Goal: Task Accomplishment & Management: Use online tool/utility

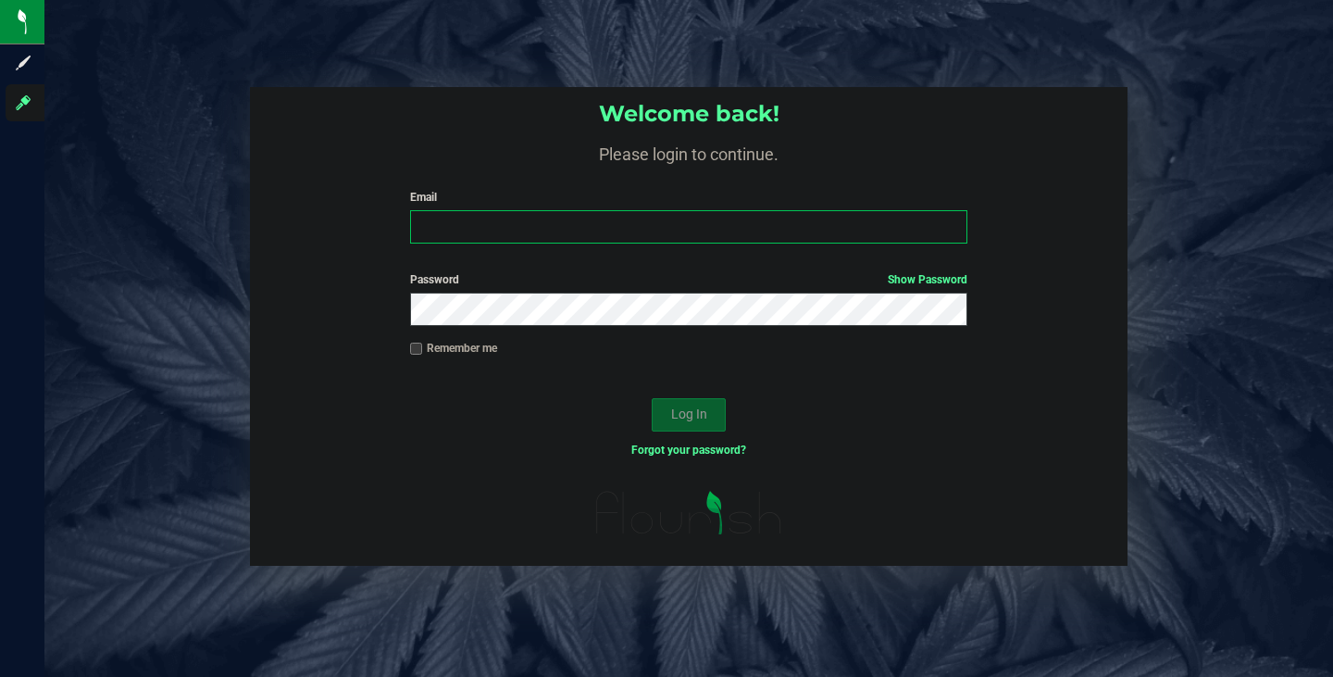
type input "[EMAIL_ADDRESS][DOMAIN_NAME]"
click at [690, 411] on div "Log In" at bounding box center [689, 421] width 878 height 62
click at [693, 431] on button "Log In" at bounding box center [689, 414] width 74 height 33
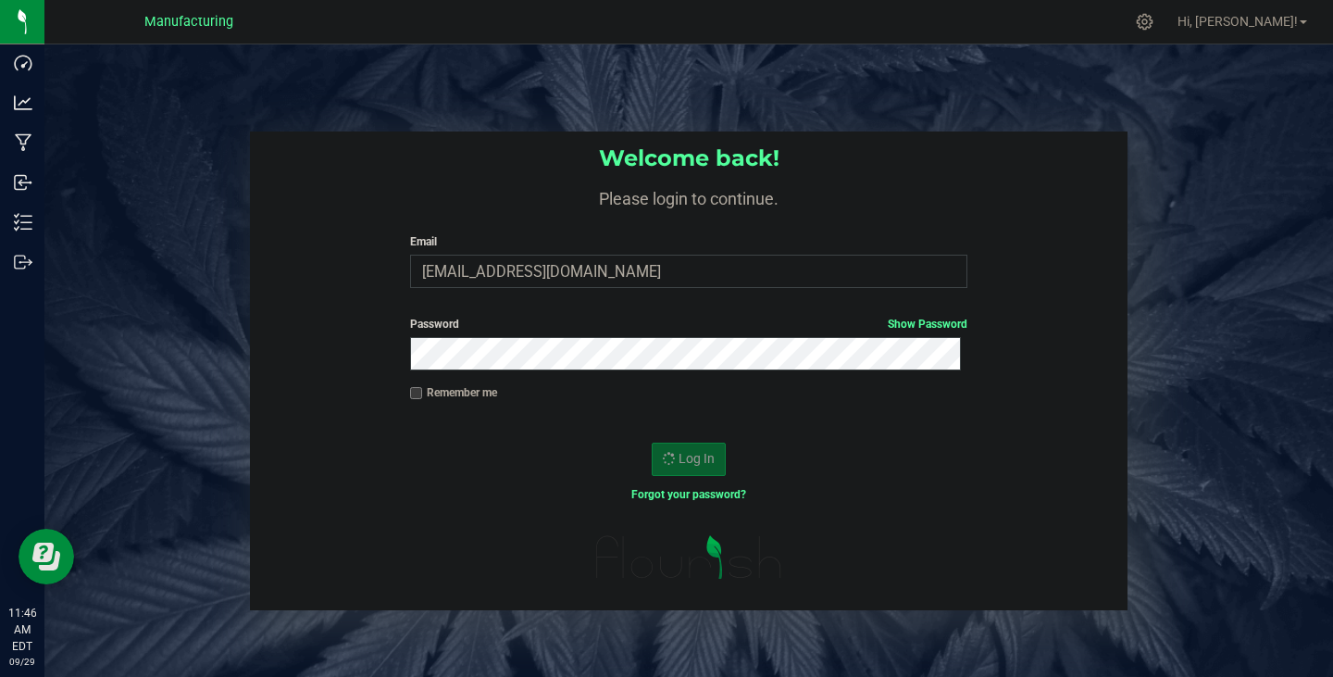
click at [460, 398] on label "Remember me" at bounding box center [453, 392] width 87 height 17
click at [423, 398] on input "Remember me" at bounding box center [416, 393] width 13 height 13
checkbox input "true"
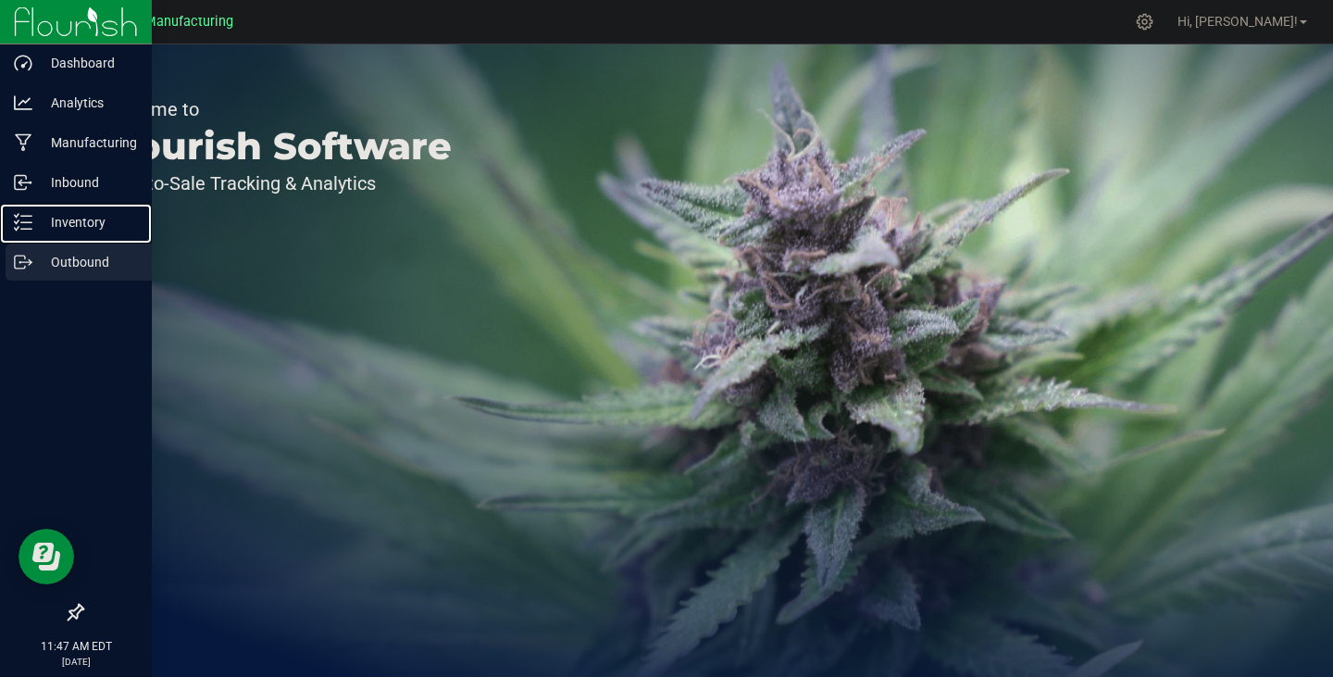
drag, startPoint x: 74, startPoint y: 229, endPoint x: 145, endPoint y: 244, distance: 73.0
click at [74, 229] on p "Inventory" at bounding box center [87, 222] width 111 height 22
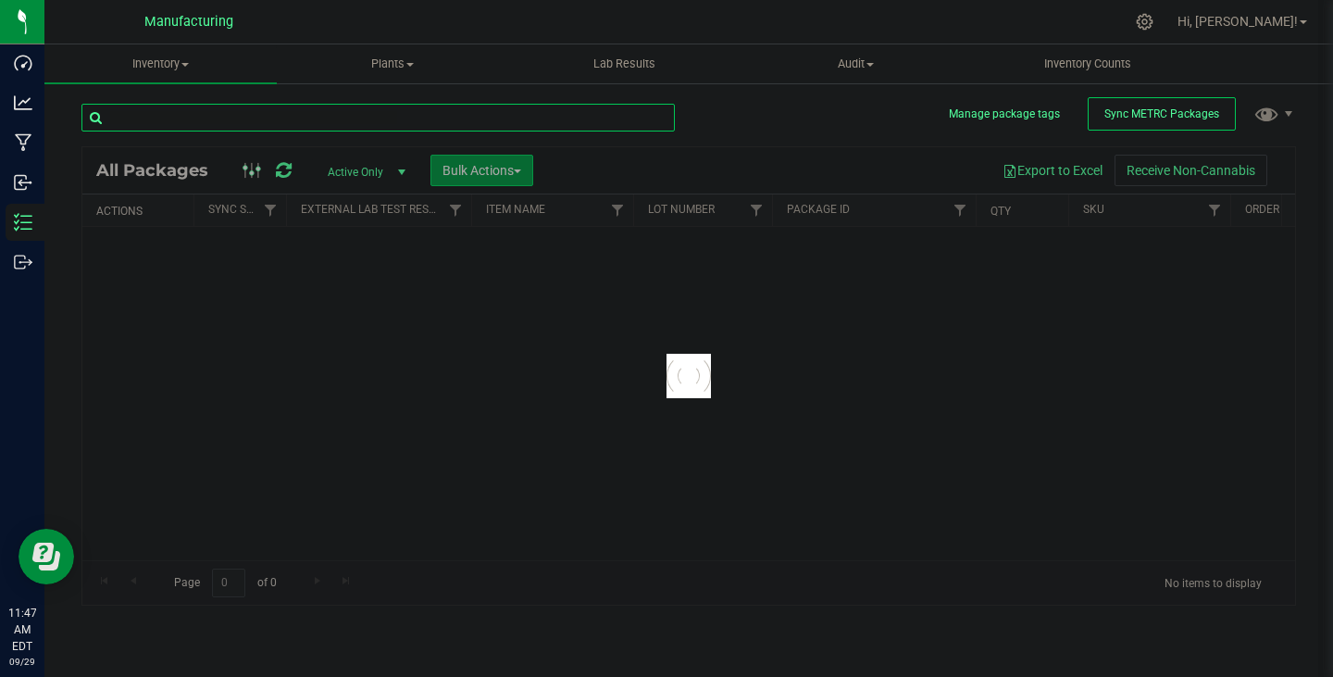
click at [279, 122] on input "text" at bounding box center [377, 118] width 593 height 28
paste input "1A405030005709A000000517"
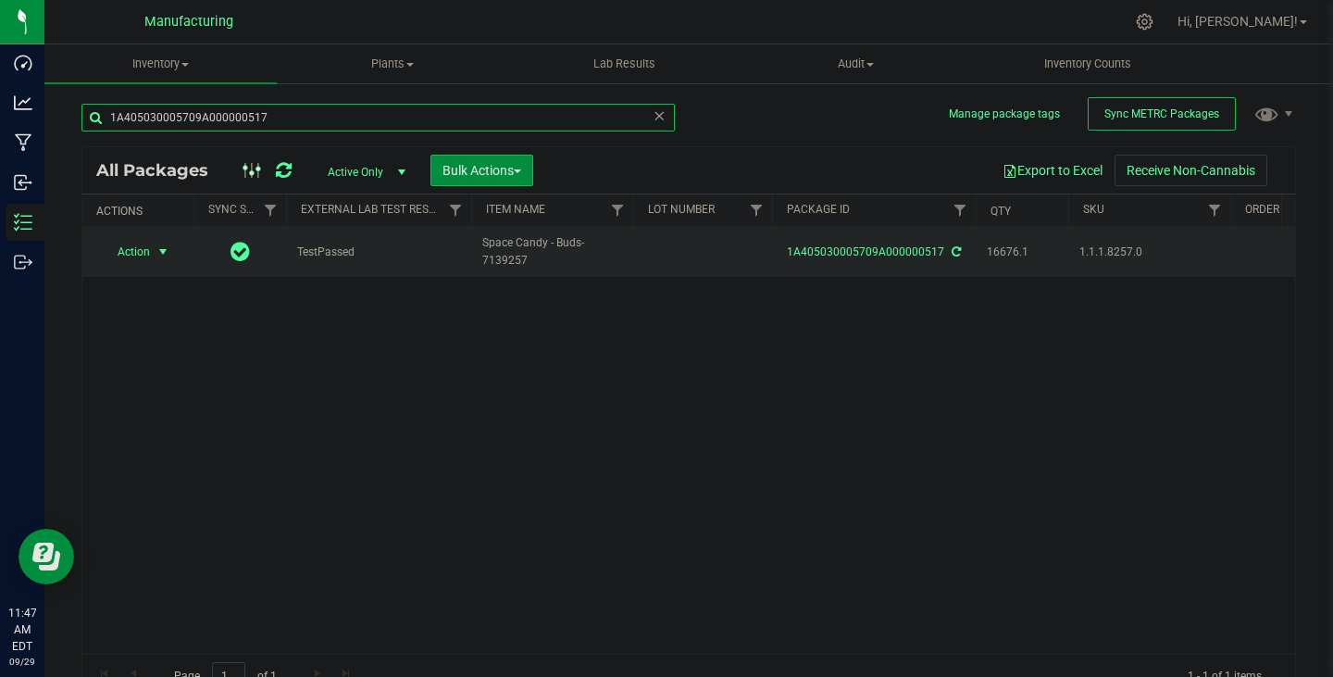
type input "1A405030005709A000000517"
click at [144, 254] on span "Action" at bounding box center [126, 252] width 50 height 26
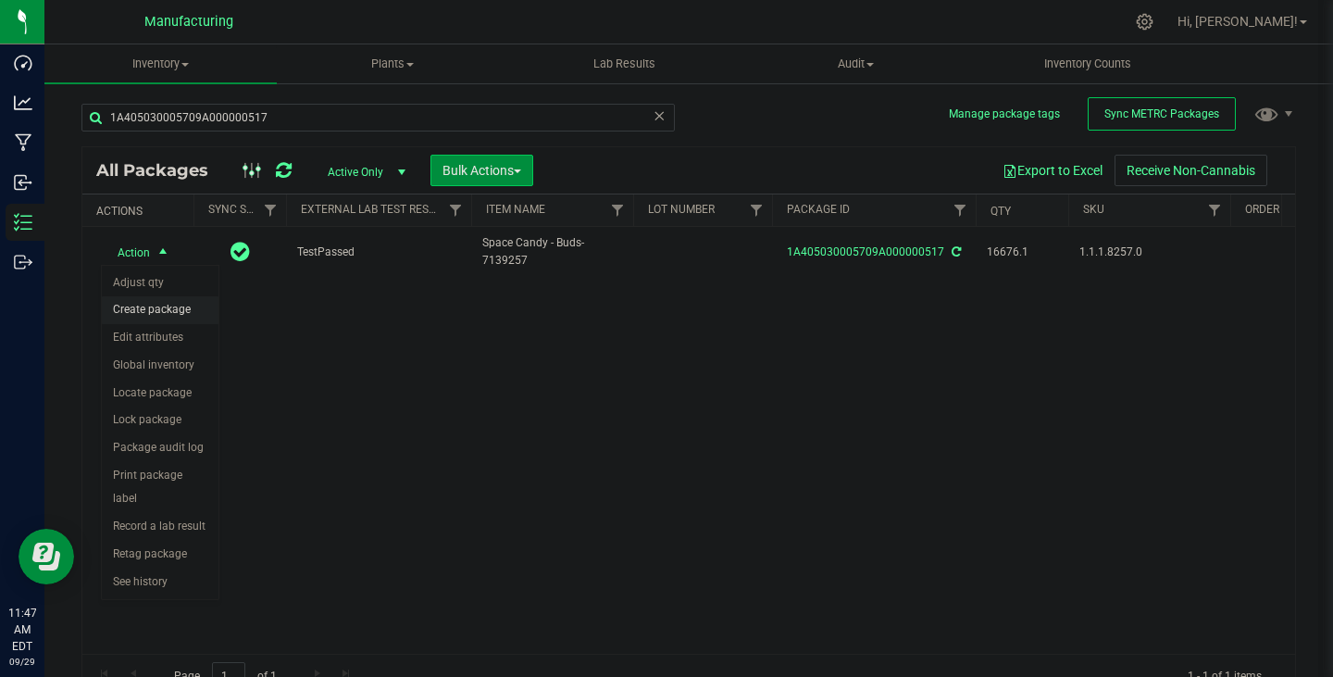
click at [160, 304] on li "Create package" at bounding box center [160, 310] width 117 height 28
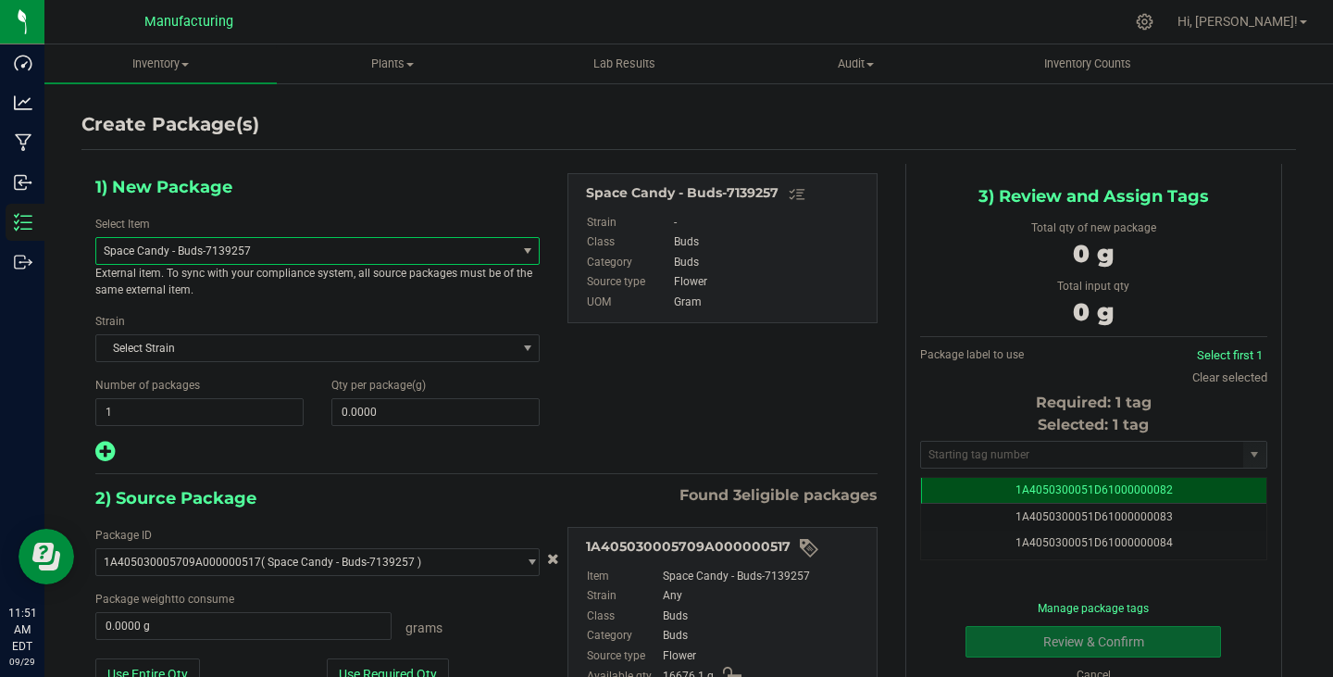
click at [244, 253] on span "Space Candy - Buds-7139257" at bounding box center [298, 250] width 389 height 13
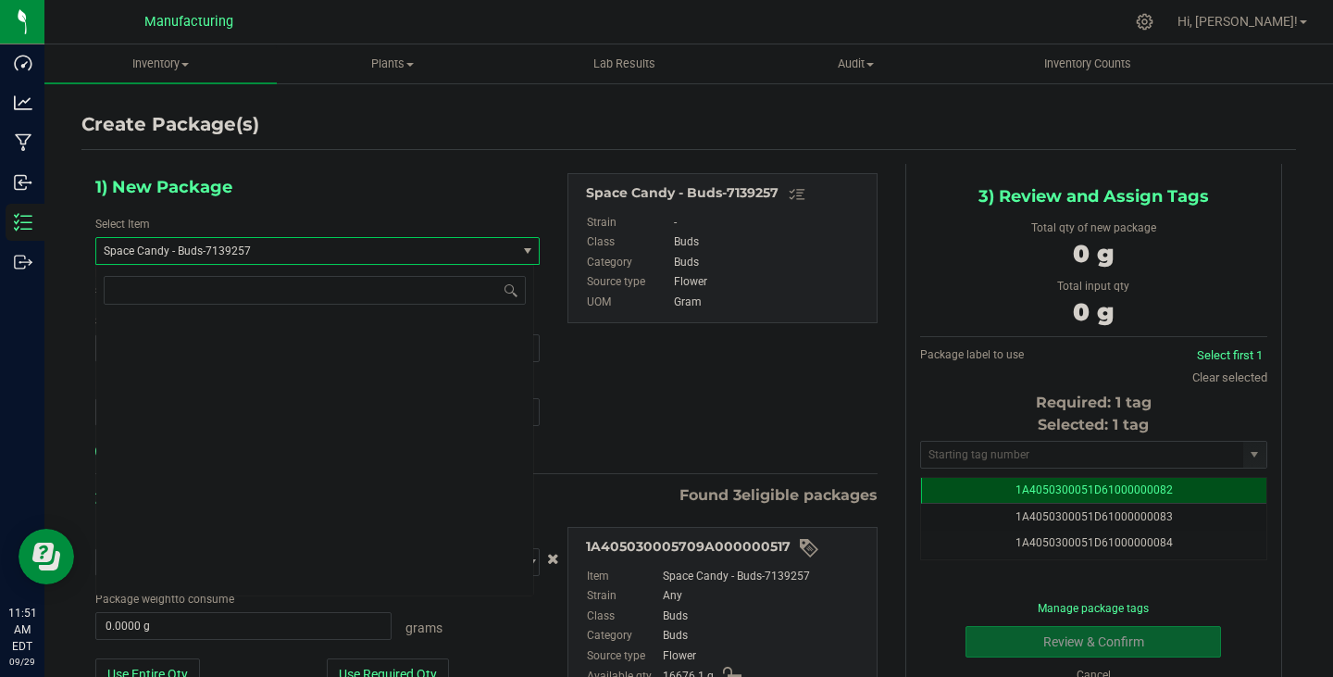
scroll to position [7188, 0]
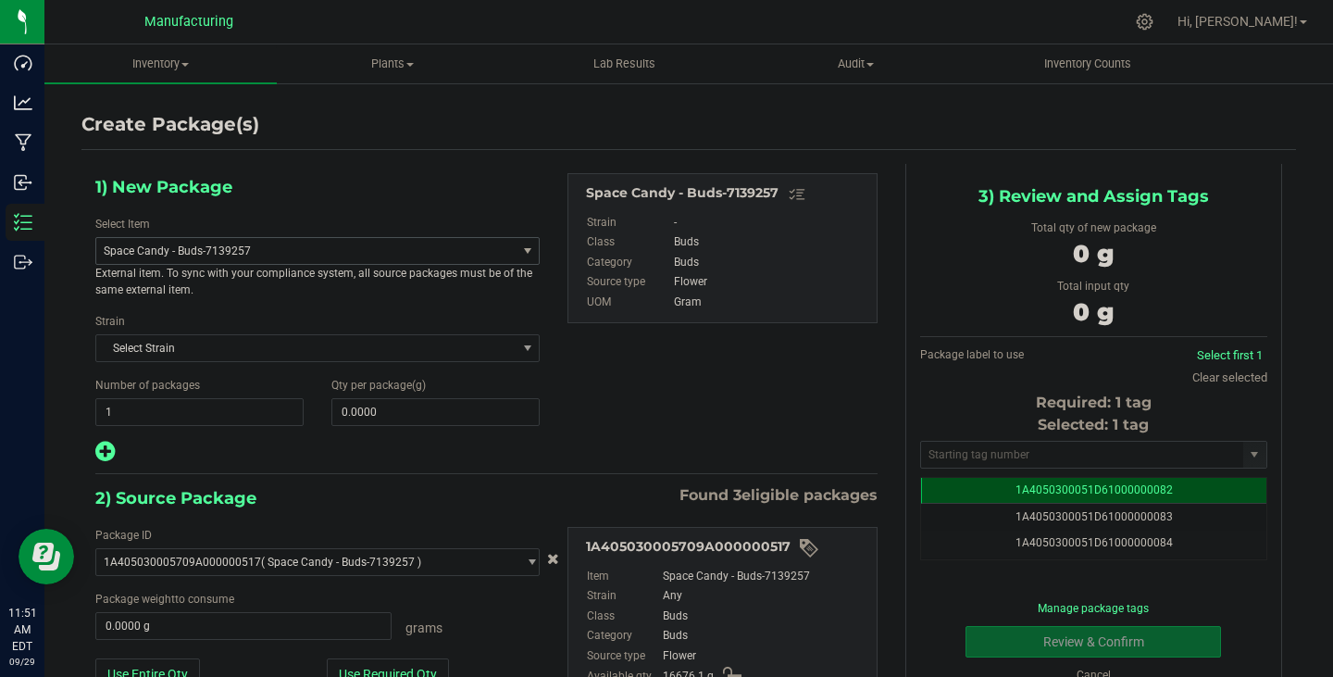
click at [409, 244] on span "Space Candy - Buds-7139257" at bounding box center [298, 250] width 389 height 13
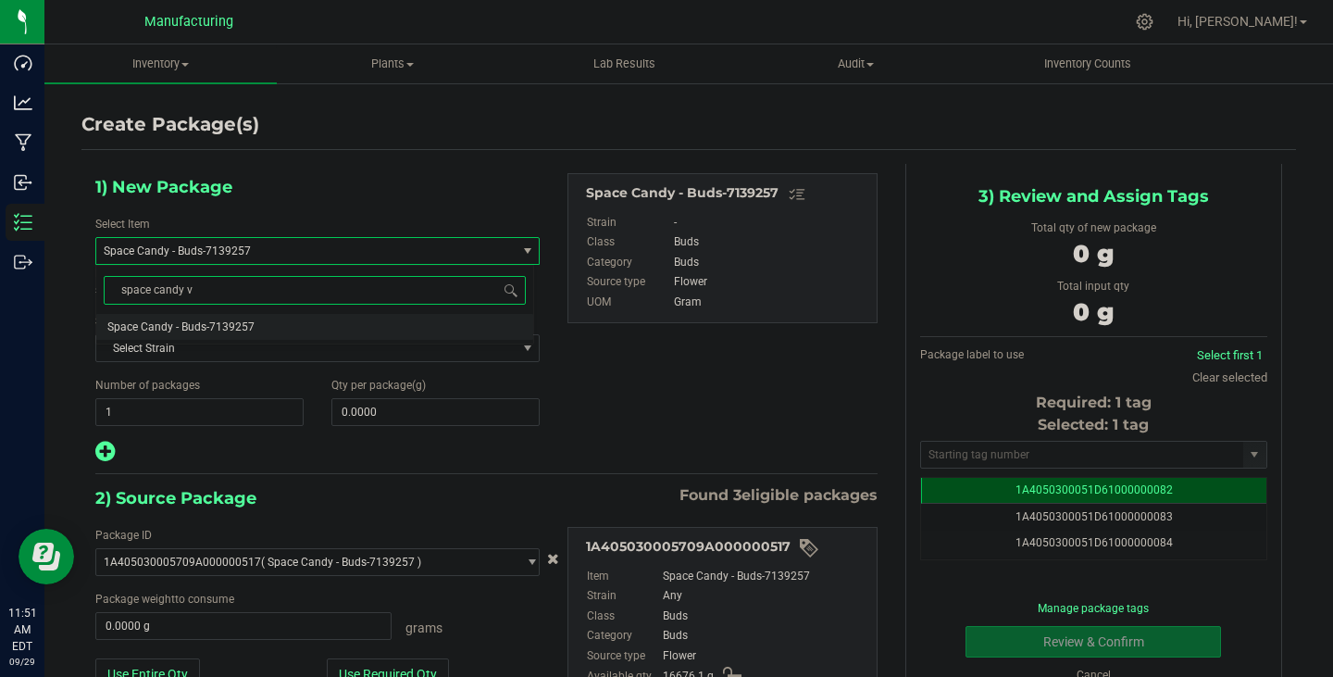
scroll to position [0, 0]
click at [368, 294] on input "space candy v2" at bounding box center [315, 290] width 422 height 29
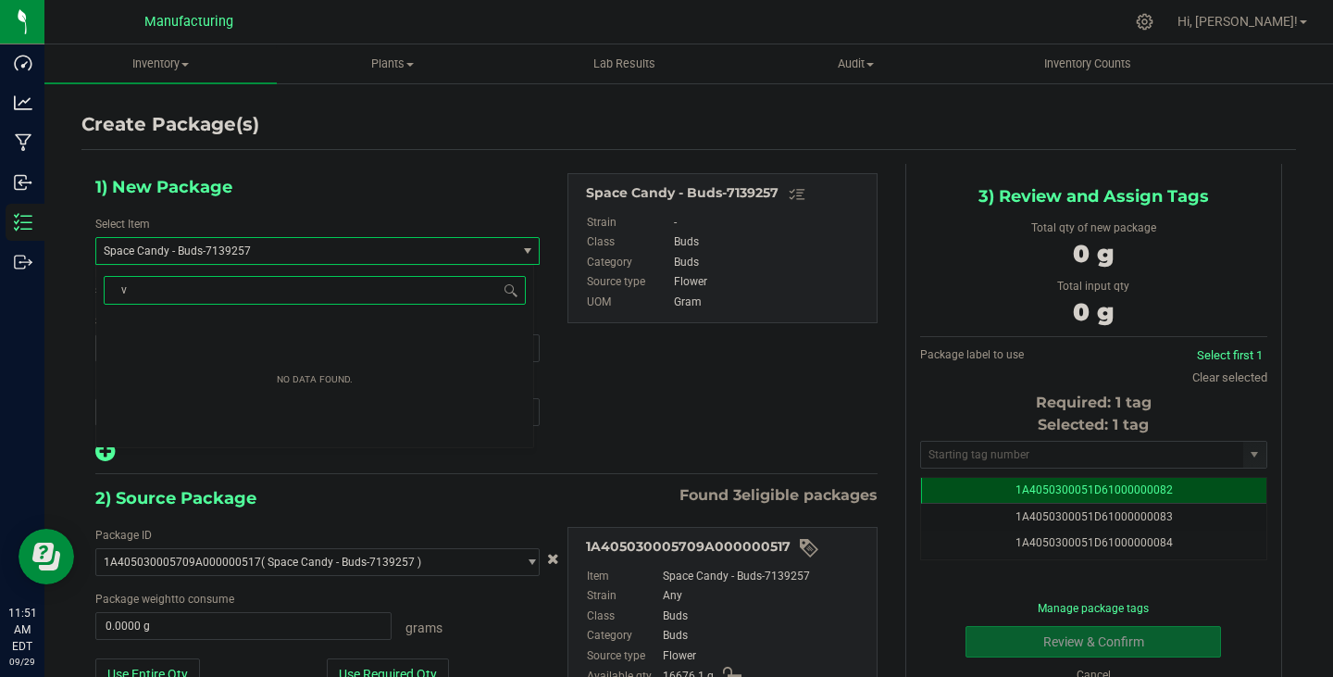
type input "v2"
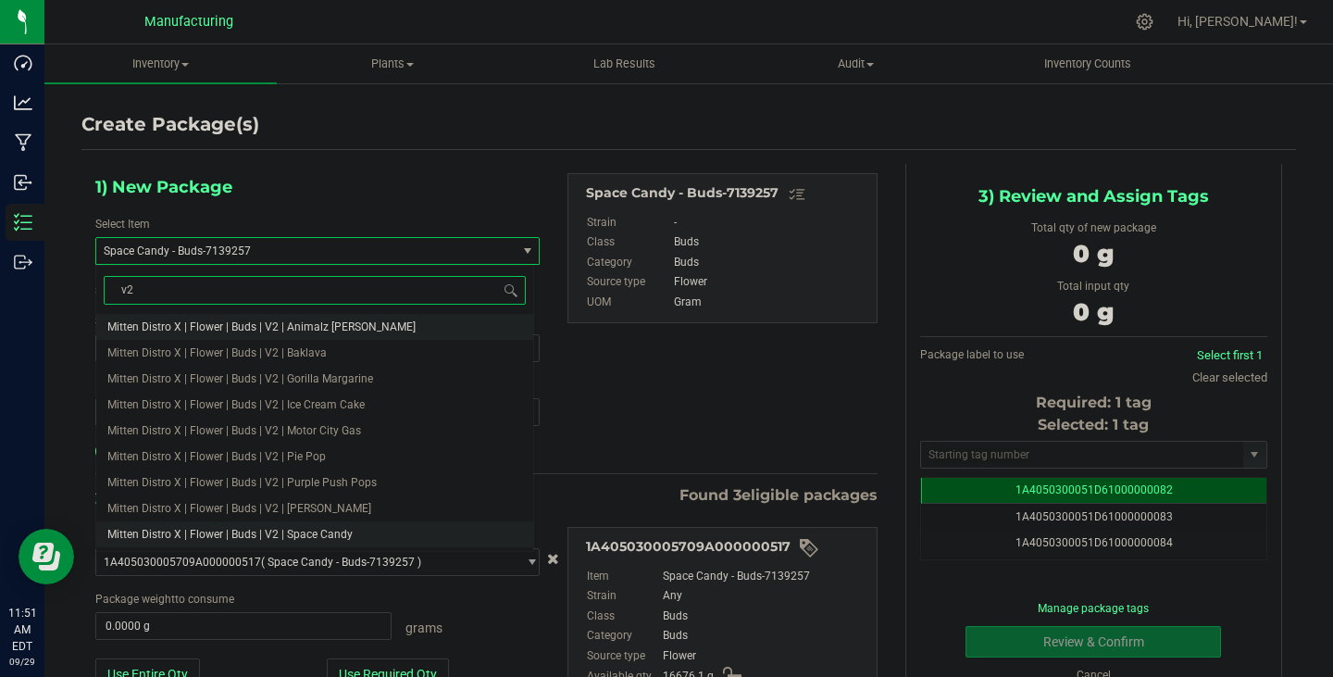
click at [379, 526] on li "Mitten Distro X | Flower | Buds | V2 | Space Candy" at bounding box center [314, 534] width 437 height 26
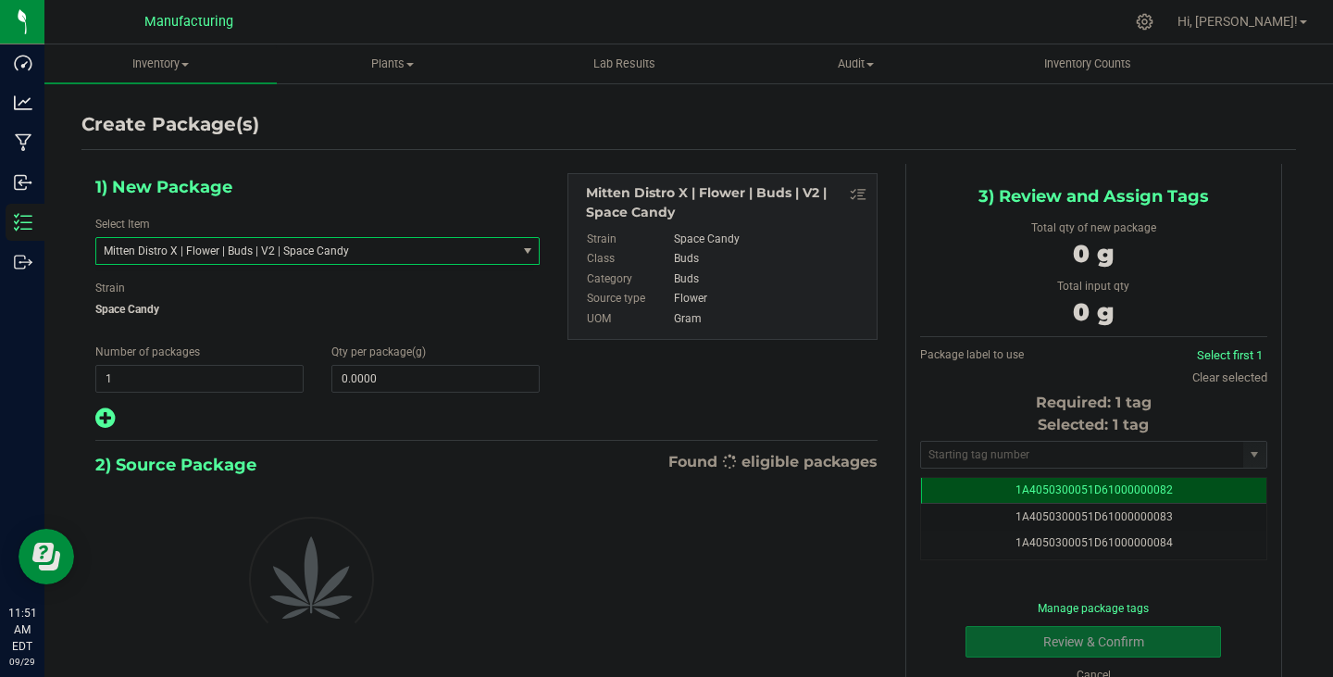
type input "0.0000"
click at [219, 383] on span "1 1" at bounding box center [199, 379] width 208 height 28
click at [219, 383] on input "1" at bounding box center [199, 379] width 206 height 26
type input "7"
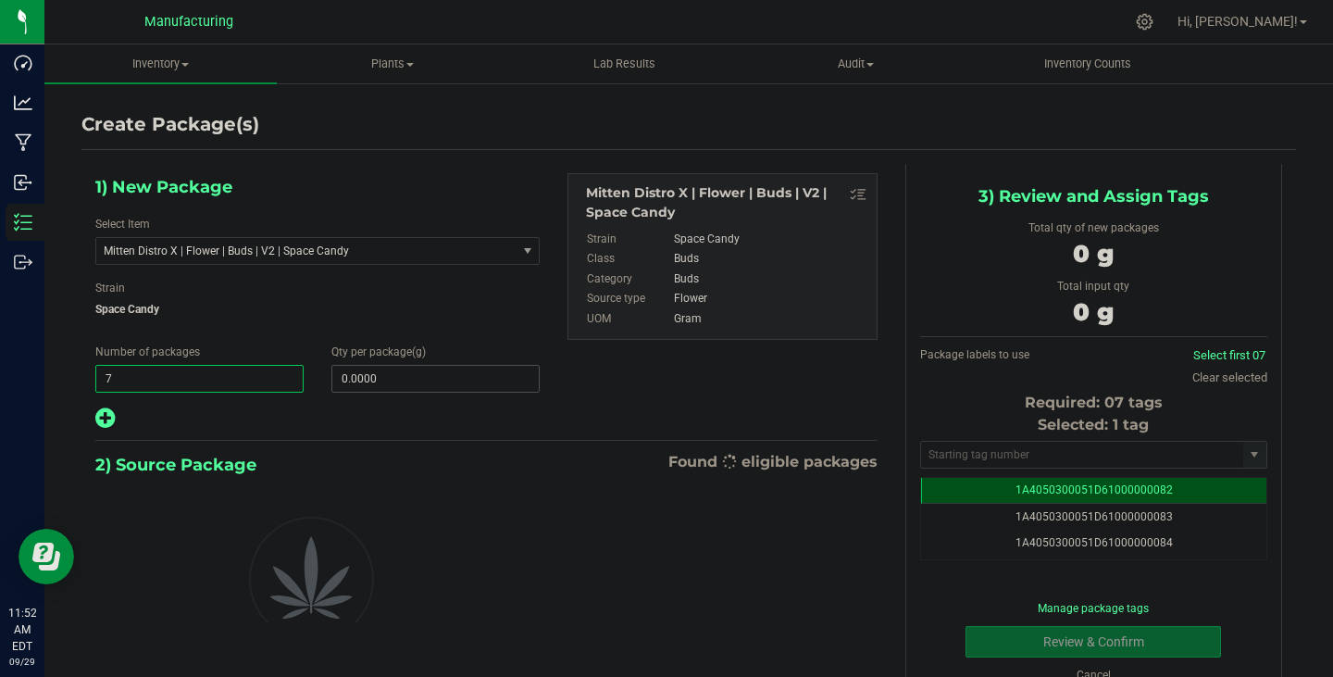
type input "7"
click at [443, 384] on span "0.0000 0" at bounding box center [435, 379] width 208 height 28
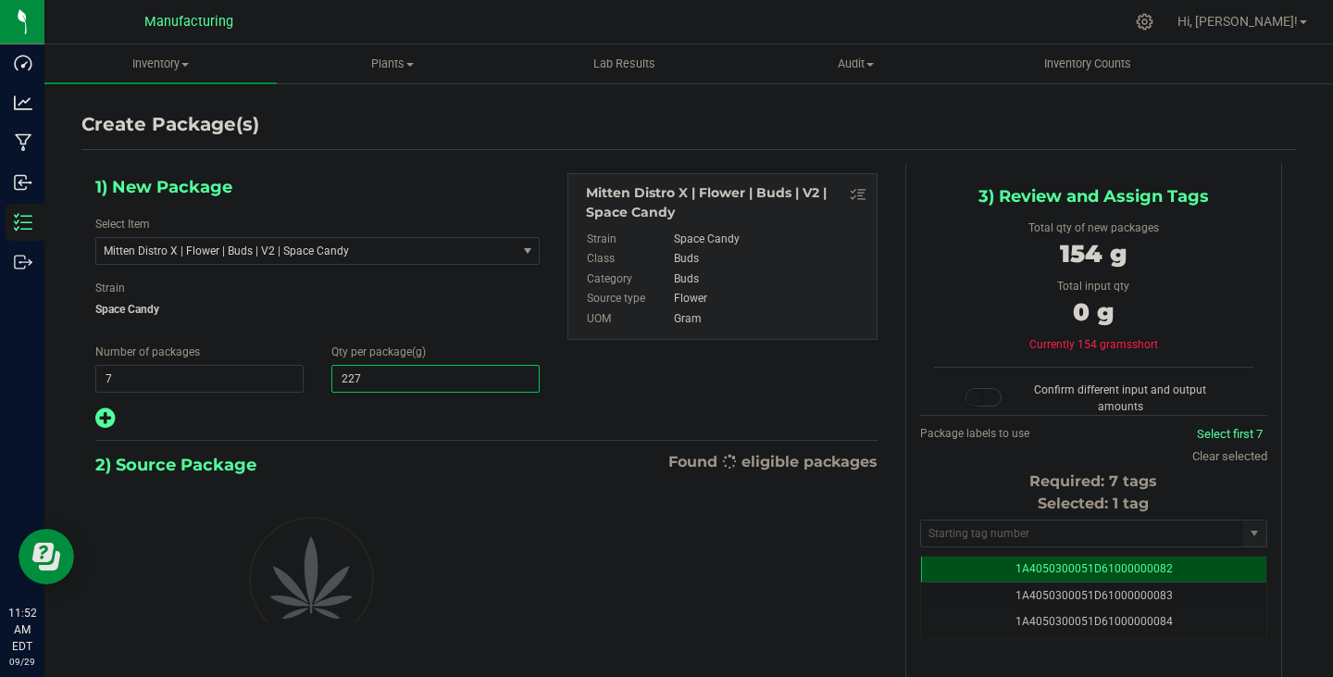
type input "2270"
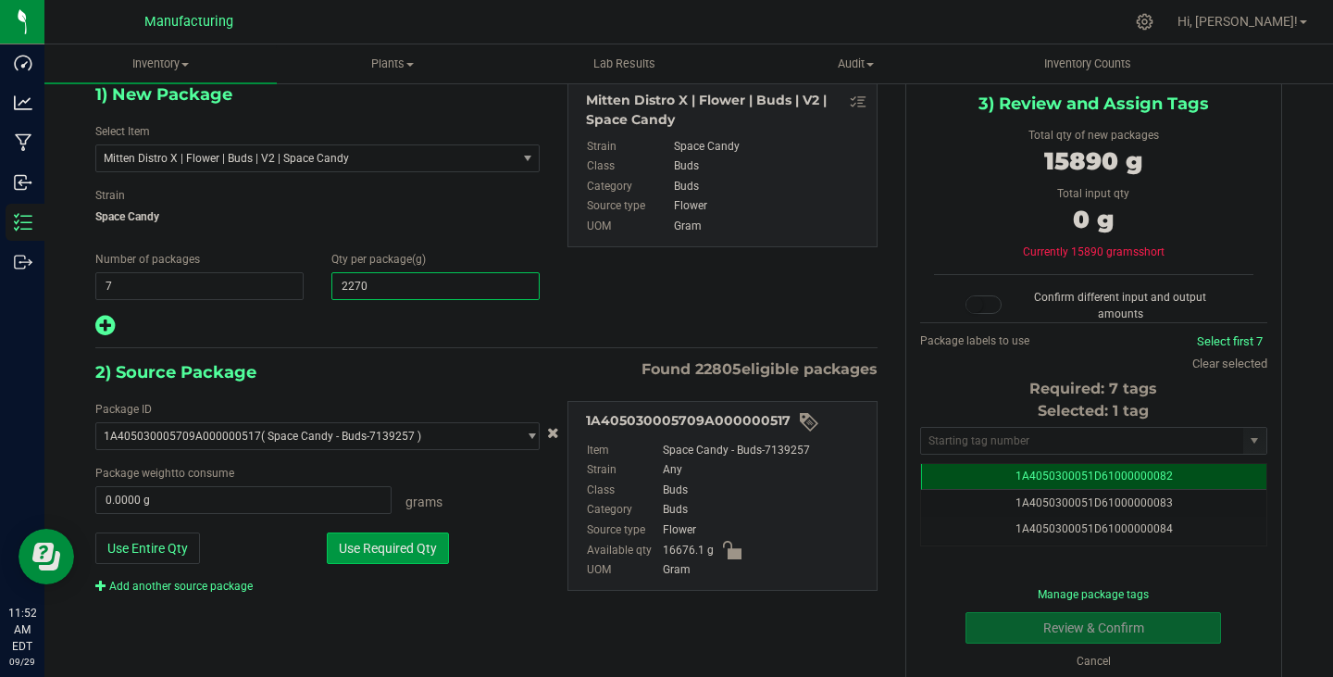
type input "2,270.0000"
click at [405, 543] on button "Use Required Qty" at bounding box center [388, 547] width 122 height 31
type input "15890.0000 g"
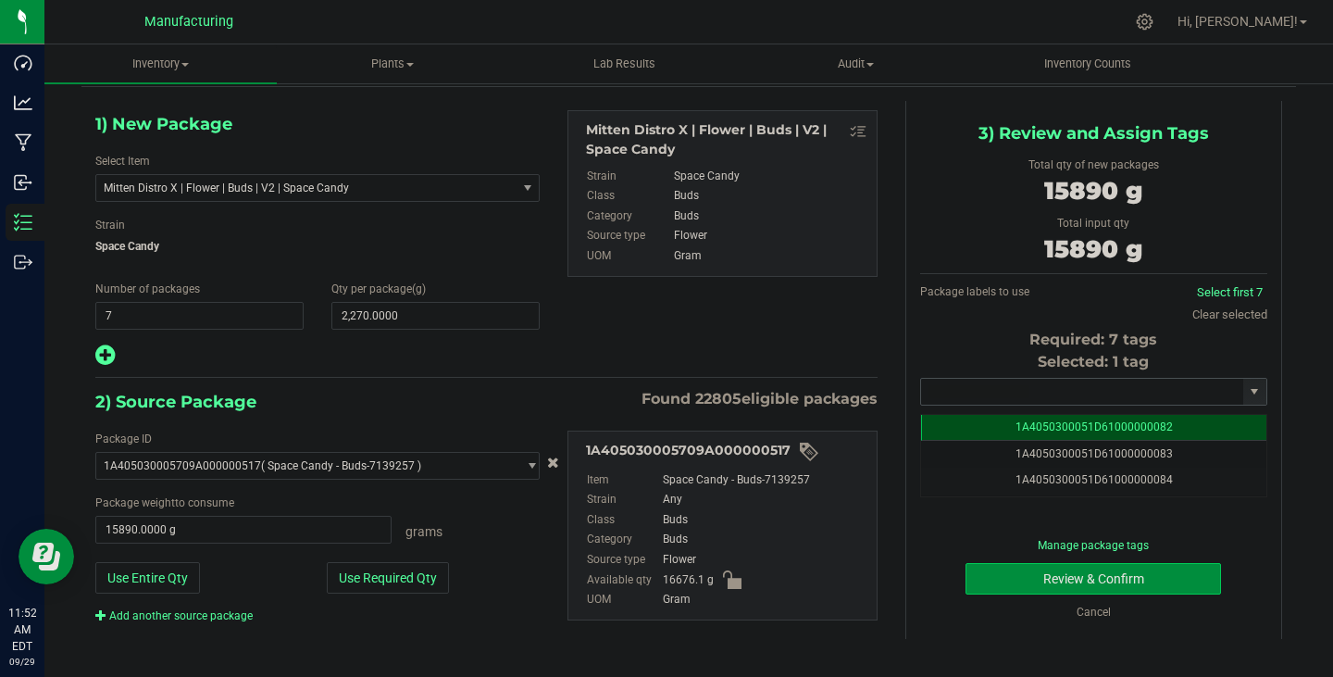
click at [961, 392] on input "text" at bounding box center [1082, 392] width 322 height 26
paste input "1A4050300051D61000196964"
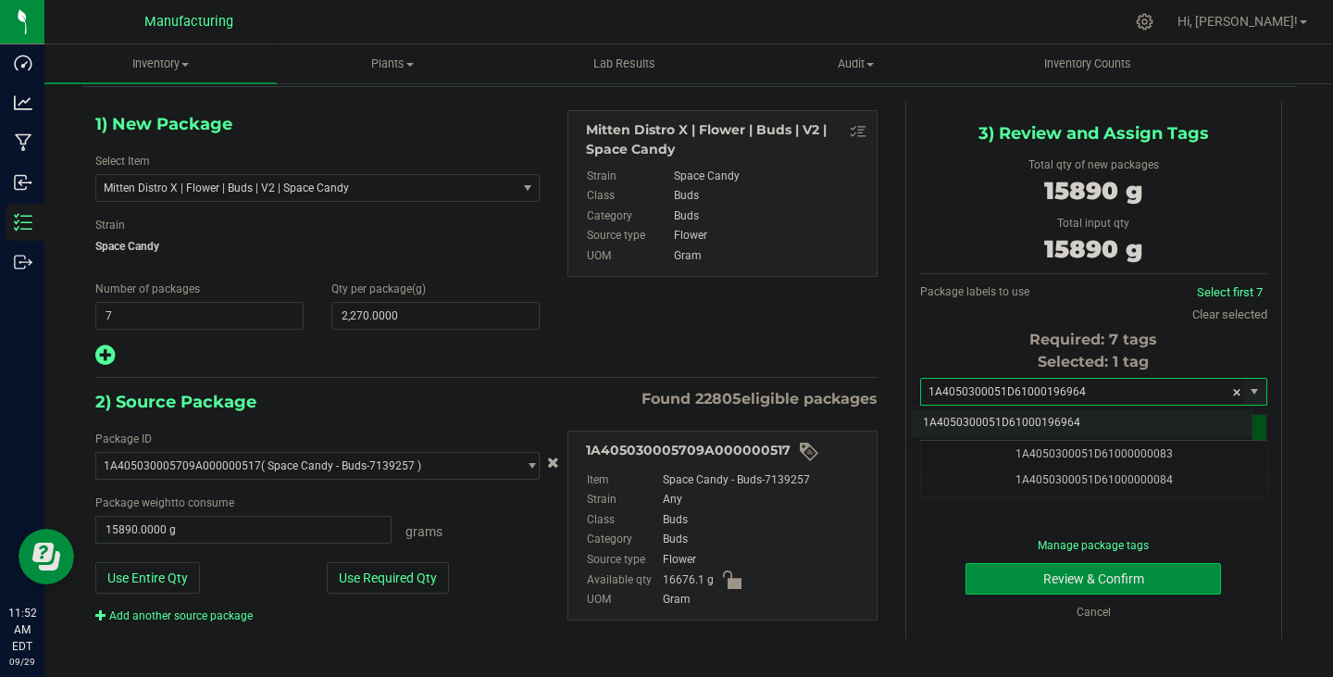
click at [963, 429] on li "1A4050300051D61000196964" at bounding box center [1082, 423] width 341 height 28
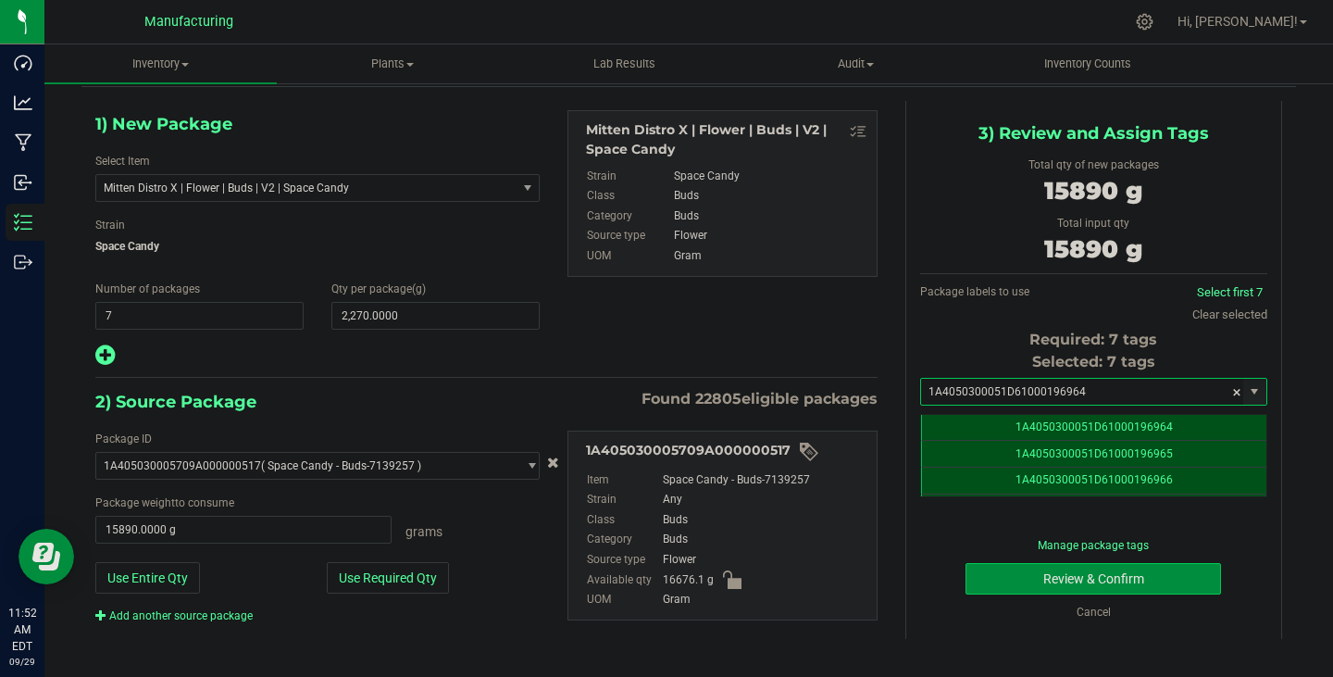
scroll to position [0, 0]
type input "1A4050300051D61000196964"
click at [1095, 577] on button "Review & Confirm" at bounding box center [1094, 578] width 256 height 31
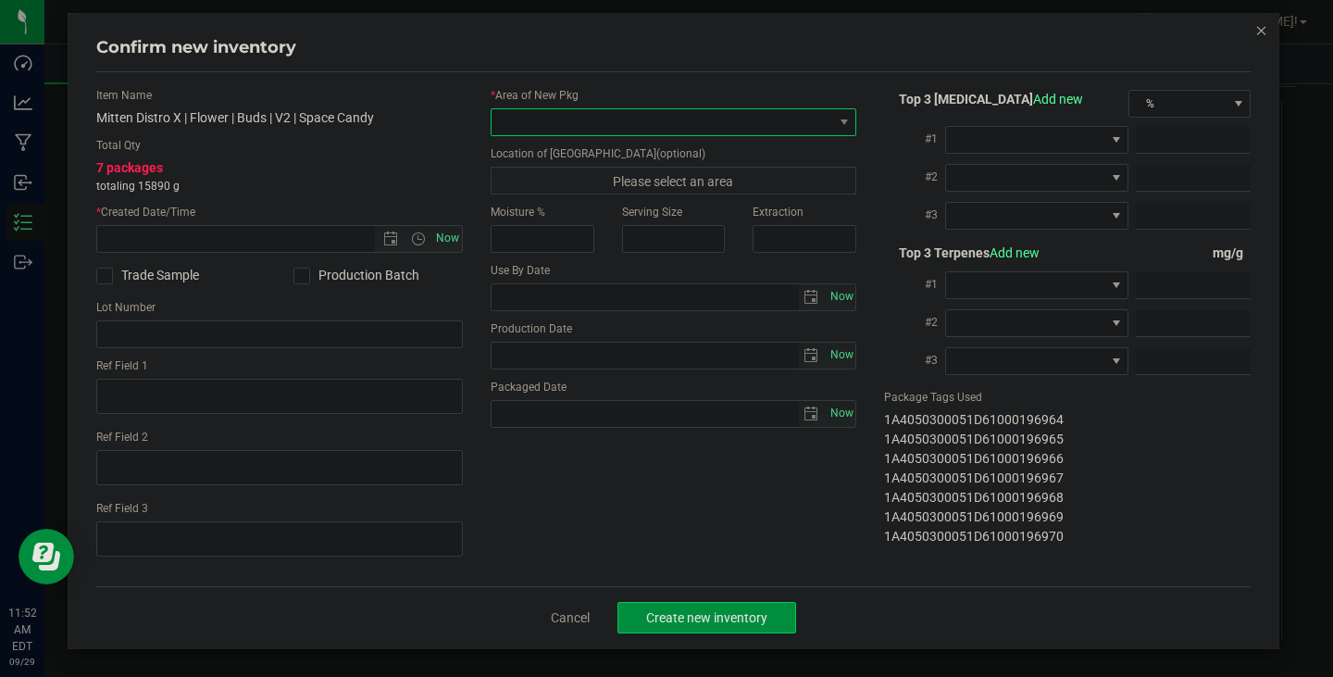
click at [525, 115] on span at bounding box center [663, 122] width 342 height 26
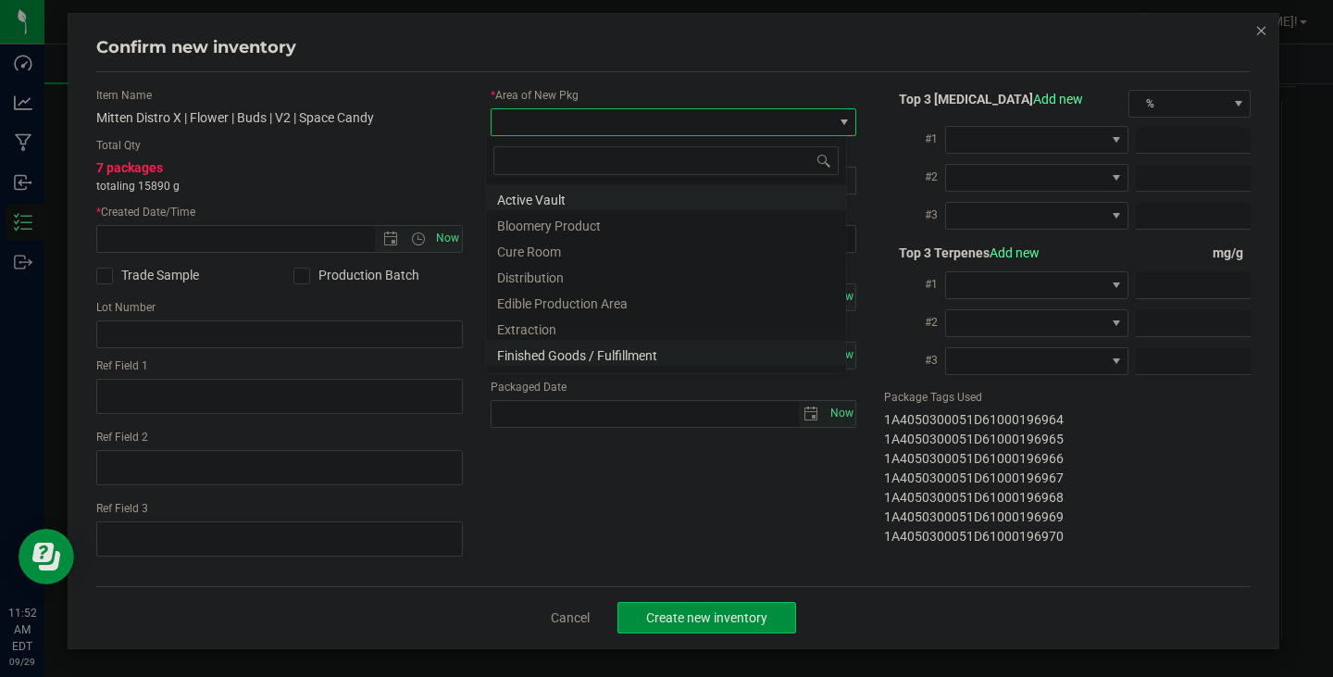
click at [584, 358] on li "Finished Goods / Fulfillment" at bounding box center [666, 353] width 360 height 26
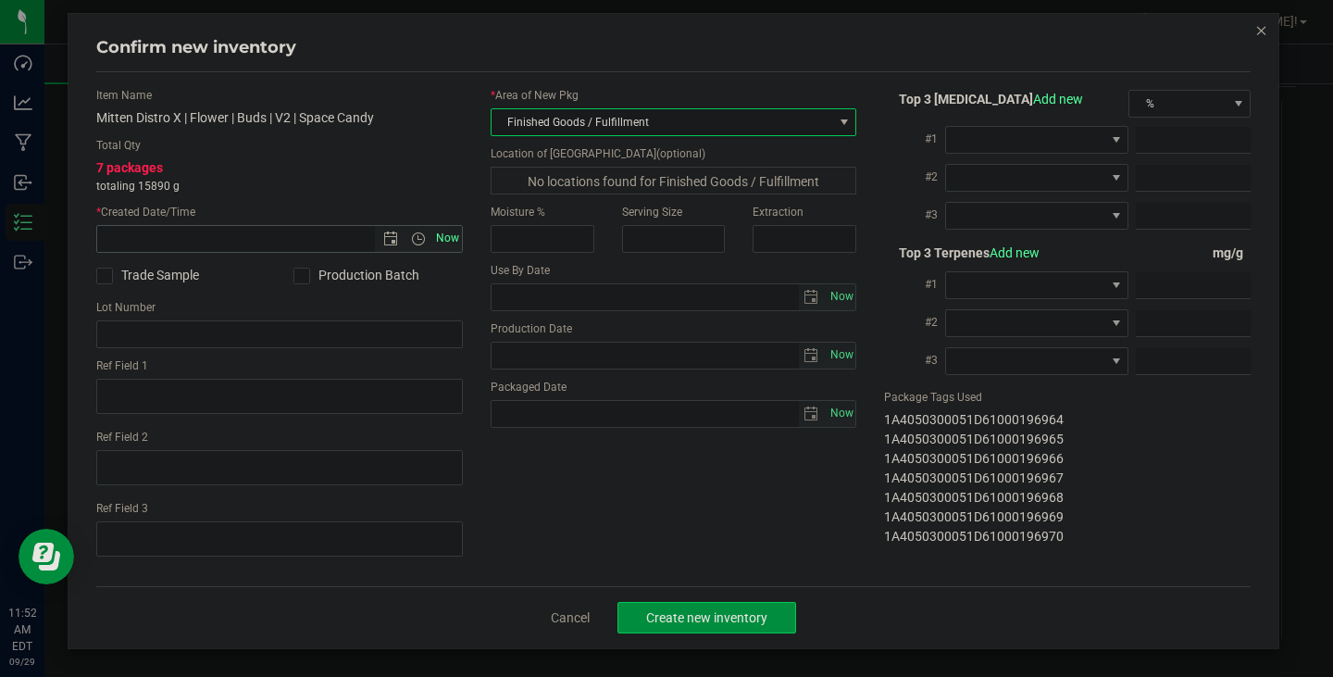
click at [440, 231] on span "Now" at bounding box center [446, 238] width 31 height 27
type input "[DATE] 11:52 AM"
click at [705, 610] on span "Create new inventory" at bounding box center [706, 617] width 121 height 15
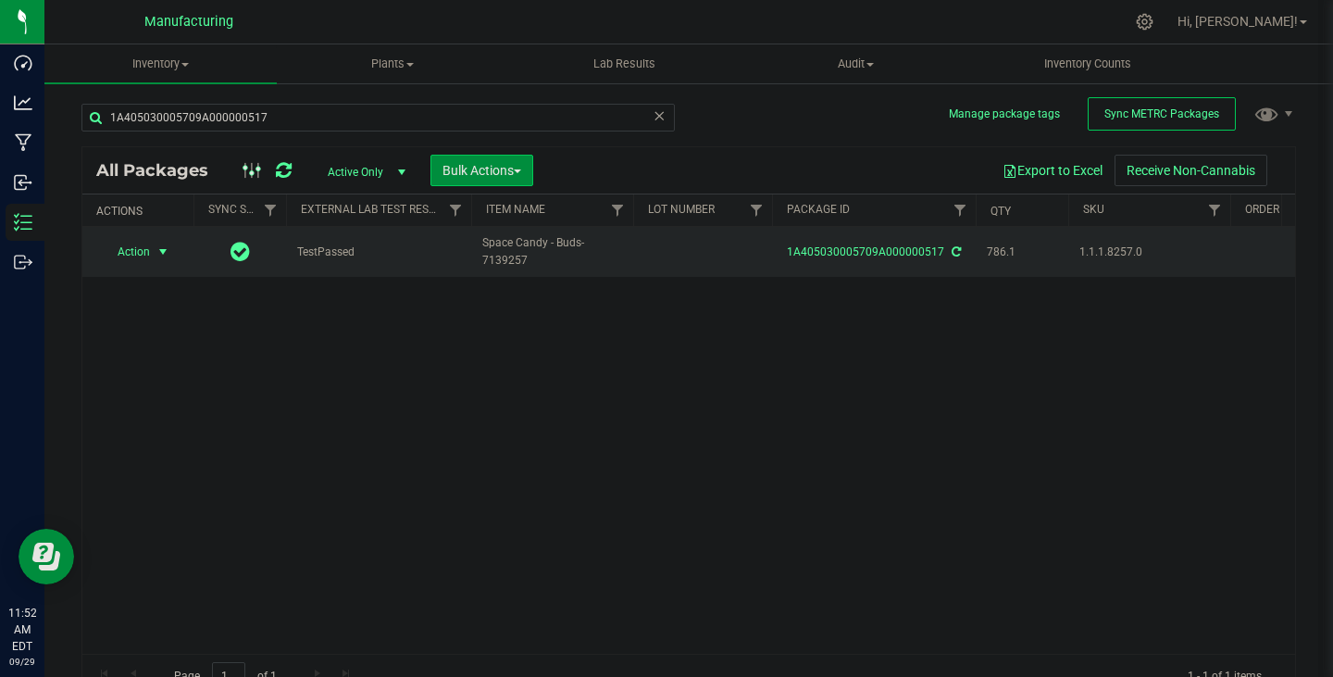
click at [146, 252] on span "Action" at bounding box center [126, 252] width 50 height 26
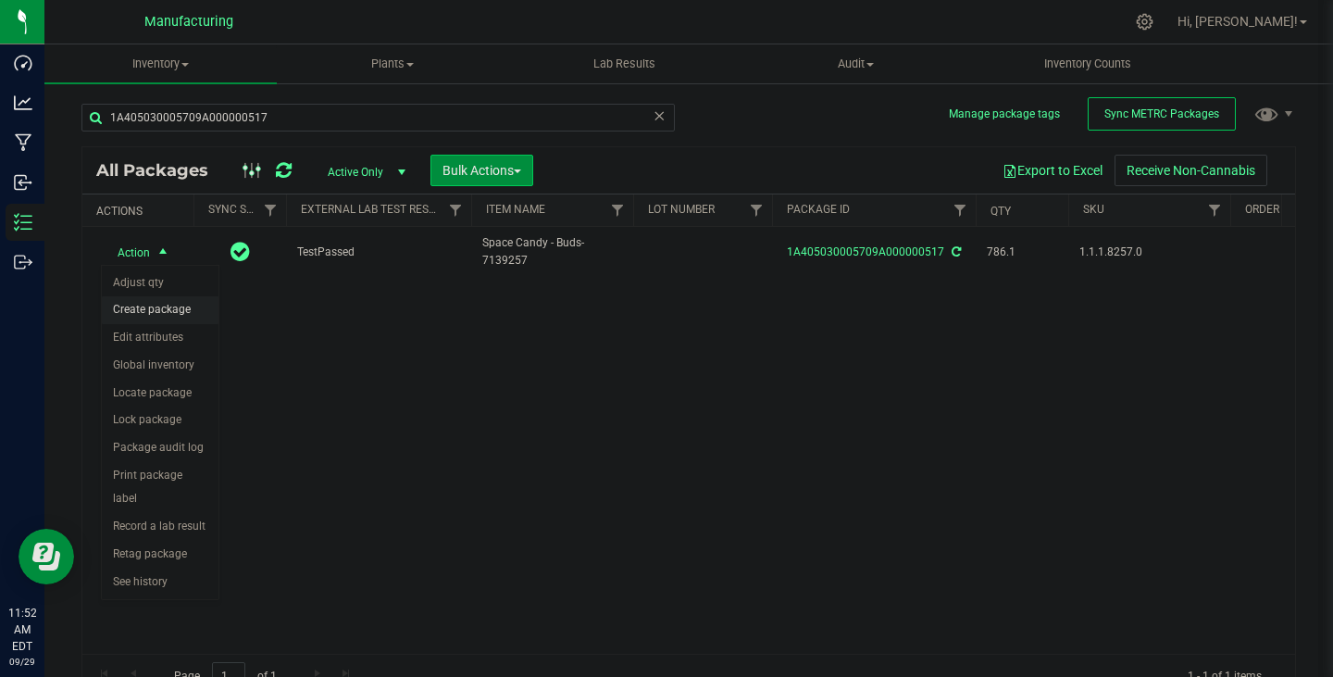
click at [181, 318] on li "Create package" at bounding box center [160, 310] width 117 height 28
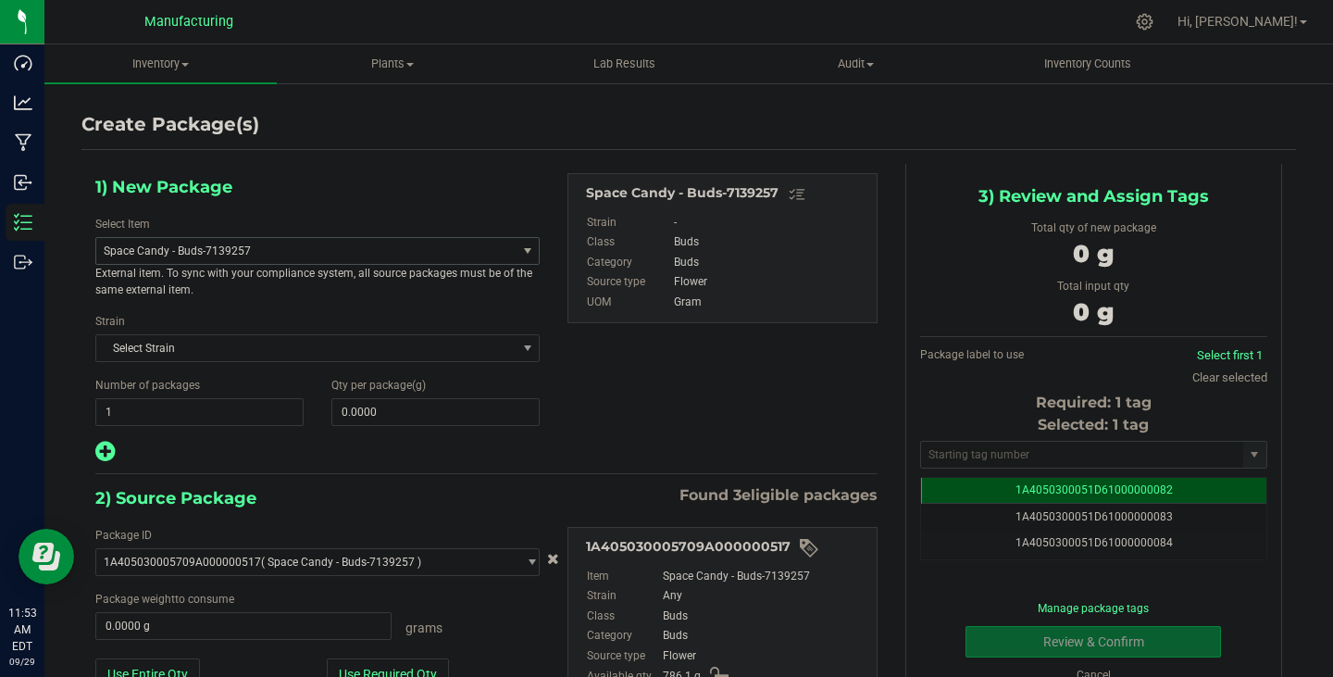
click at [290, 244] on span "Space Candy - Buds-7139257" at bounding box center [298, 250] width 389 height 13
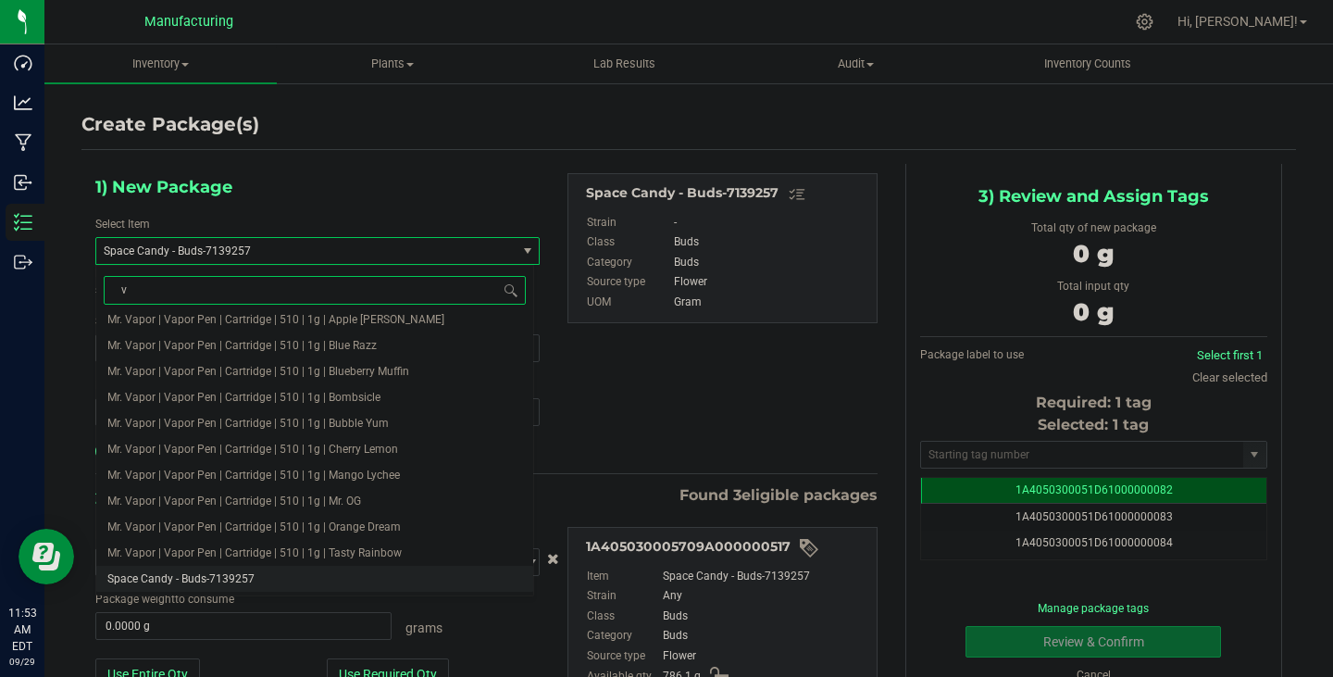
type input "v2"
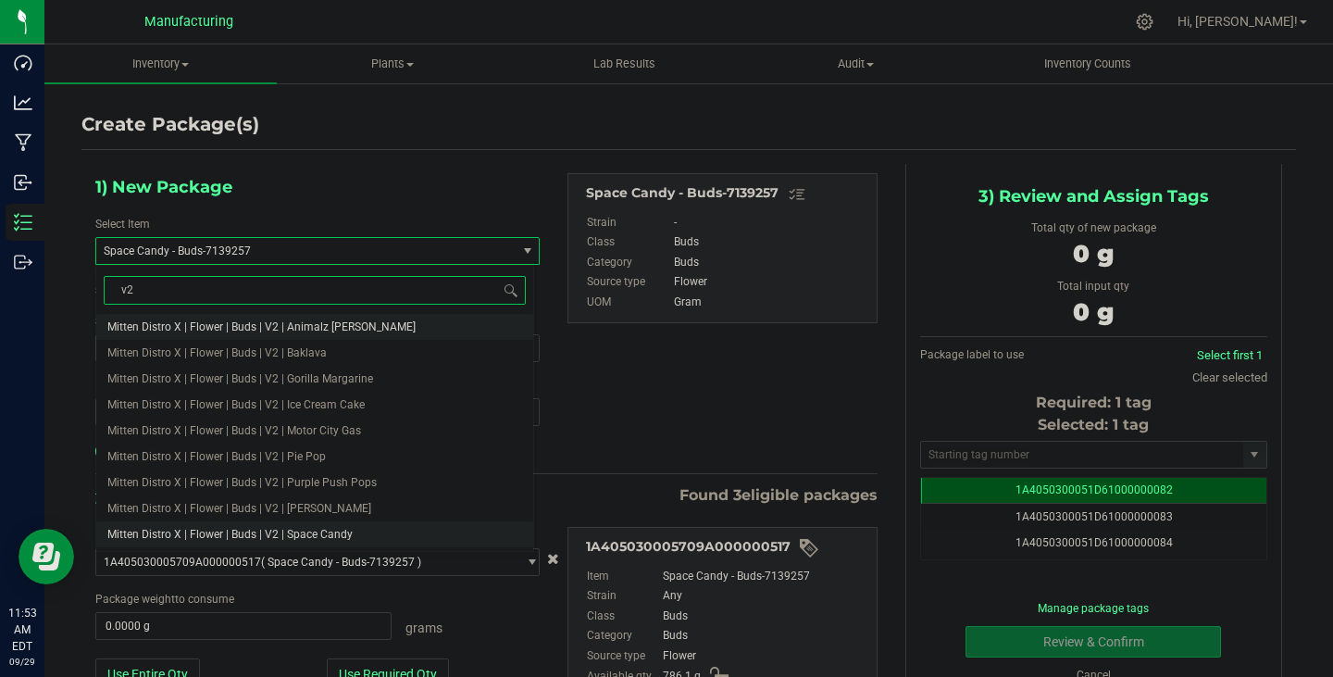
click at [352, 532] on li "Mitten Distro X | Flower | Buds | V2 | Space Candy" at bounding box center [314, 534] width 437 height 26
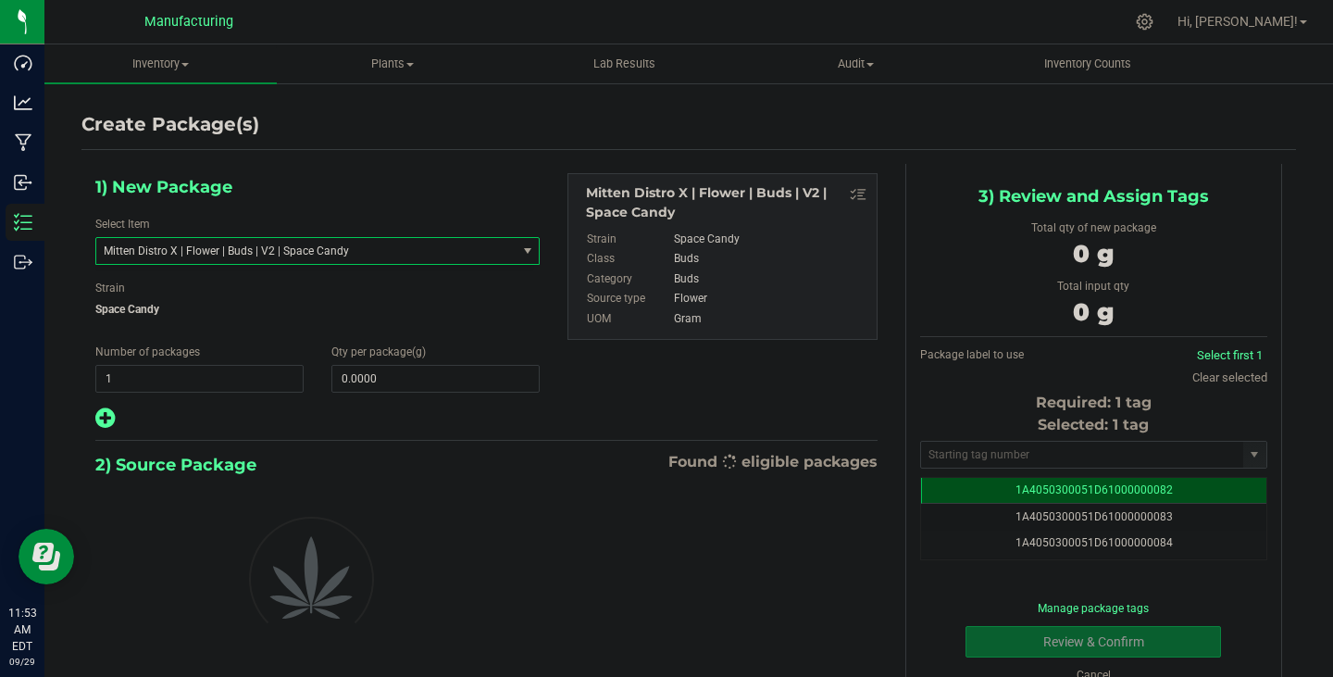
type input "0.0000"
drag, startPoint x: 400, startPoint y: 381, endPoint x: 212, endPoint y: 373, distance: 188.1
click at [213, 373] on div "Number of packages 1 1 Qty per package (g)" at bounding box center [317, 367] width 472 height 49
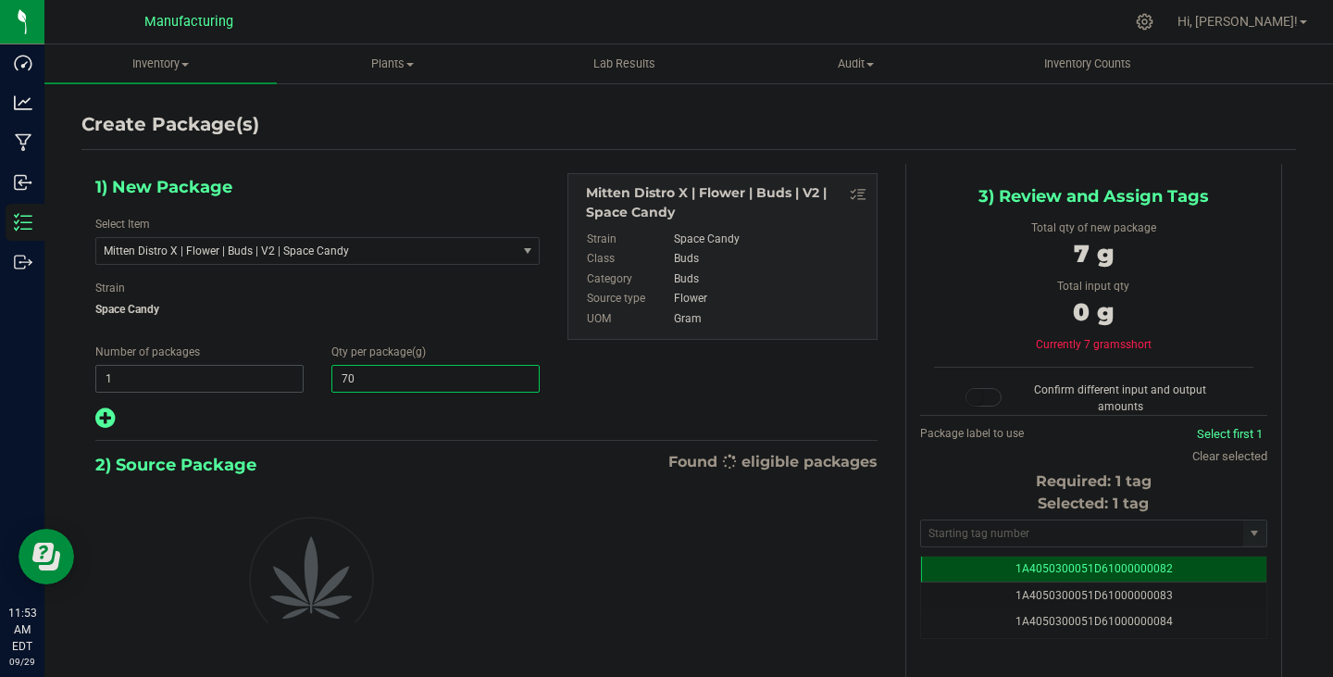
type input "708"
type input "708.0000"
click at [1070, 541] on input "text" at bounding box center [1082, 533] width 322 height 26
paste input "1A4050300051D61000196971"
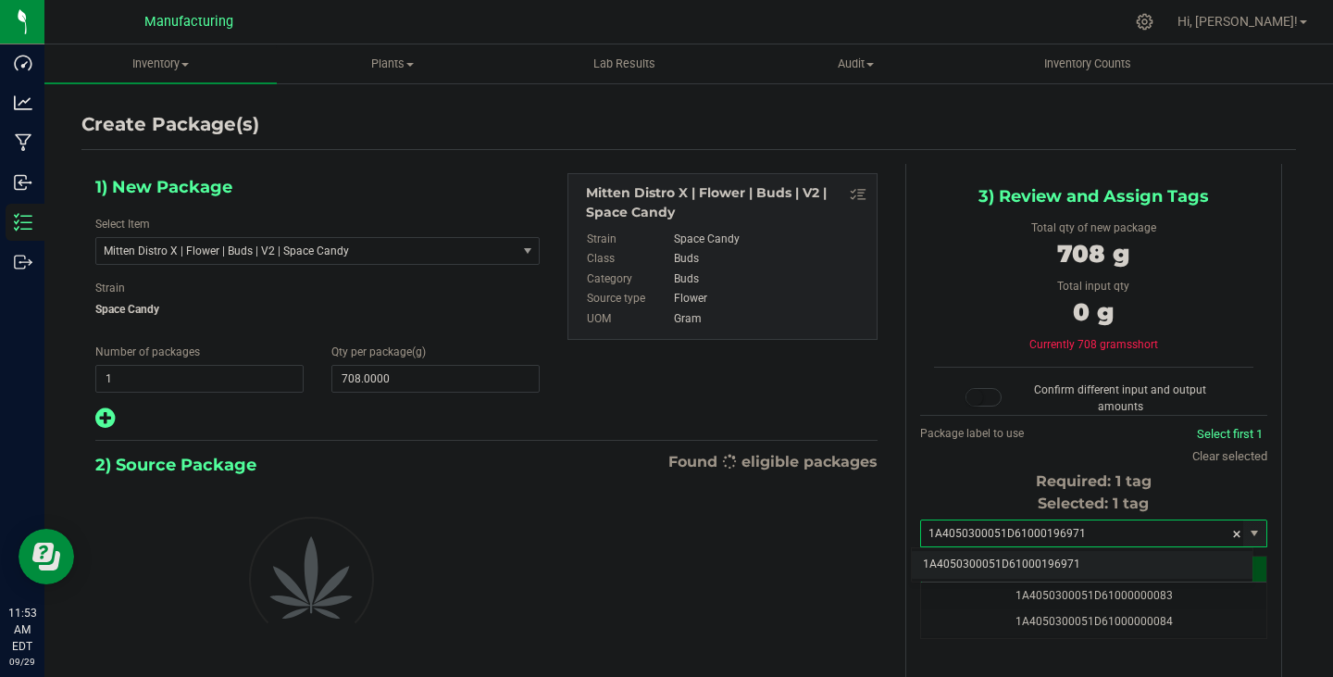
drag, startPoint x: 1049, startPoint y: 558, endPoint x: 1057, endPoint y: 581, distance: 24.6
click at [1049, 558] on li "1A4050300051D61000196971" at bounding box center [1082, 565] width 341 height 28
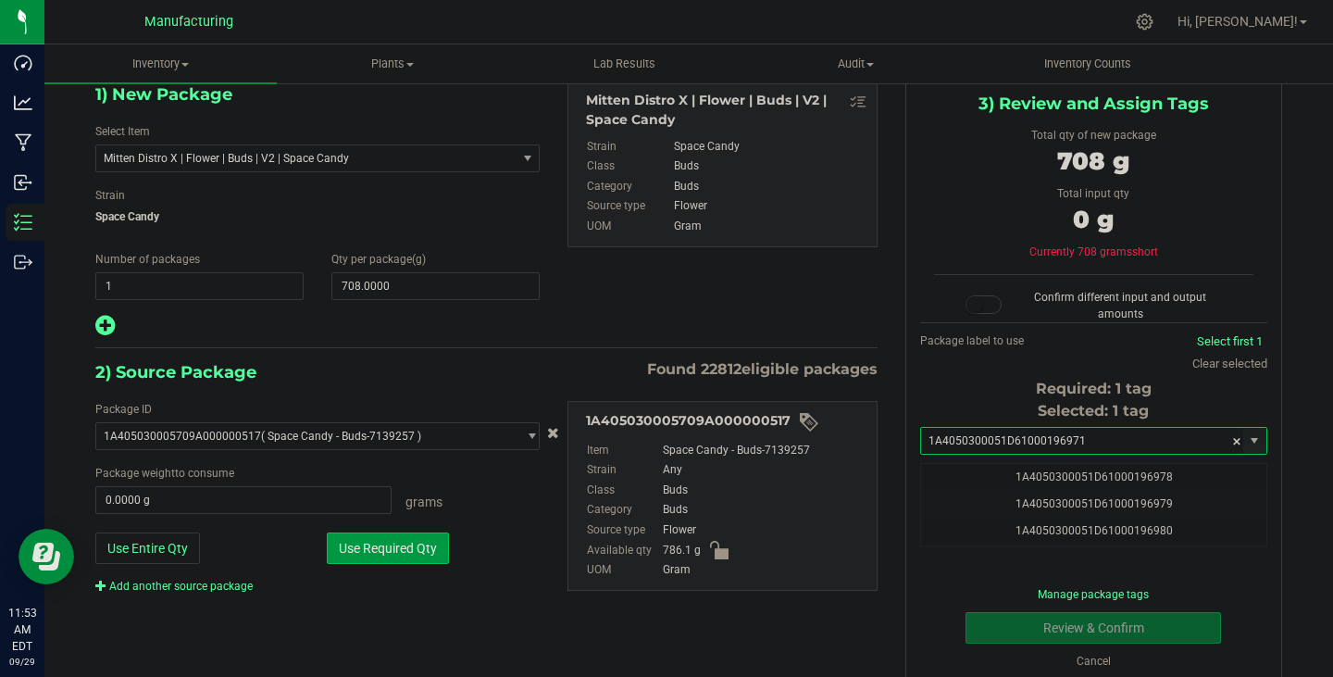
type input "1A4050300051D61000196971"
click at [424, 563] on button "Use Required Qty" at bounding box center [388, 547] width 122 height 31
type input "708.0000 g"
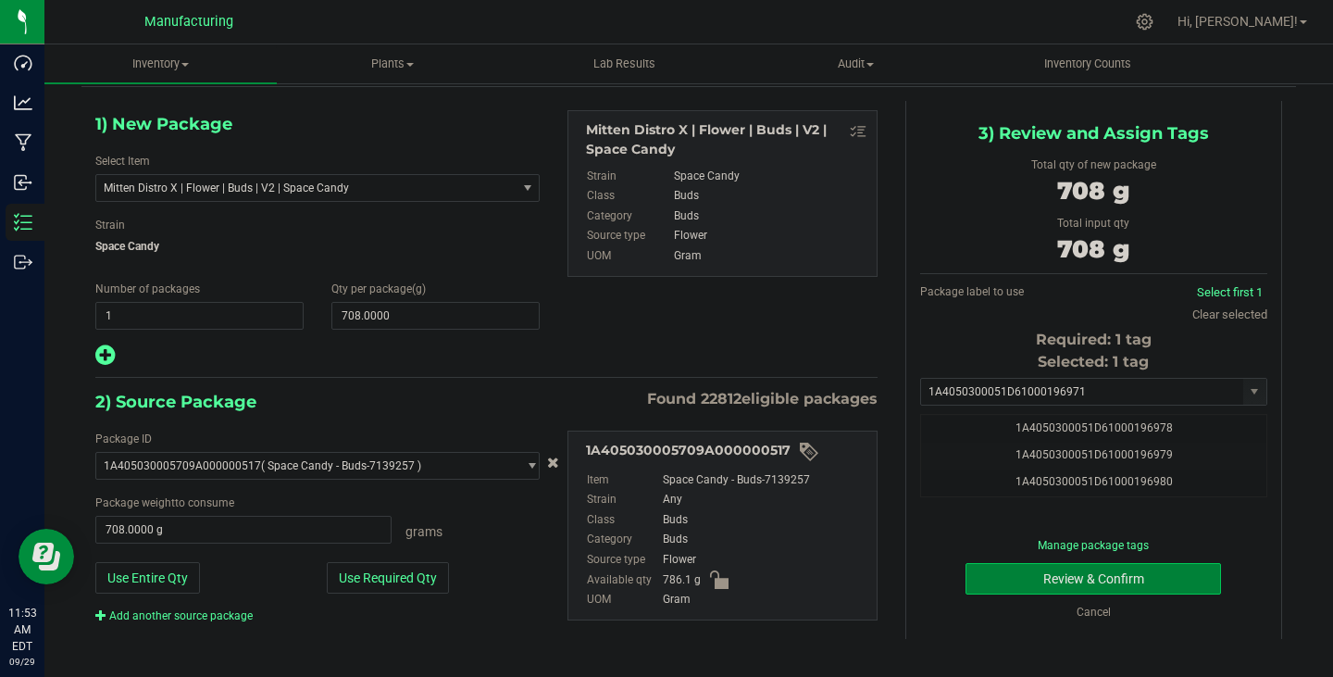
click at [1042, 581] on button "Review & Confirm" at bounding box center [1094, 578] width 256 height 31
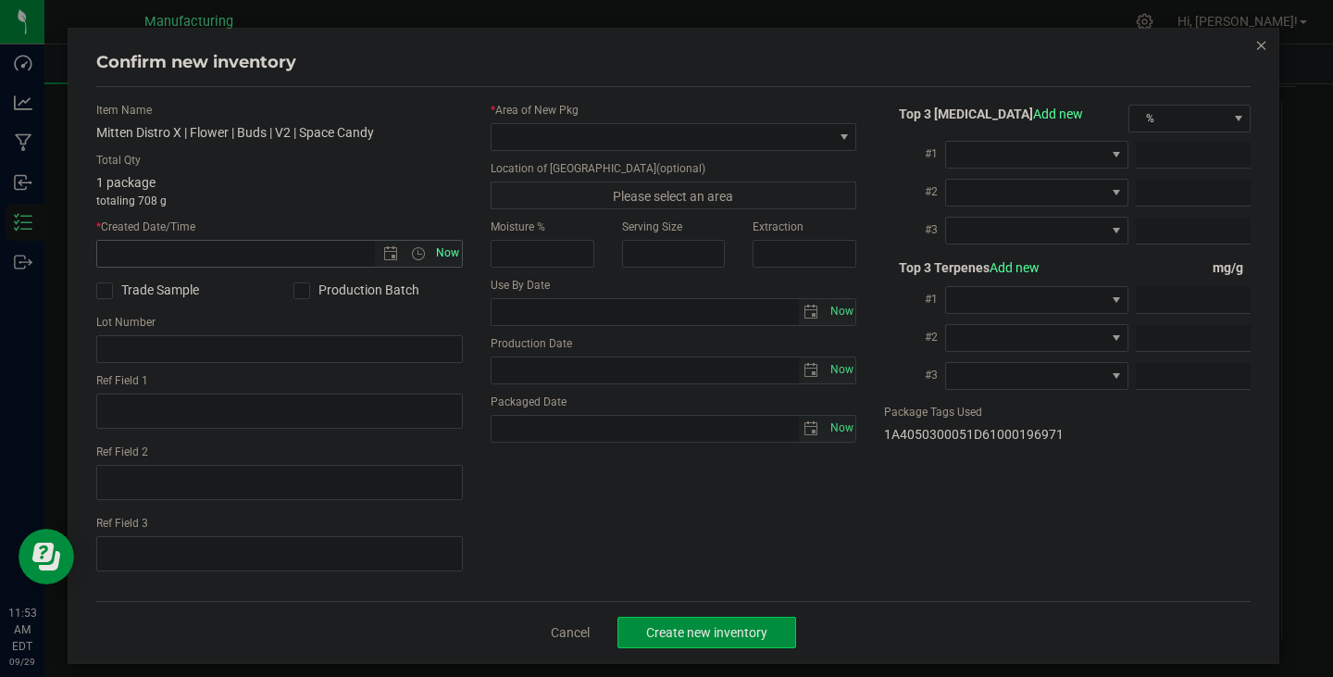
click at [440, 261] on span "Now" at bounding box center [446, 253] width 31 height 27
type input "[DATE] 11:53 AM"
click at [580, 128] on span at bounding box center [663, 137] width 342 height 26
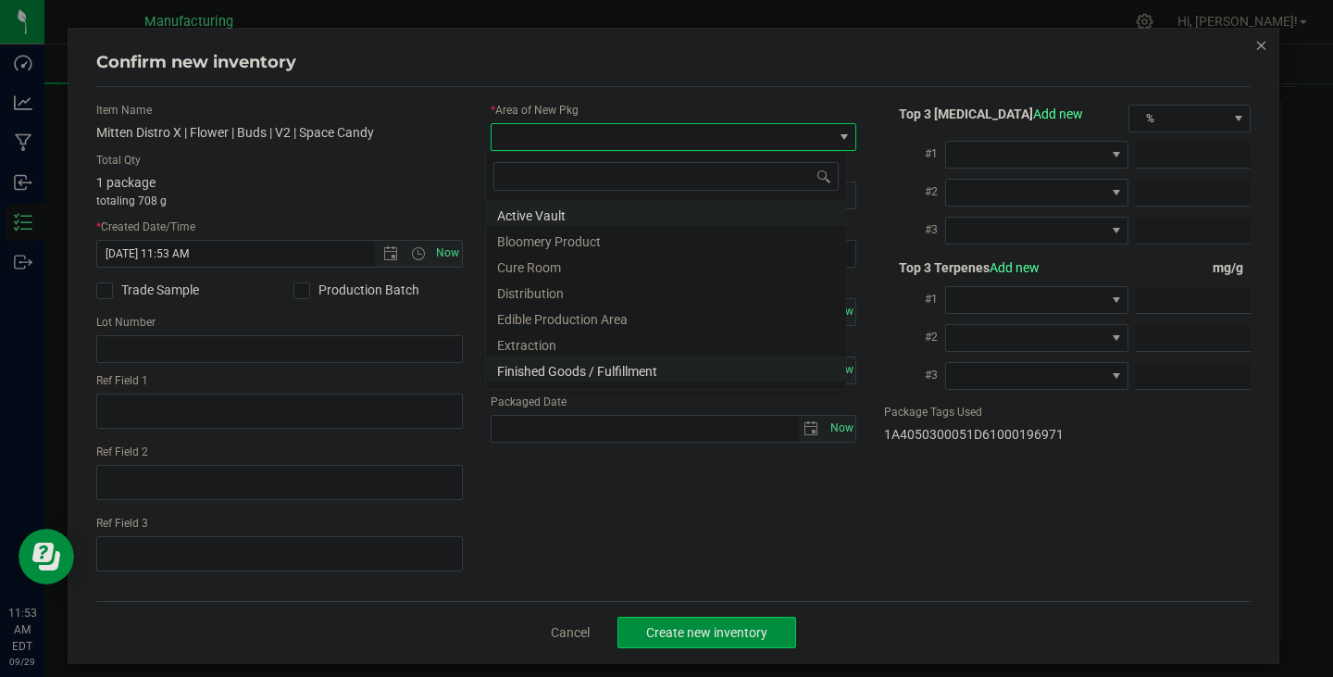
click at [574, 379] on li "Finished Goods / Fulfillment" at bounding box center [666, 369] width 360 height 26
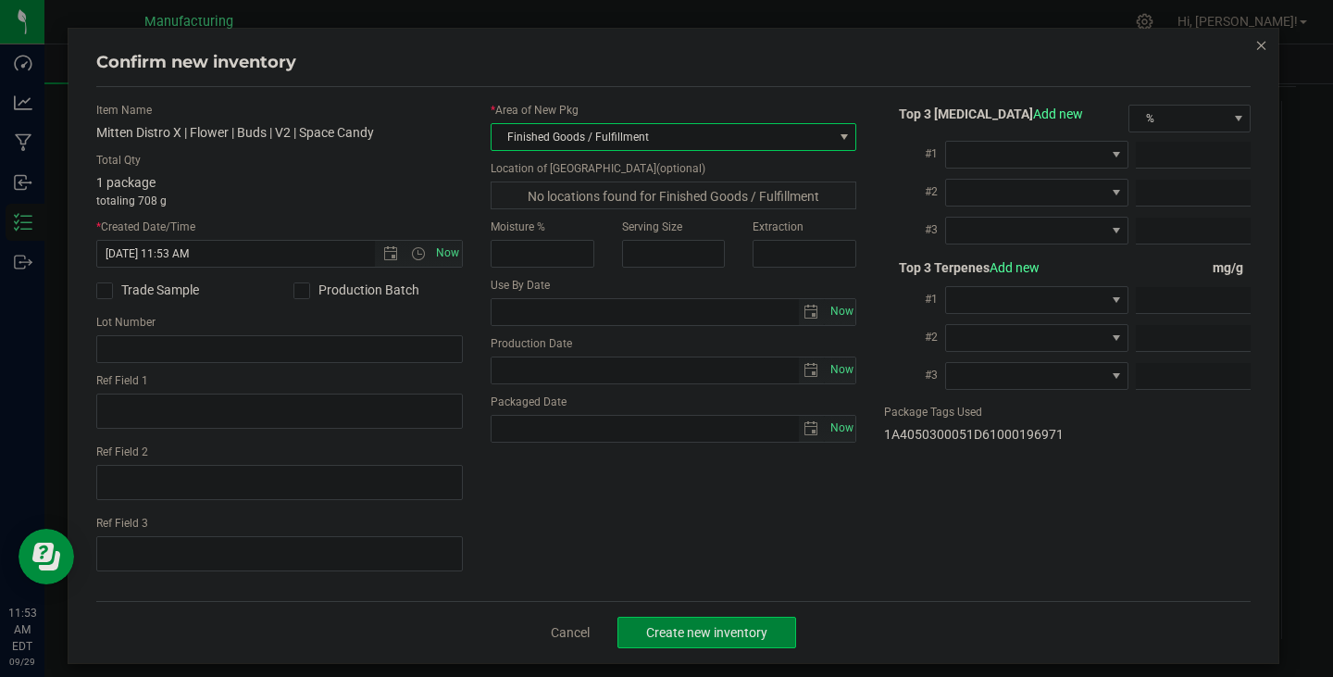
click at [695, 634] on span "Create new inventory" at bounding box center [706, 632] width 121 height 15
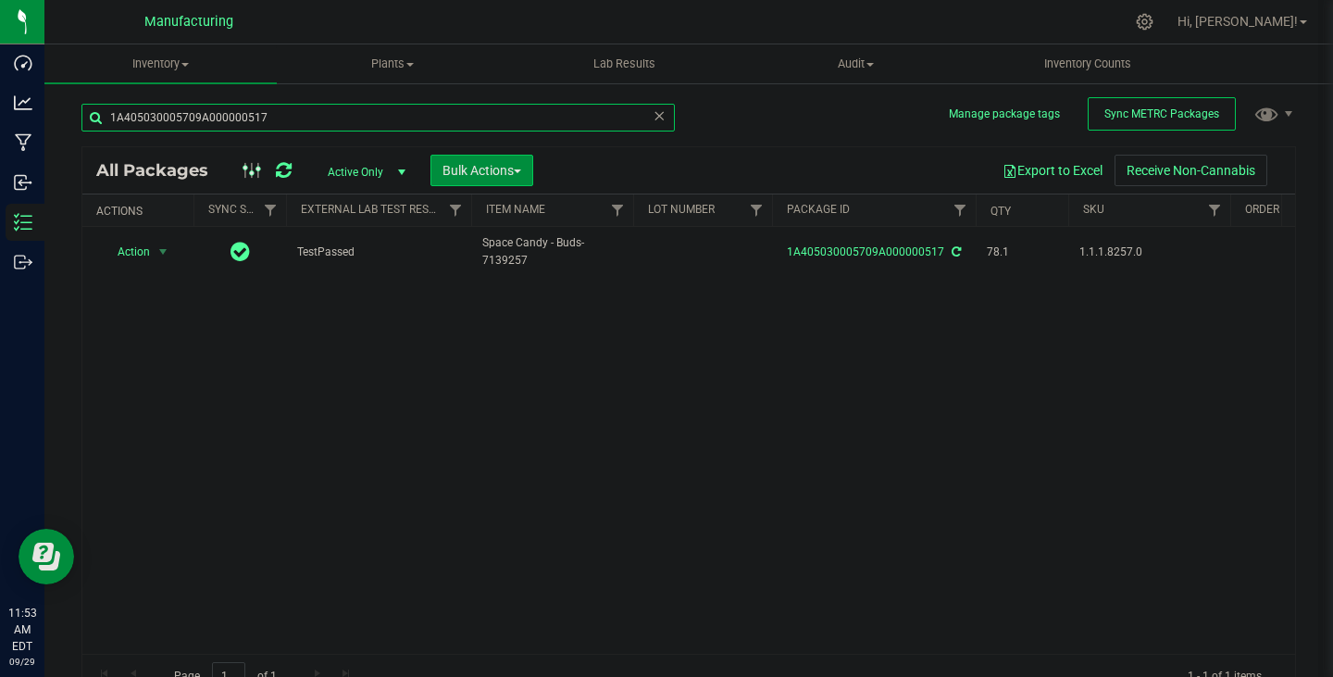
click at [312, 111] on input "1A405030005709A000000517" at bounding box center [377, 118] width 593 height 28
paste input "24"
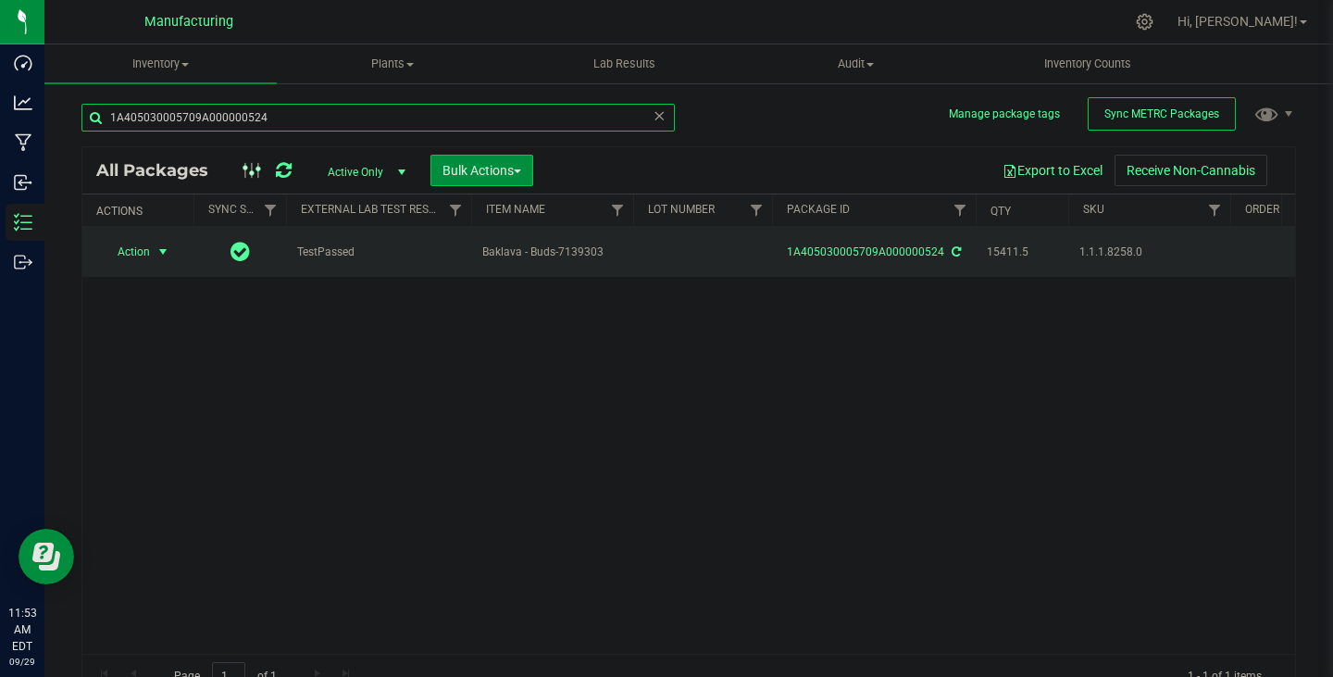
type input "1A405030005709A000000524"
click at [144, 253] on span "Action" at bounding box center [126, 252] width 50 height 26
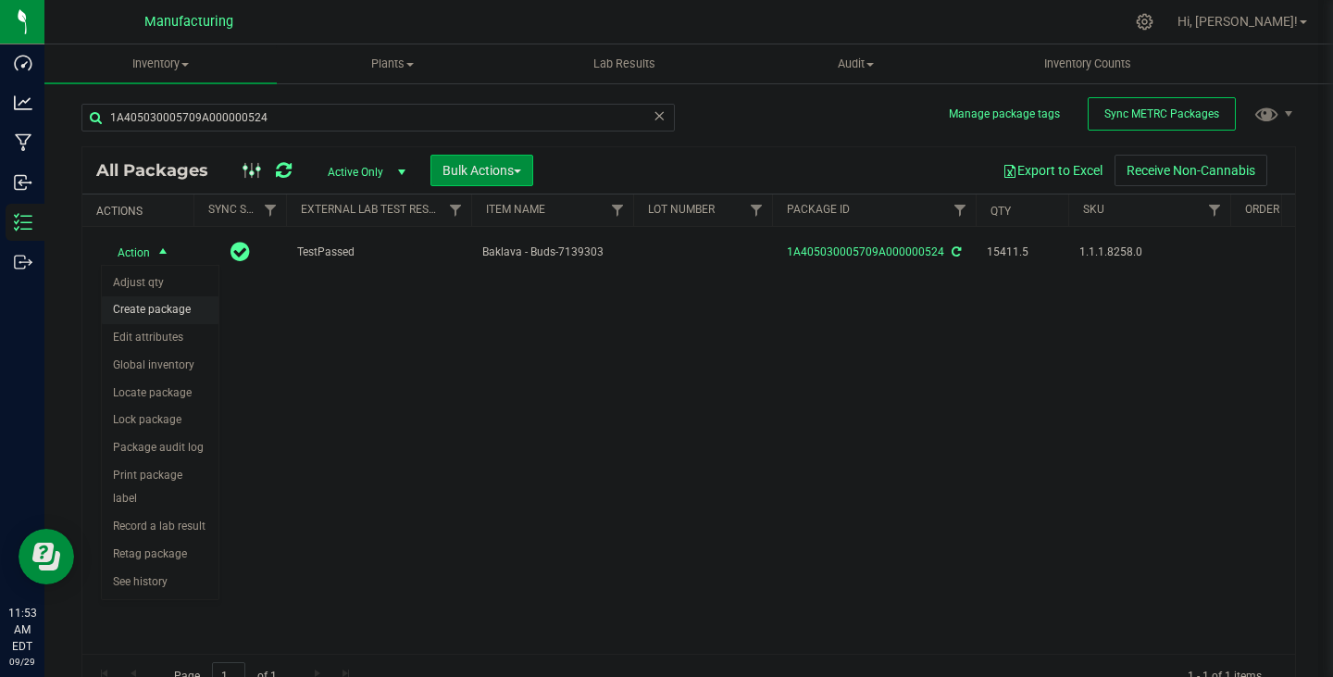
click at [162, 308] on li "Create package" at bounding box center [160, 310] width 117 height 28
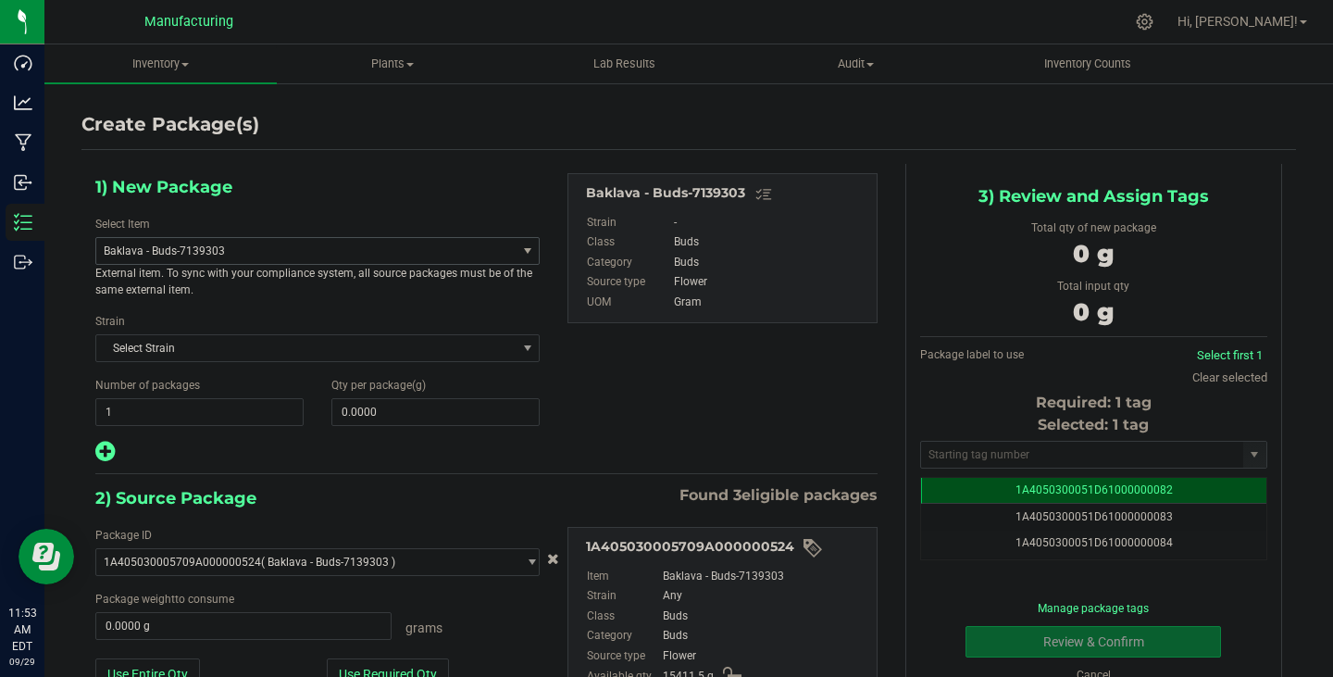
click at [226, 254] on span "Baklava - Buds-7139303" at bounding box center [298, 250] width 389 height 13
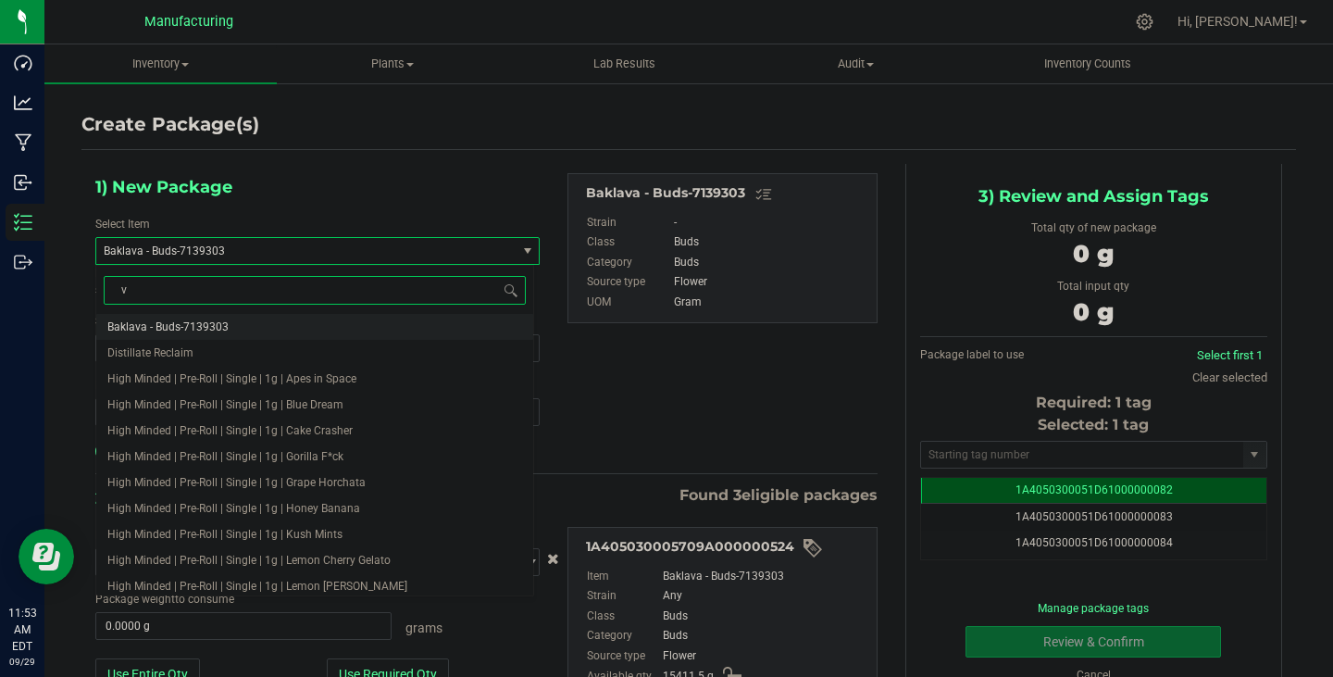
type input "v2"
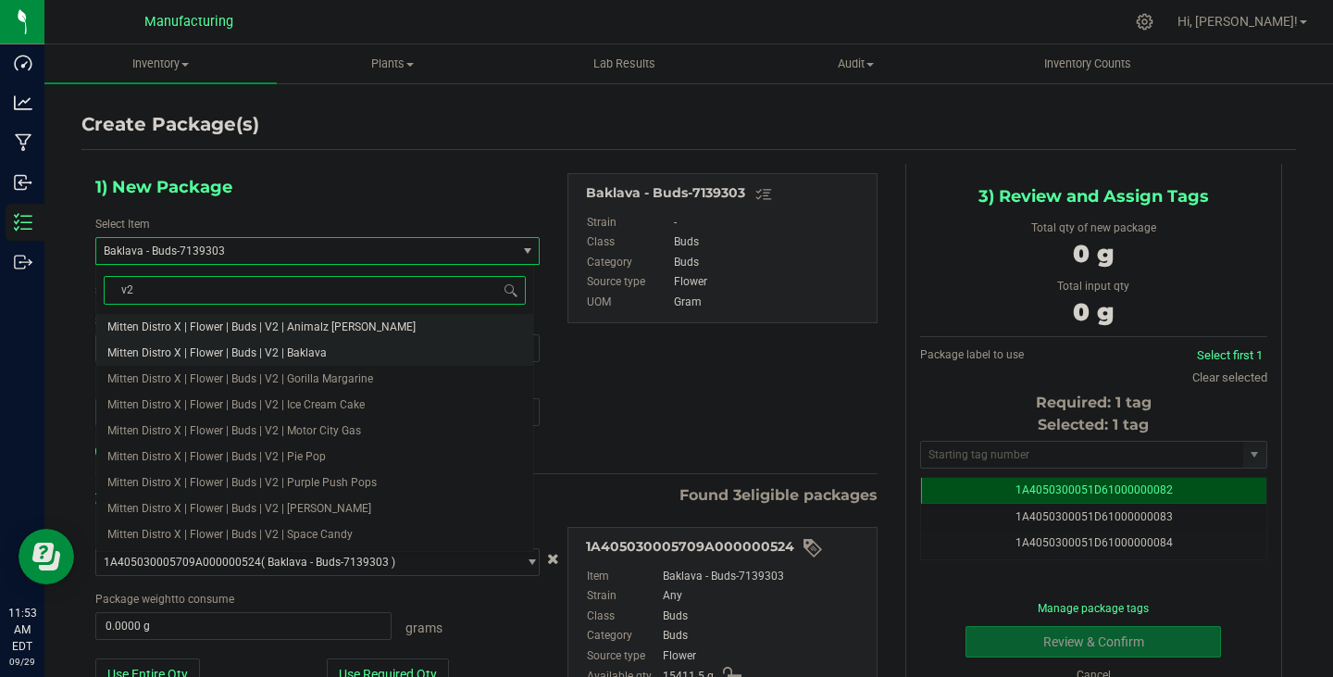
click at [339, 354] on li "Mitten Distro X | Flower | Buds | V2 | Baklava" at bounding box center [314, 353] width 437 height 26
type input "0.0000"
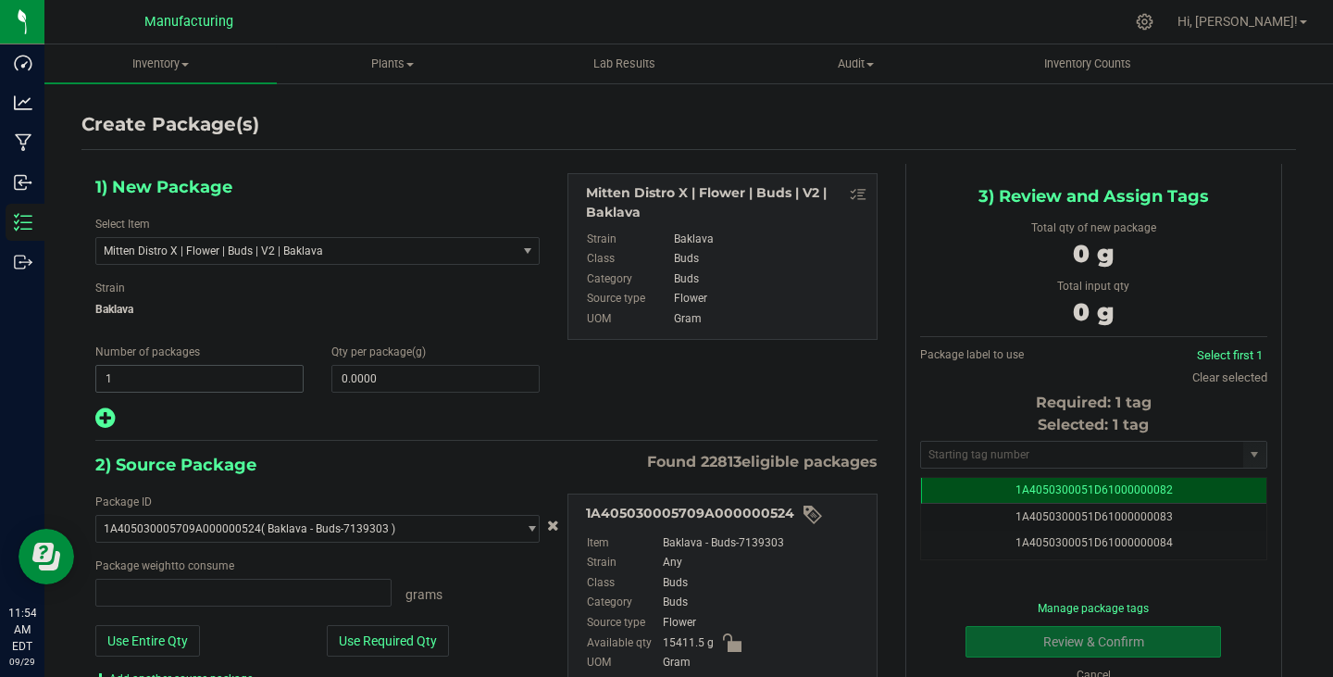
type input "0.0000 g"
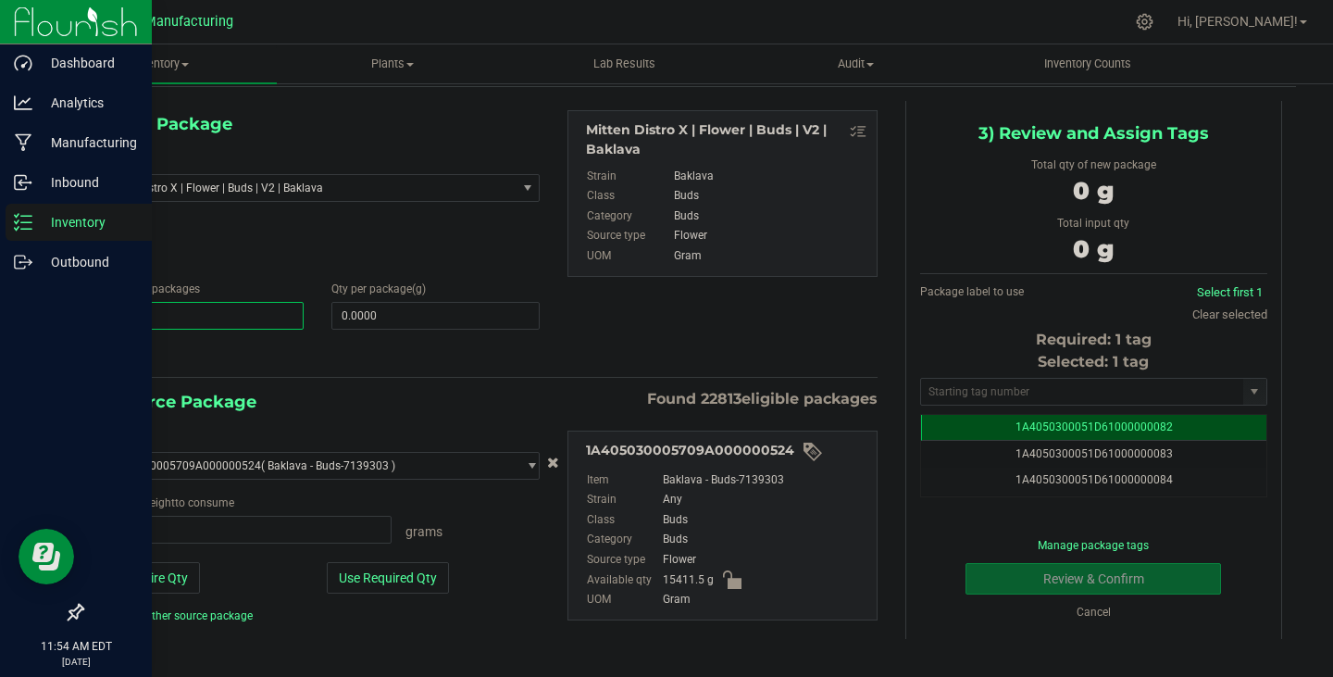
drag, startPoint x: 256, startPoint y: 318, endPoint x: 23, endPoint y: 324, distance: 233.4
click at [31, 323] on div "Dashboard Analytics Manufacturing Inbound Inventory Outbound 11:54 AM EDT [DATE…" at bounding box center [666, 338] width 1333 height 677
type input "6"
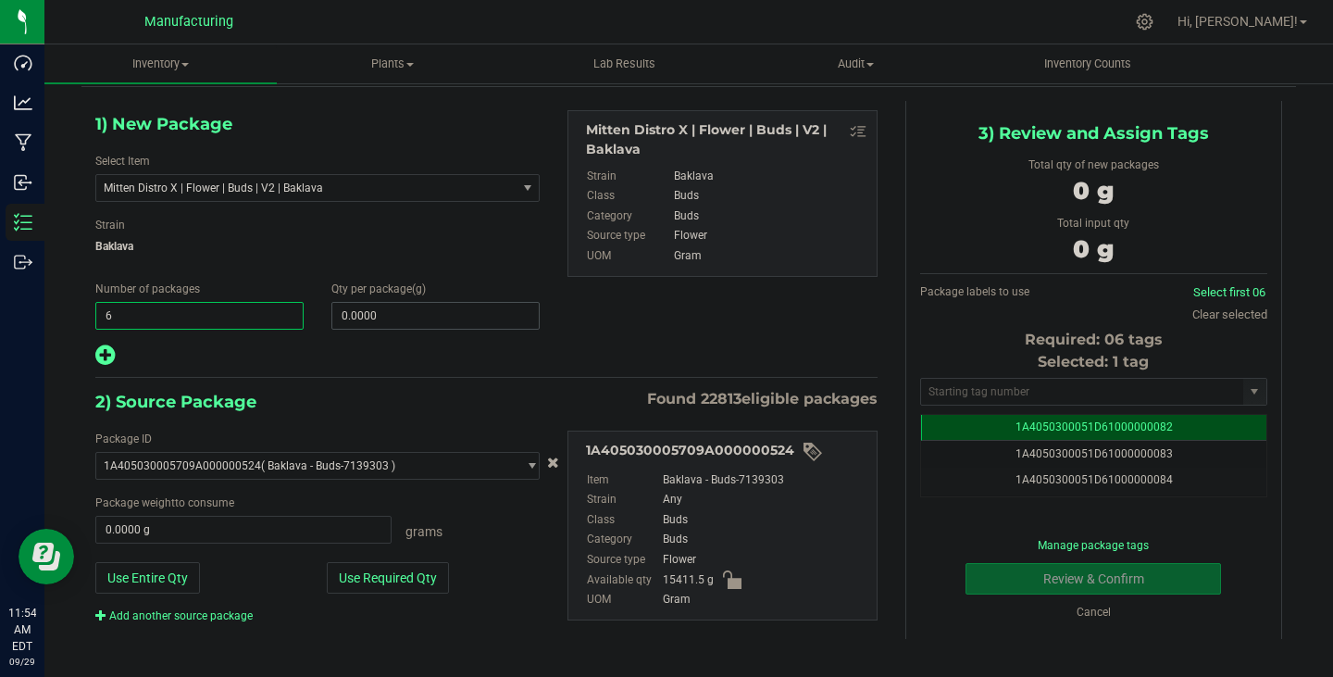
type input "6"
click at [431, 303] on span at bounding box center [435, 316] width 208 height 28
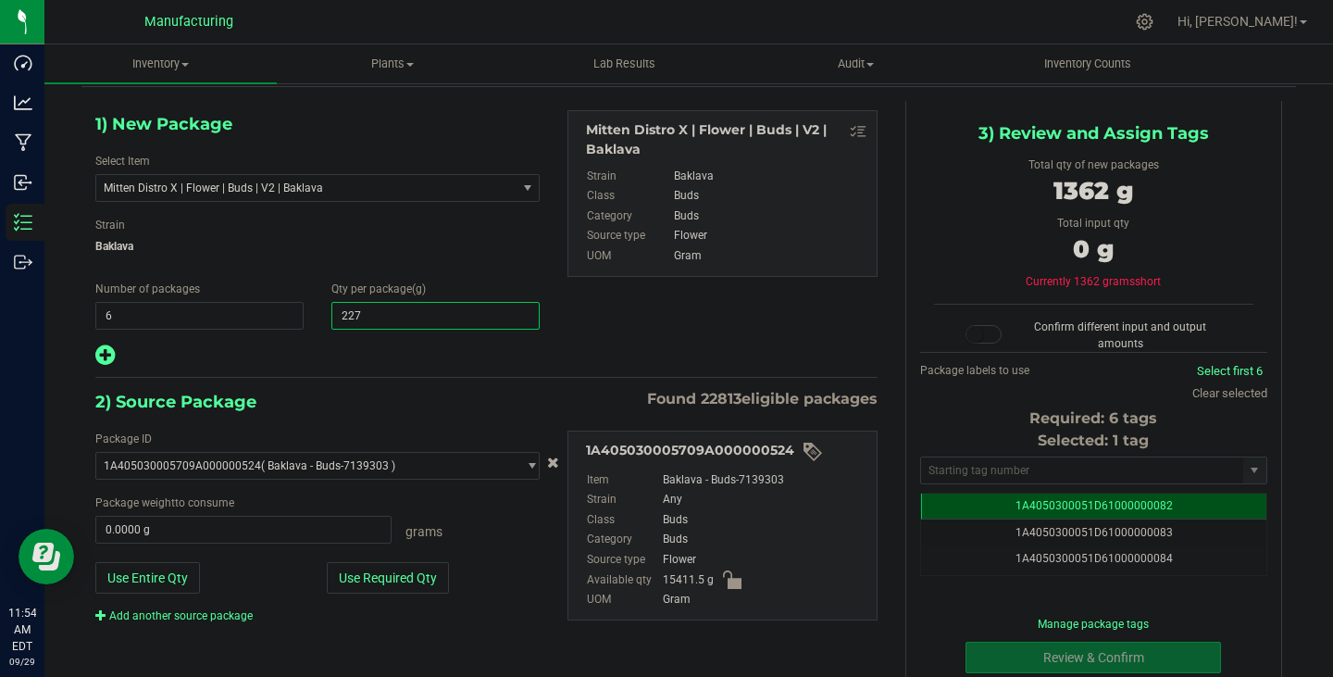
type input "2270"
type input "2,270.0000"
click at [409, 582] on button "Use Required Qty" at bounding box center [388, 577] width 122 height 31
type input "13620.0000 g"
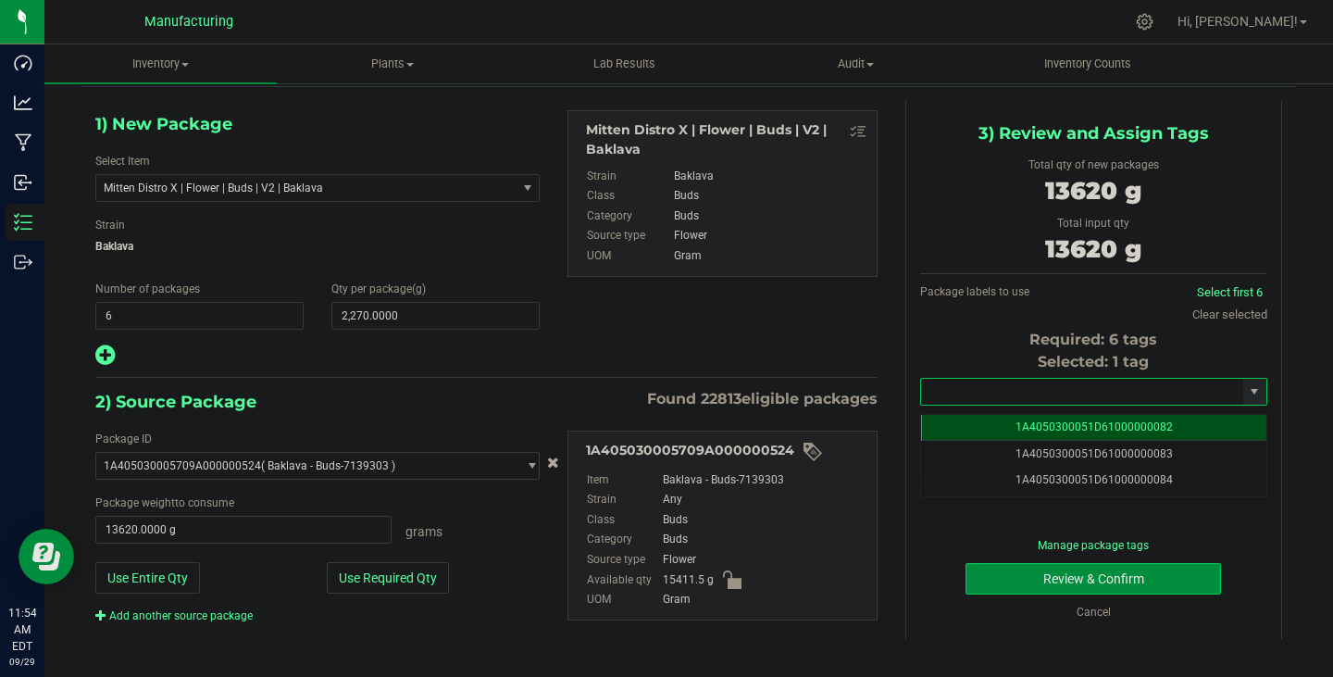
click at [989, 387] on input "text" at bounding box center [1082, 392] width 322 height 26
paste input "1A4050300051D61000196972"
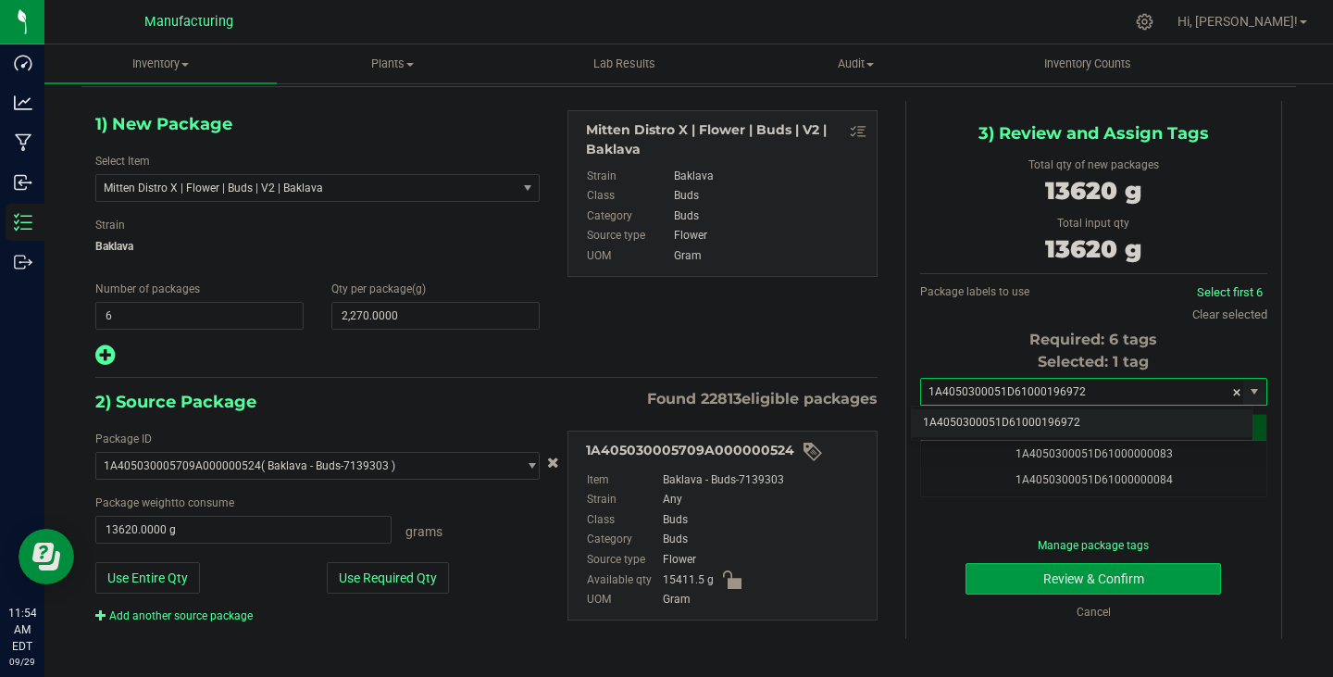
type input "1A4050300051D61000196972"
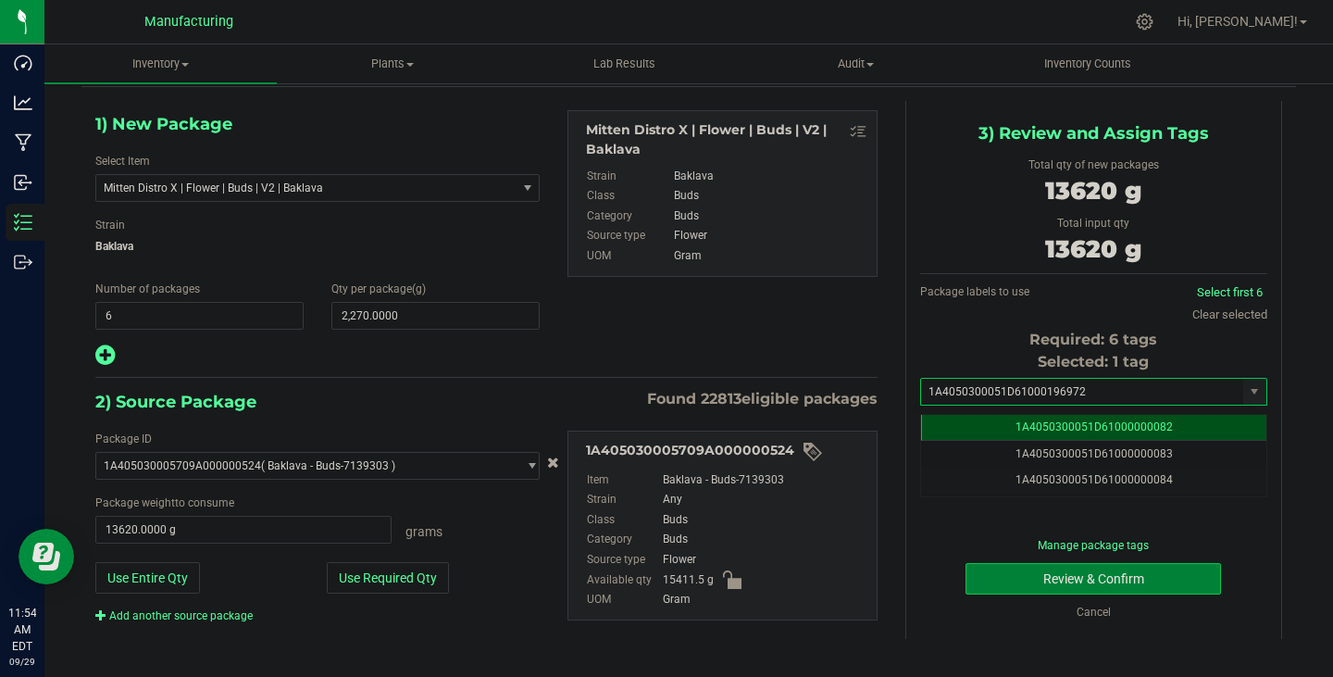
click at [1095, 580] on button "Review & Confirm" at bounding box center [1094, 578] width 256 height 31
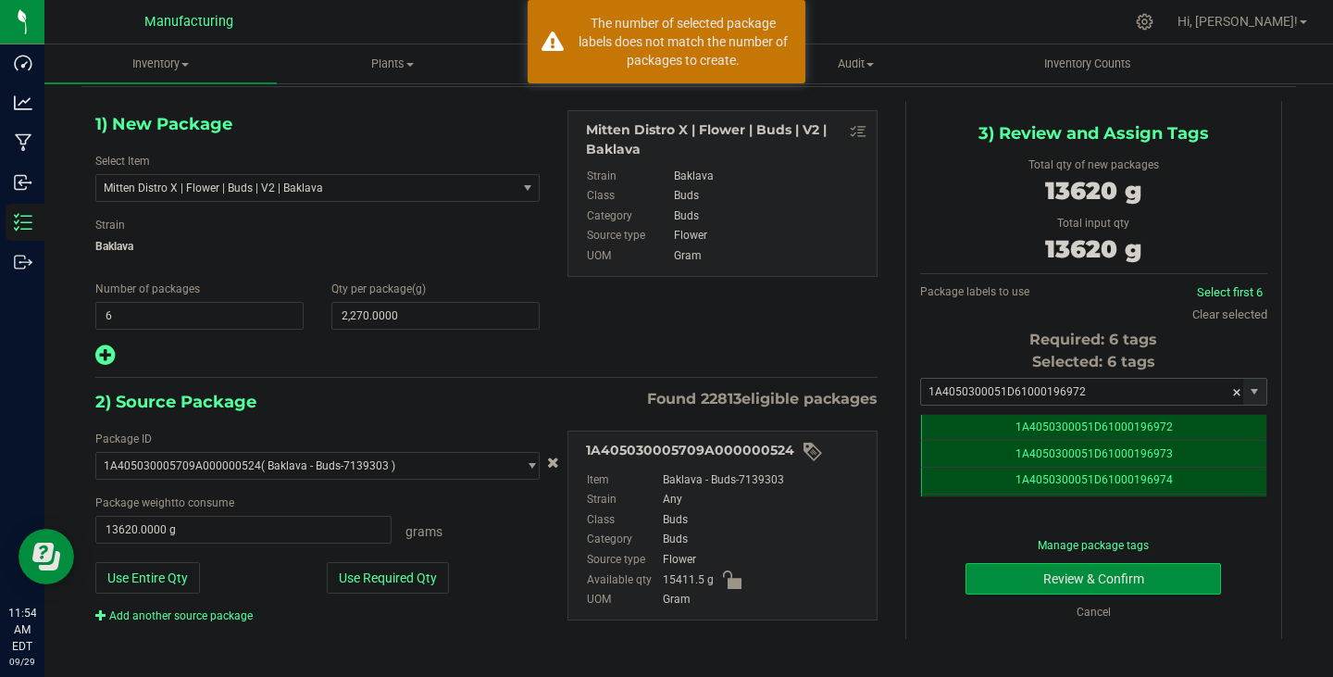
click at [1107, 394] on input "1A4050300051D61000196972" at bounding box center [1082, 392] width 322 height 26
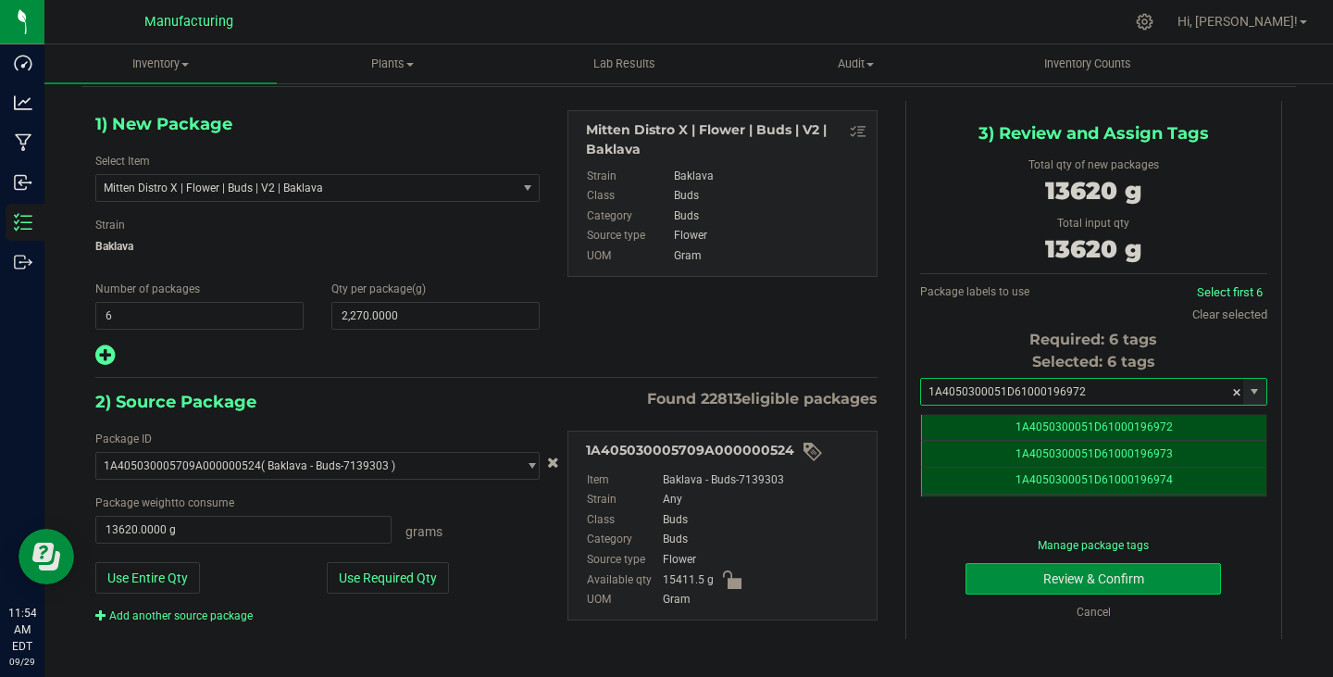
drag, startPoint x: 912, startPoint y: 391, endPoint x: 656, endPoint y: 405, distance: 255.9
click at [651, 400] on div "1) New Package Select Item Mitten Distro X | Flower | Buds | V2 | Baklava Level…" at bounding box center [688, 382] width 1215 height 562
click at [1003, 425] on li "1A4050300051D61000196972" at bounding box center [1082, 423] width 341 height 28
click at [1122, 576] on button "Review & Confirm" at bounding box center [1094, 578] width 256 height 31
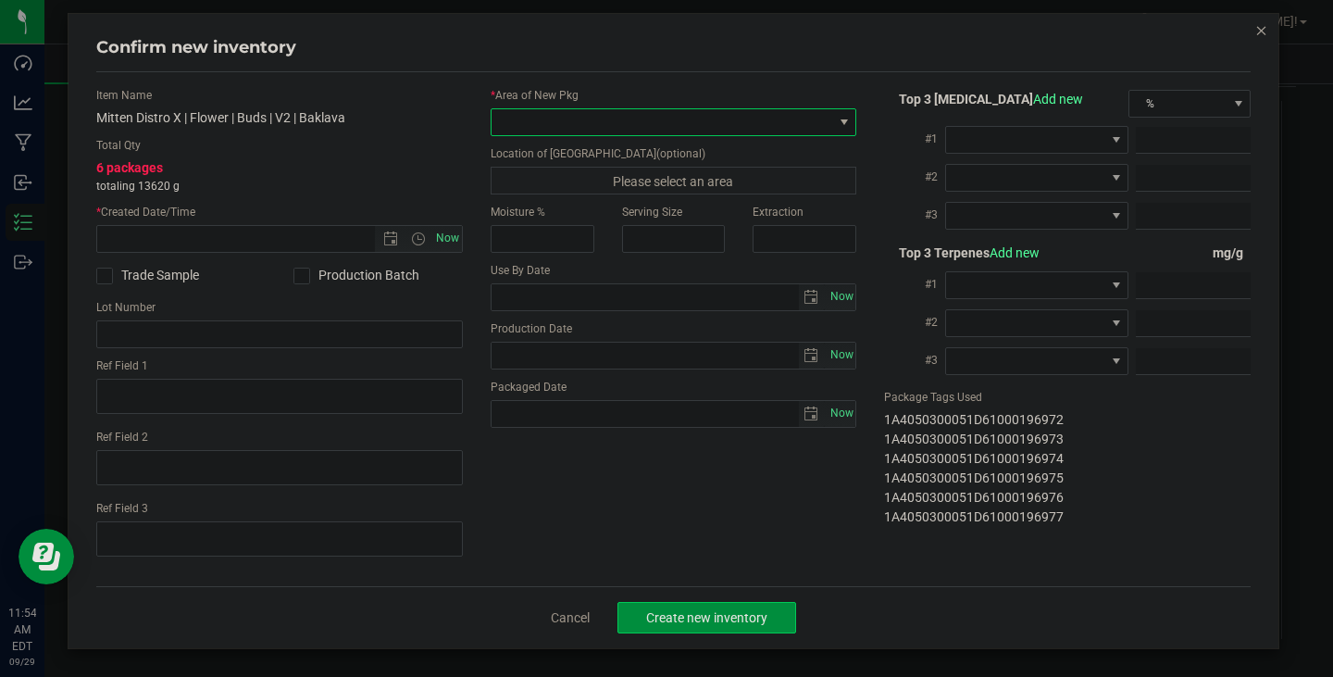
click at [601, 125] on span at bounding box center [663, 122] width 342 height 26
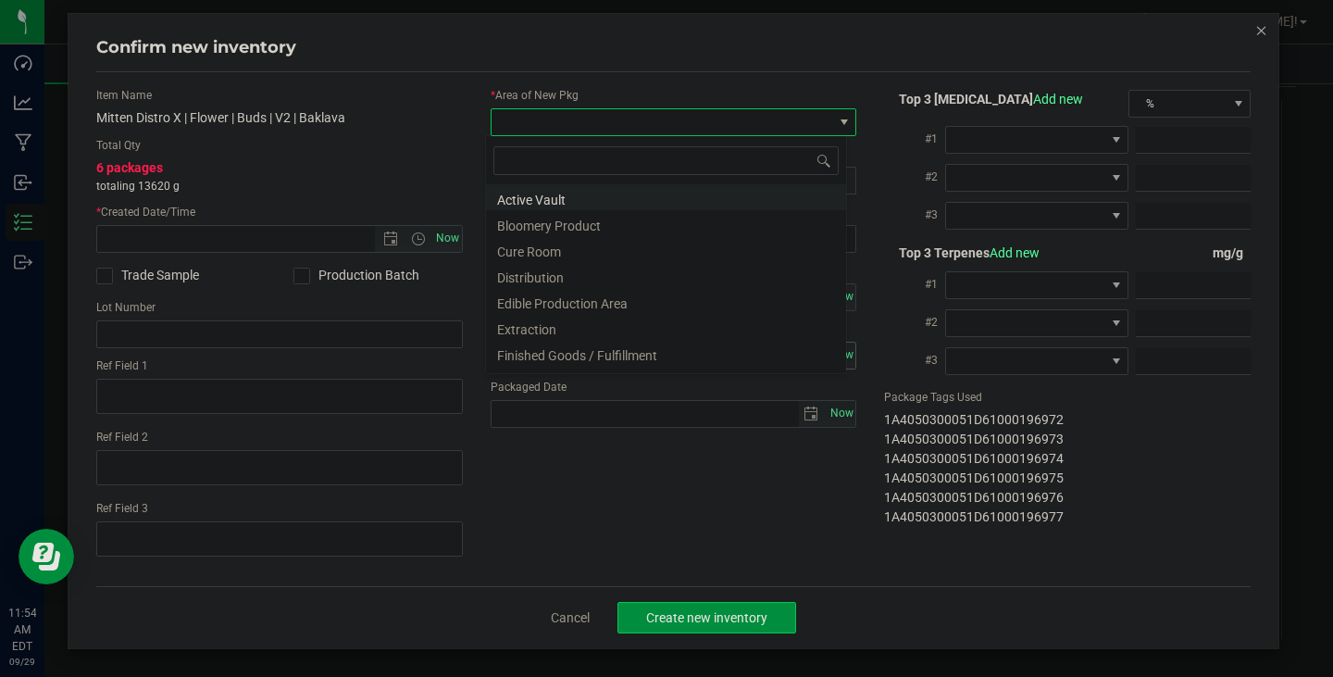
click at [651, 348] on li "Finished Goods / Fulfillment" at bounding box center [666, 353] width 360 height 26
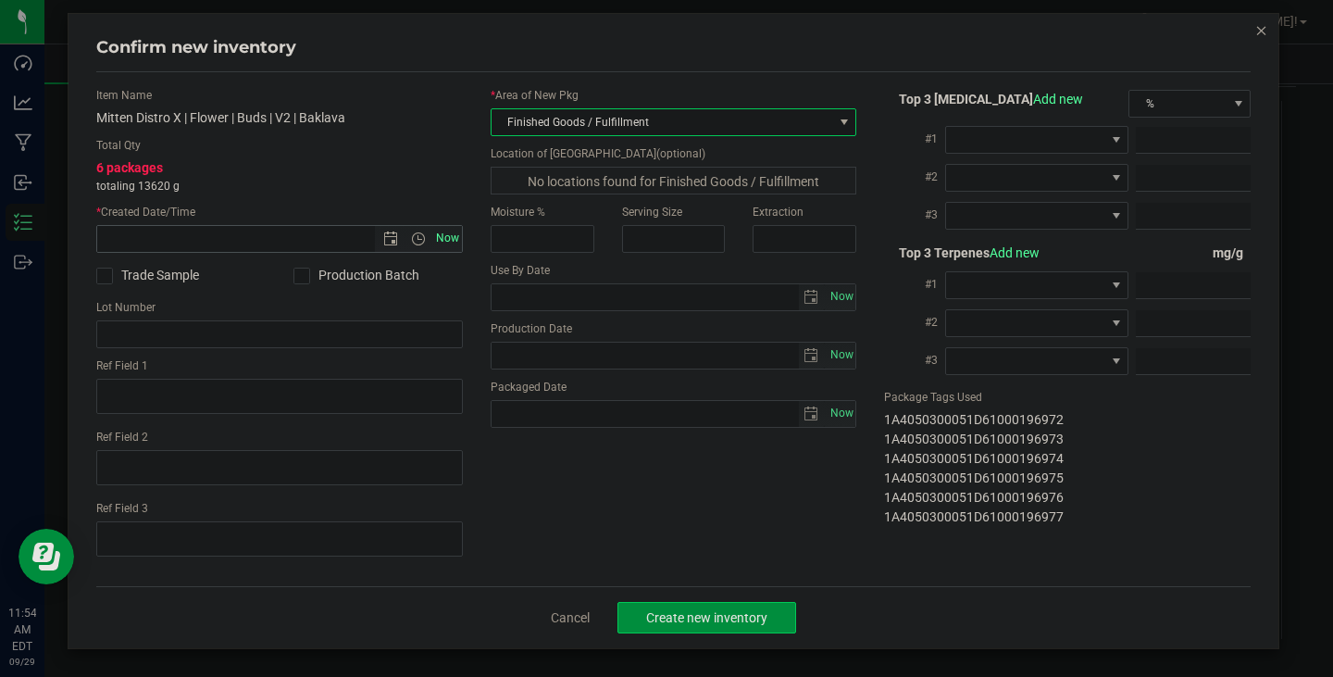
click at [443, 241] on span "Now" at bounding box center [446, 238] width 31 height 27
type input "[DATE] 11:54 AM"
drag, startPoint x: 765, startPoint y: 612, endPoint x: 776, endPoint y: 612, distance: 11.1
click at [768, 612] on button "Create new inventory" at bounding box center [707, 617] width 179 height 31
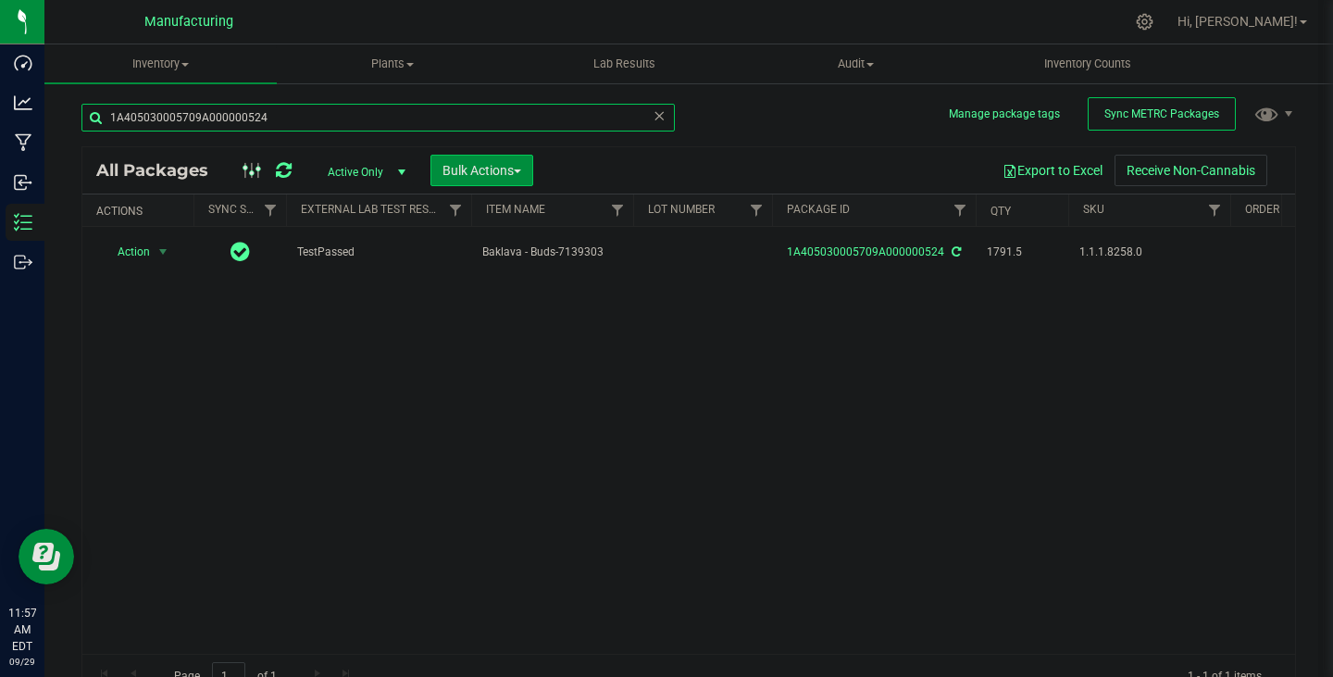
click at [319, 113] on input "1A405030005709A000000524" at bounding box center [377, 118] width 593 height 28
paste input "1D61000196977"
click at [308, 114] on input "1A4050300051D61000196977" at bounding box center [377, 118] width 593 height 28
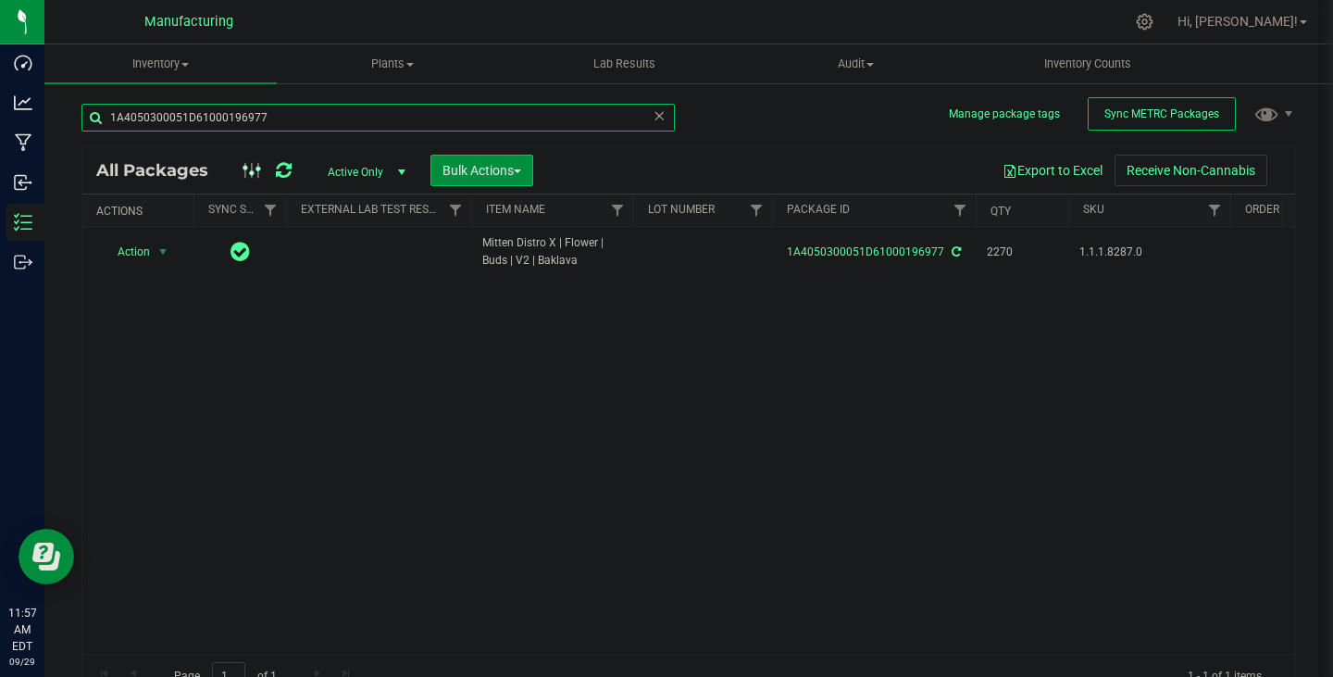
click at [308, 114] on input "1A4050300051D61000196977" at bounding box center [377, 118] width 593 height 28
paste input "709A000000524"
type input "1A405030005709A000000524"
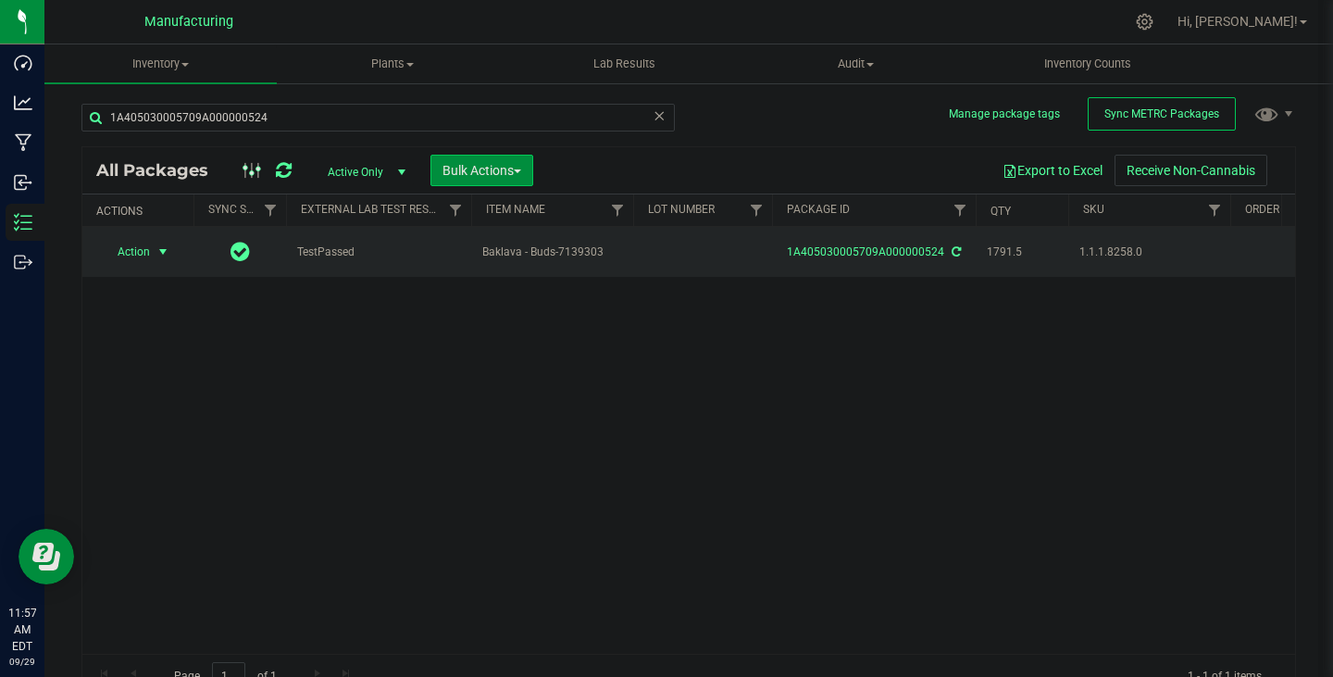
click at [156, 239] on span "select" at bounding box center [163, 252] width 23 height 26
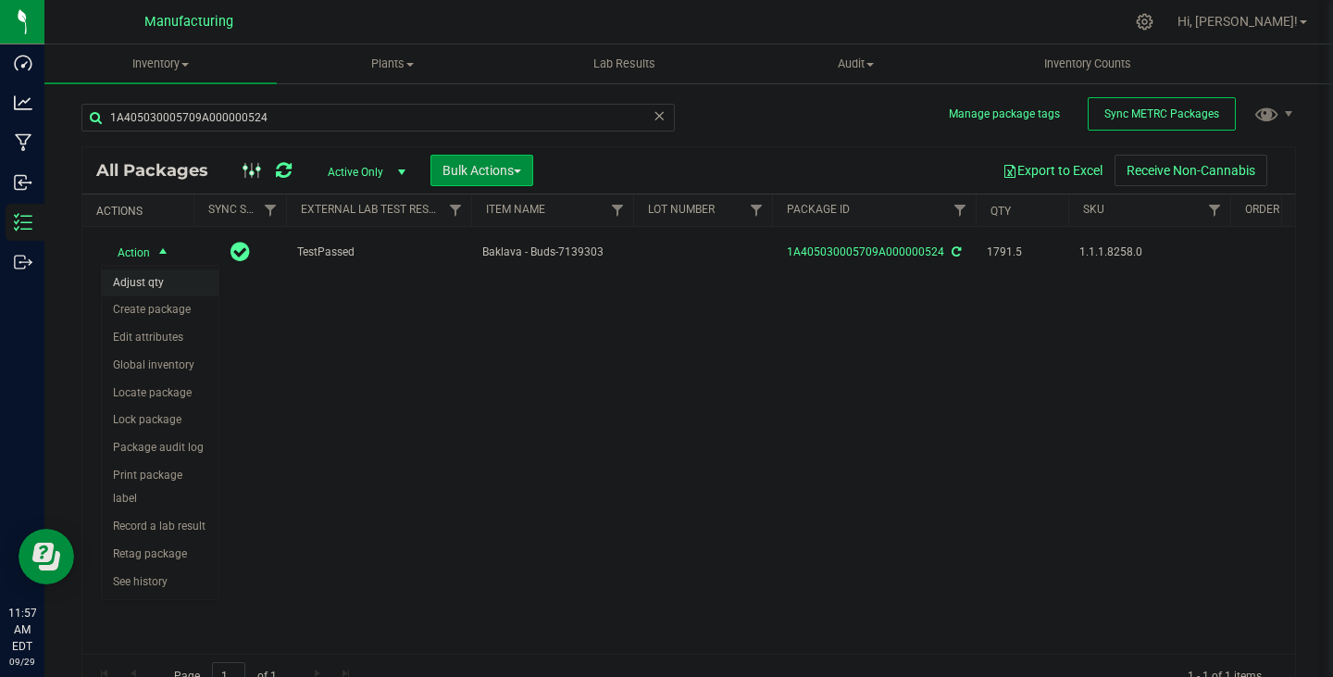
click at [162, 286] on li "Adjust qty" at bounding box center [160, 283] width 117 height 28
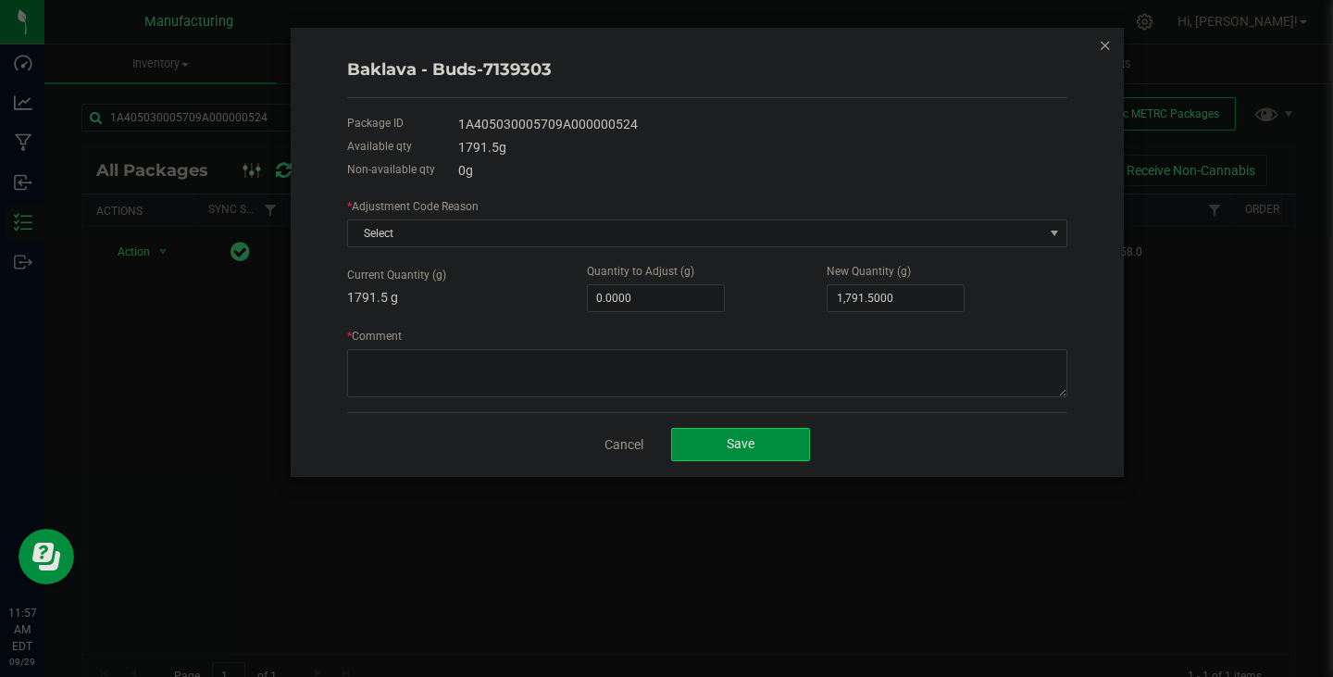
click at [1113, 48] on div "Baklava - Buds-7139303 Package ID 1A405030005709A000000524 Available qty 1791.5…" at bounding box center [707, 252] width 831 height 447
click at [1110, 44] on icon "button" at bounding box center [1105, 44] width 13 height 22
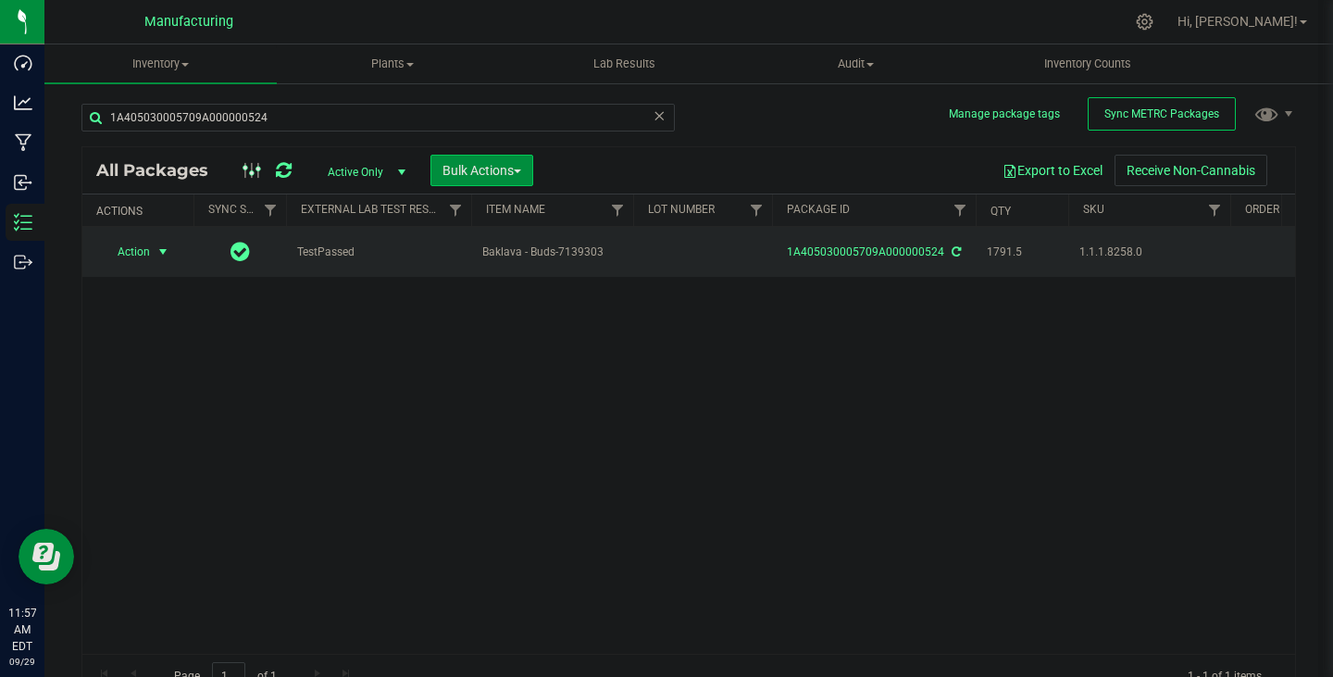
click at [170, 256] on span "select" at bounding box center [163, 252] width 23 height 26
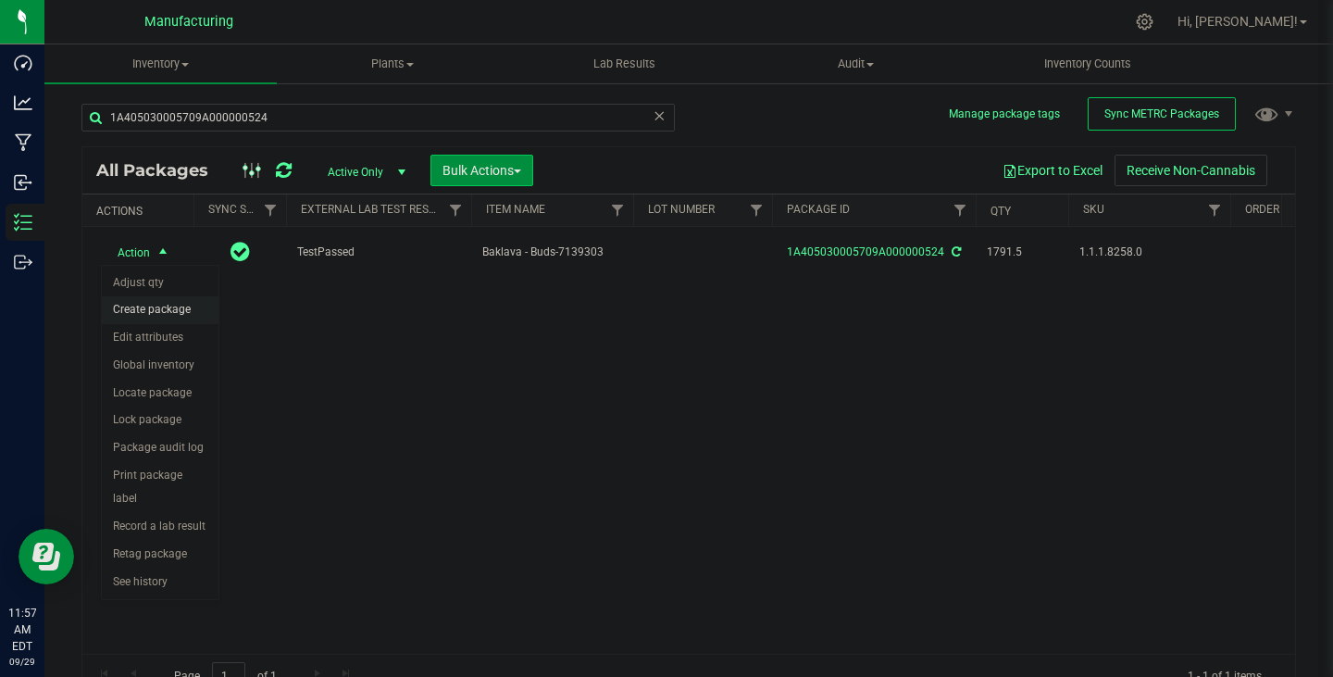
click at [170, 306] on li "Create package" at bounding box center [160, 310] width 117 height 28
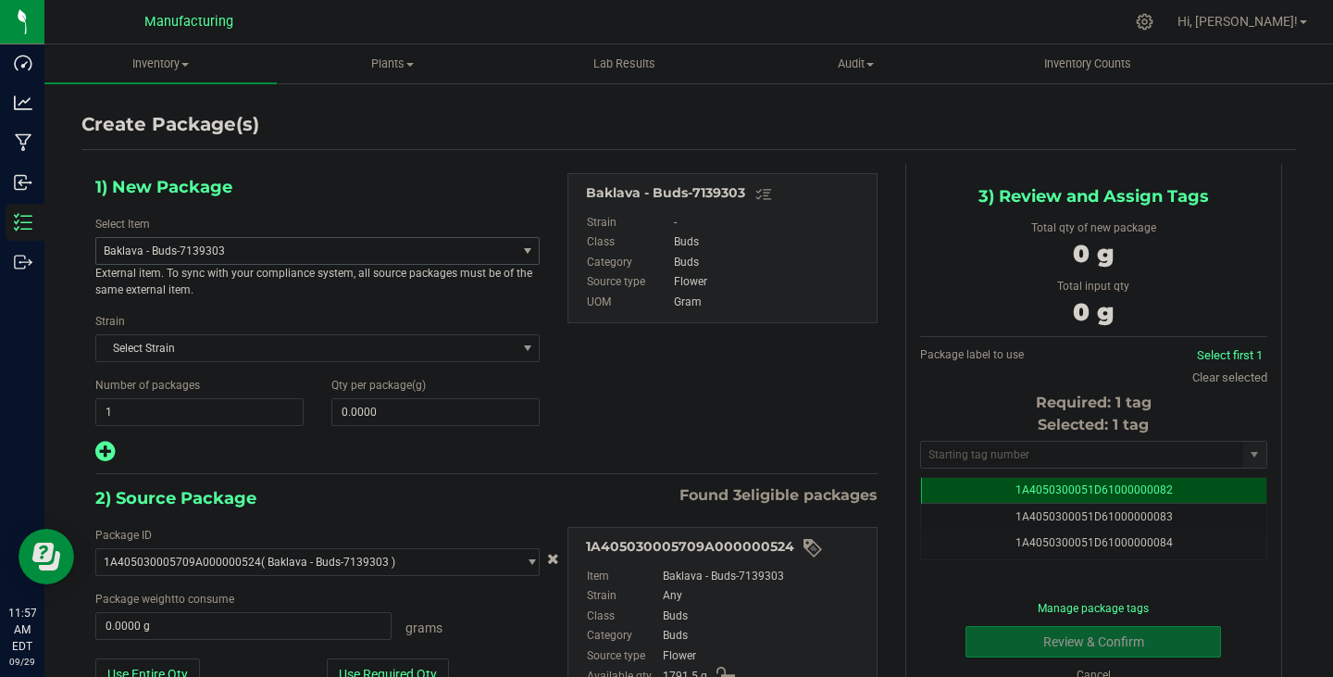
click at [253, 244] on span "Baklava - Buds-7139303" at bounding box center [298, 250] width 389 height 13
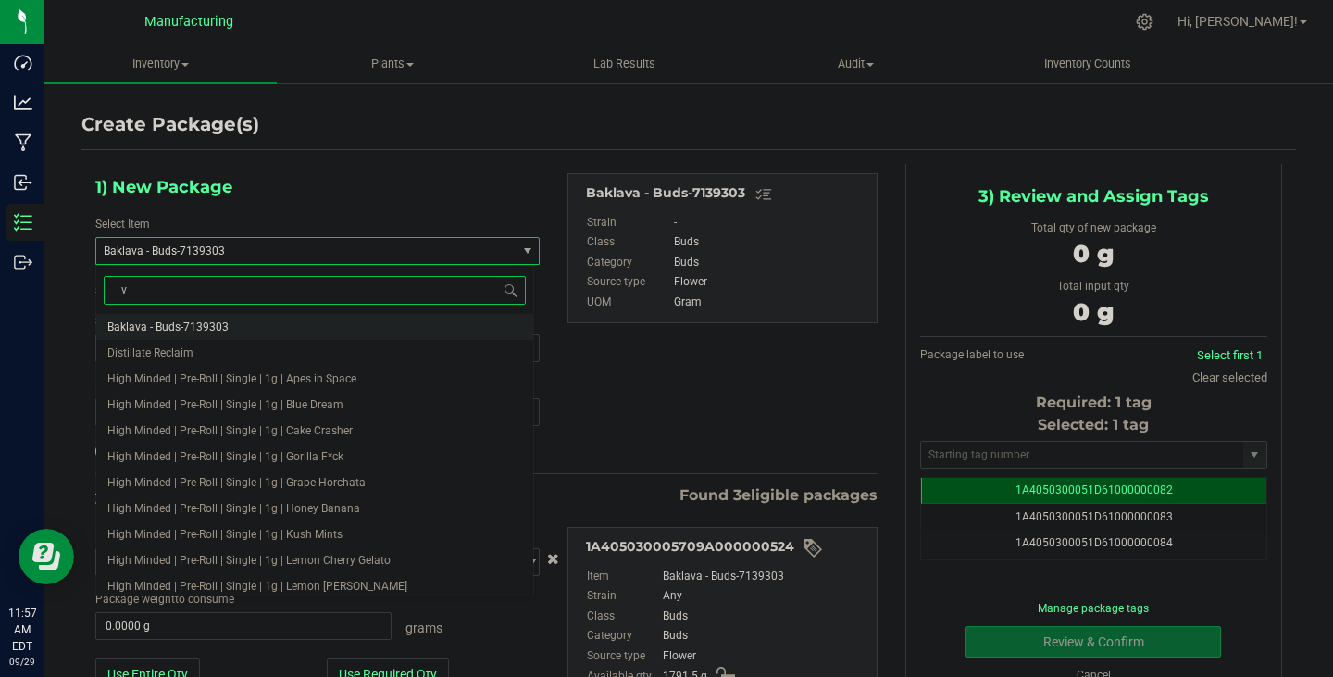
type input "v2"
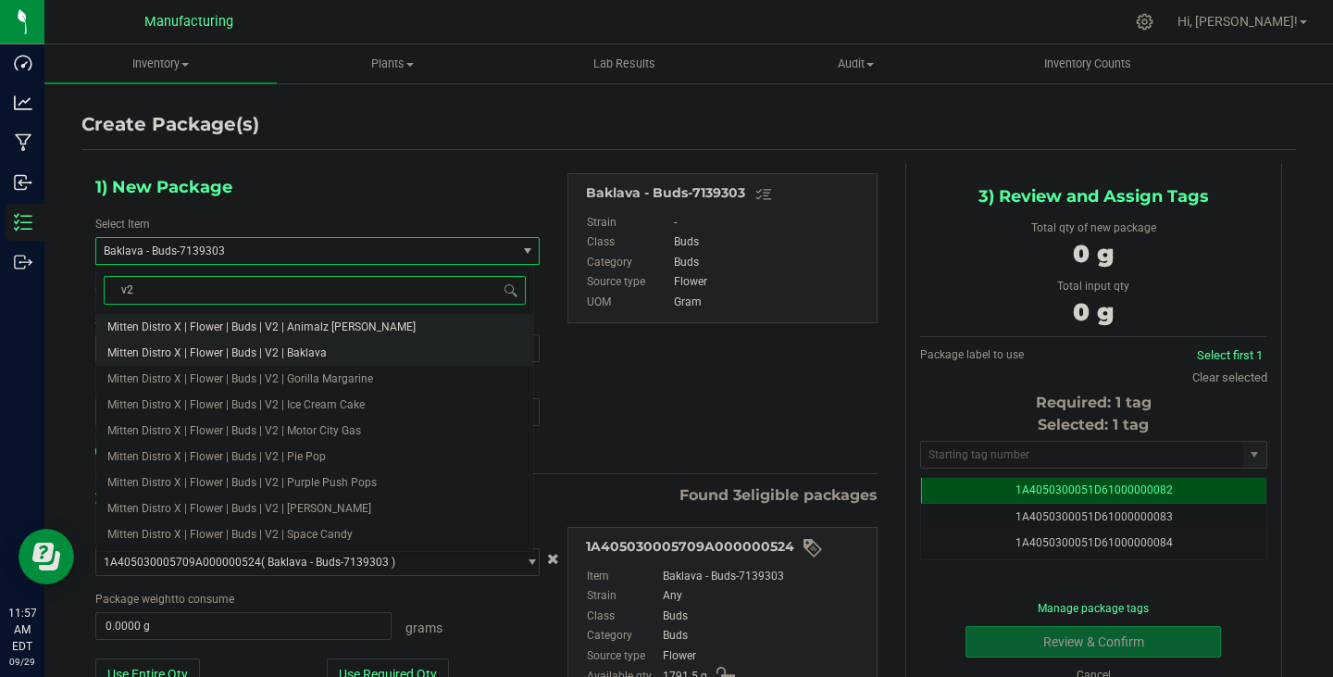
click at [252, 350] on span "Mitten Distro X | Flower | Buds | V2 | Baklava" at bounding box center [216, 352] width 219 height 13
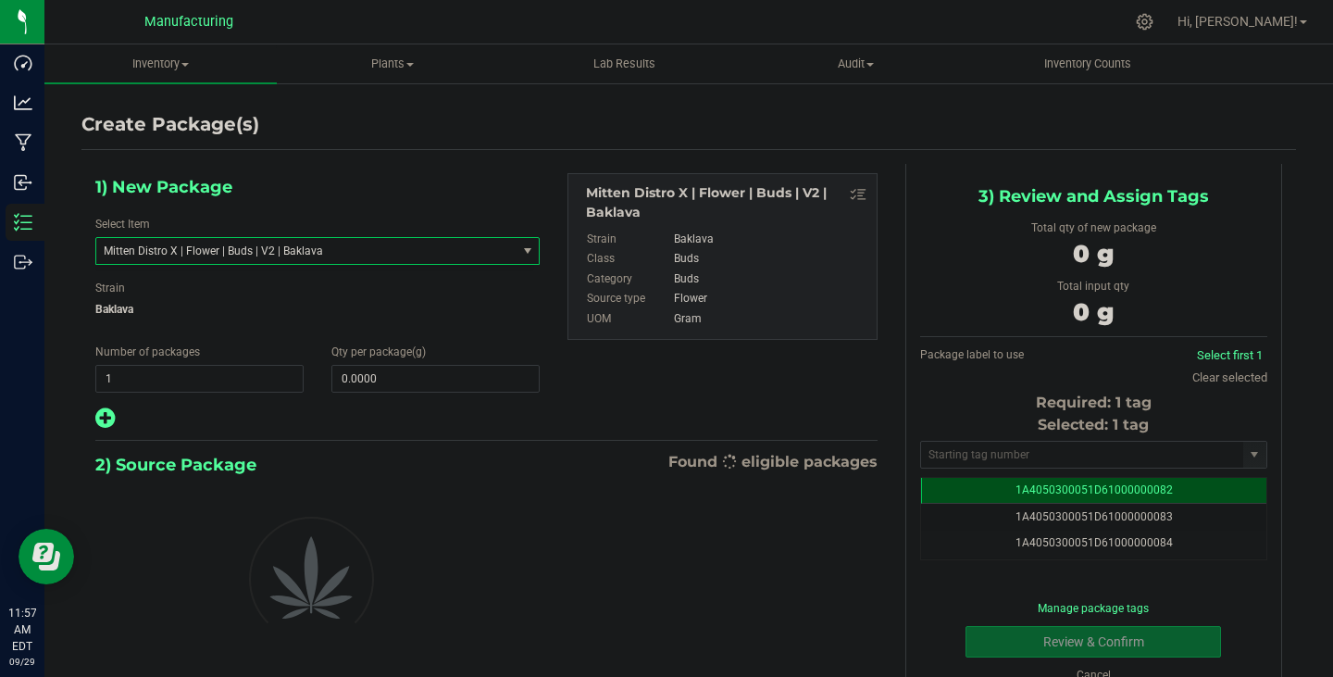
type input "0.0000"
click at [345, 381] on span at bounding box center [435, 379] width 208 height 28
type input "0.0000"
click at [383, 389] on span at bounding box center [435, 379] width 208 height 28
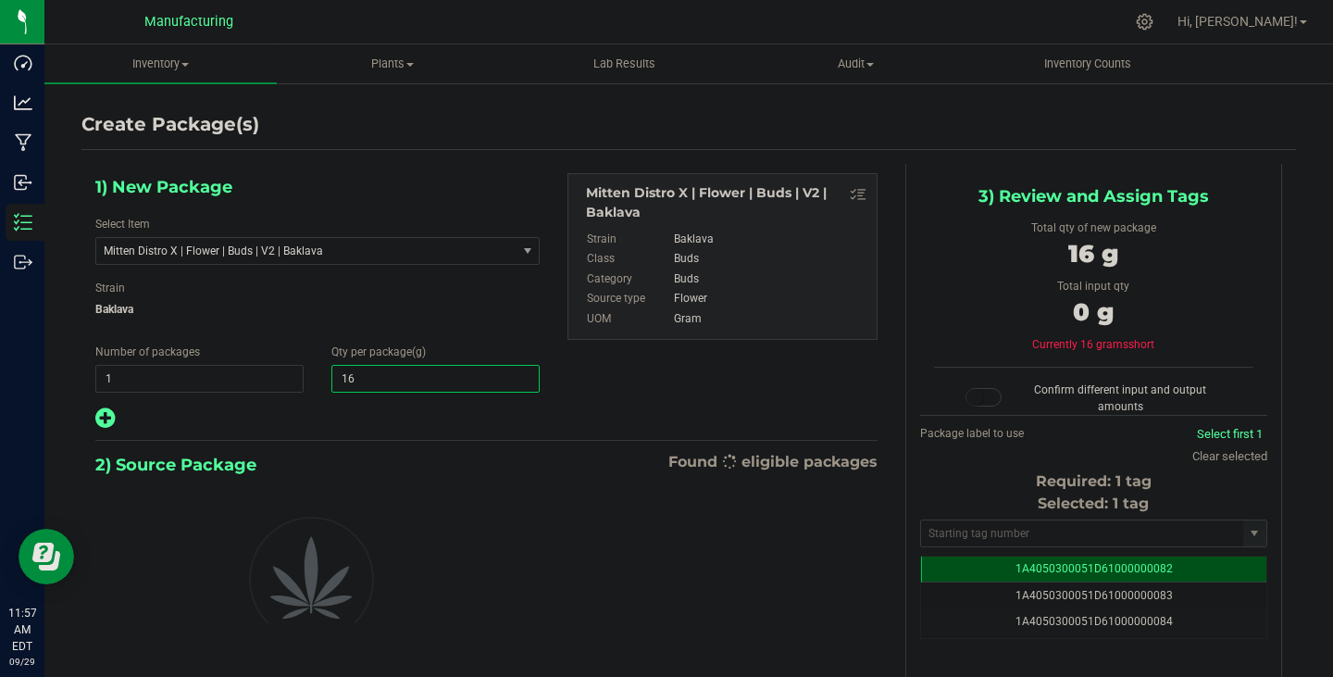
type input "167"
type input "167.0000"
click at [419, 374] on span "167.0000 167" at bounding box center [435, 379] width 208 height 28
type input "167.1"
type input "167.1000"
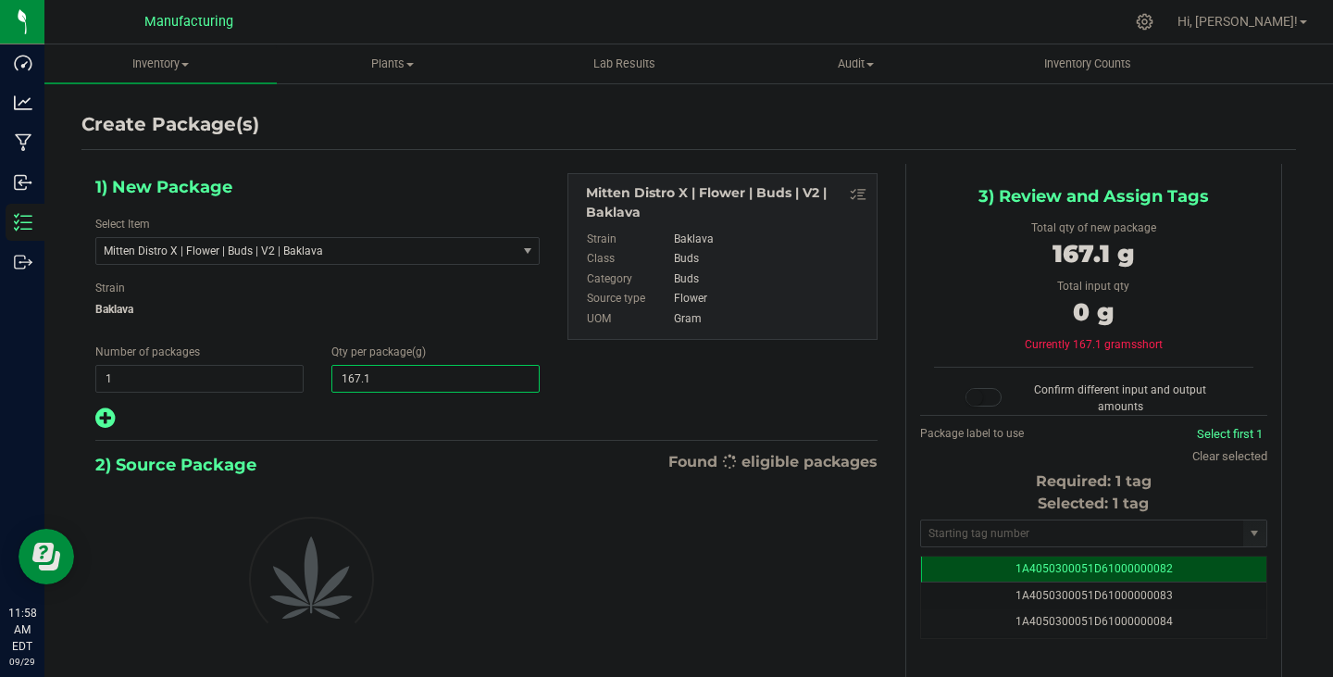
click at [449, 430] on div at bounding box center [317, 418] width 444 height 24
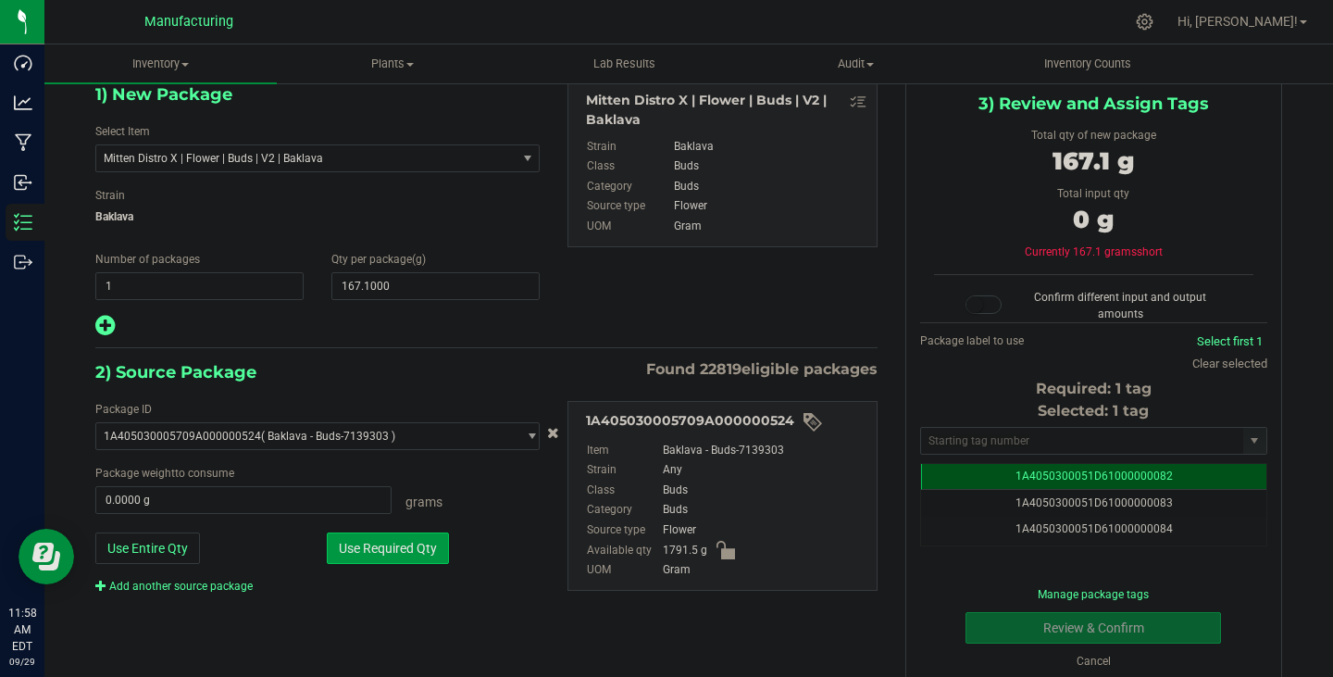
click at [422, 543] on button "Use Required Qty" at bounding box center [388, 547] width 122 height 31
type input "167.1000 g"
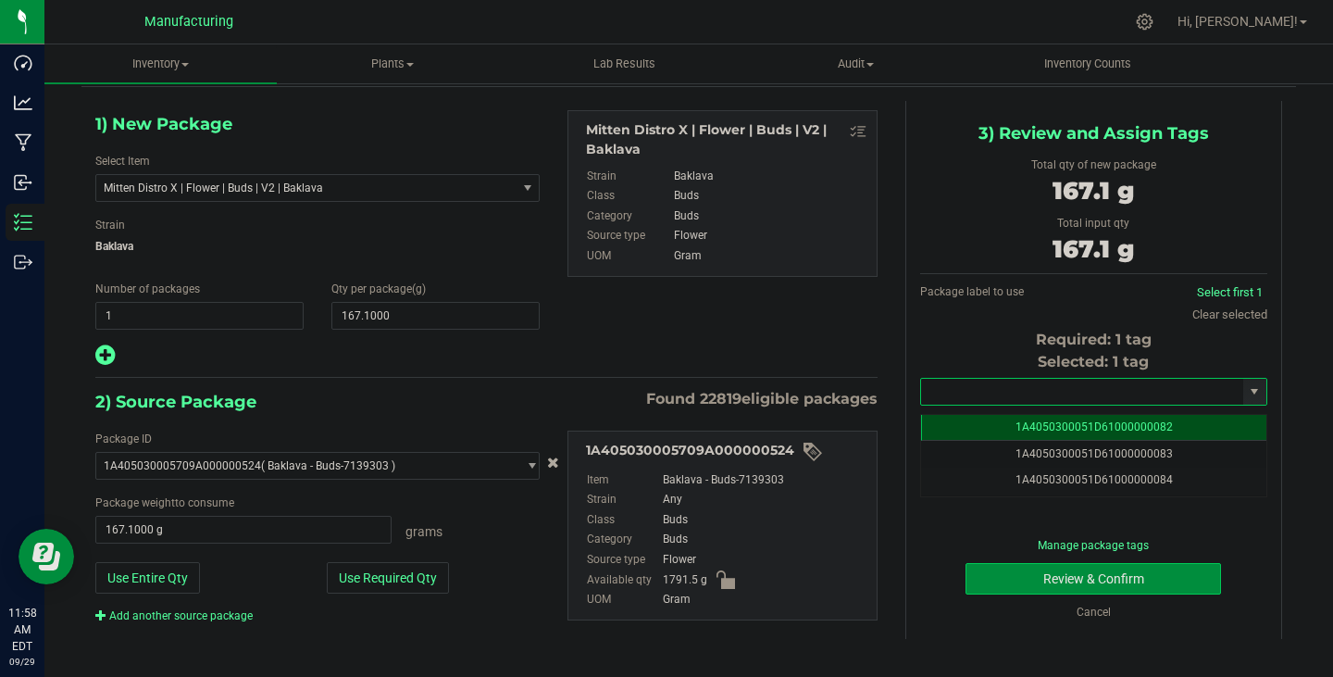
click at [1048, 393] on input "text" at bounding box center [1082, 392] width 322 height 26
paste input "1A4050300051D61000196978"
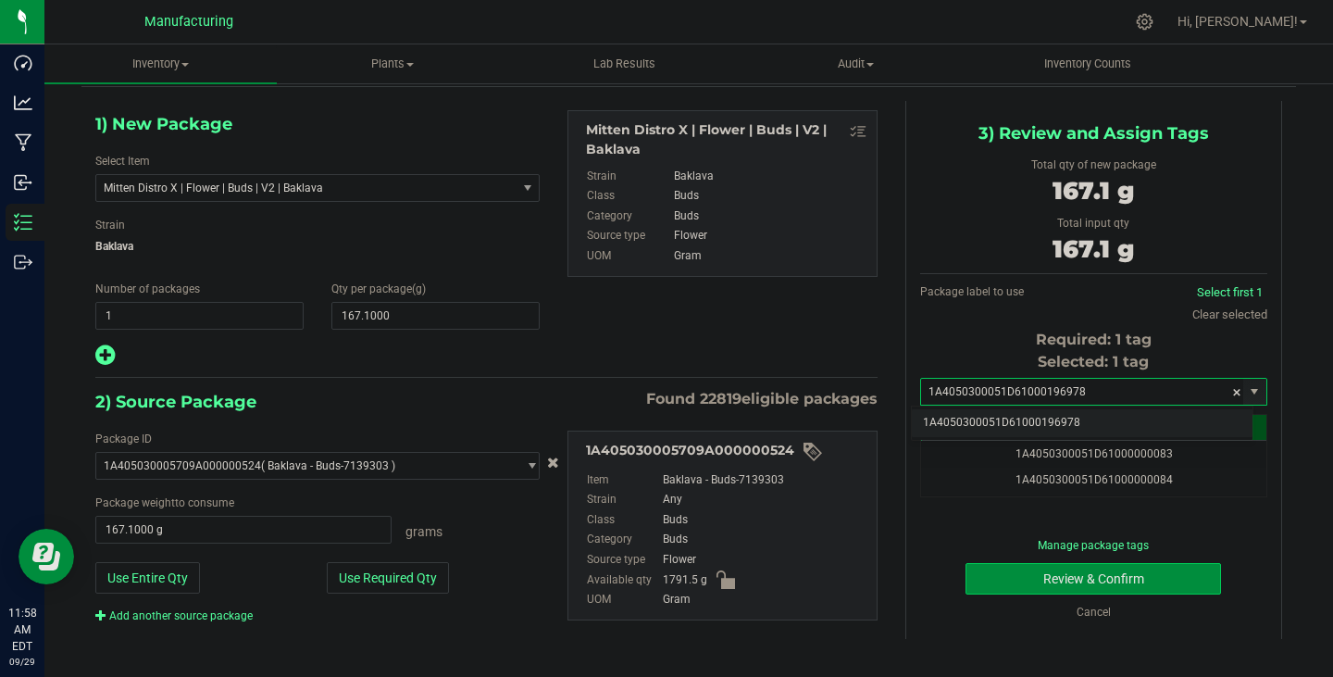
drag, startPoint x: 1026, startPoint y: 418, endPoint x: 1036, endPoint y: 423, distance: 11.6
click at [1027, 418] on li "1A4050300051D61000196978" at bounding box center [1082, 423] width 341 height 28
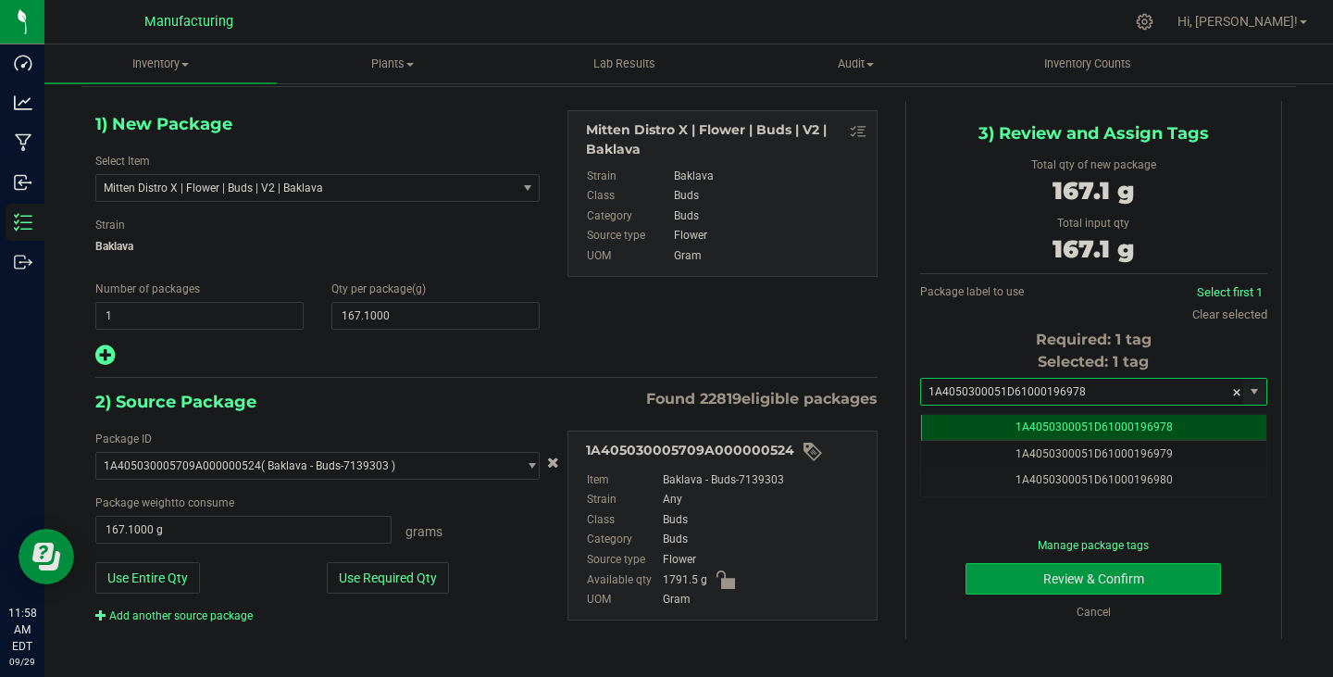
type input "1A4050300051D61000196978"
click at [1127, 568] on button "Review & Confirm" at bounding box center [1094, 578] width 256 height 31
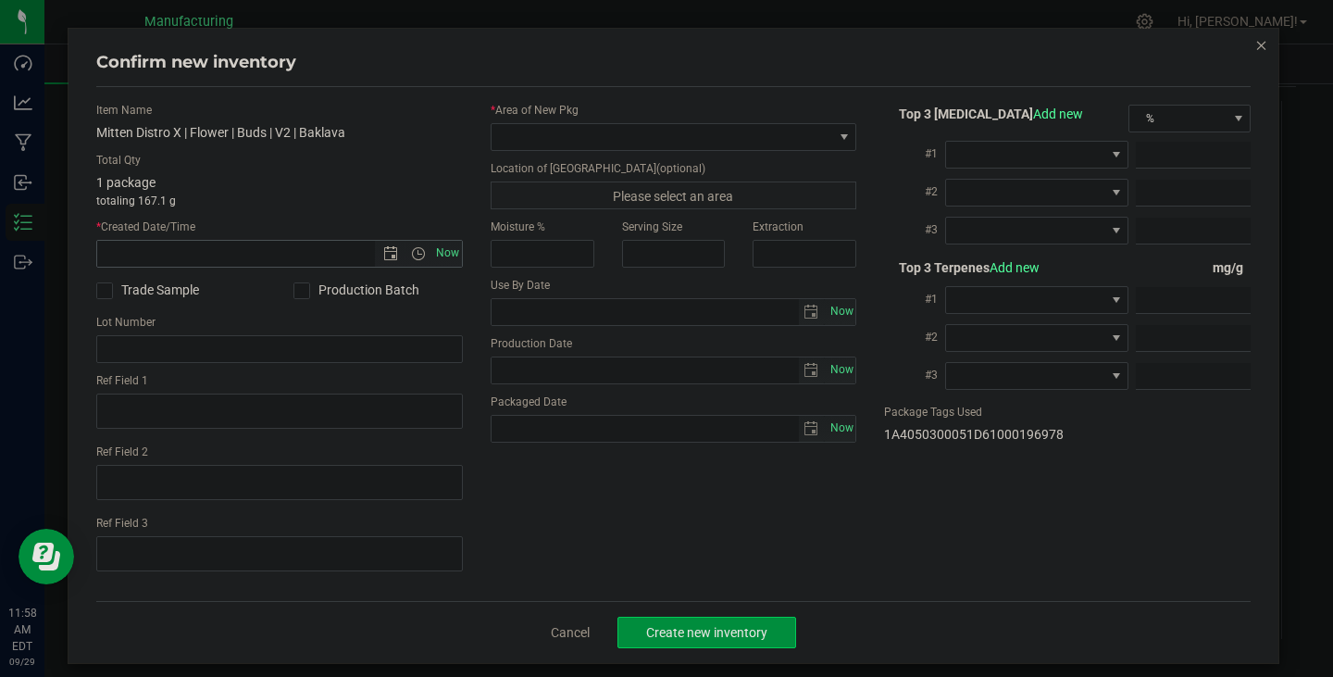
click at [447, 255] on span "Now" at bounding box center [446, 253] width 31 height 27
type input "[DATE] 11:58 AM"
click at [543, 128] on span at bounding box center [663, 137] width 342 height 26
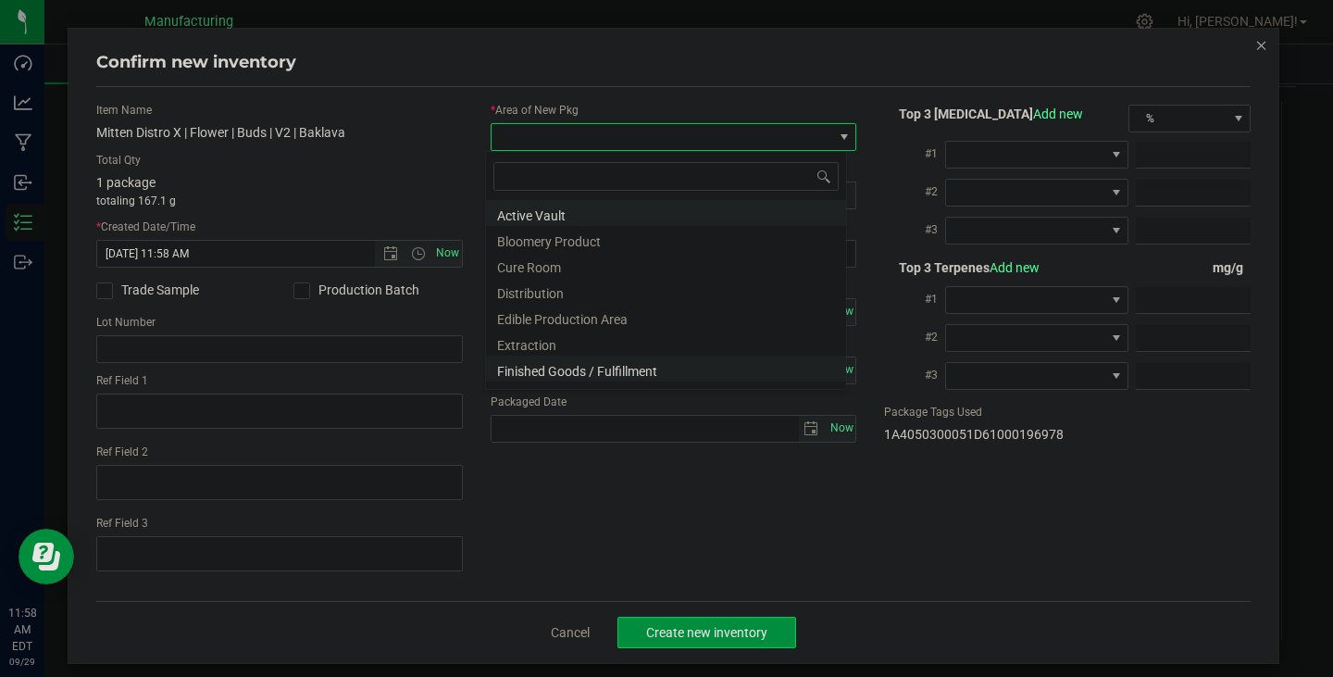
click at [599, 369] on li "Finished Goods / Fulfillment" at bounding box center [666, 369] width 360 height 26
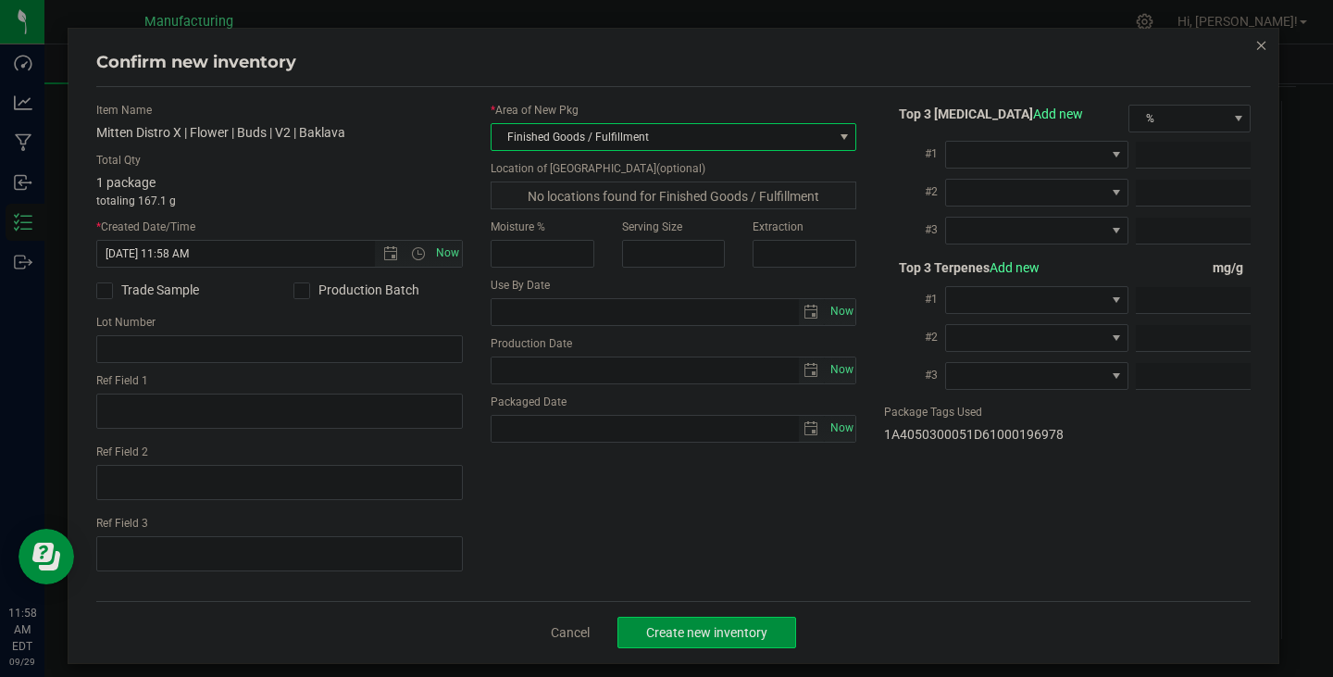
click at [714, 615] on div "Cancel Create new inventory" at bounding box center [673, 632] width 1155 height 62
click at [718, 645] on button "Create new inventory" at bounding box center [707, 632] width 179 height 31
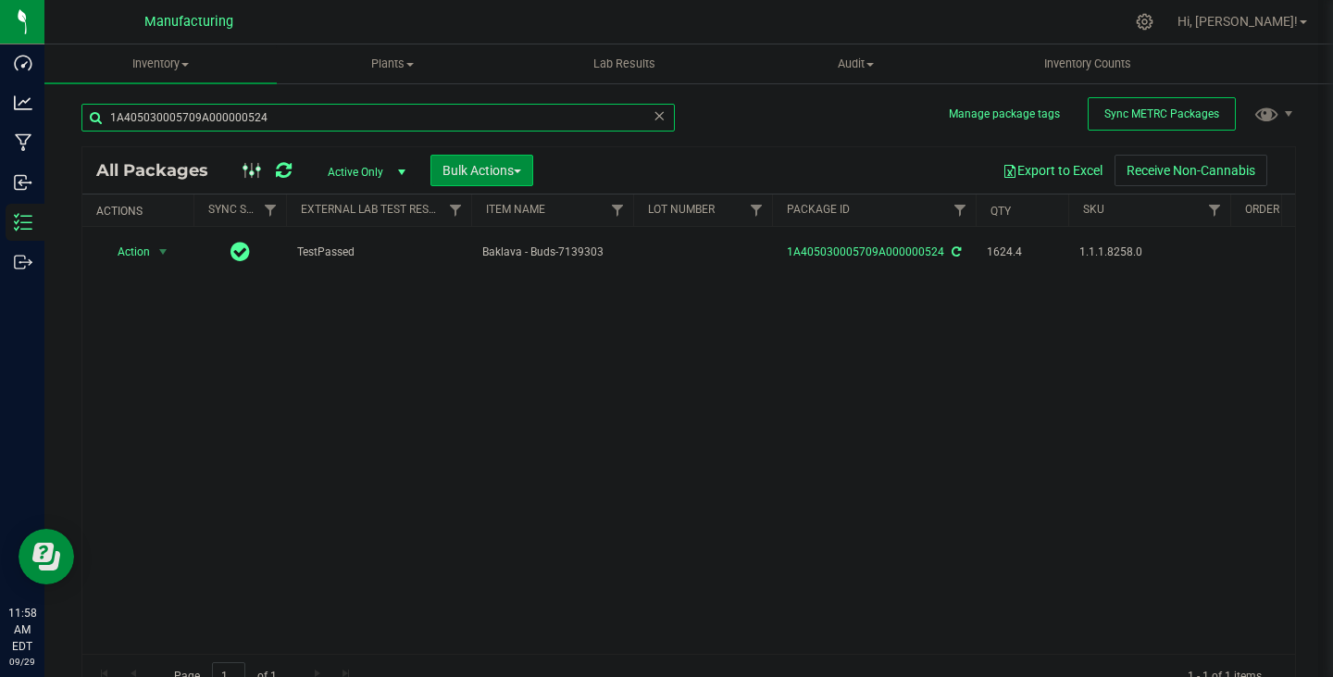
click at [268, 122] on input "1A405030005709A000000524" at bounding box center [377, 118] width 593 height 28
paste input "600"
type input "1A405030005709A000000600"
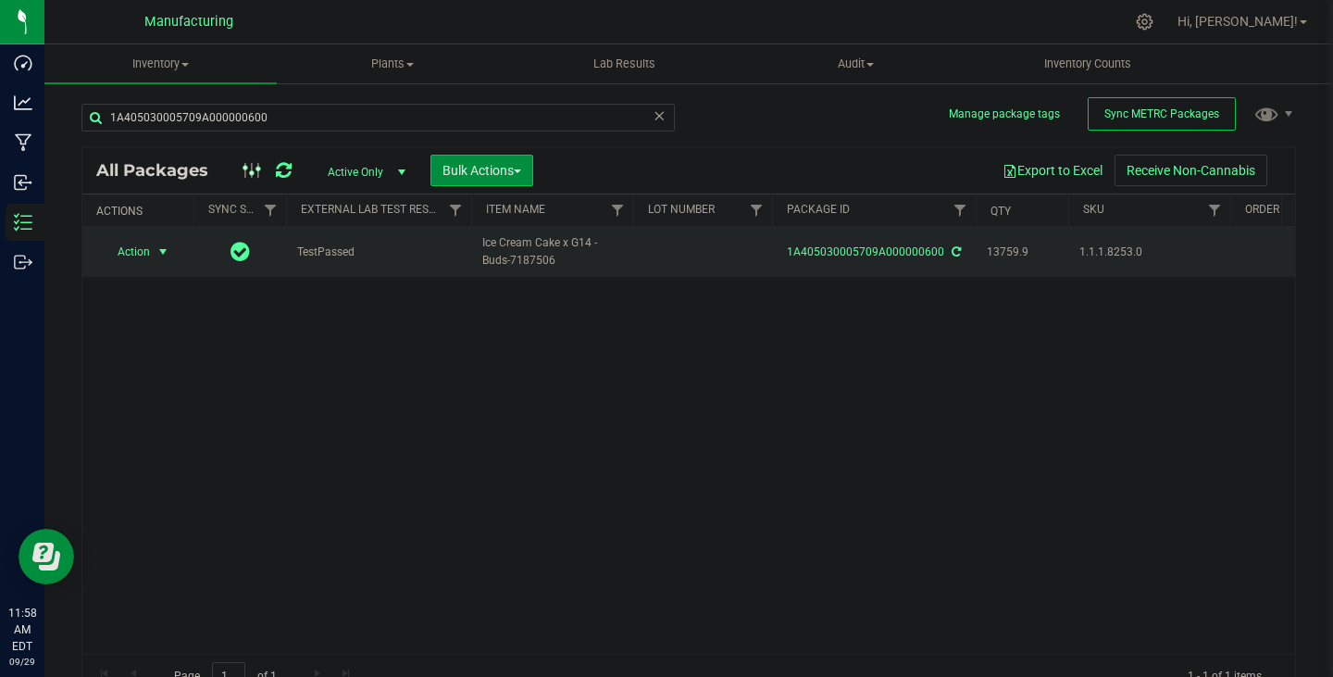
click at [145, 253] on span "Action" at bounding box center [126, 252] width 50 height 26
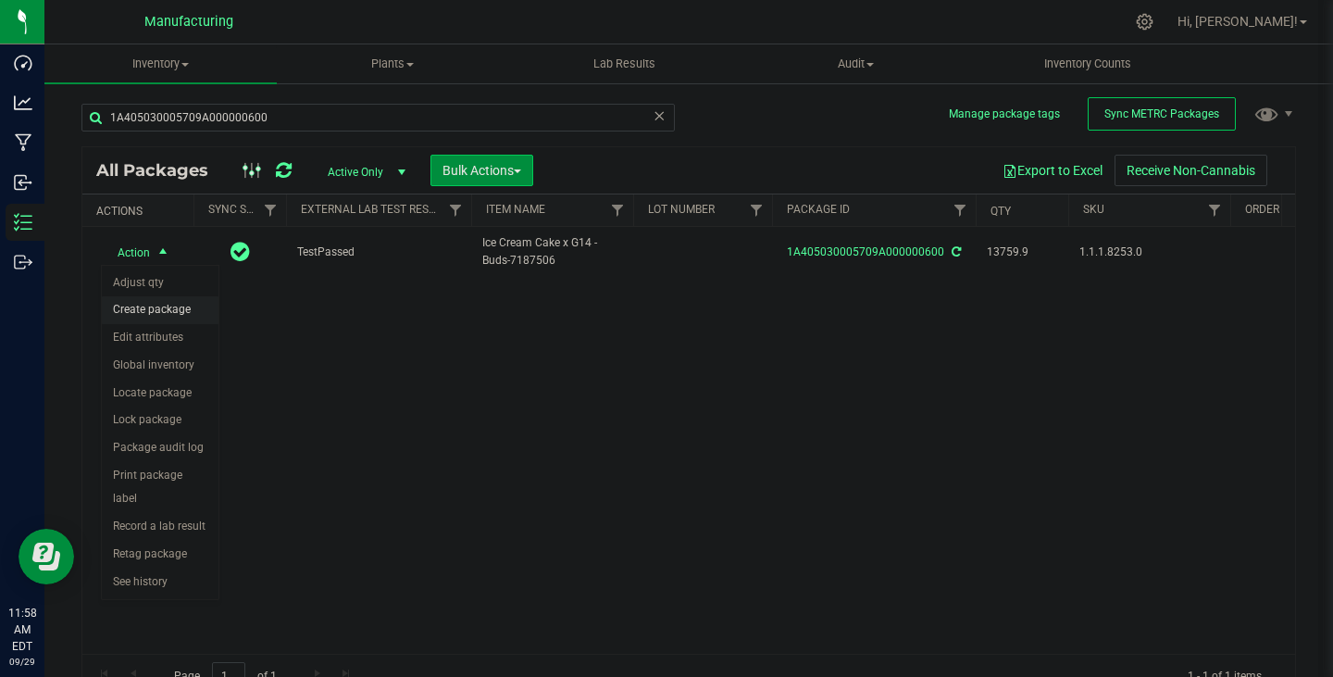
click at [169, 308] on li "Create package" at bounding box center [160, 310] width 117 height 28
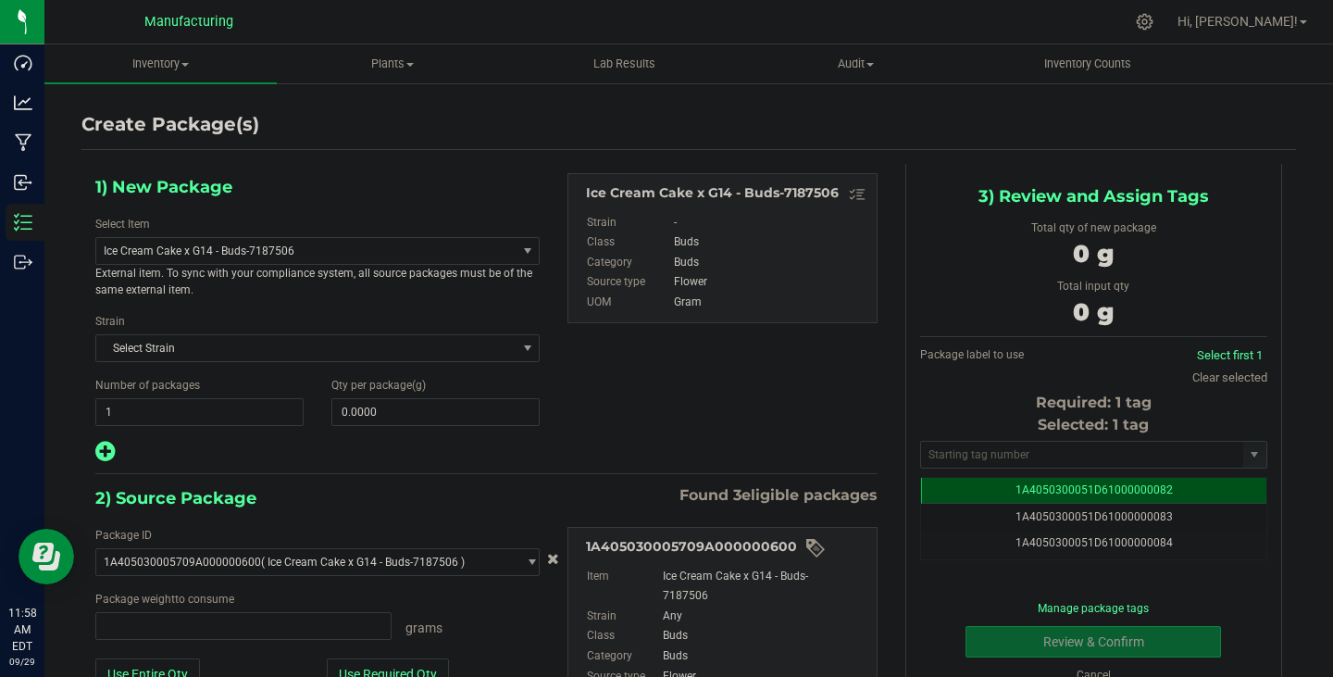
type input "0.0000 g"
click at [273, 252] on span "Ice Cream Cake x G14 - Buds-7187506" at bounding box center [298, 250] width 389 height 13
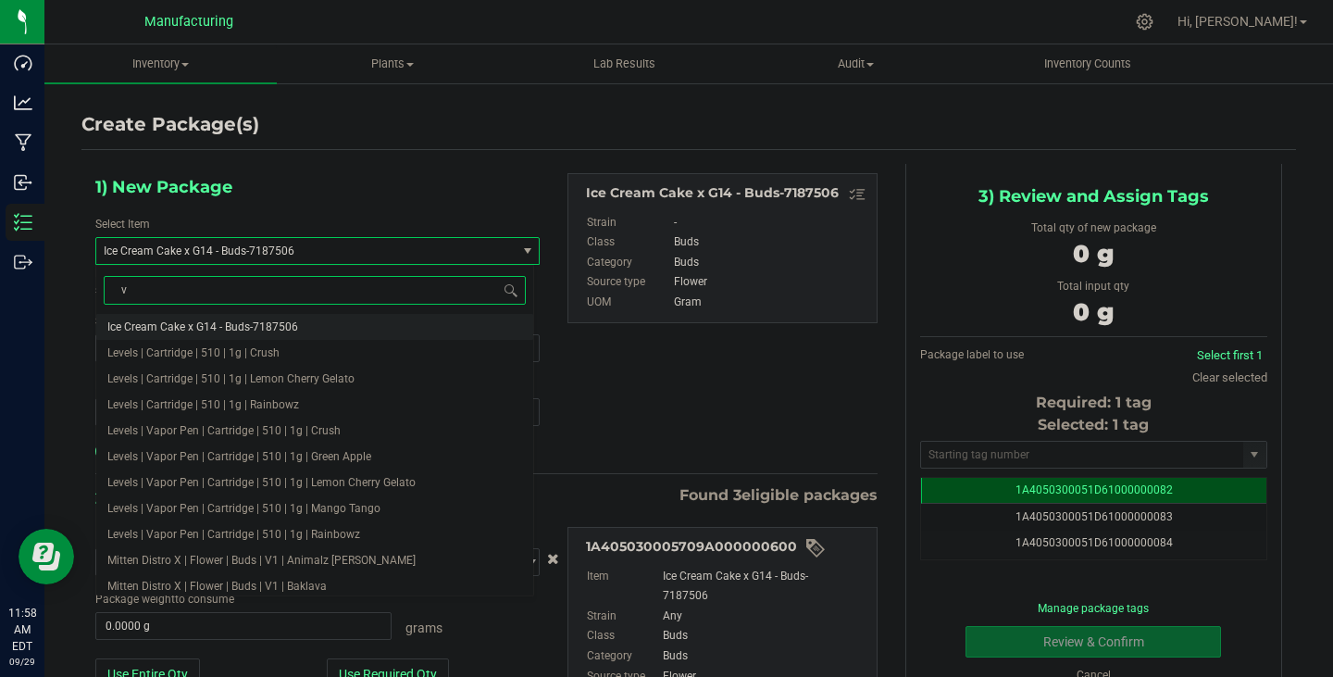
type input "v2"
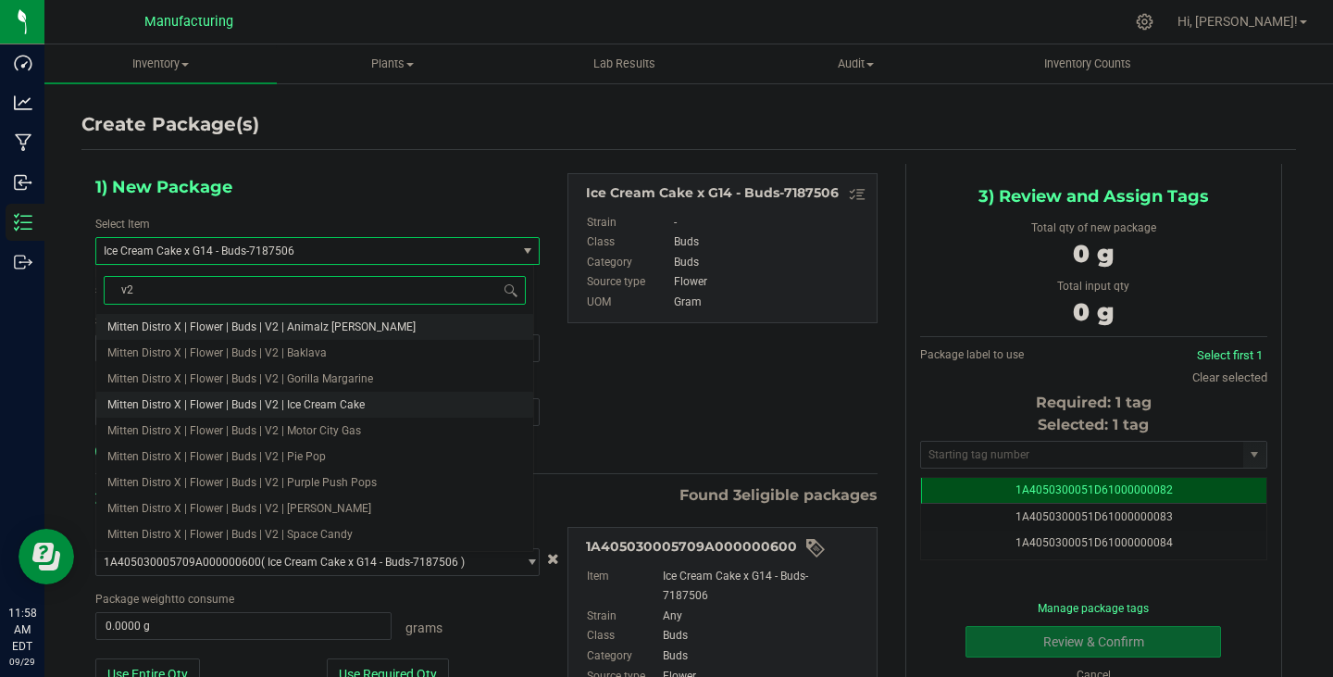
click at [362, 406] on span "Mitten Distro X | Flower | Buds | V2 | Ice Cream Cake" at bounding box center [235, 404] width 257 height 13
type input "0.0000"
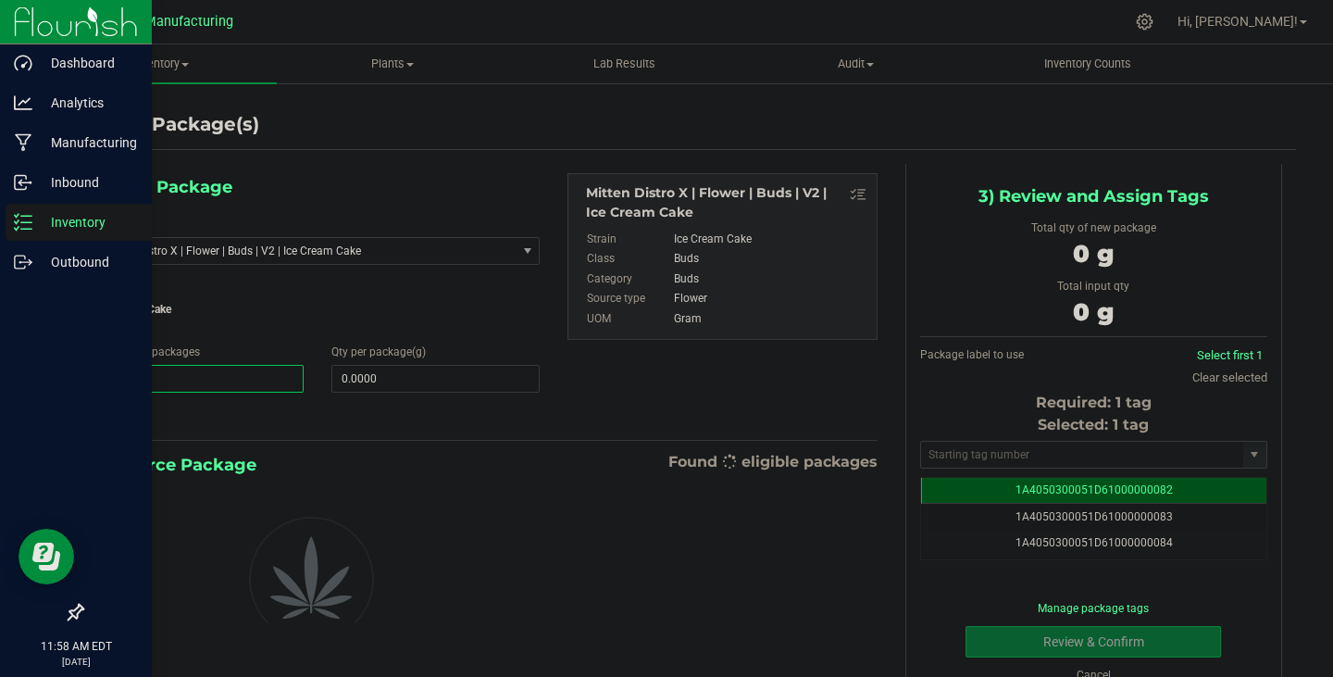
drag, startPoint x: 177, startPoint y: 381, endPoint x: 0, endPoint y: 370, distance: 177.1
click at [0, 371] on div "Dashboard Analytics Manufacturing Inbound Inventory Outbound 11:58 AM EDT [DATE…" at bounding box center [666, 338] width 1333 height 677
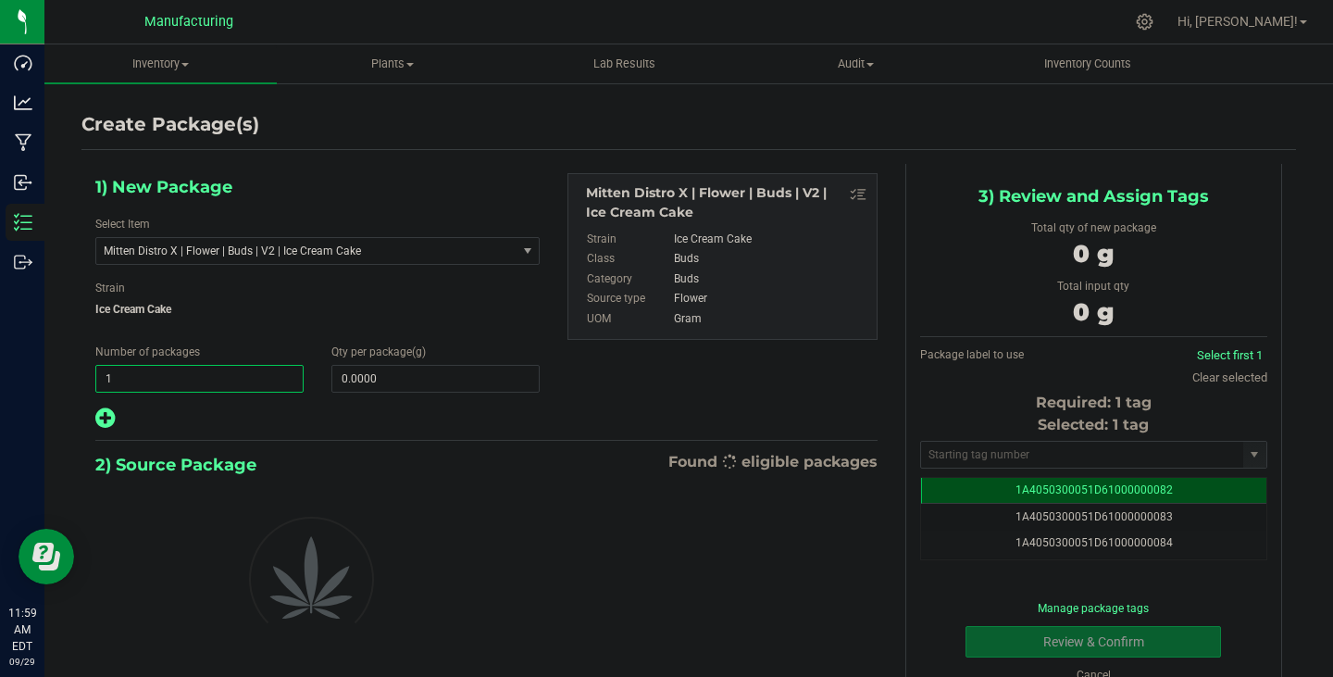
type input "6"
click at [394, 382] on span at bounding box center [435, 379] width 208 height 28
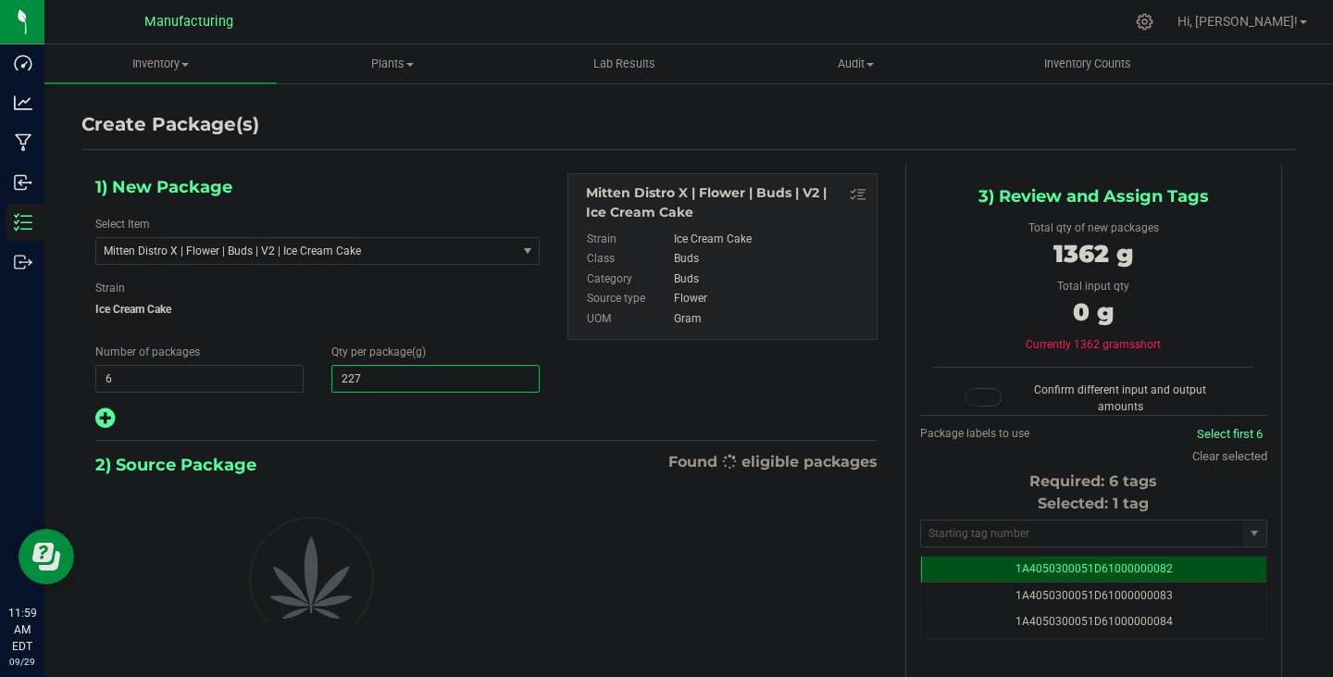
type input "2270"
type input "2,270.0000"
click at [473, 465] on div "2) Source Package Found eligible packages" at bounding box center [486, 465] width 782 height 28
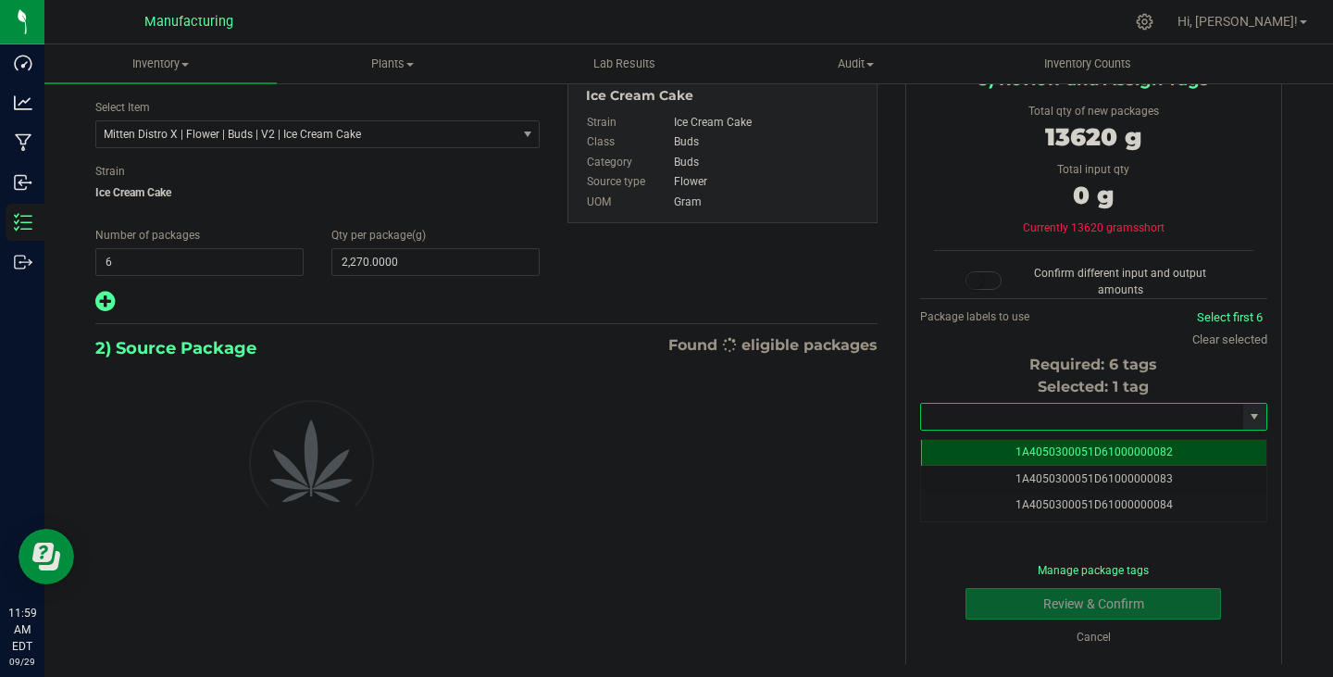
click at [1026, 408] on input "text" at bounding box center [1082, 417] width 322 height 26
paste input "1A4050300051D61000196979"
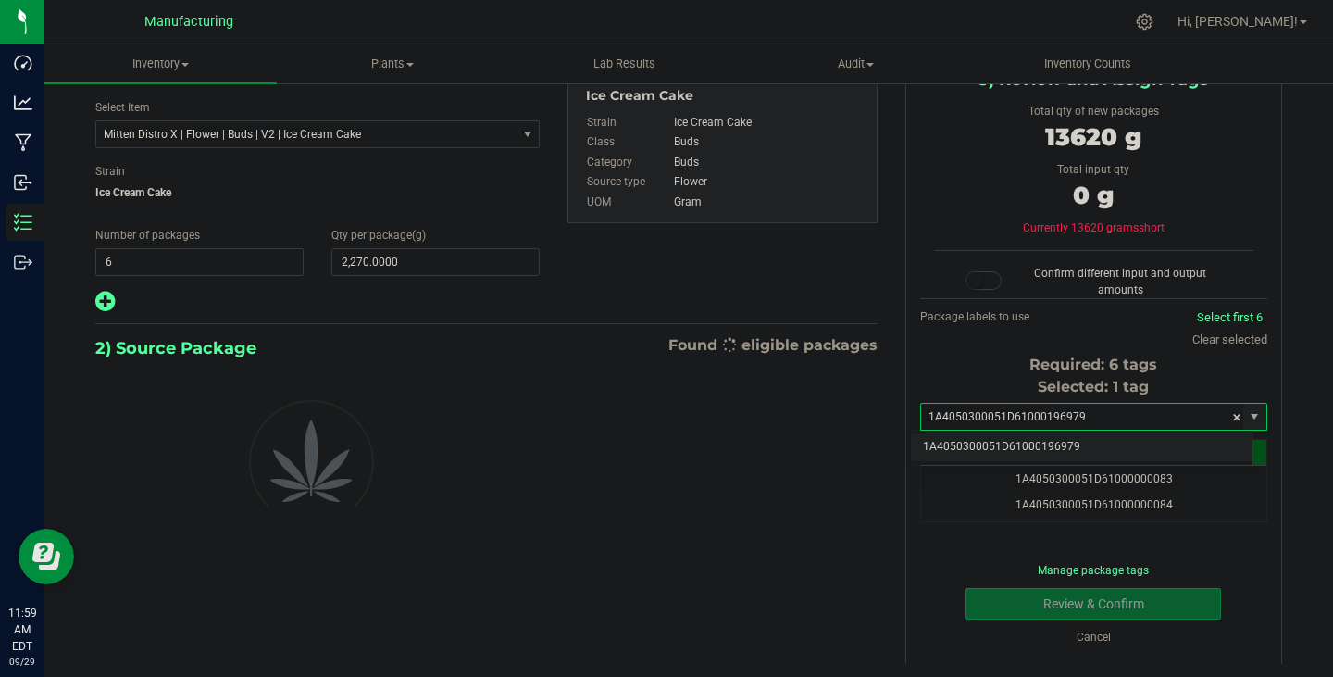
click at [1032, 444] on li "1A4050300051D61000196979" at bounding box center [1082, 447] width 341 height 28
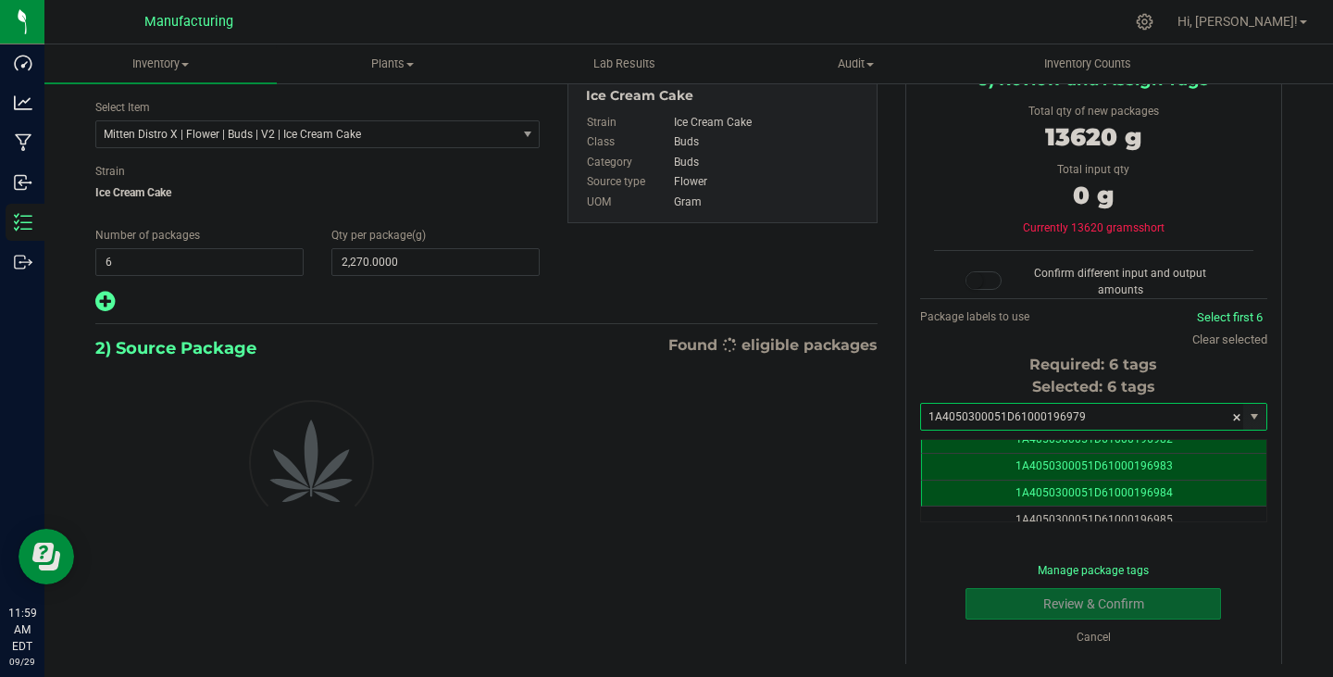
type input "1A4050300051D61000196979"
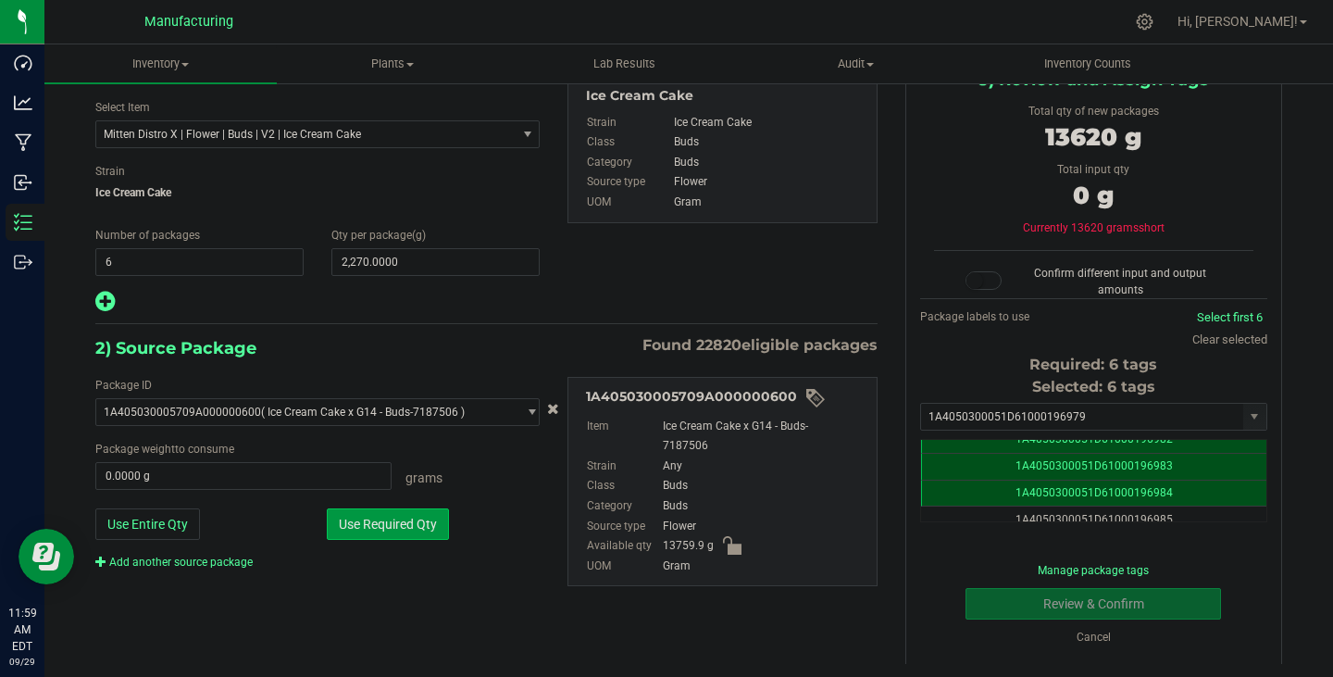
click at [373, 524] on button "Use Required Qty" at bounding box center [388, 523] width 122 height 31
type input "13620.0000 g"
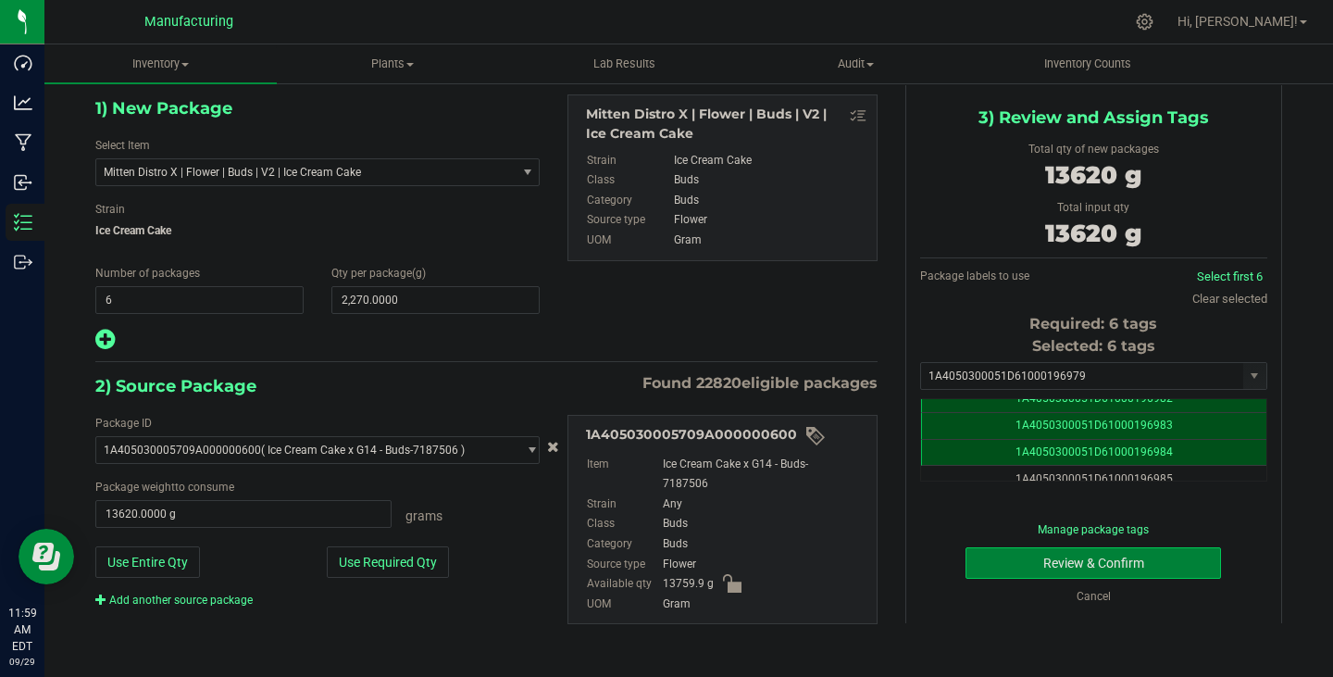
click at [1063, 563] on button "Review & Confirm" at bounding box center [1094, 562] width 256 height 31
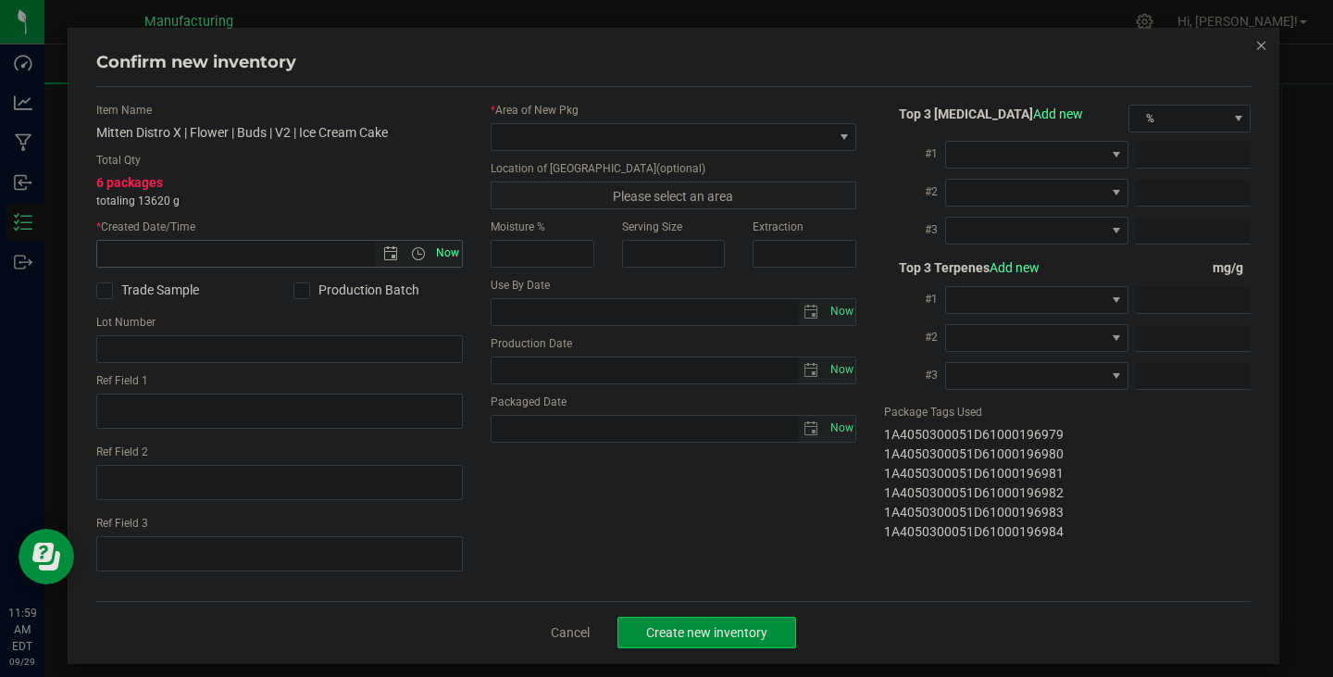
click at [446, 256] on span "Now" at bounding box center [446, 253] width 31 height 27
type input "[DATE] 11:59 AM"
click at [625, 140] on span at bounding box center [663, 137] width 342 height 26
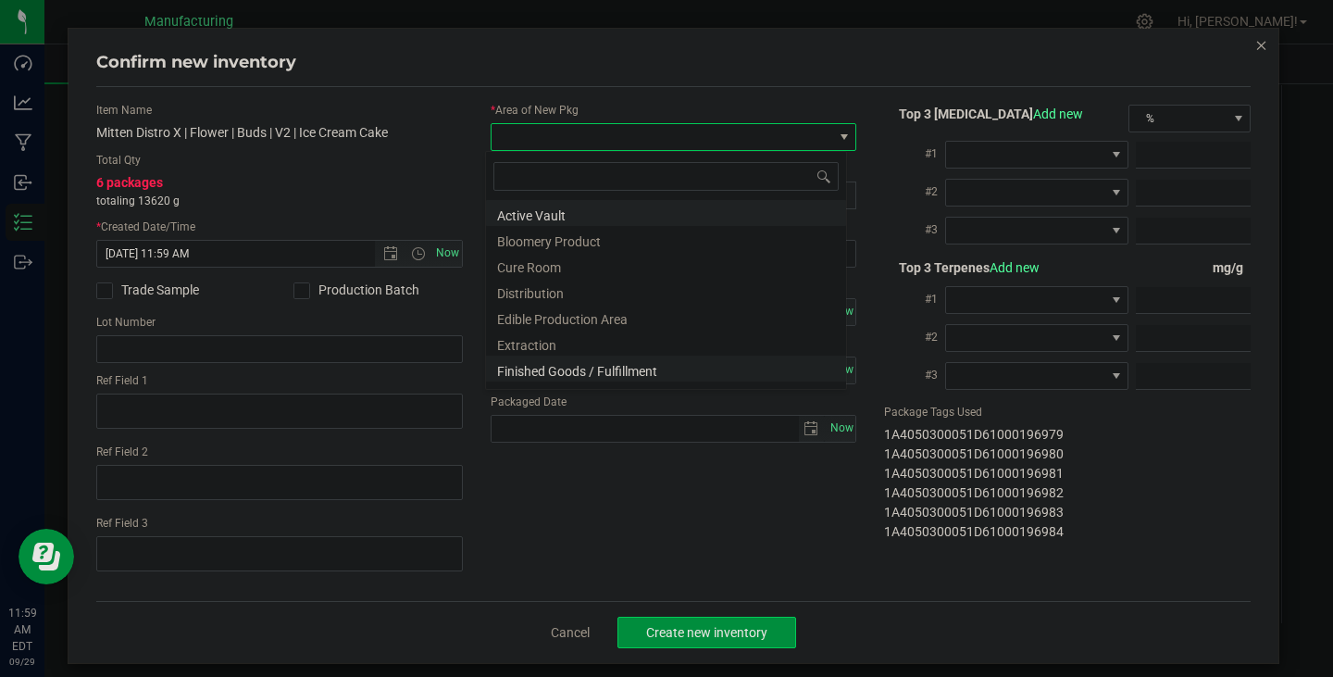
click at [570, 373] on li "Finished Goods / Fulfillment" at bounding box center [666, 369] width 360 height 26
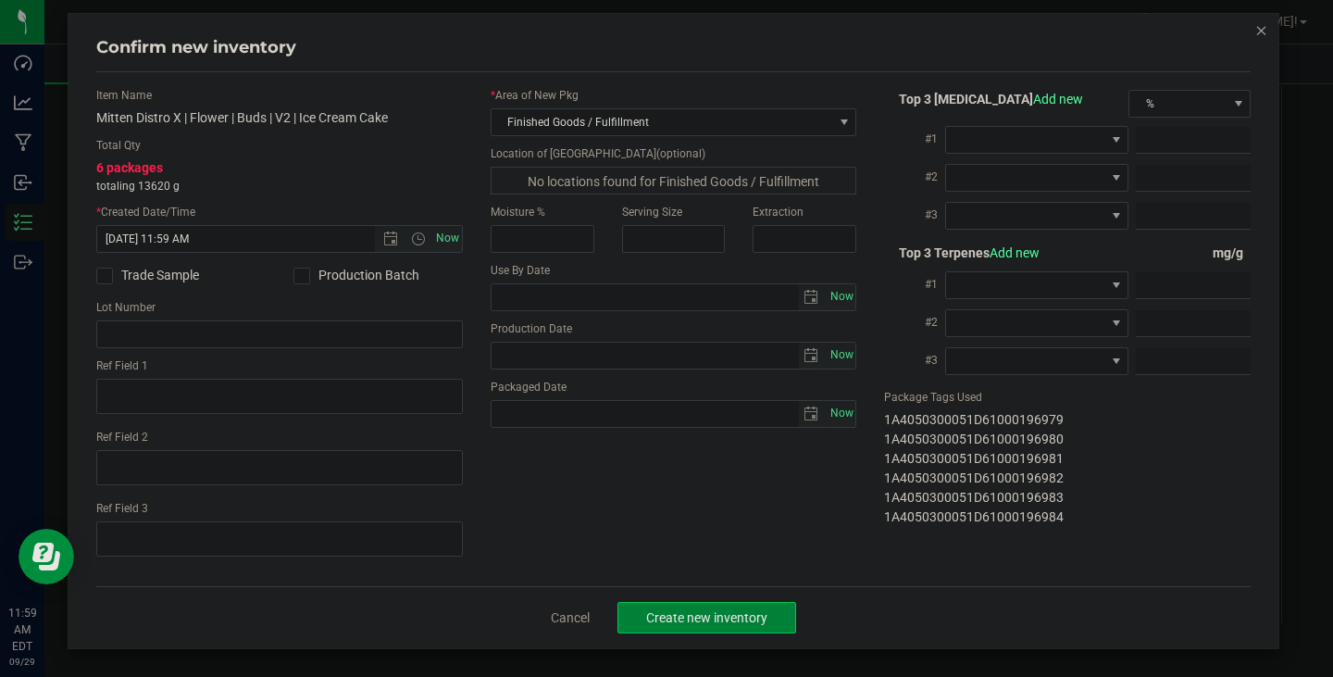
click at [746, 619] on span "Create new inventory" at bounding box center [706, 617] width 121 height 15
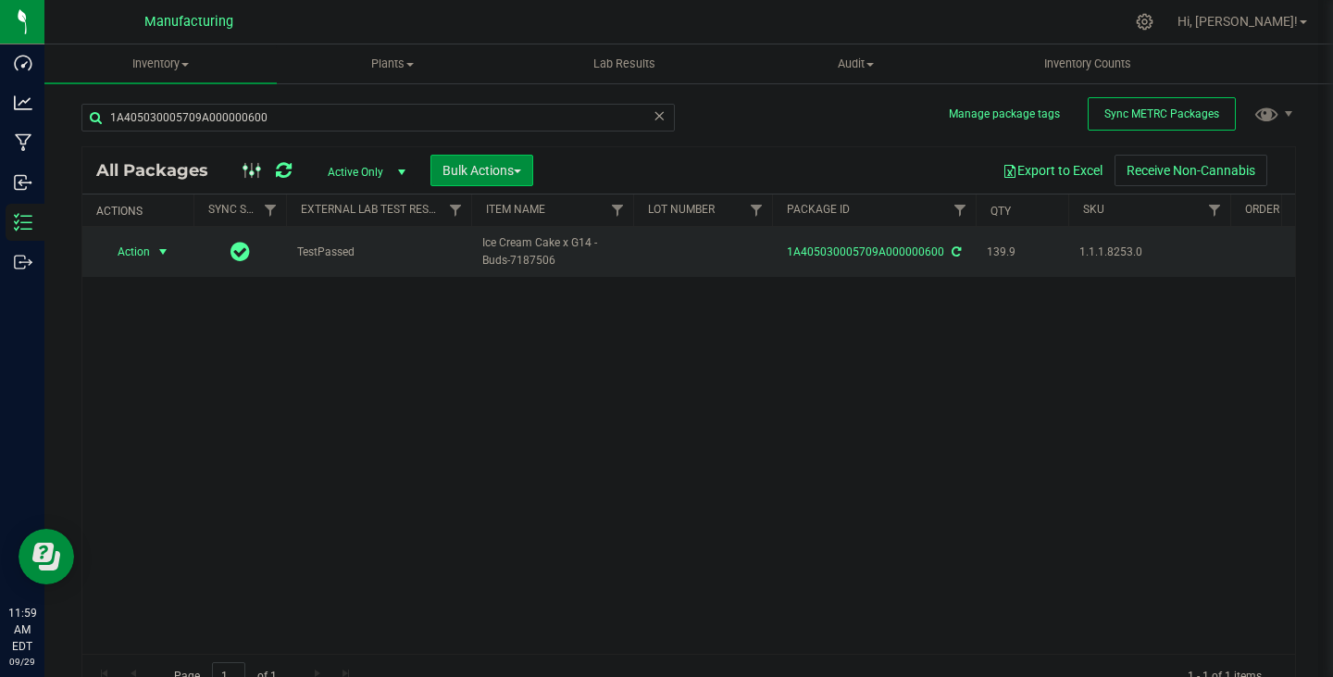
click at [133, 259] on span "Action" at bounding box center [126, 252] width 50 height 26
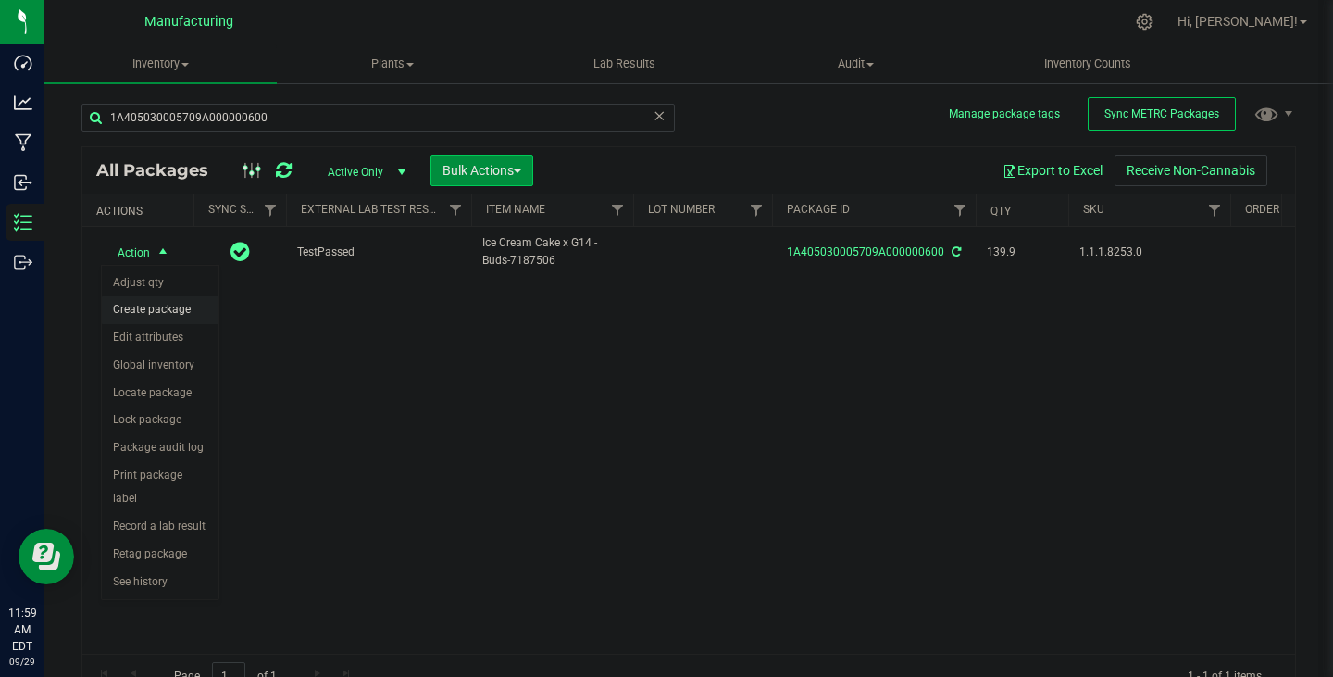
click at [154, 306] on li "Create package" at bounding box center [160, 310] width 117 height 28
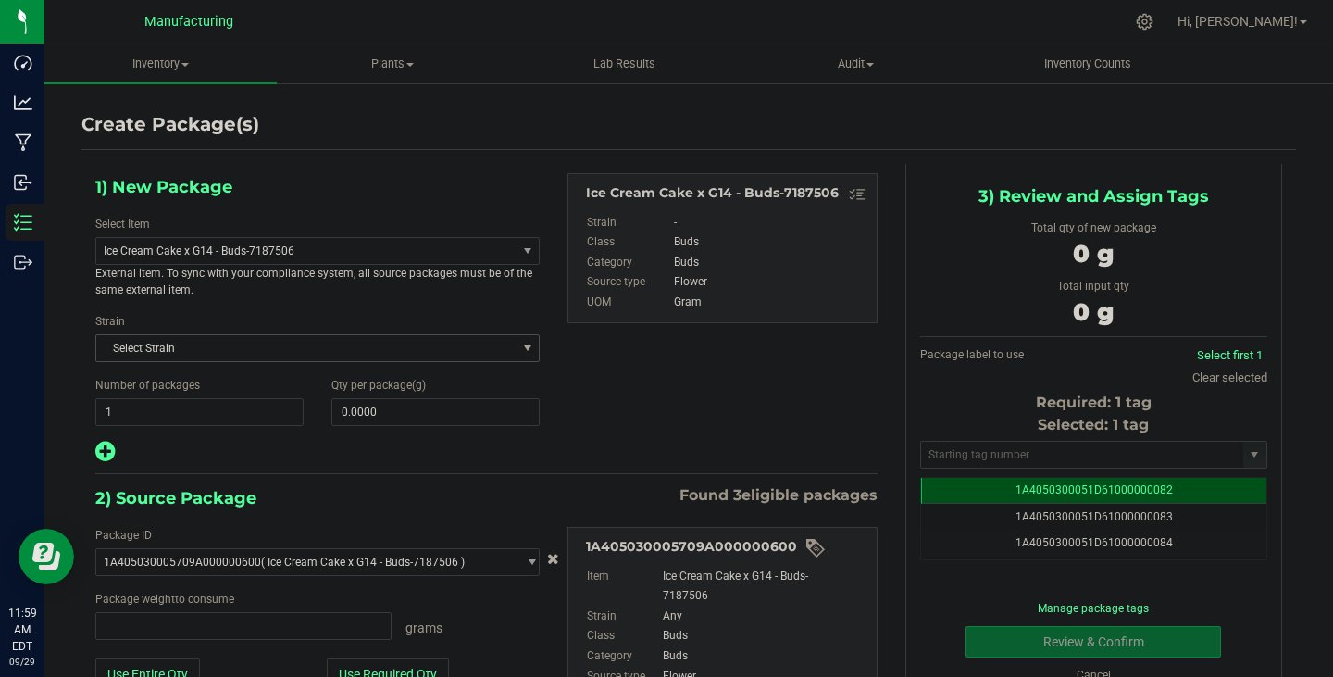
type input "0.0000 g"
click at [251, 258] on span "Ice Cream Cake x G14 - Buds-7187506" at bounding box center [305, 251] width 419 height 26
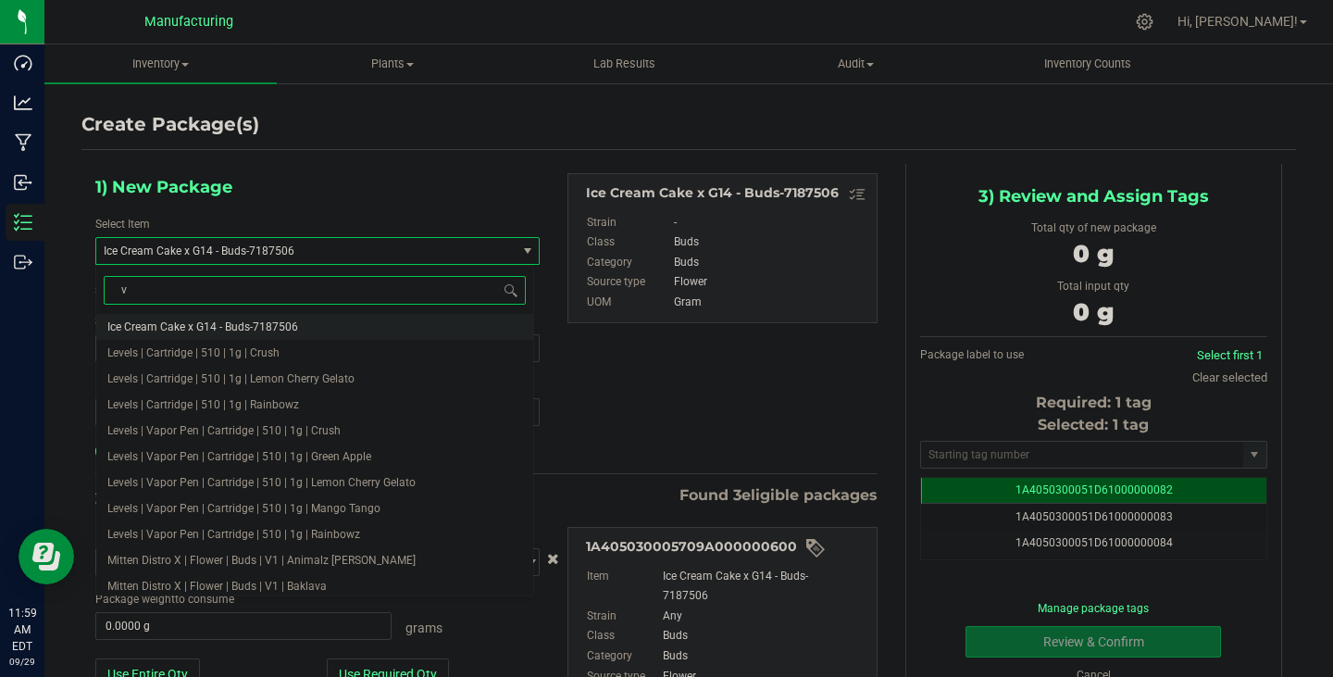
type input "v2"
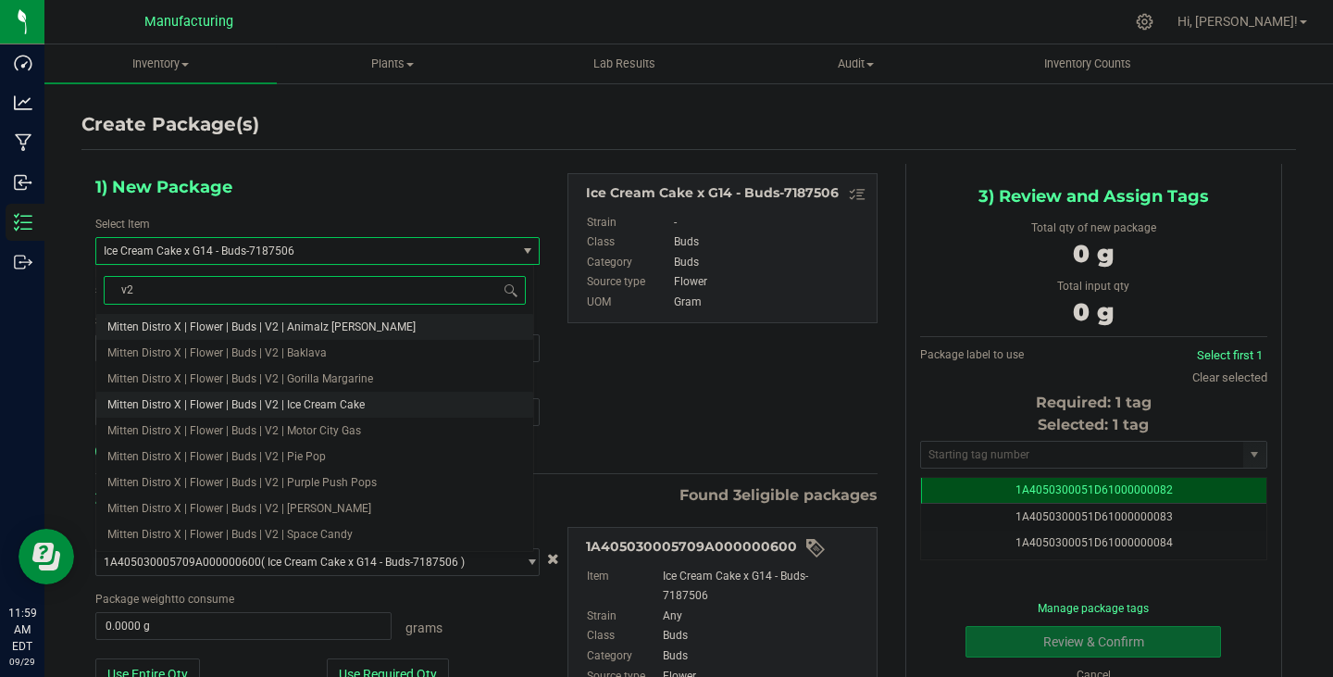
click at [283, 406] on span "Mitten Distro X | Flower | Buds | V2 | Ice Cream Cake" at bounding box center [235, 404] width 257 height 13
type input "0.0000"
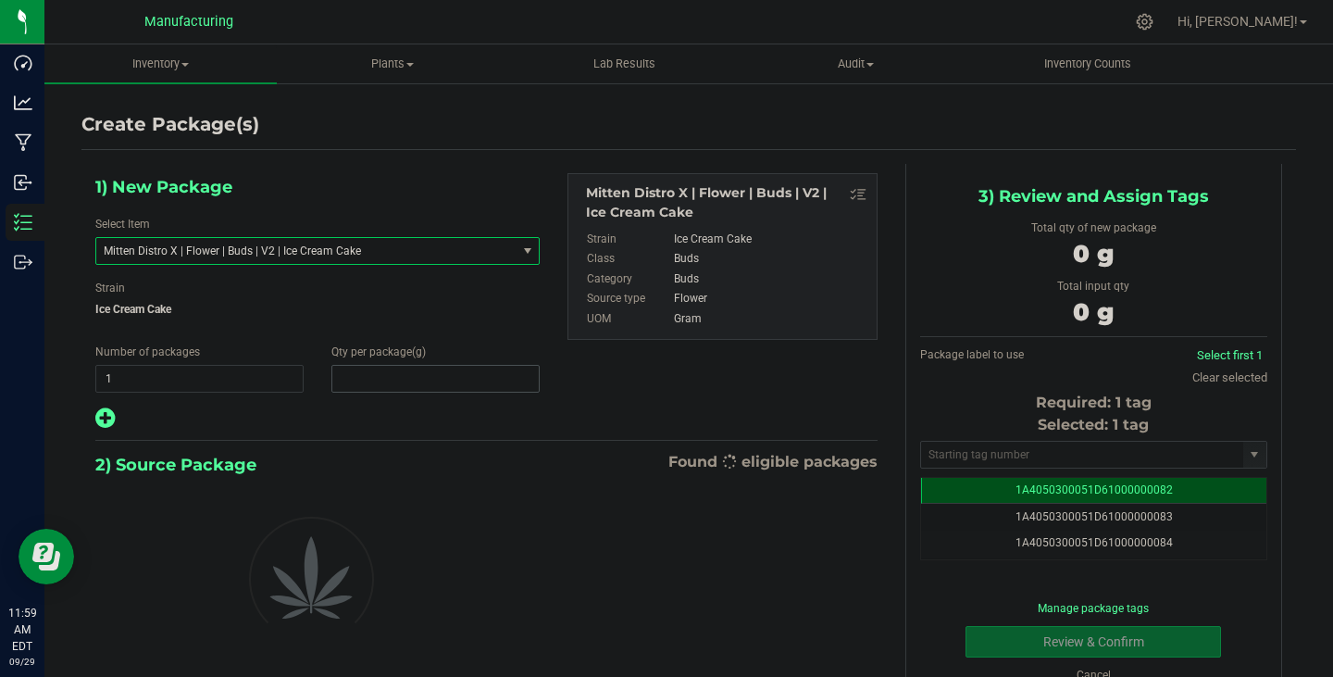
click at [367, 380] on span at bounding box center [435, 379] width 208 height 28
type input "0.0000"
click at [367, 379] on span at bounding box center [435, 379] width 208 height 28
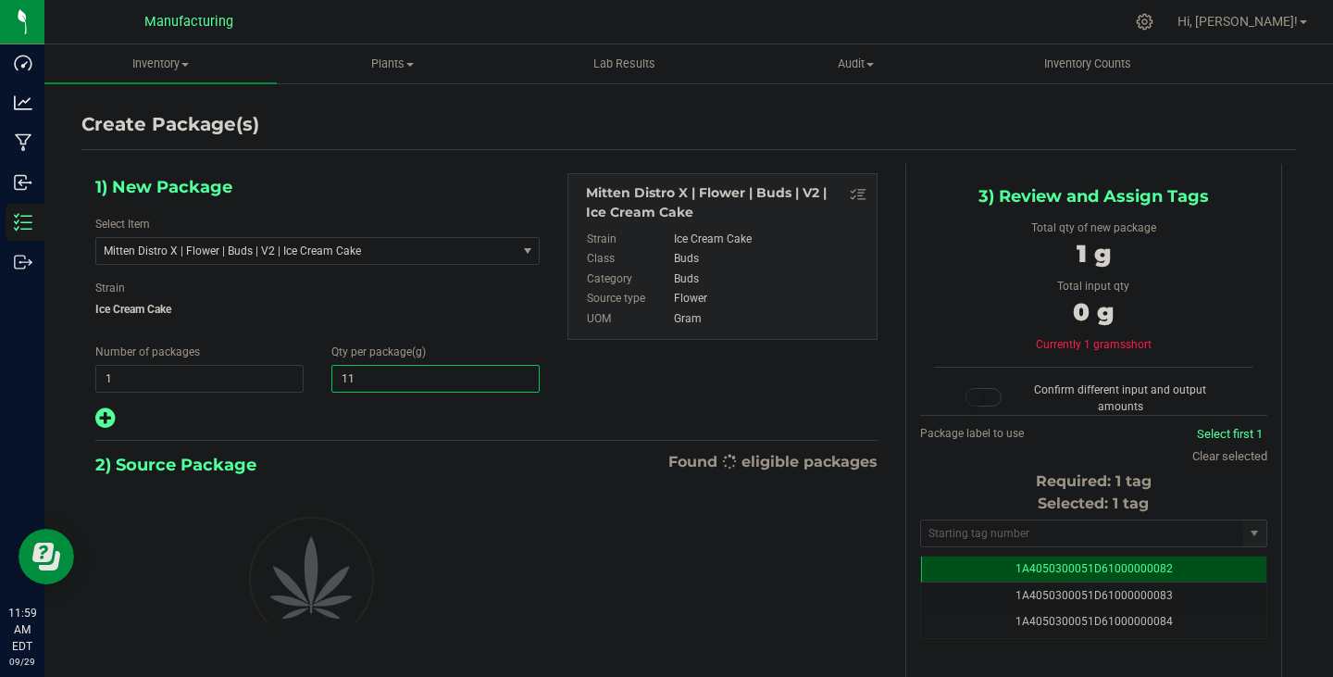
type input "110"
type input "110.0000"
click at [942, 536] on input "text" at bounding box center [1082, 533] width 322 height 26
paste input "1A4050300051D61000196985"
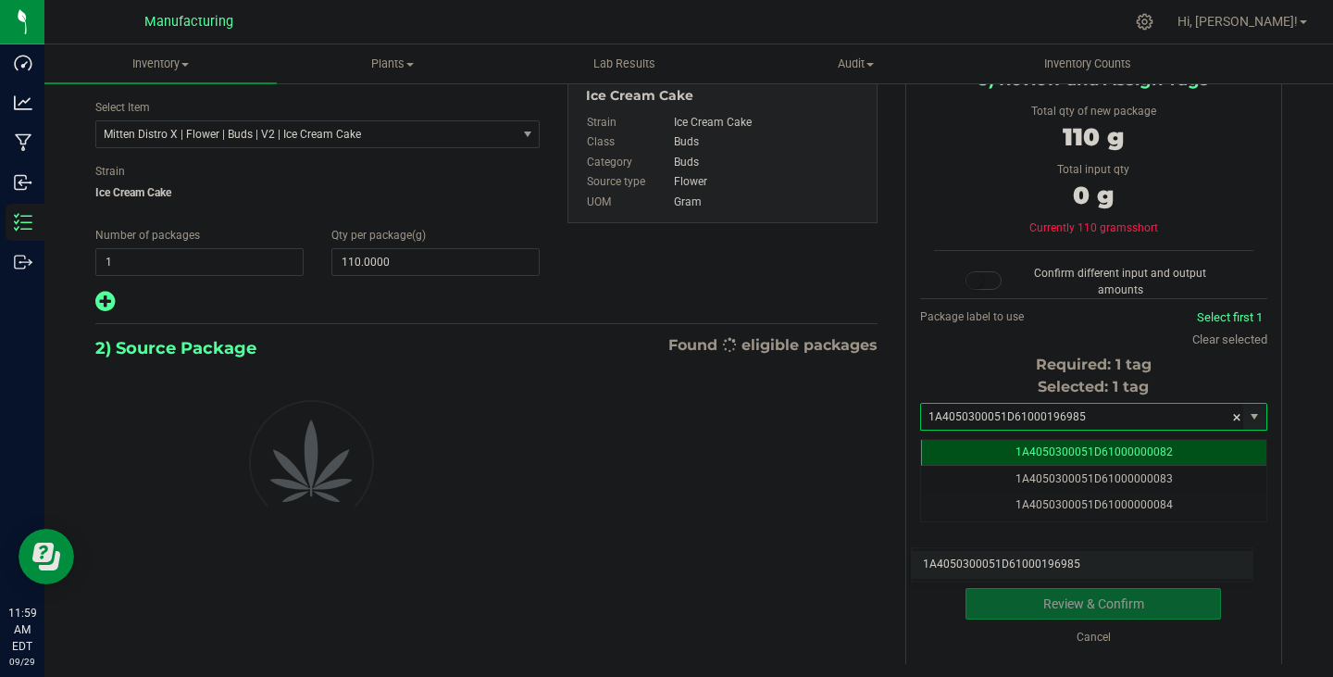
click at [1105, 567] on li "1A4050300051D61000196985" at bounding box center [1082, 565] width 341 height 28
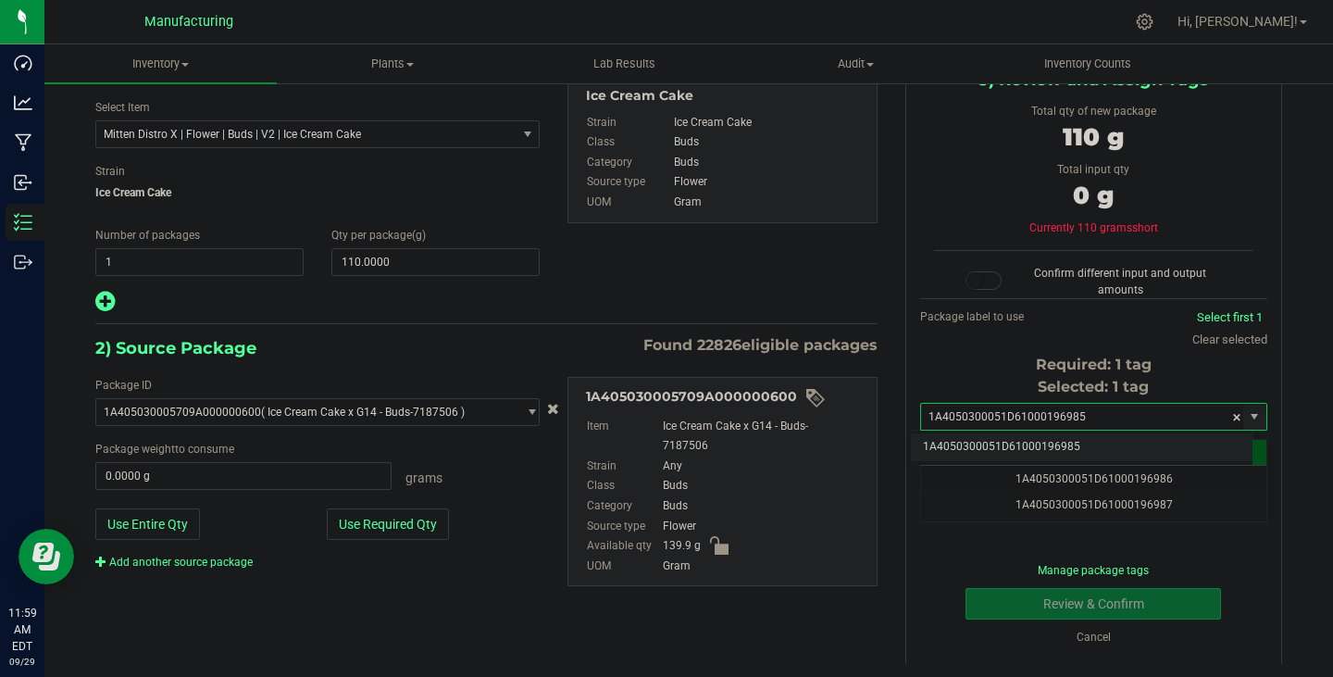
click at [1082, 445] on li "1A4050300051D61000196985" at bounding box center [1082, 447] width 341 height 28
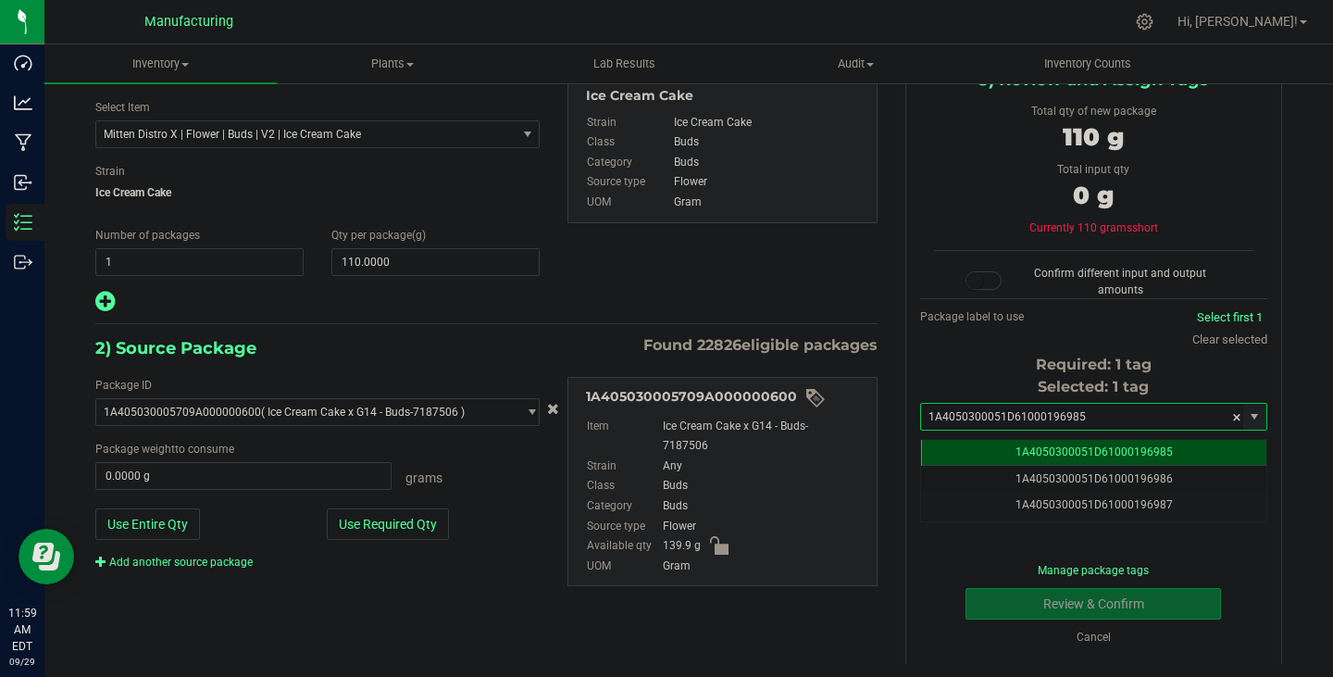
type input "1A4050300051D61000196985"
click at [394, 530] on button "Use Required Qty" at bounding box center [388, 523] width 122 height 31
type input "110.0000 g"
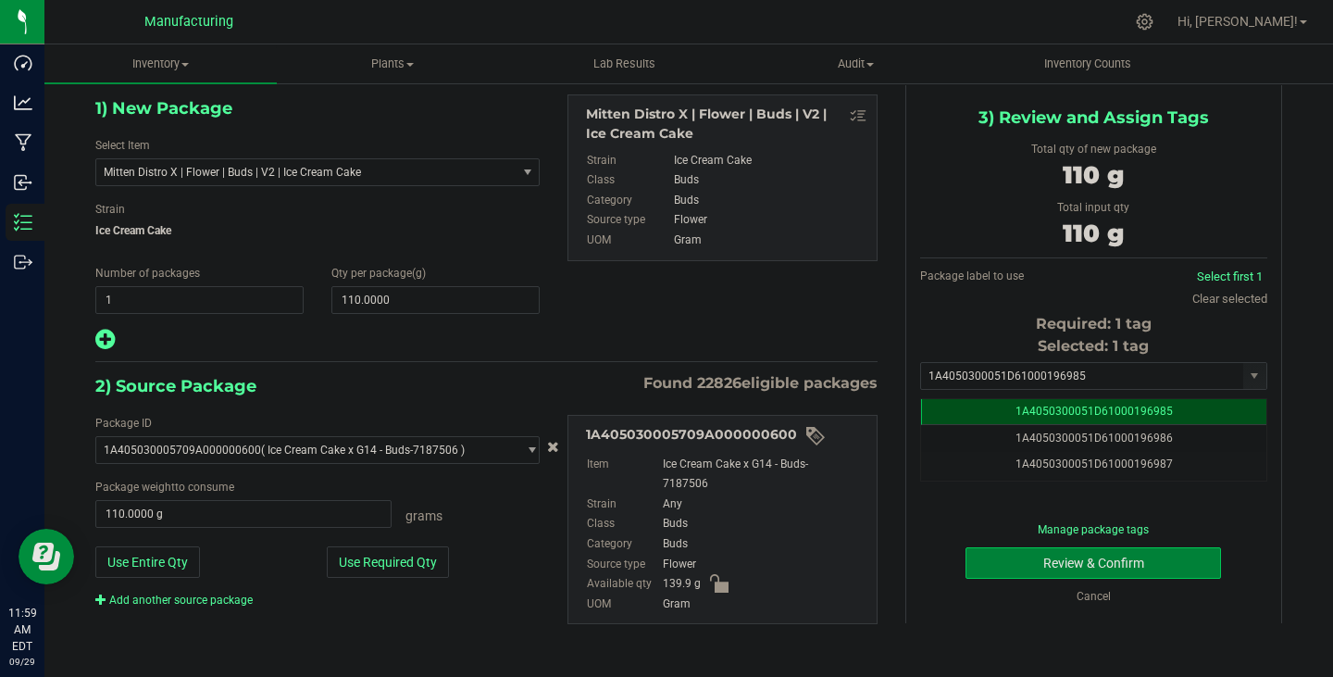
click at [1134, 568] on button "Review & Confirm" at bounding box center [1094, 562] width 256 height 31
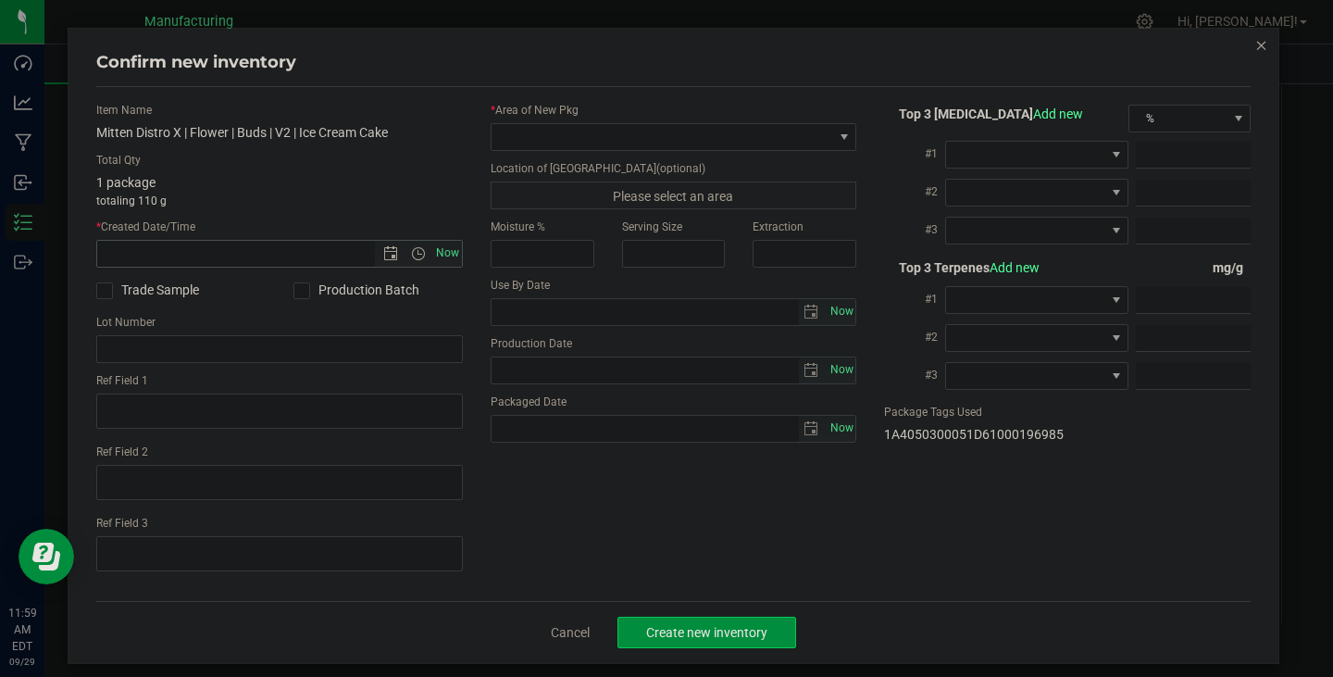
click at [443, 258] on span "Now" at bounding box center [446, 253] width 31 height 27
type input "[DATE] 11:59 AM"
click at [551, 144] on span at bounding box center [663, 137] width 342 height 26
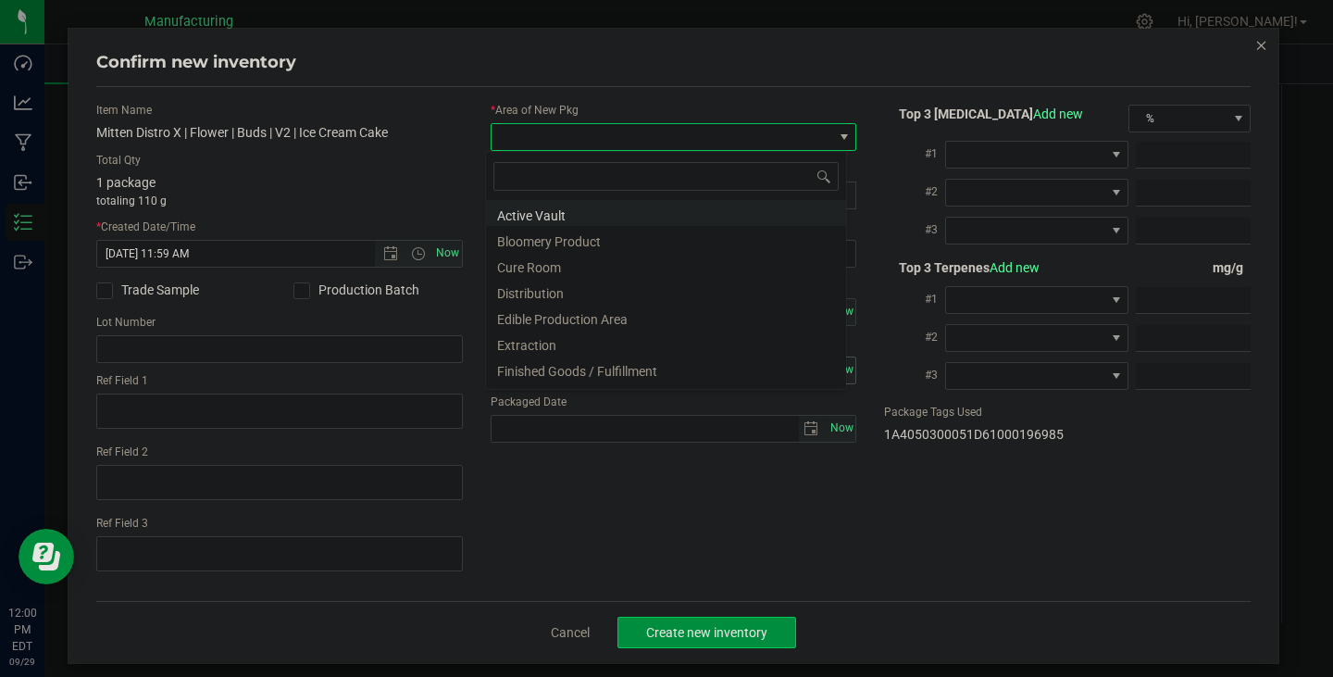
click at [616, 366] on li "Finished Goods / Fulfillment" at bounding box center [666, 369] width 360 height 26
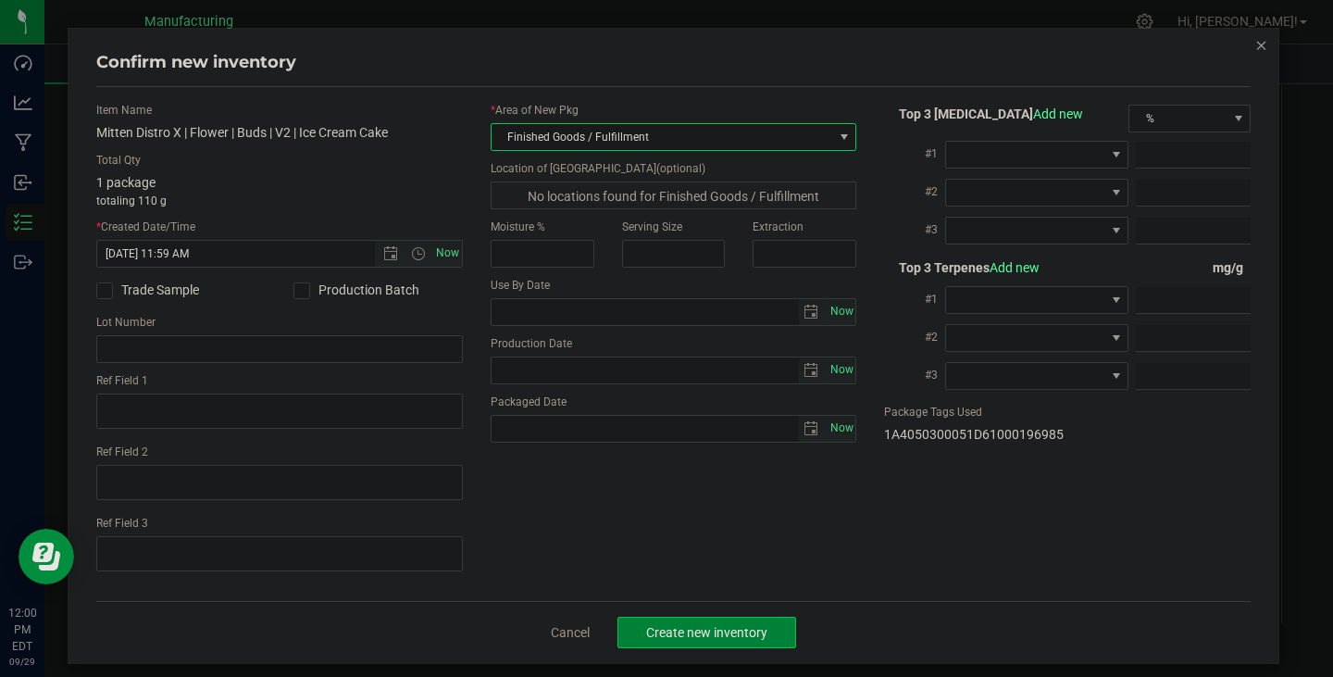
click at [723, 637] on span "Create new inventory" at bounding box center [706, 632] width 121 height 15
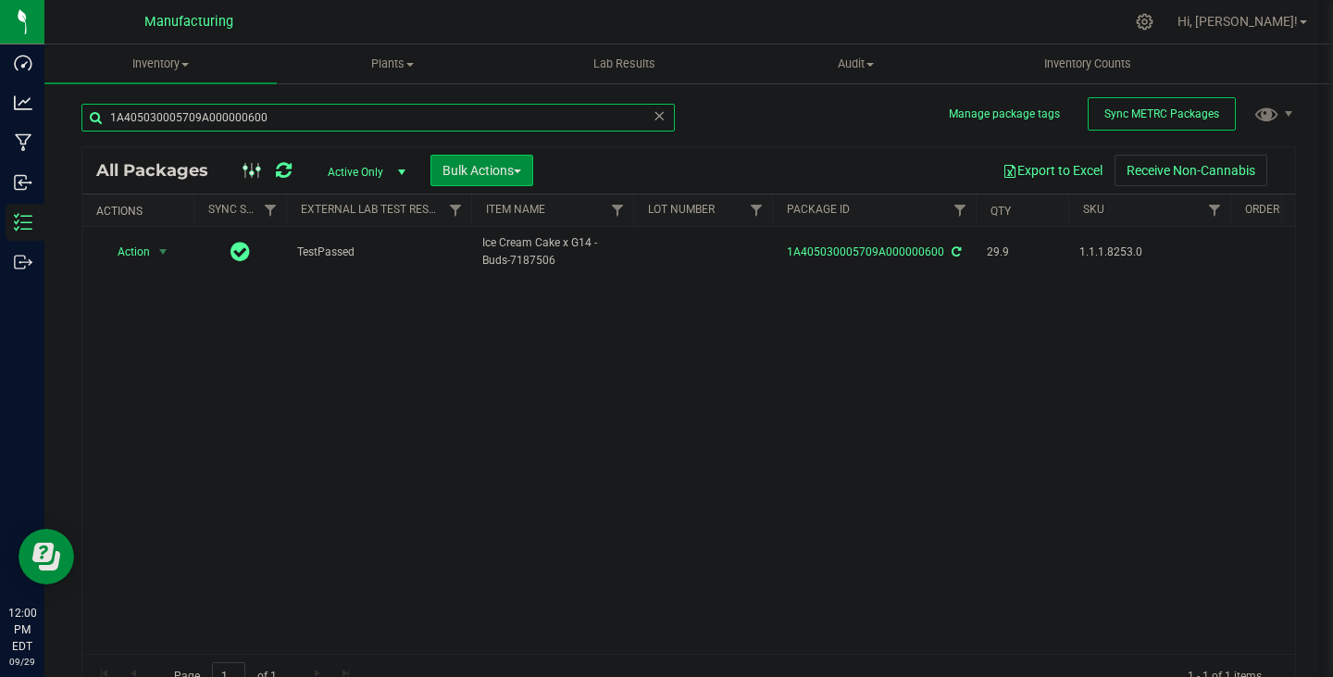
click at [263, 125] on input "1A405030005709A000000600" at bounding box center [377, 118] width 593 height 28
paste input "6"
type input "1A405030005709A000000606"
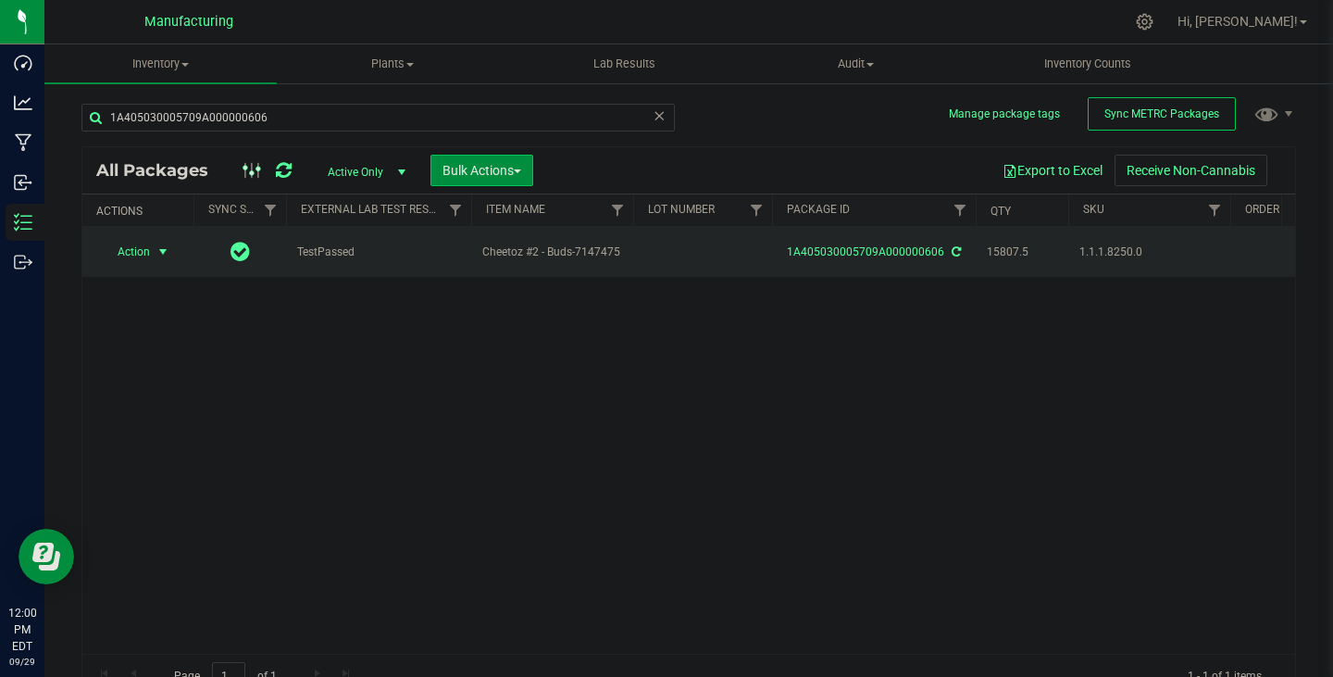
click at [145, 235] on td "Action Action Adjust qty Create package Edit attributes Global inventory Locate…" at bounding box center [137, 252] width 111 height 50
click at [144, 252] on span "Action" at bounding box center [126, 252] width 50 height 26
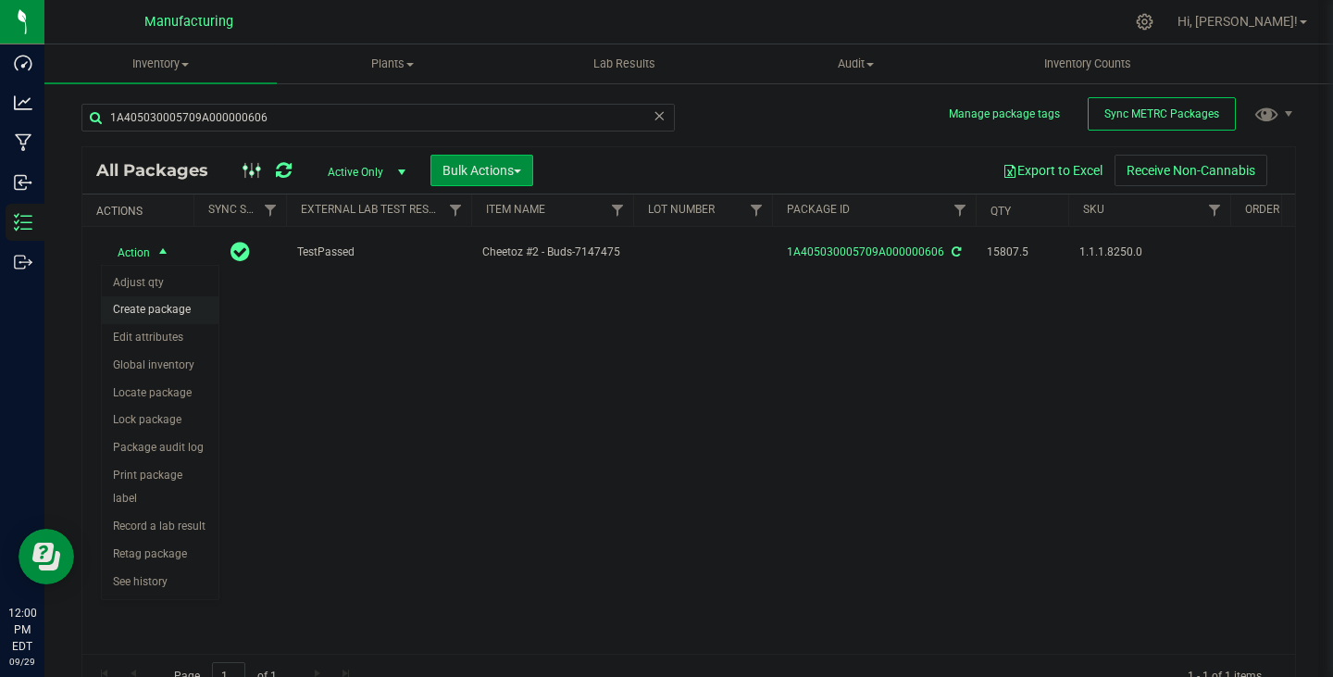
click at [164, 312] on li "Create package" at bounding box center [160, 310] width 117 height 28
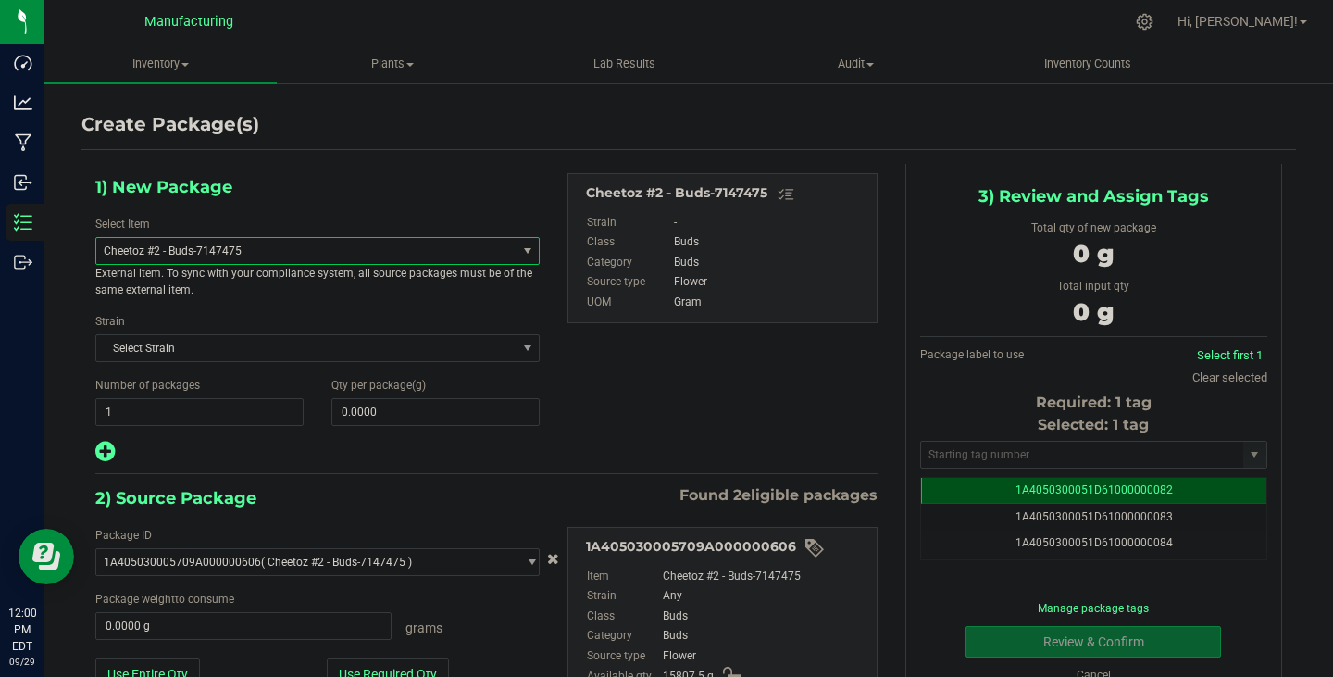
click at [268, 251] on span "Cheetoz #2 - Buds-7147475" at bounding box center [298, 250] width 389 height 13
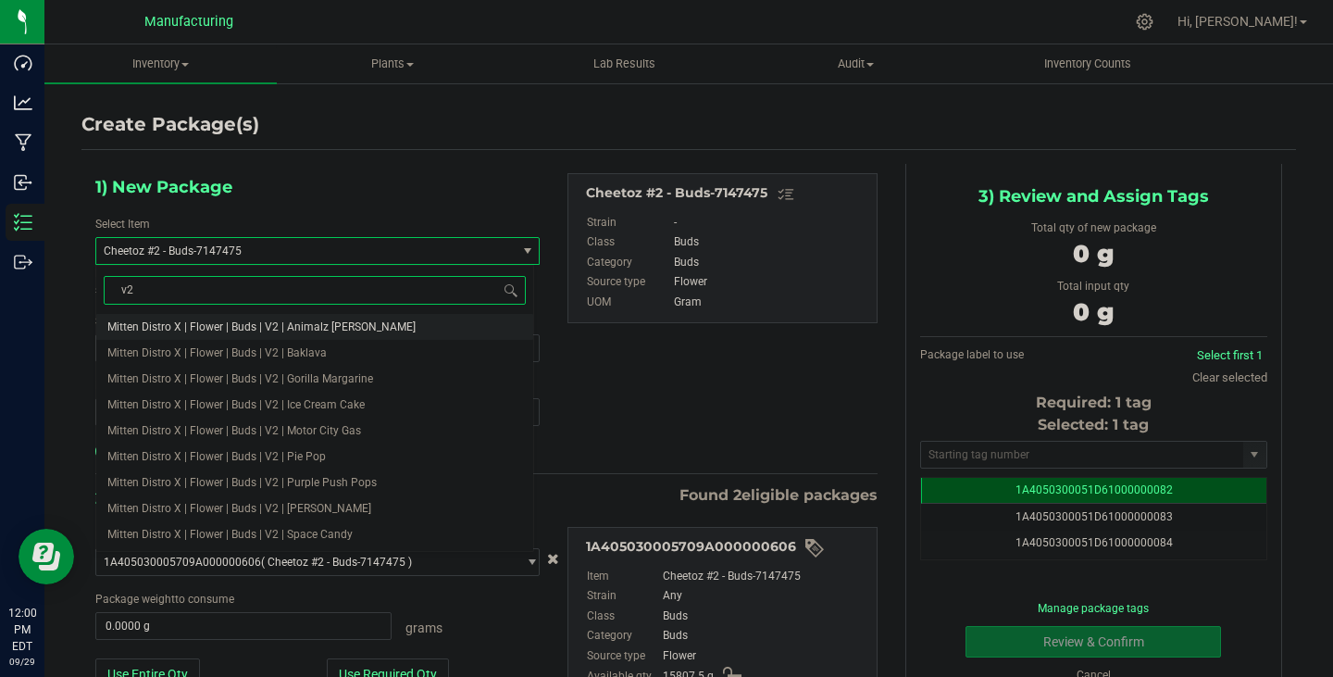
type input "v2"
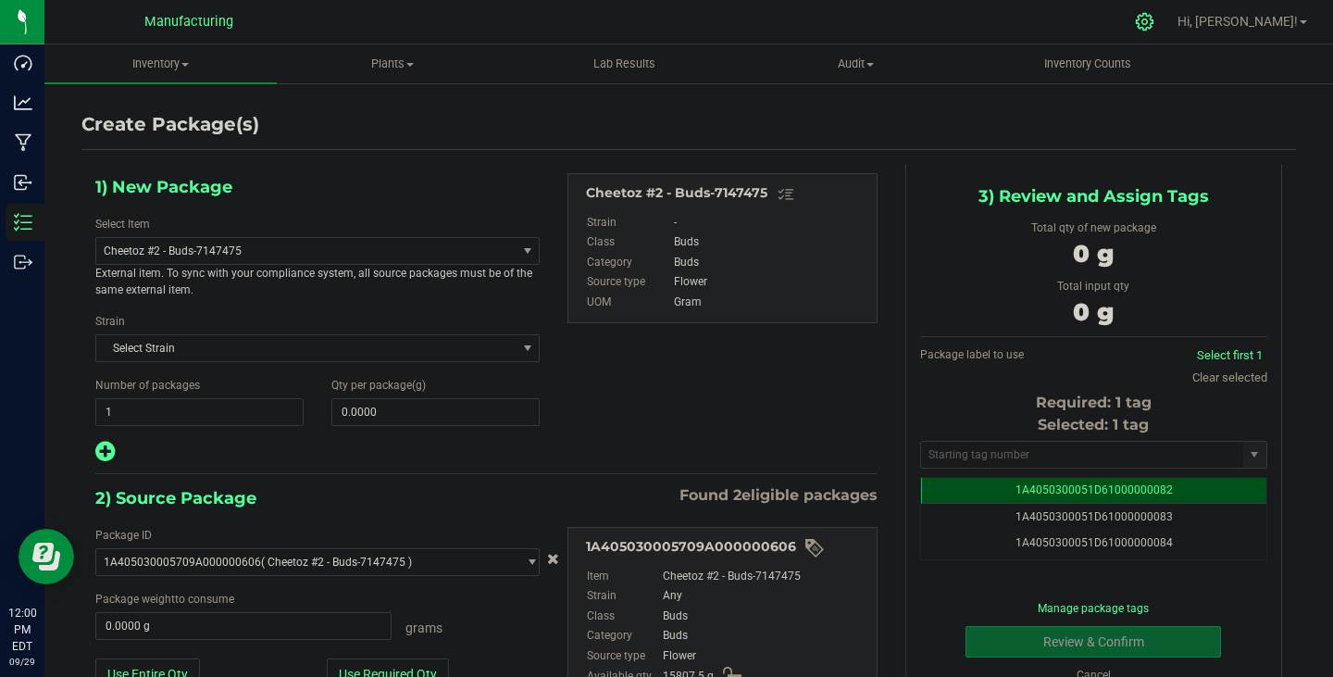
click at [1155, 19] on icon at bounding box center [1144, 21] width 19 height 19
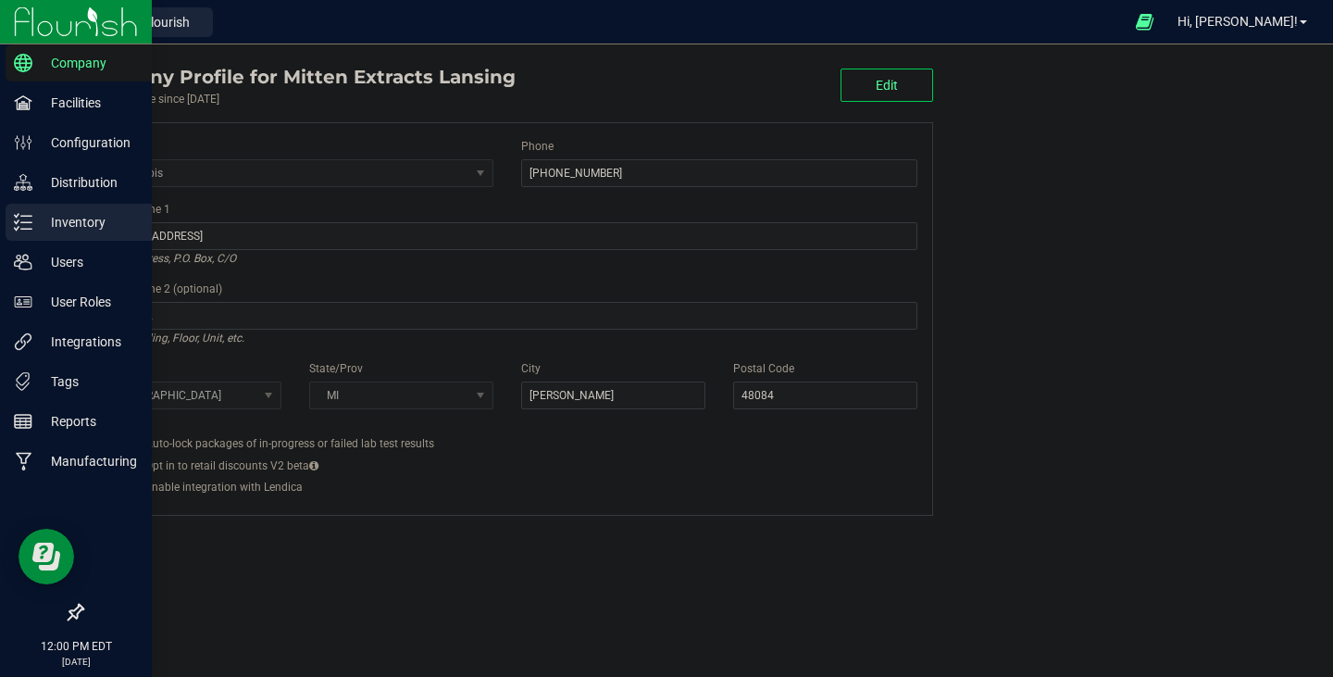
click at [43, 230] on p "Inventory" at bounding box center [87, 222] width 111 height 22
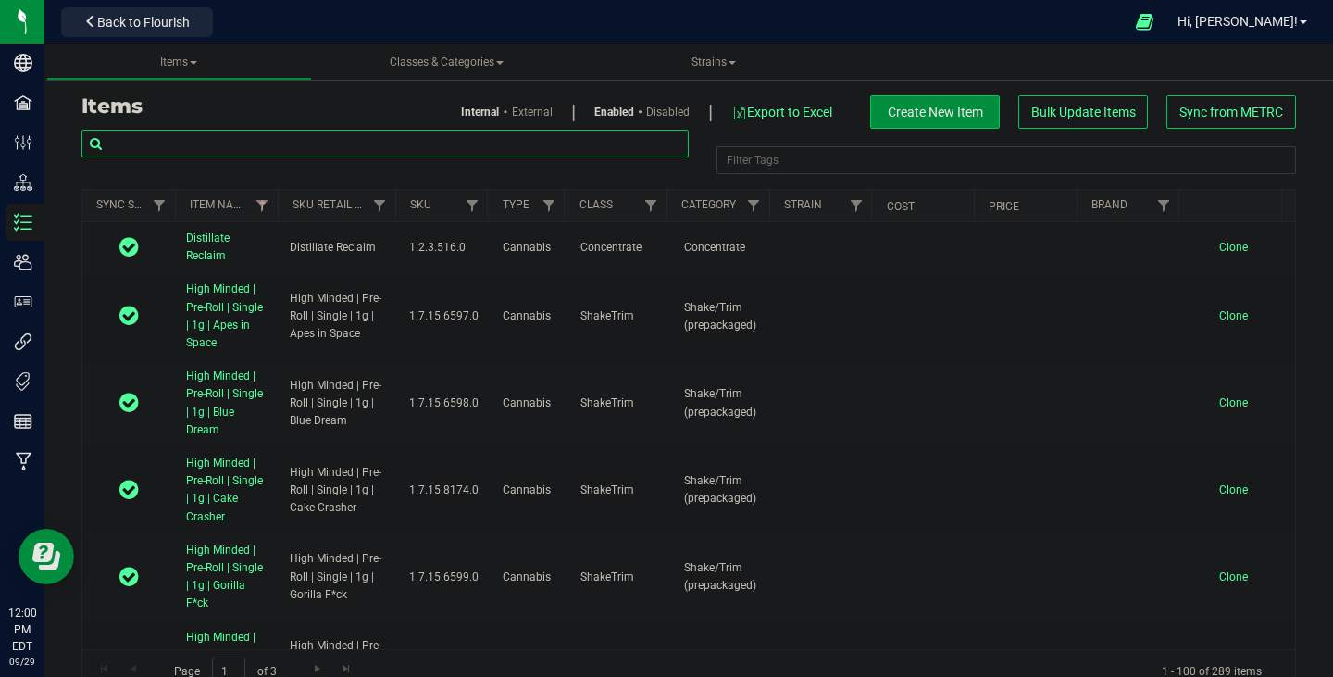
click at [347, 145] on input "text" at bounding box center [384, 144] width 607 height 28
type input "cheet"
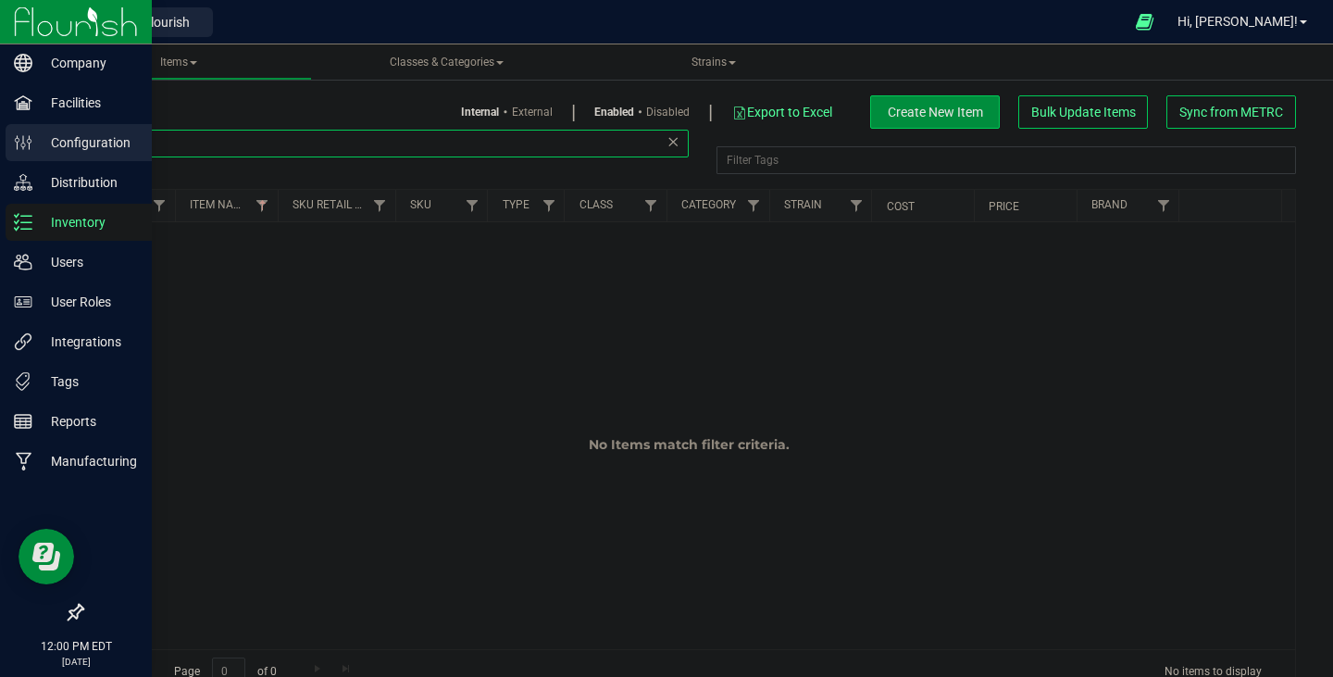
drag, startPoint x: 325, startPoint y: 145, endPoint x: 0, endPoint y: 136, distance: 325.1
click at [0, 136] on div "Company Facilities Configuration Distribution Inventory Users User Roles Integr…" at bounding box center [666, 338] width 1333 height 677
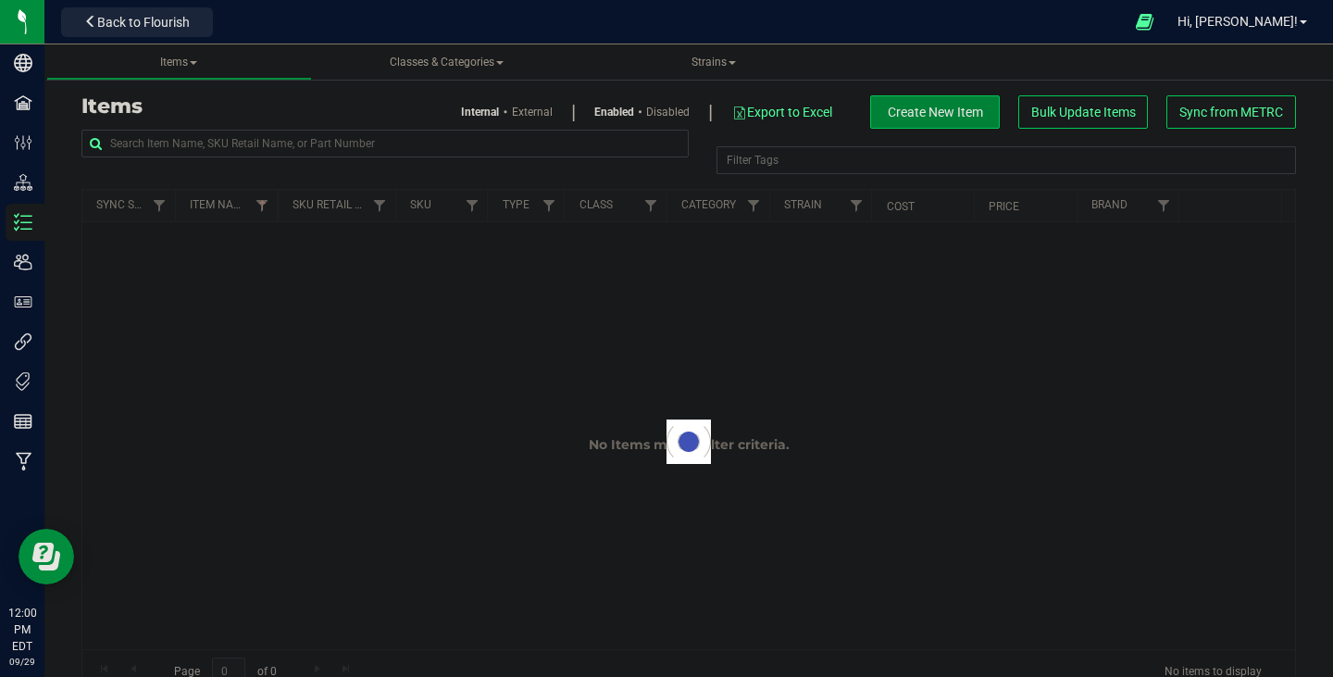
click at [888, 118] on span "Create New Item" at bounding box center [935, 112] width 95 height 15
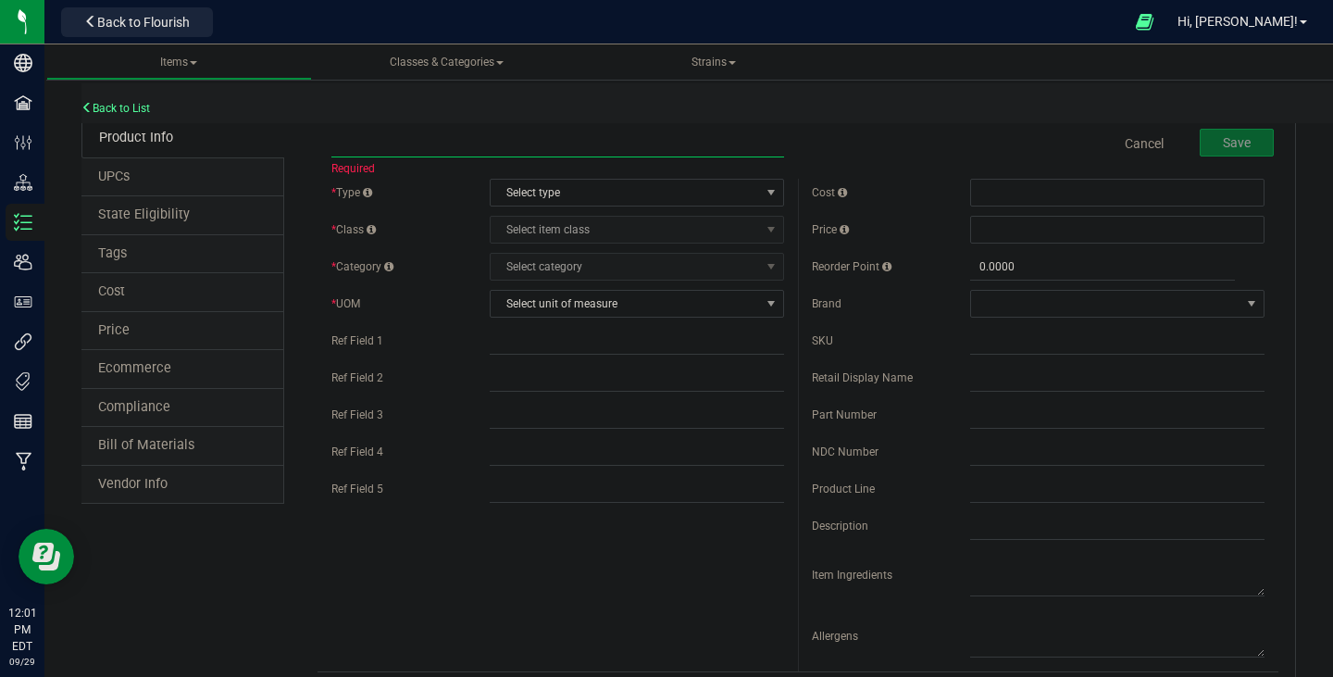
paste input "Mitten Distro X | Flower | Buds | V2 | Ice Cream Cake"
click at [549, 139] on input "Mitten Distro X | Flower | Buds | V2 | Ice Cream Cake" at bounding box center [557, 144] width 453 height 28
click at [337, 140] on input "Mitten Distro X | Flower | Buds | V2 | Cheetah Piss" at bounding box center [557, 144] width 453 height 28
type input "Mitten Distro X | Flower | Buds | V2 | Cheetah Piss"
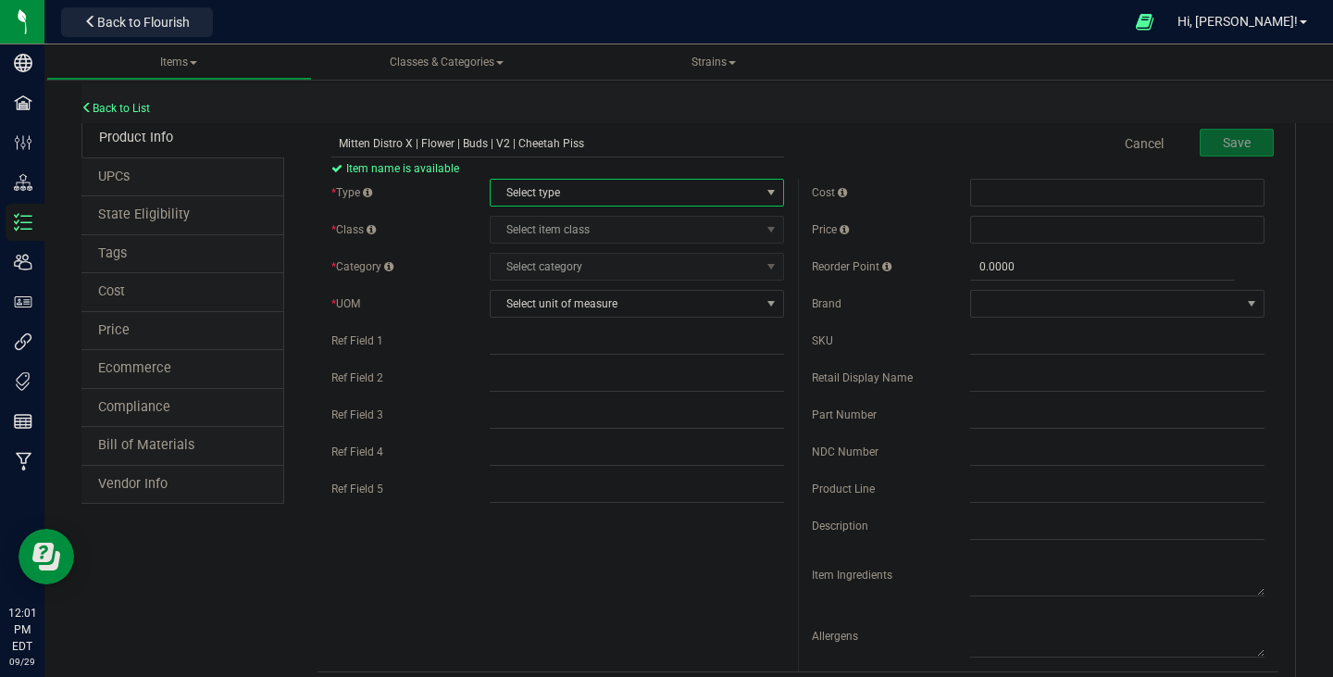
click at [536, 189] on span "Select type" at bounding box center [625, 193] width 269 height 26
click at [537, 225] on li "Cannabis" at bounding box center [630, 224] width 289 height 28
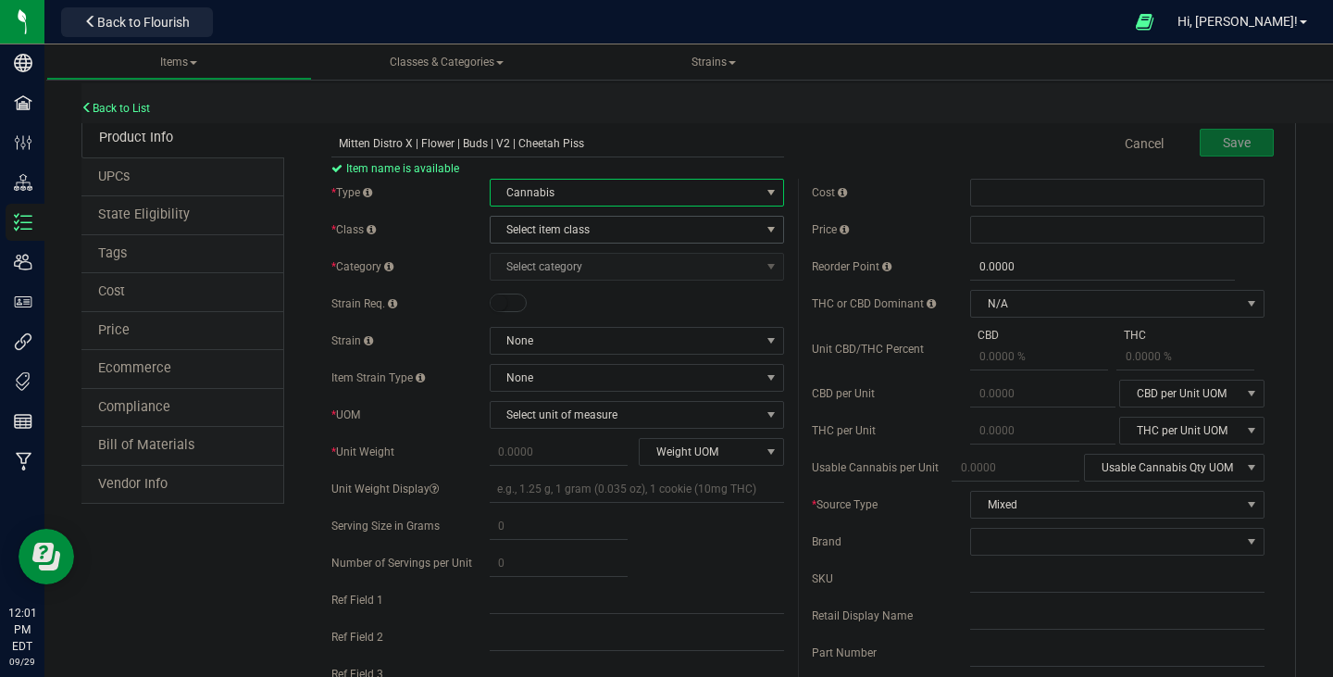
click at [582, 233] on span "Select item class" at bounding box center [625, 230] width 269 height 26
click at [560, 260] on li "Buds" at bounding box center [630, 261] width 289 height 28
click at [560, 260] on span "Select category" at bounding box center [625, 267] width 269 height 26
click at [549, 294] on li "Buds" at bounding box center [630, 298] width 289 height 28
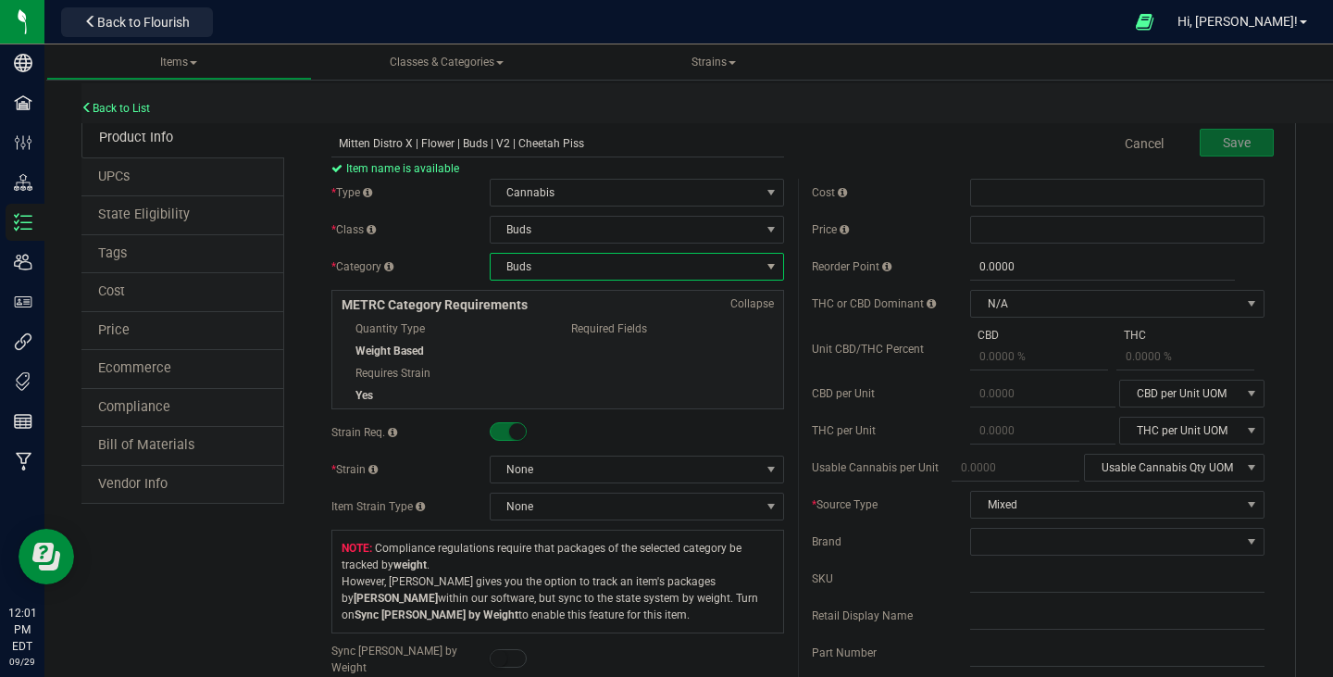
scroll to position [93, 0]
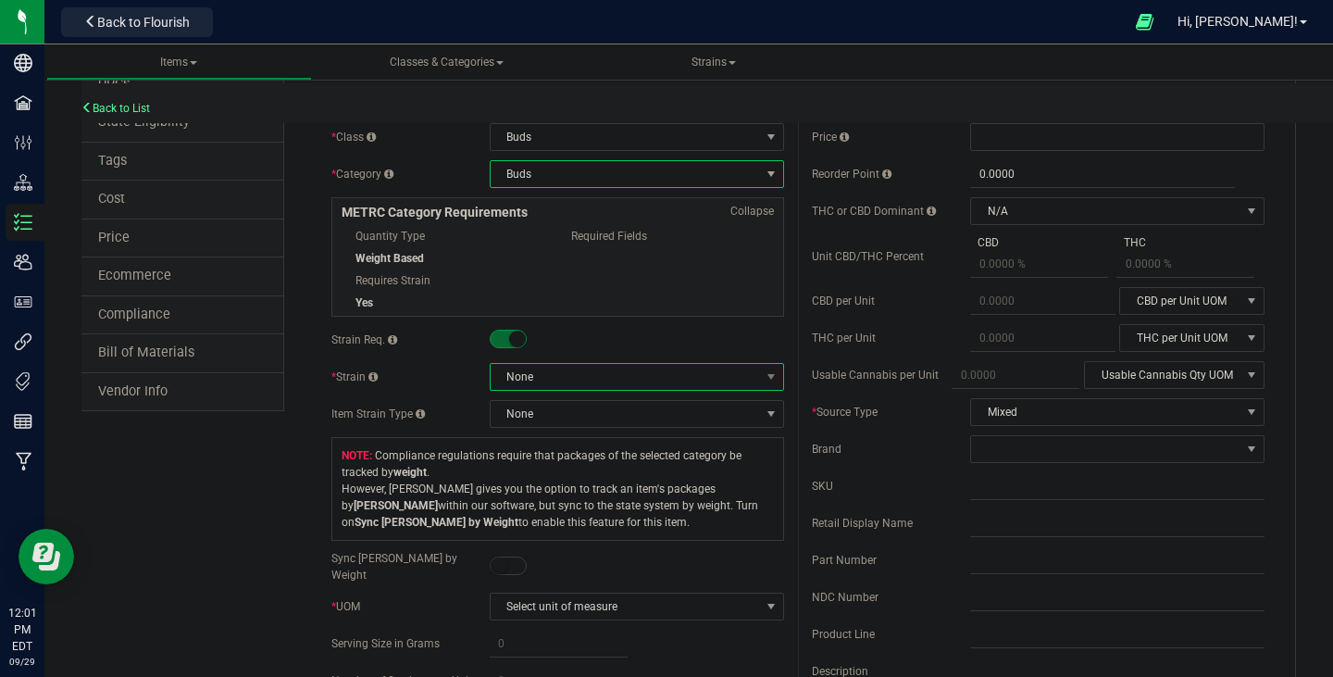
click at [583, 370] on span "None" at bounding box center [625, 377] width 269 height 26
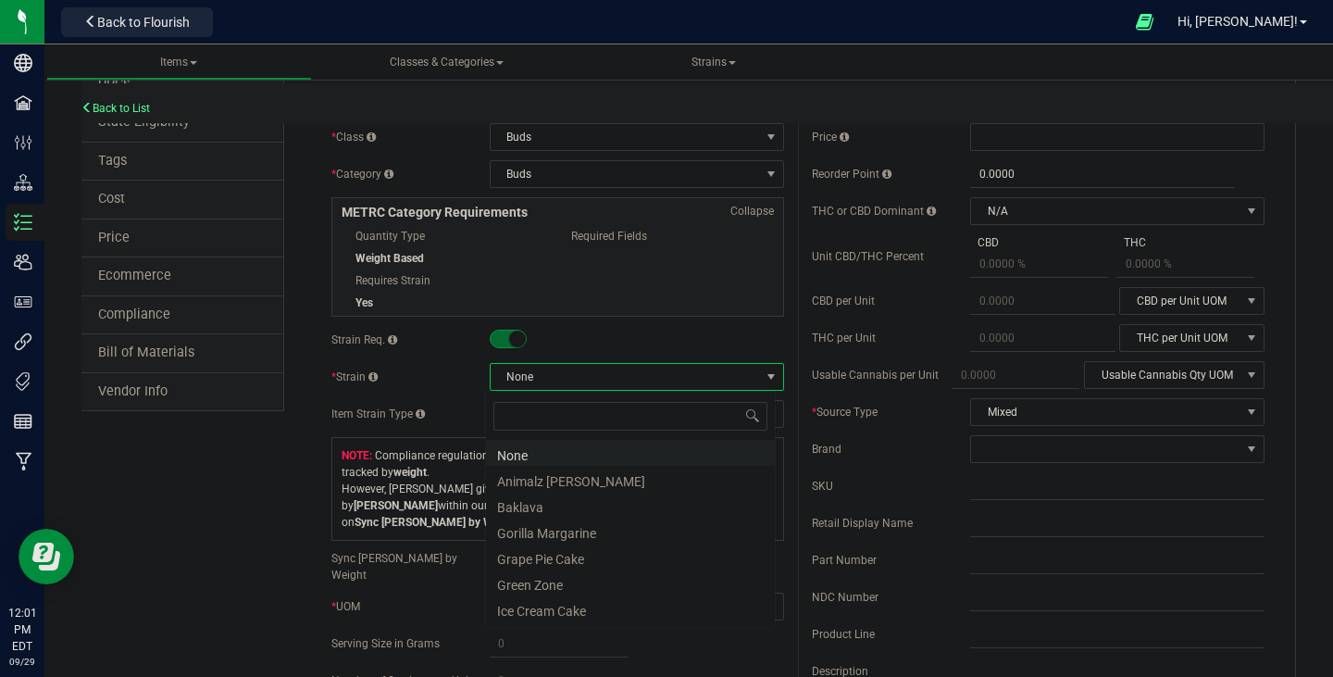
scroll to position [28, 291]
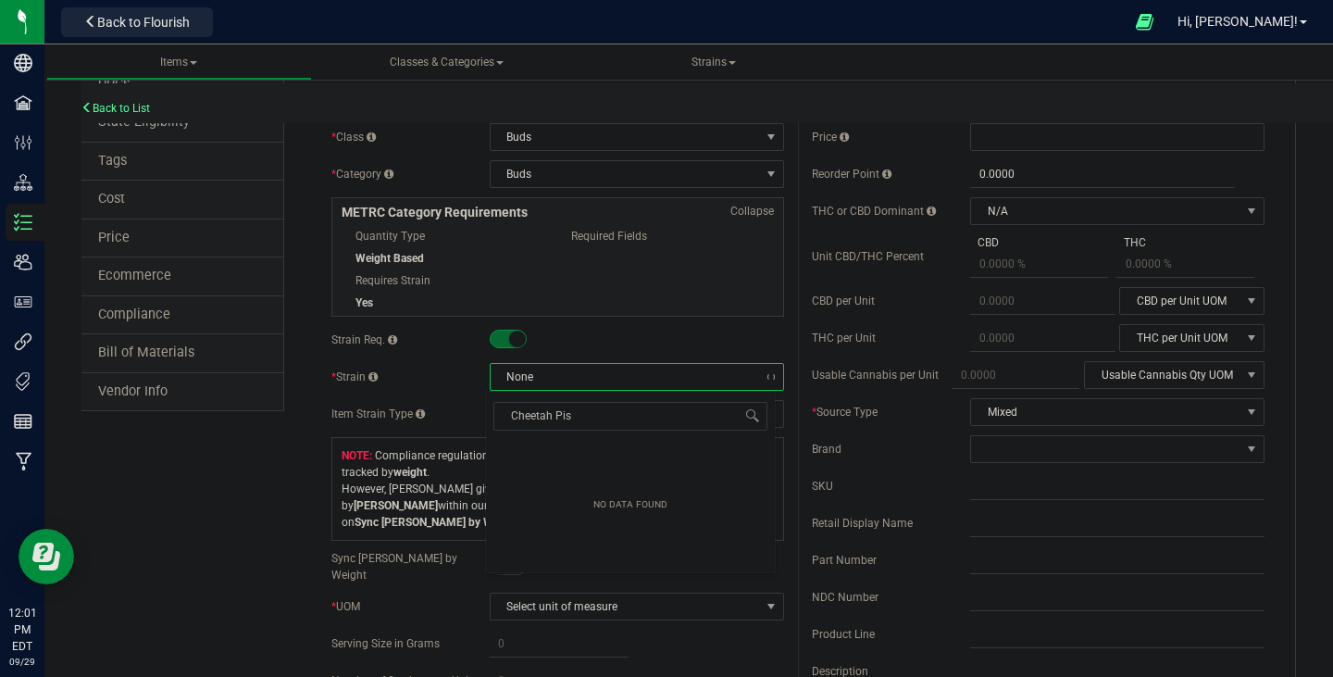
type input "Cheetah Piss"
drag, startPoint x: 589, startPoint y: 413, endPoint x: 406, endPoint y: 415, distance: 183.3
click at [406, 415] on body "Company Facilities Configuration Distribution Inventory Users User Roles Integr…" at bounding box center [666, 338] width 1333 height 677
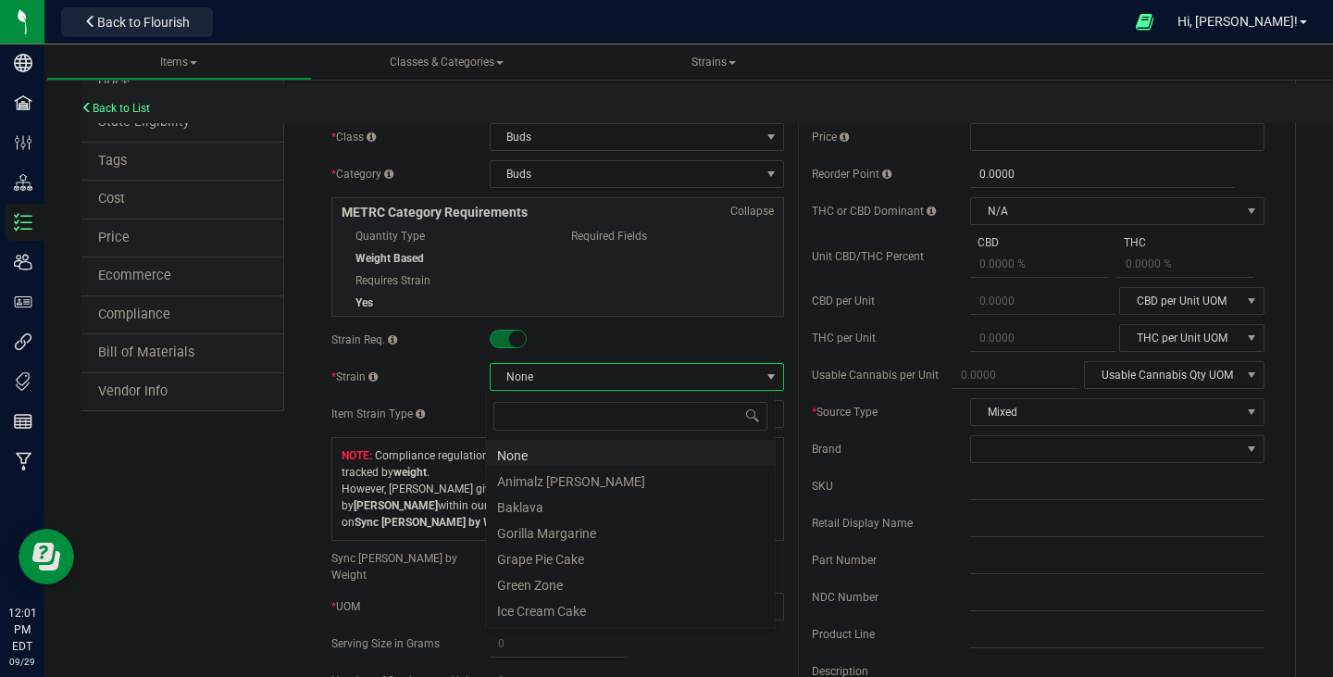
click at [416, 410] on span at bounding box center [420, 413] width 9 height 11
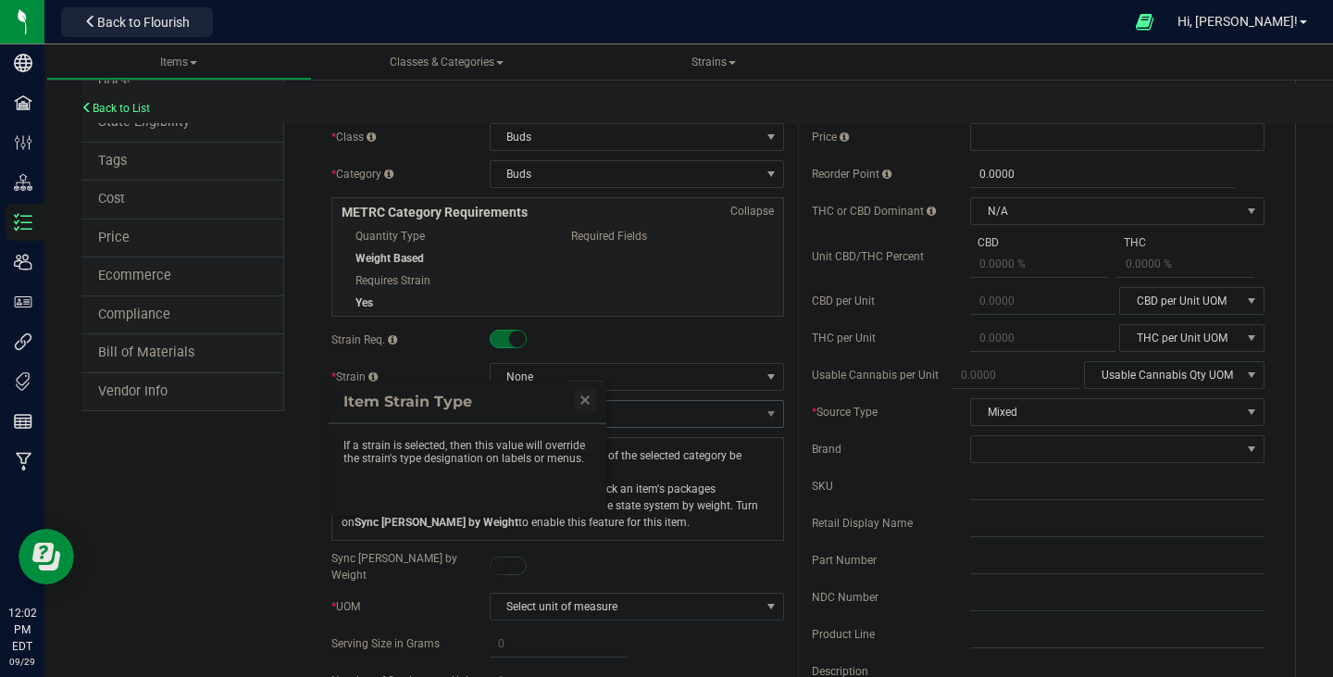
click at [583, 403] on link "Close" at bounding box center [585, 400] width 22 height 22
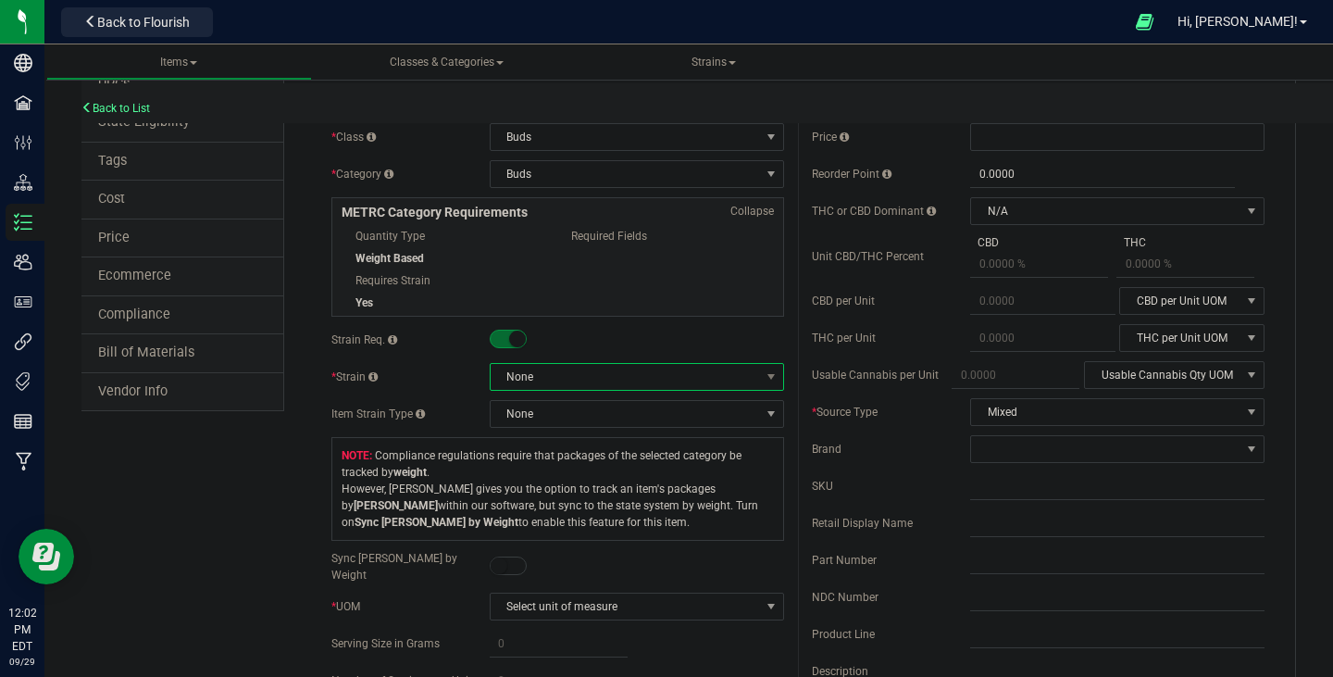
click at [565, 376] on span "None" at bounding box center [625, 377] width 269 height 26
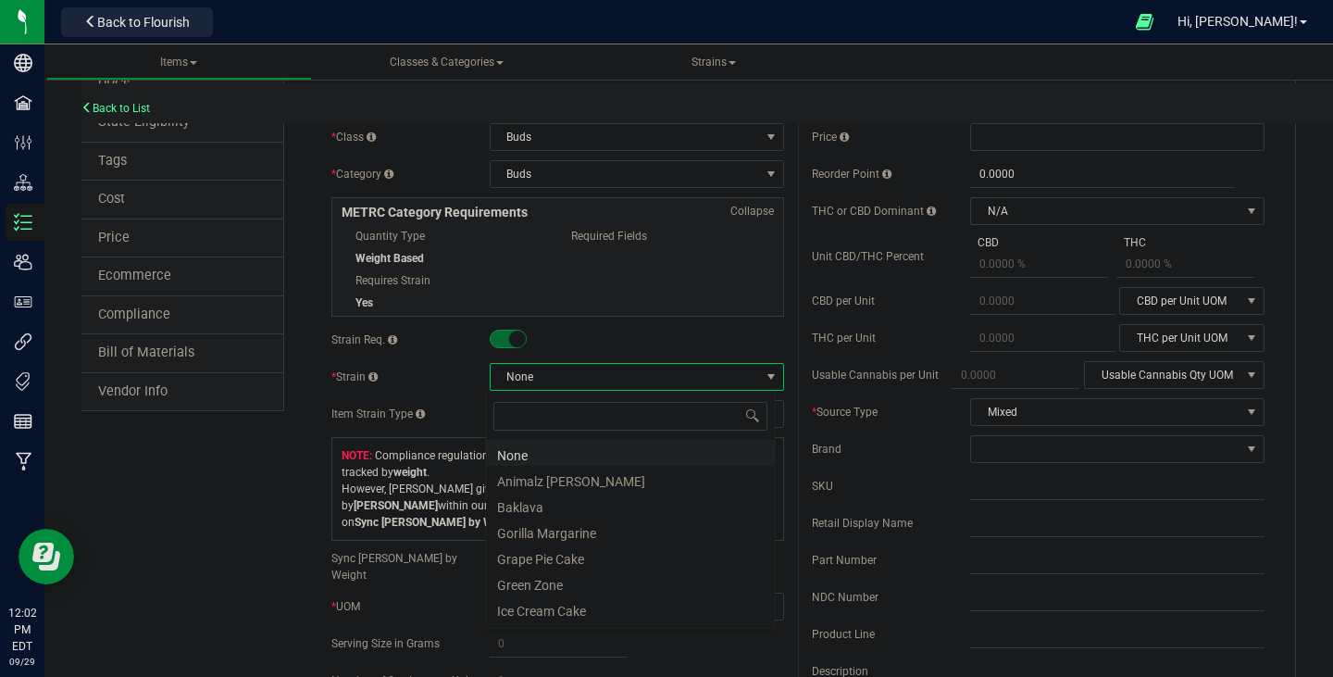
type input "c"
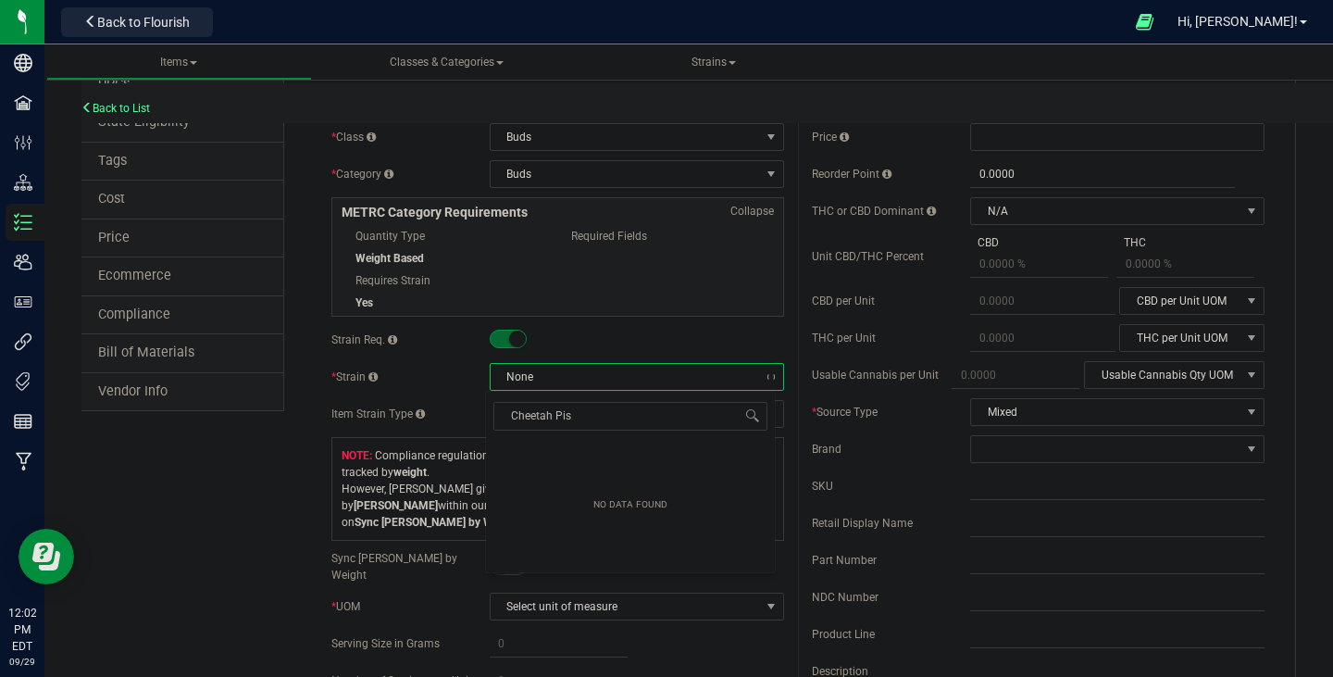
type input "Cheetah Piss"
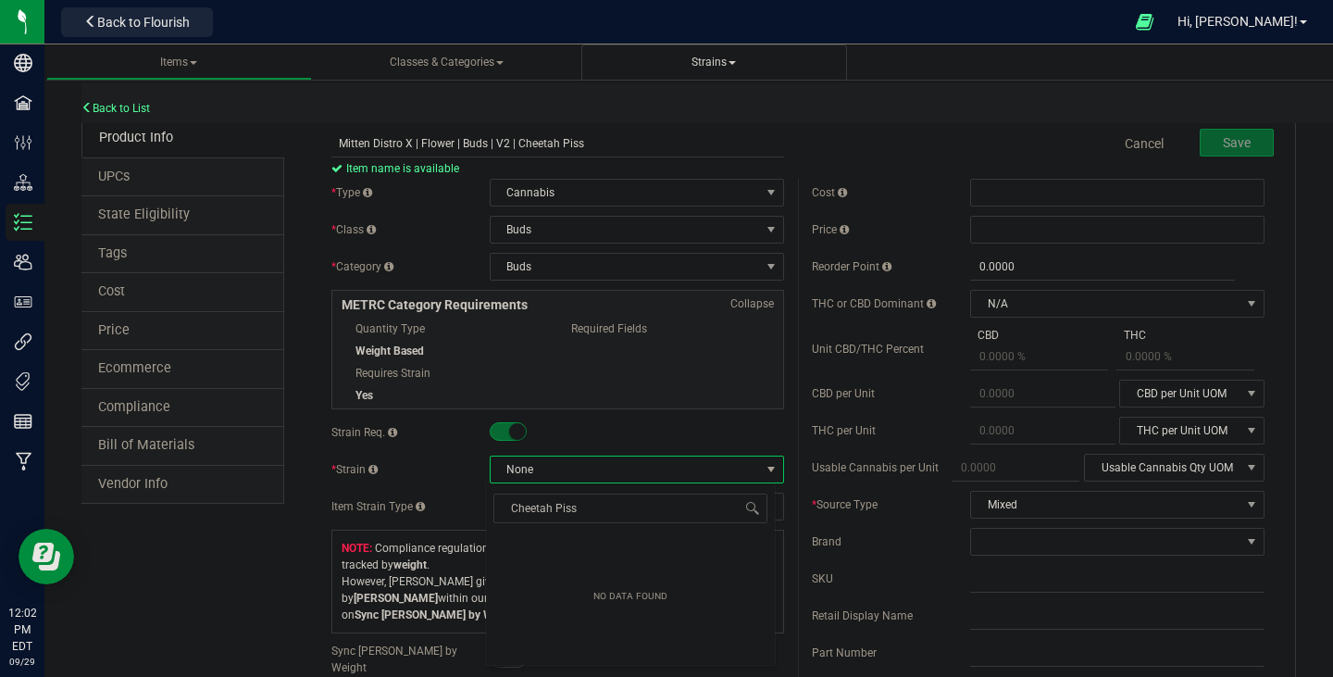
click at [706, 66] on span "Strains" at bounding box center [714, 62] width 44 height 13
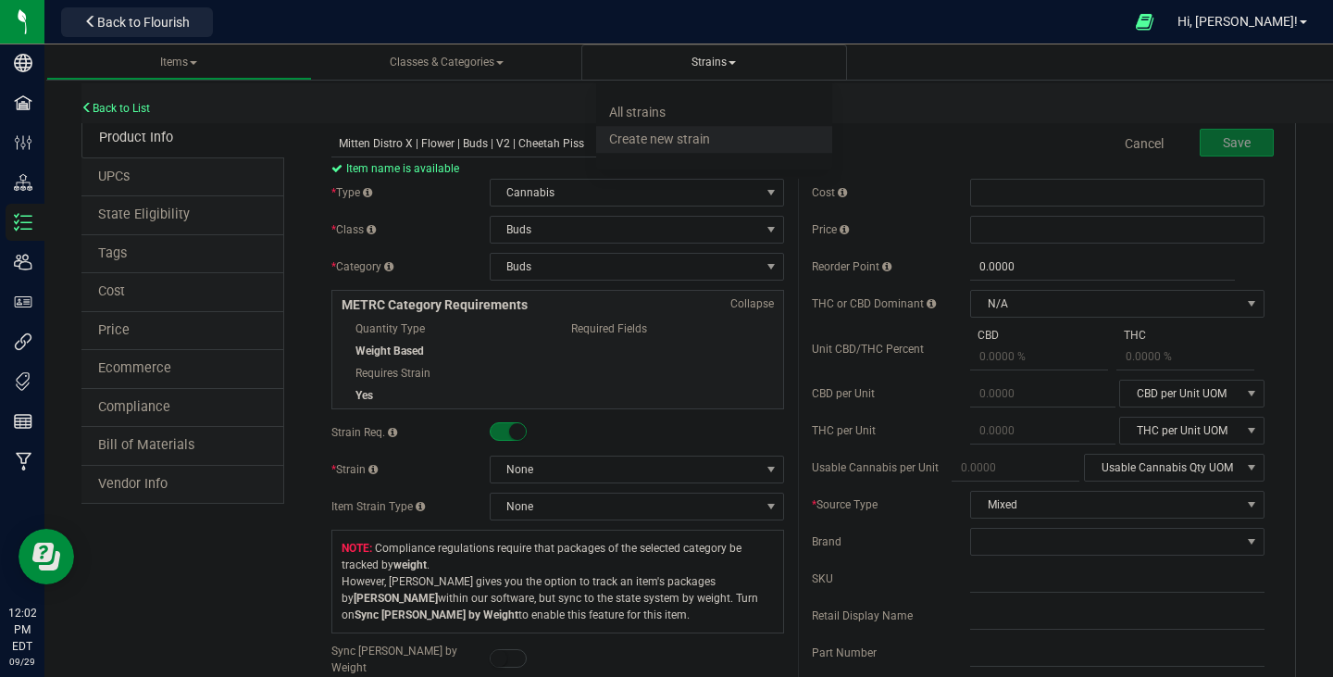
click at [697, 130] on li "Create new strain" at bounding box center [714, 139] width 236 height 27
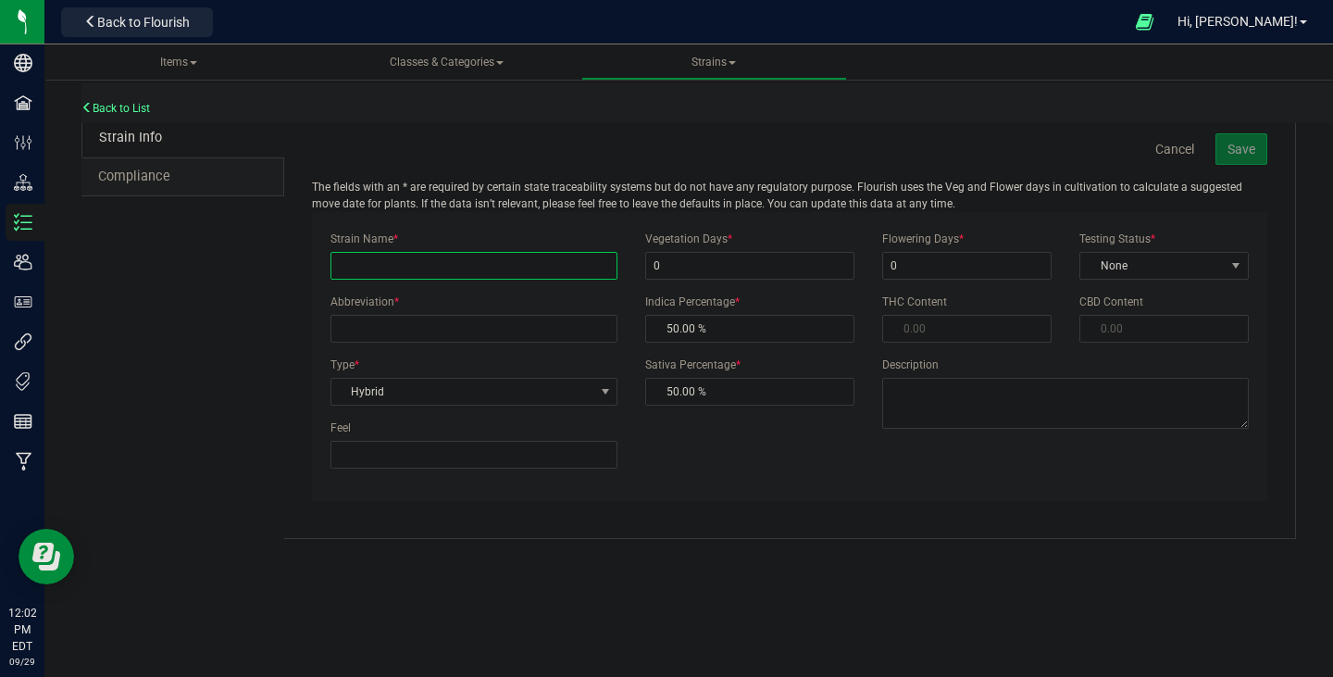
click at [526, 263] on input "Strain Name *" at bounding box center [475, 266] width 288 height 28
click at [493, 259] on input "Ch" at bounding box center [475, 266] width 288 height 28
type input "Cheetah Piss"
click at [479, 434] on div "Feel" at bounding box center [475, 443] width 316 height 49
click at [493, 456] on input "Feel" at bounding box center [475, 455] width 288 height 28
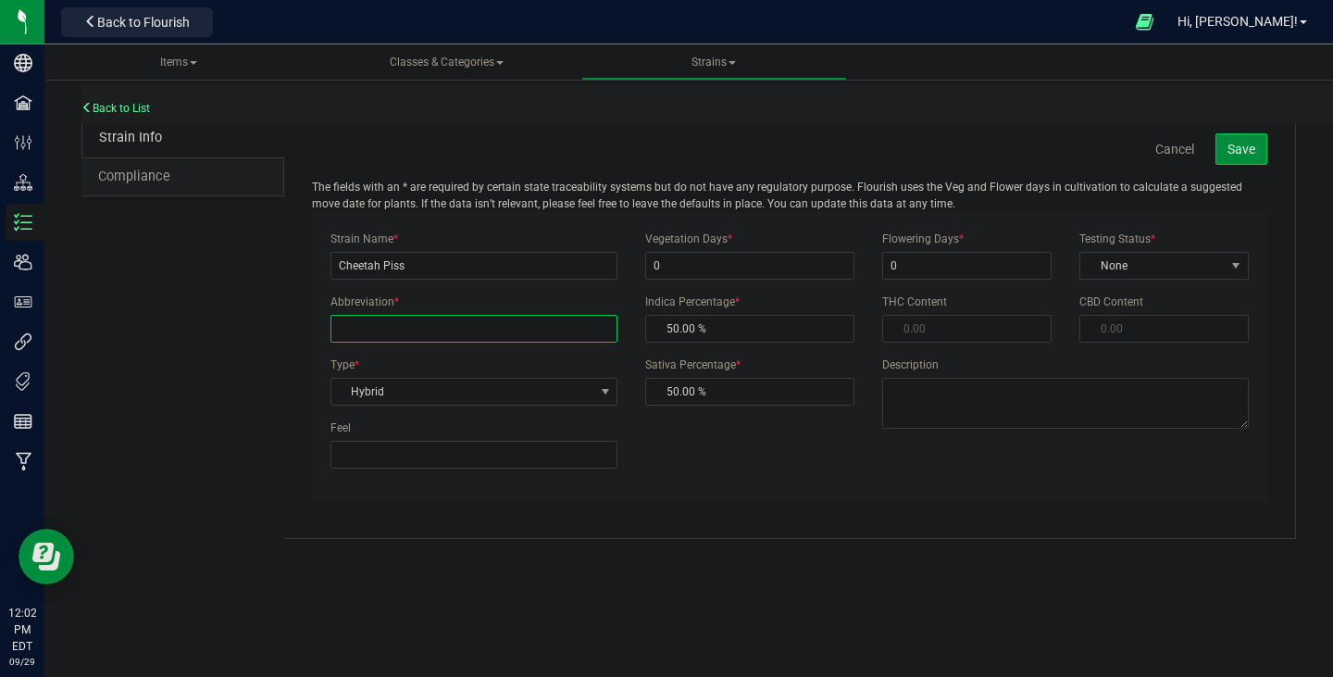
click at [492, 323] on input "Abbreviation *" at bounding box center [475, 329] width 288 height 28
click at [589, 393] on div "Type * Hybrid Select Indica Sativa Hybrid CBD THC Hybrid - Indica Hybrid - Sati…" at bounding box center [475, 380] width 316 height 49
click at [595, 401] on span "select" at bounding box center [604, 408] width 23 height 26
click at [693, 72] on link "Strains All strains Create new strain" at bounding box center [714, 62] width 266 height 36
click at [726, 58] on span "Strains" at bounding box center [714, 62] width 44 height 13
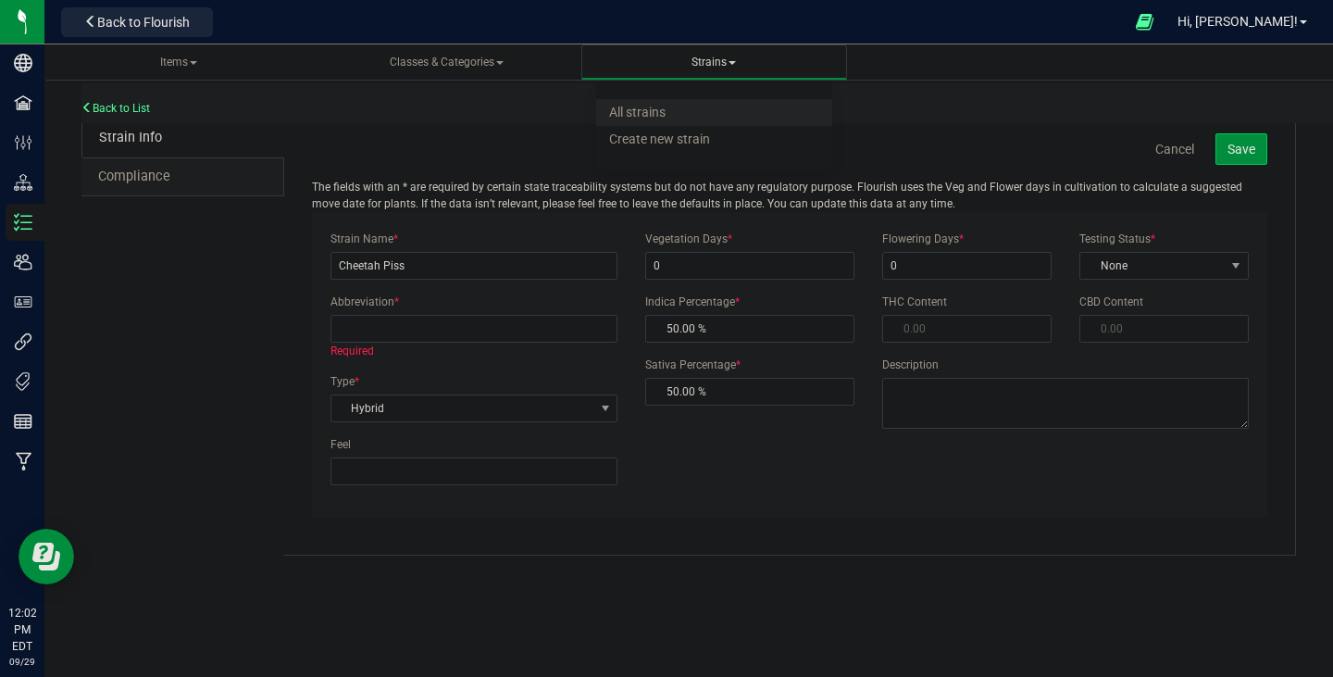
click at [618, 110] on span "All strains" at bounding box center [637, 112] width 56 height 15
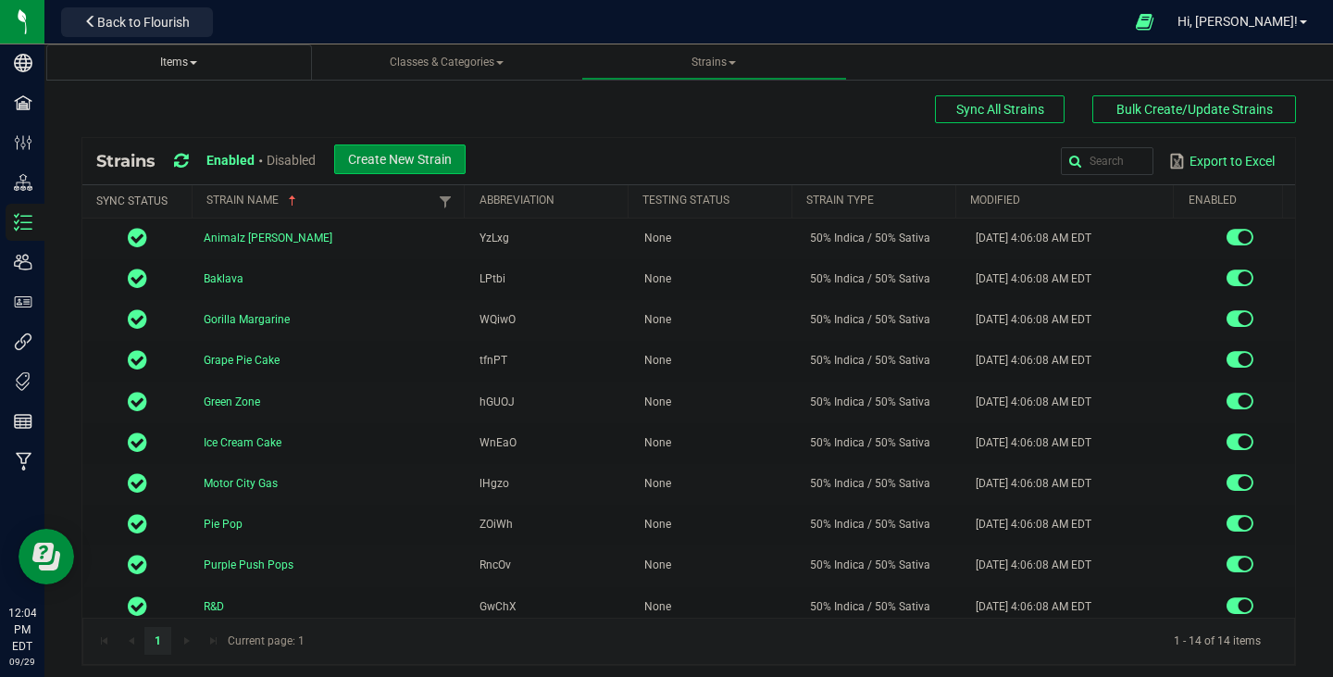
click at [195, 67] on span "Items" at bounding box center [178, 62] width 37 height 13
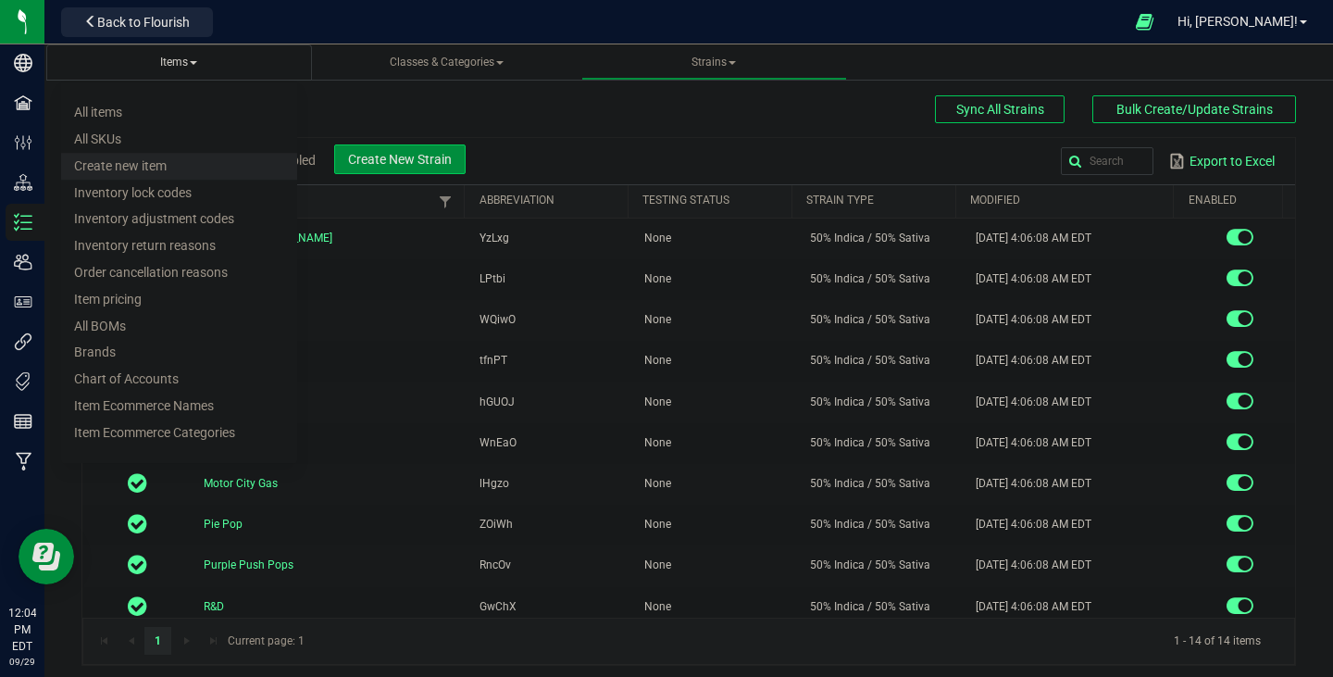
click at [129, 163] on span "Create new item" at bounding box center [120, 165] width 93 height 15
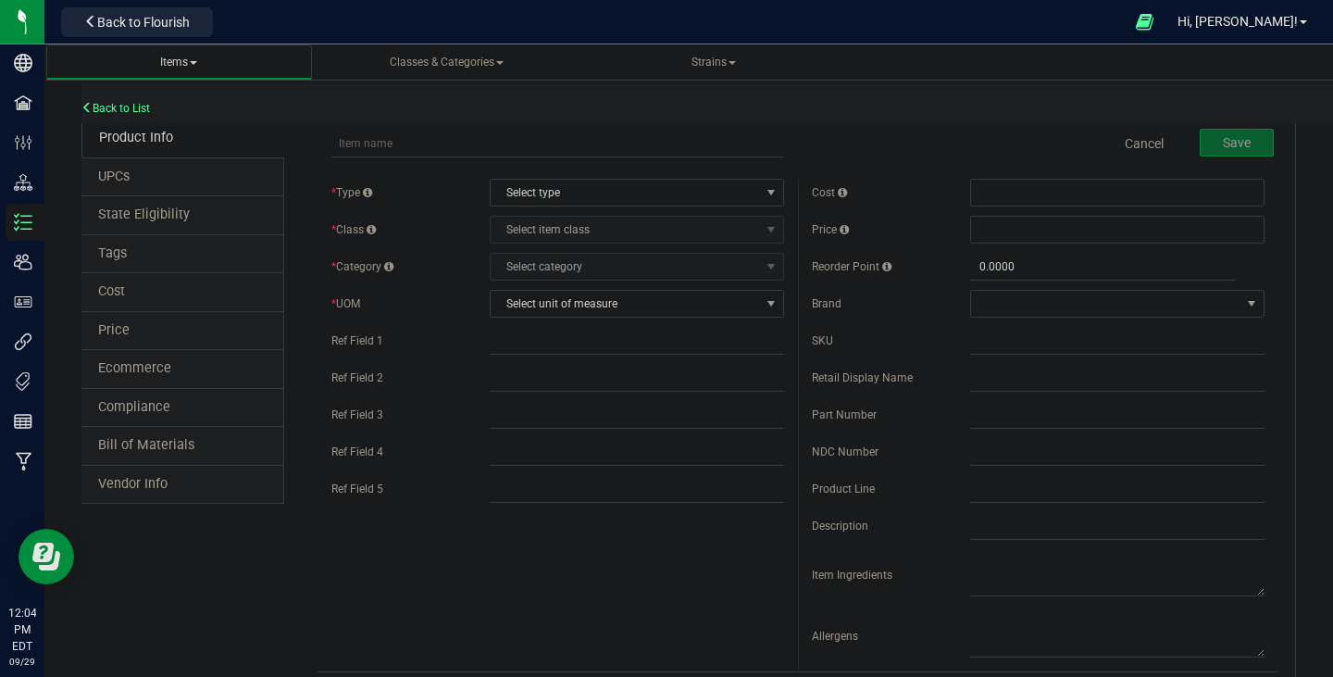
click at [204, 57] on span "Items All items All SKUs Create new item Inventory lock codes Inventory adjustm…" at bounding box center [179, 63] width 236 height 16
click at [189, 64] on span "Items" at bounding box center [178, 62] width 37 height 13
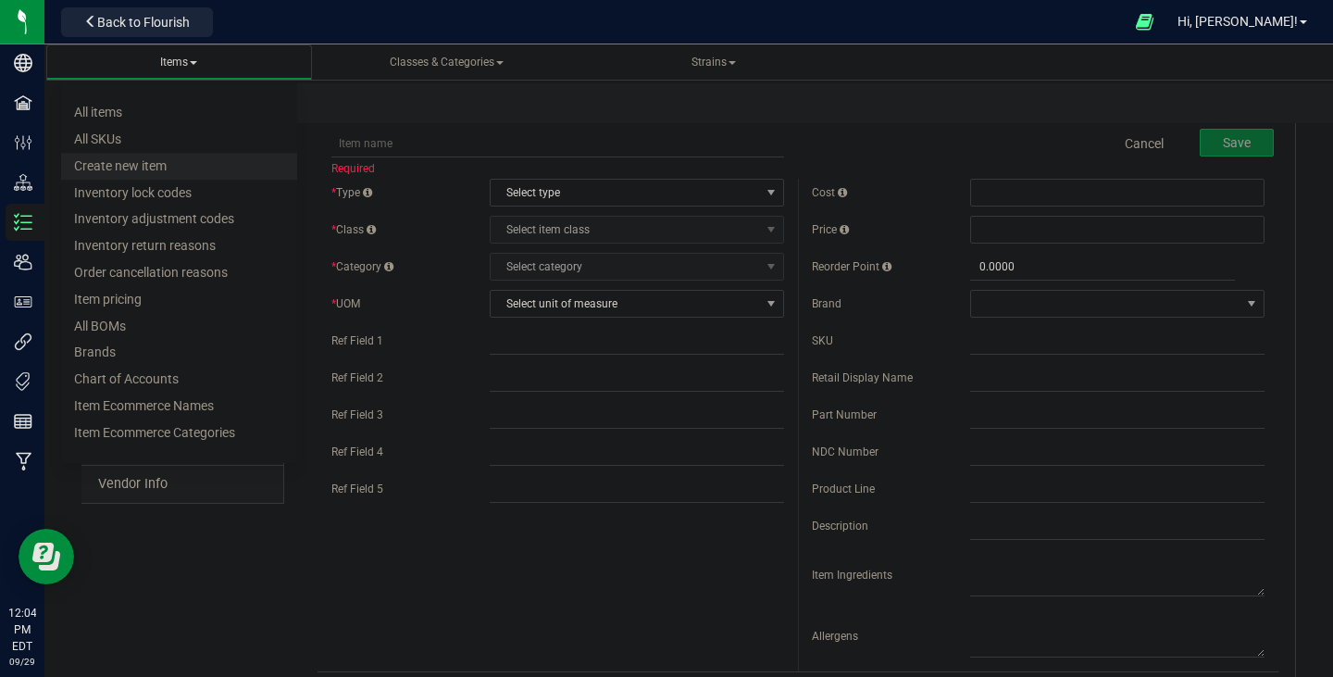
click at [210, 173] on li "Create new item" at bounding box center [179, 166] width 236 height 27
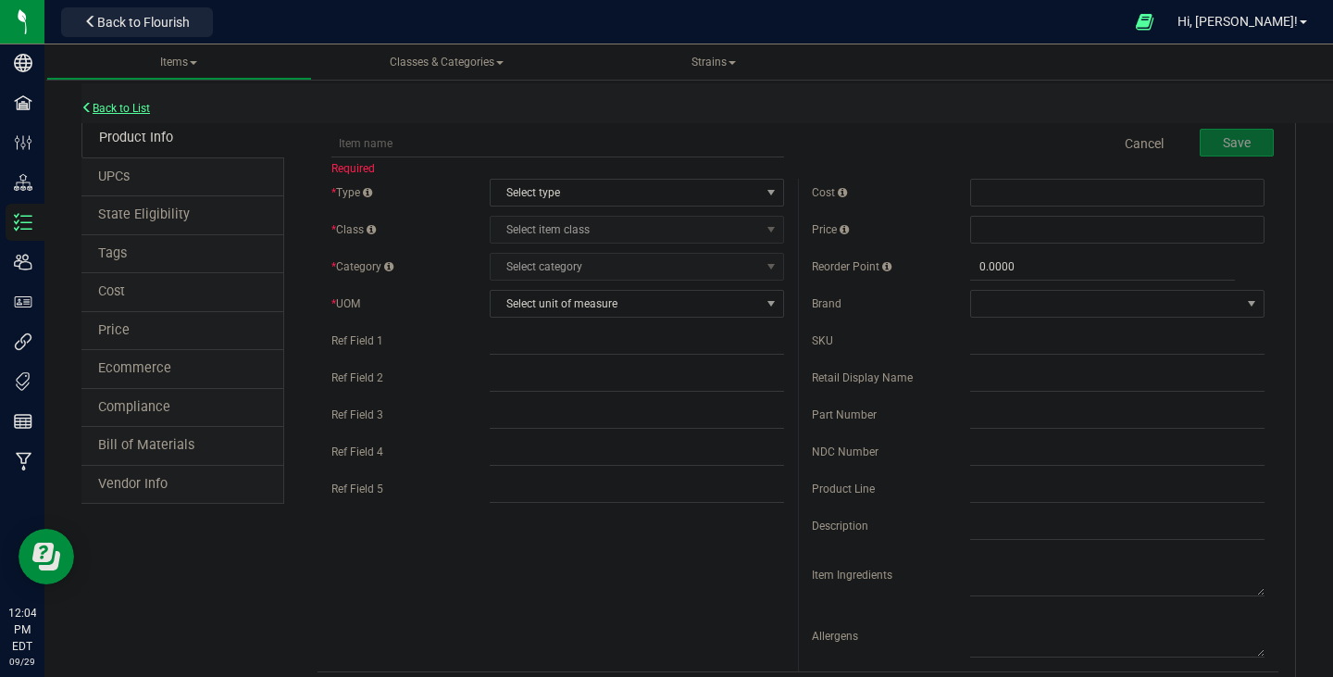
click at [111, 107] on link "Back to List" at bounding box center [115, 108] width 69 height 13
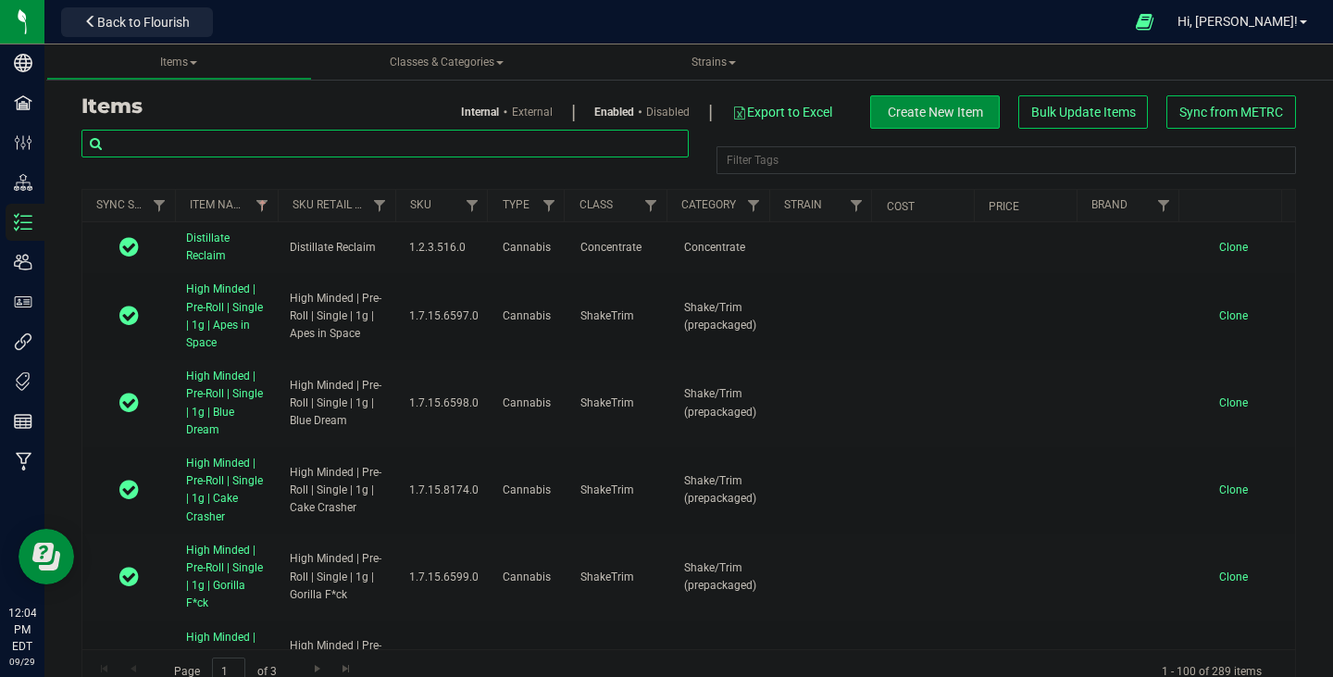
click at [228, 150] on input "text" at bounding box center [384, 144] width 607 height 28
paste input "Mitten Distro X | Flower | Buds | V2 | Cheetah Piss"
type input "Mitten Distro X | Flower | Buds | V2 | Cheetah Piss"
click at [745, 160] on div "Filter Tags" at bounding box center [1007, 160] width 580 height 28
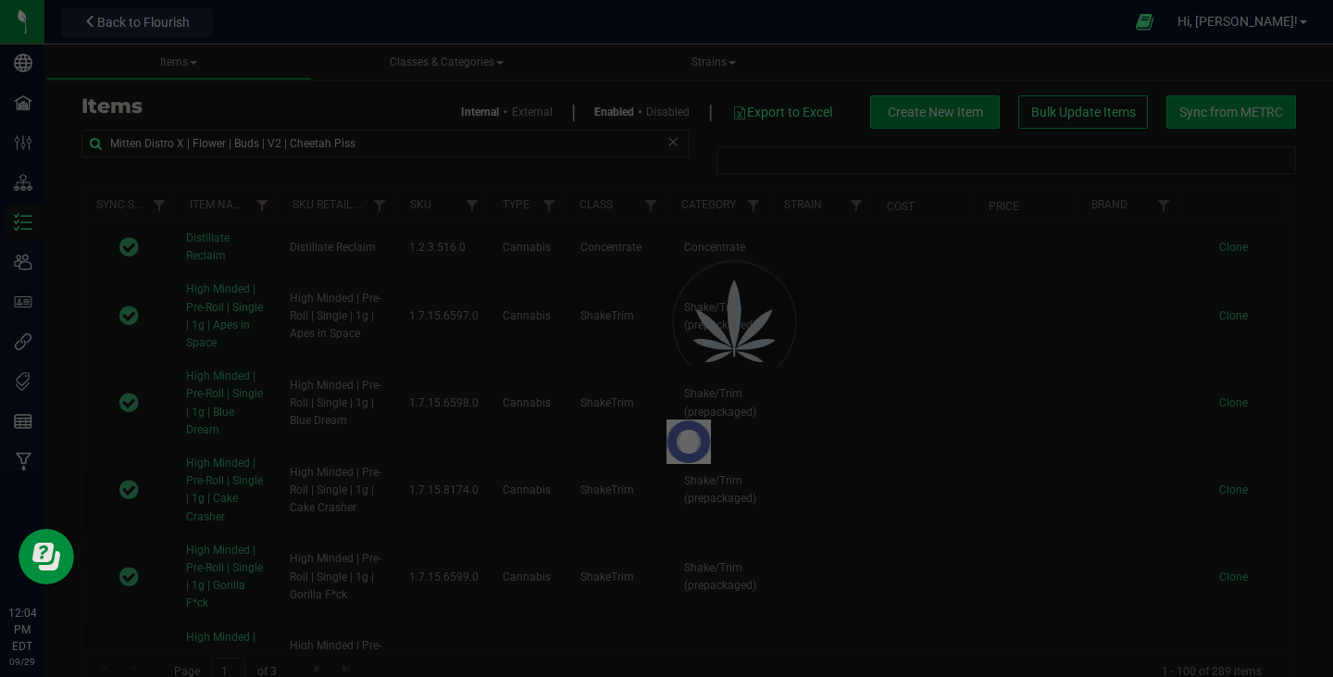
type input "Filter Tags"
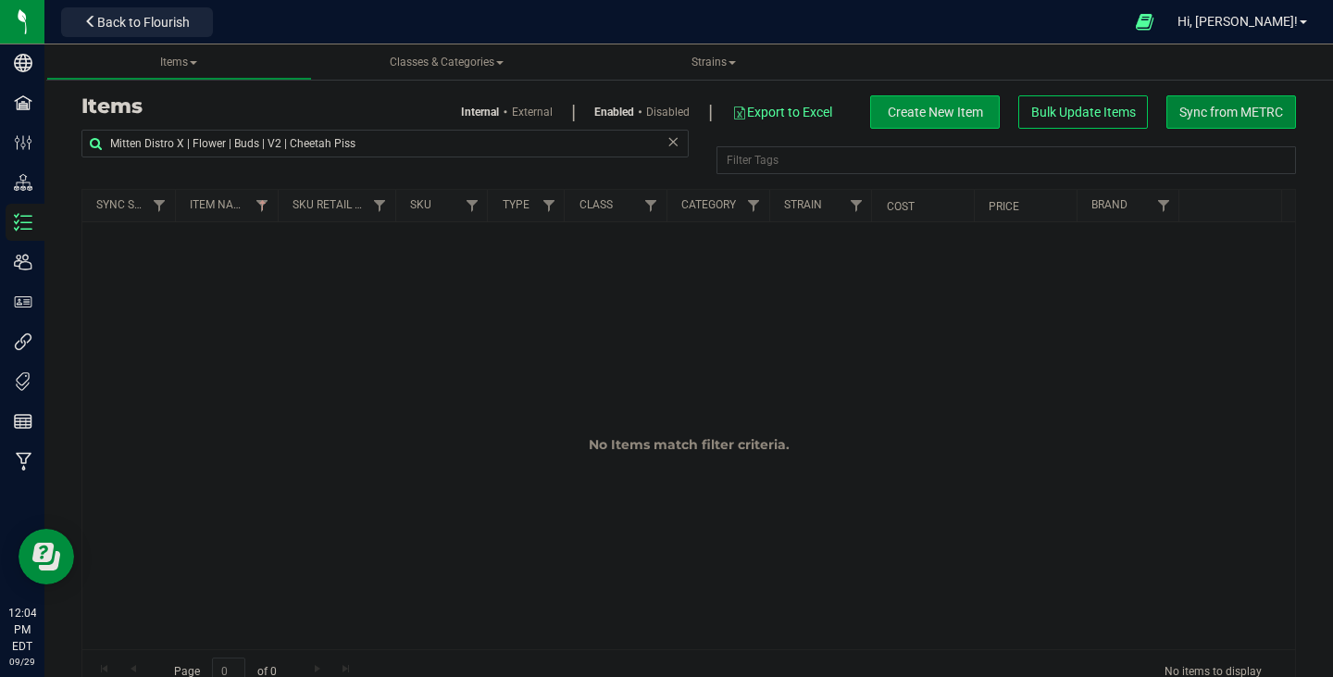
click at [1180, 112] on span "Sync from METRC" at bounding box center [1232, 112] width 104 height 15
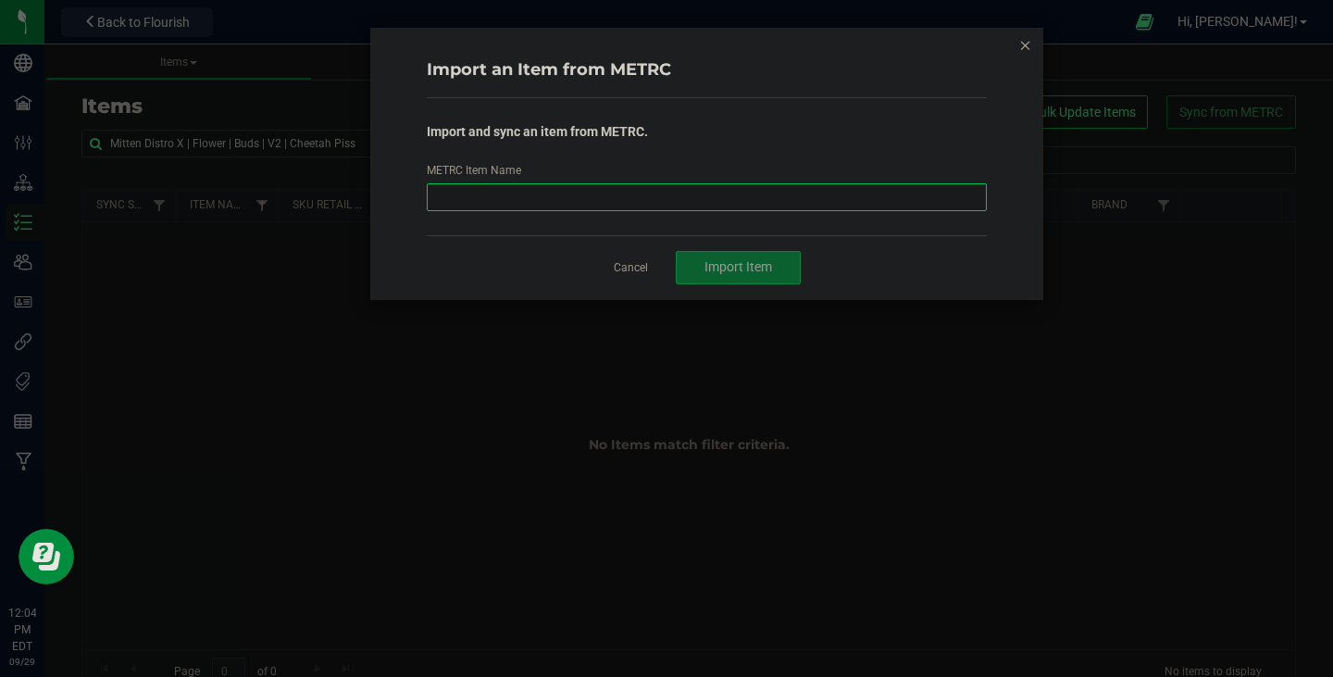
click at [593, 198] on input "METRC Item Name" at bounding box center [707, 197] width 561 height 28
paste input "Mitten Distro X | Flower | Buds | V2 | Cheetah Piss"
type input "Mitten Distro X | Flower | Buds | V2 | Cheetah Piss"
click at [744, 269] on span "Import Item" at bounding box center [739, 266] width 68 height 15
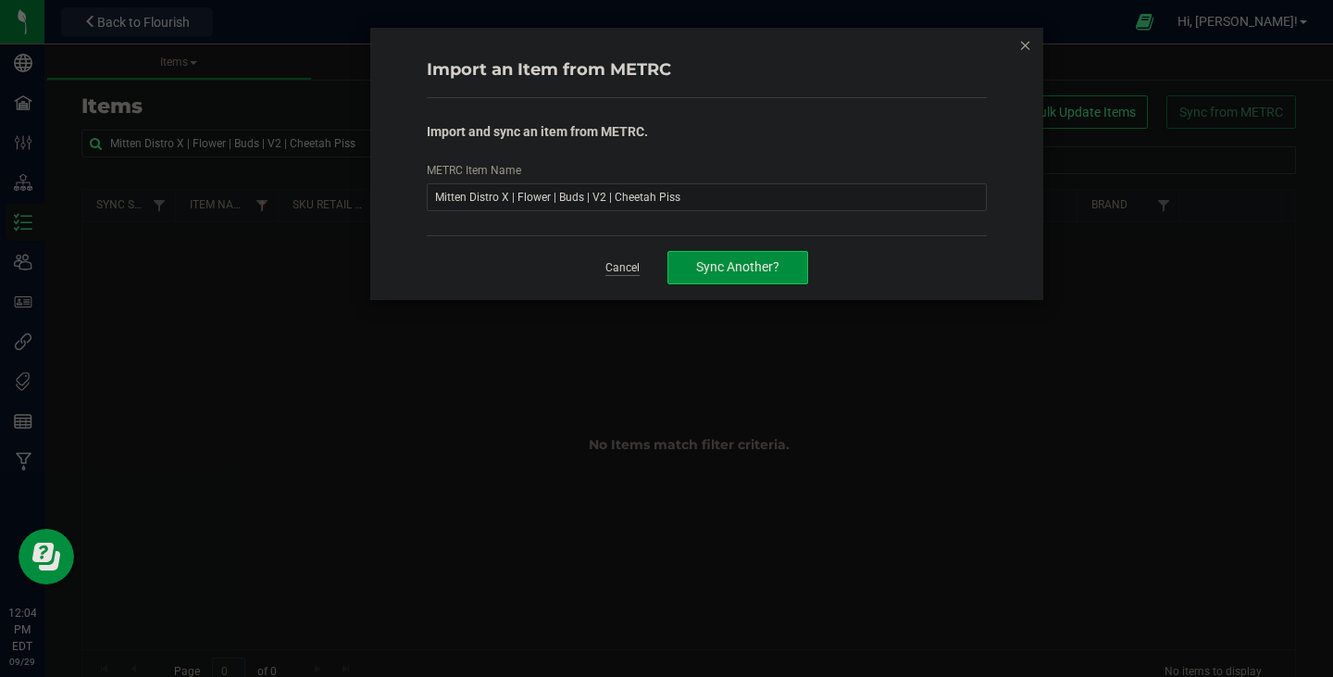
click at [635, 273] on link "Cancel" at bounding box center [622, 268] width 34 height 16
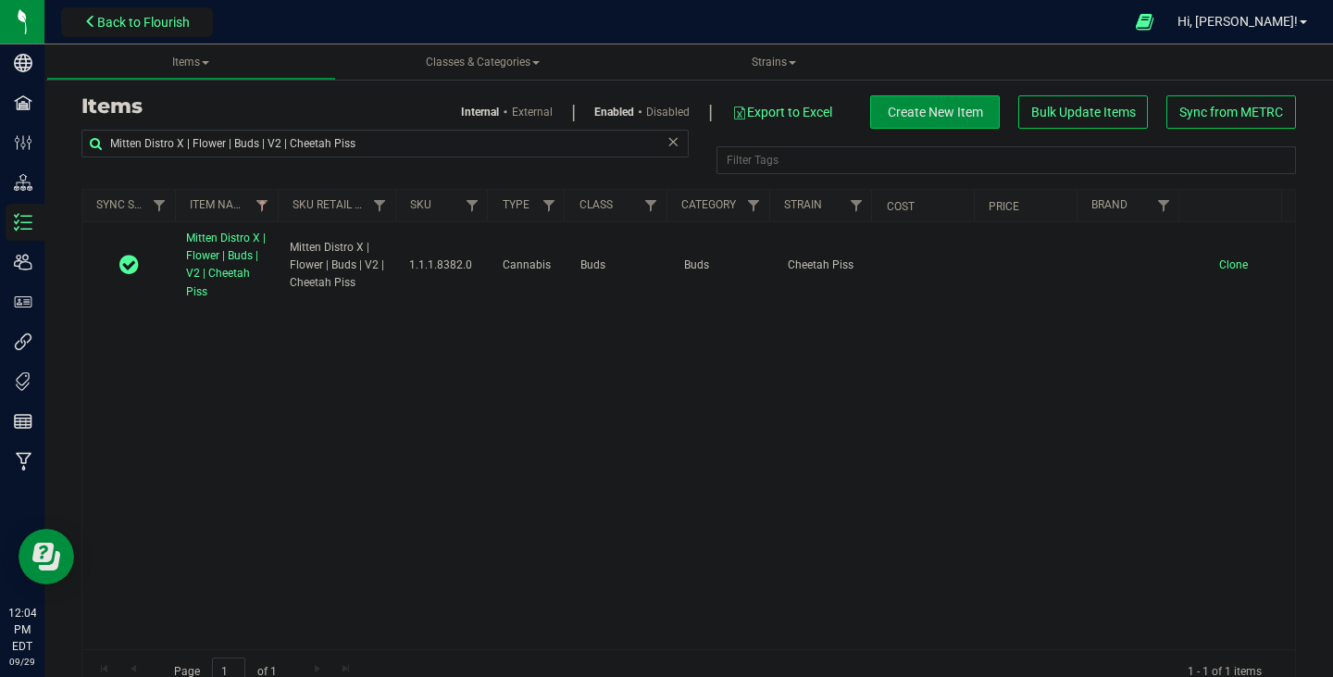
click at [163, 25] on span "Back to Flourish" at bounding box center [143, 22] width 93 height 15
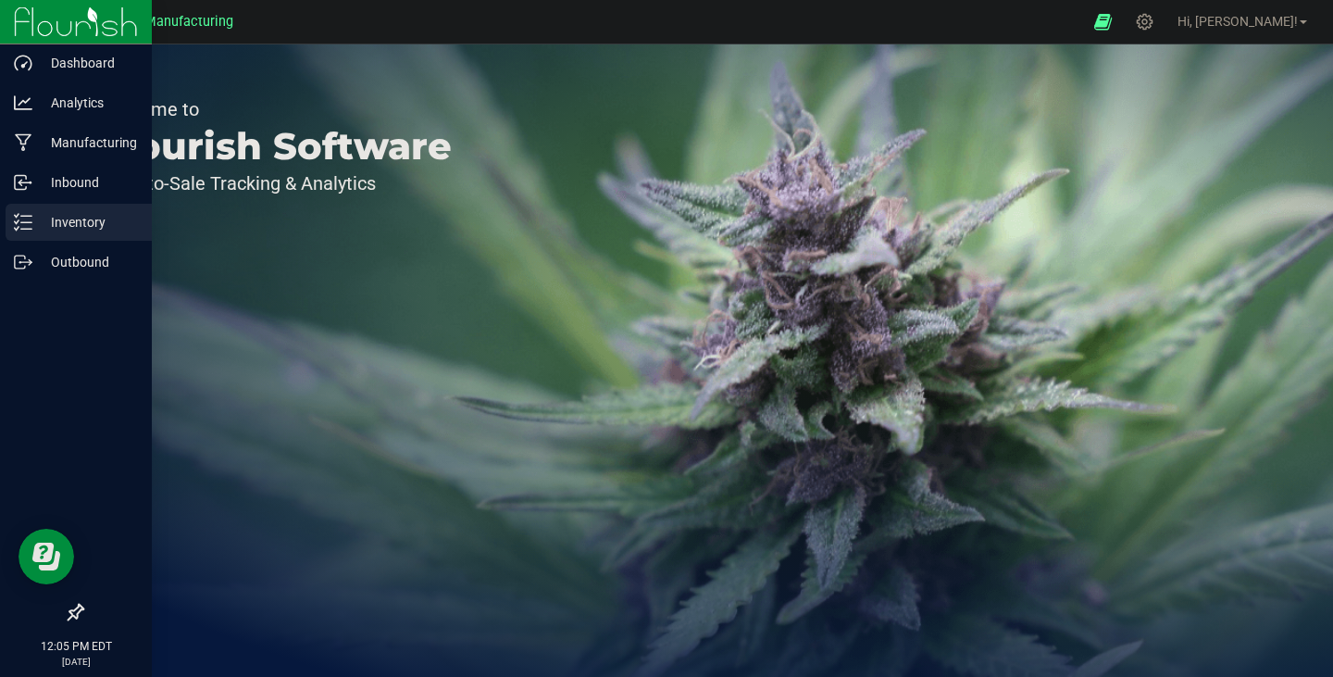
click at [22, 225] on icon at bounding box center [23, 222] width 19 height 19
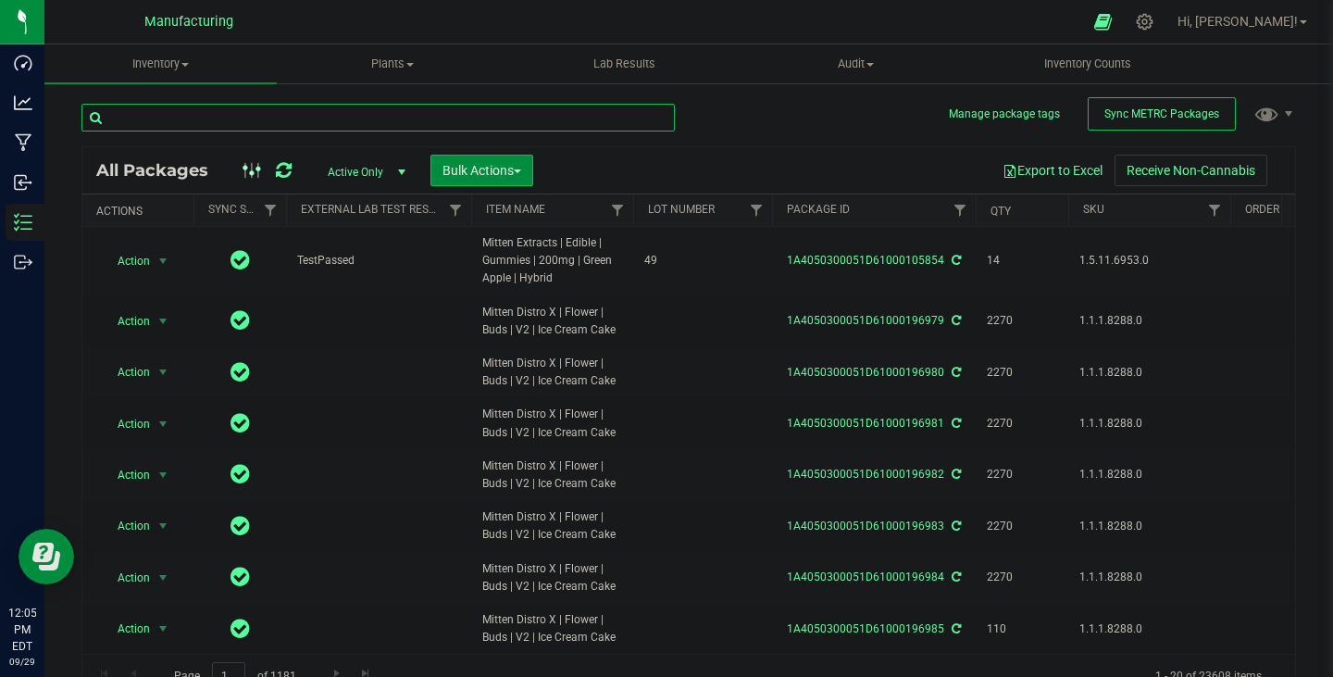
click at [211, 123] on input "text" at bounding box center [377, 118] width 593 height 28
paste input "1A405030005709A000000606"
type input "1A405030005709A000000606"
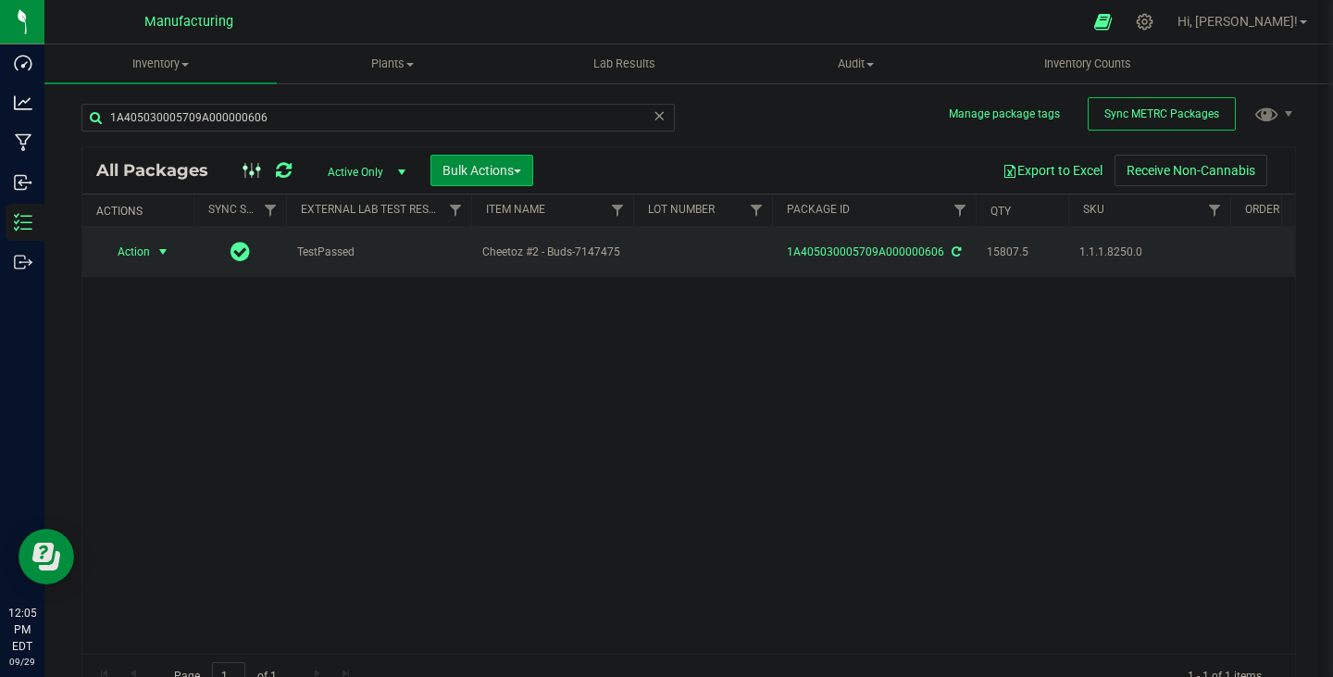
click at [134, 263] on span "Action" at bounding box center [126, 252] width 50 height 26
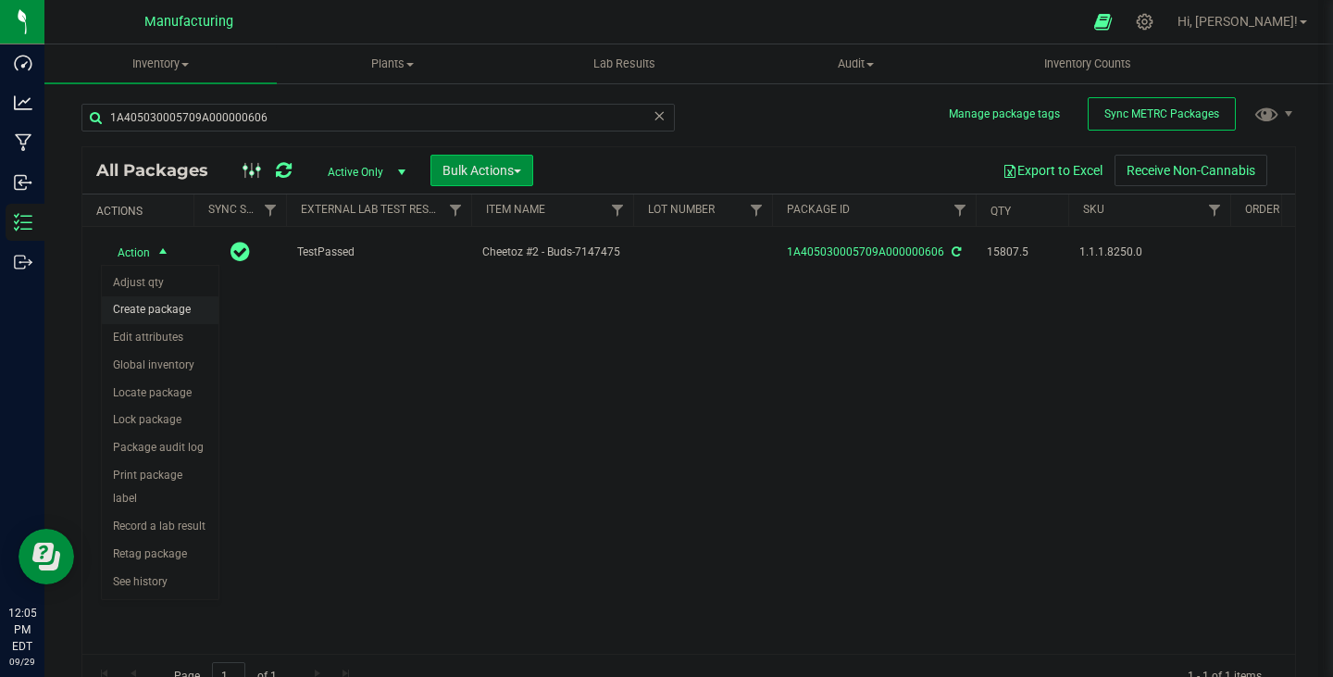
click at [157, 316] on li "Create package" at bounding box center [160, 310] width 117 height 28
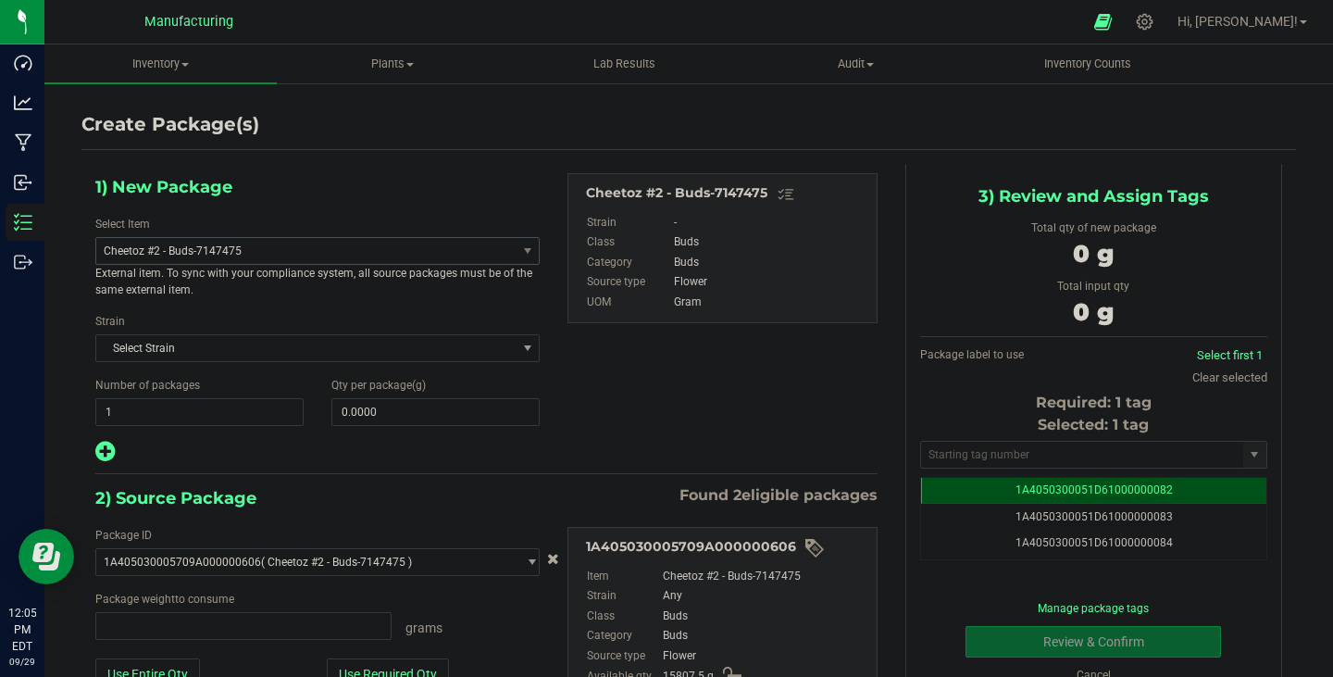
type input "0.0000 g"
click at [344, 253] on span "Cheetoz #2 - Buds-7147475" at bounding box center [298, 250] width 389 height 13
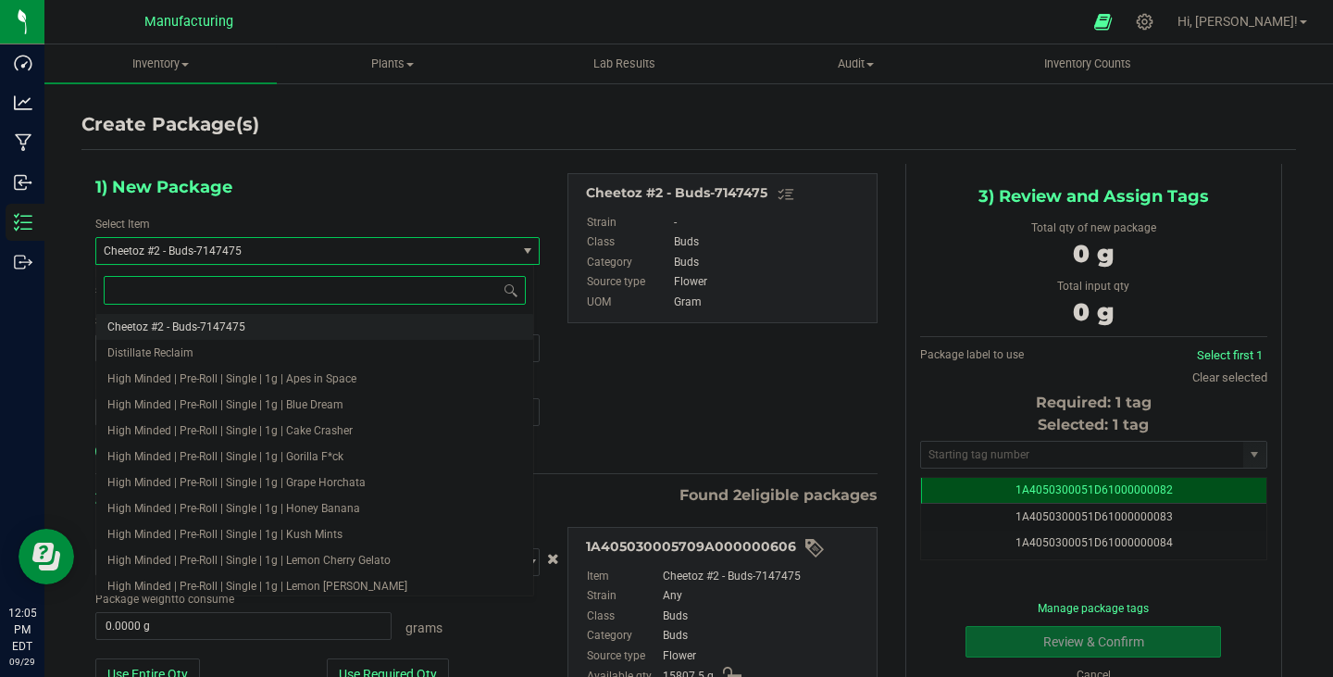
type input "2"
type input "v2"
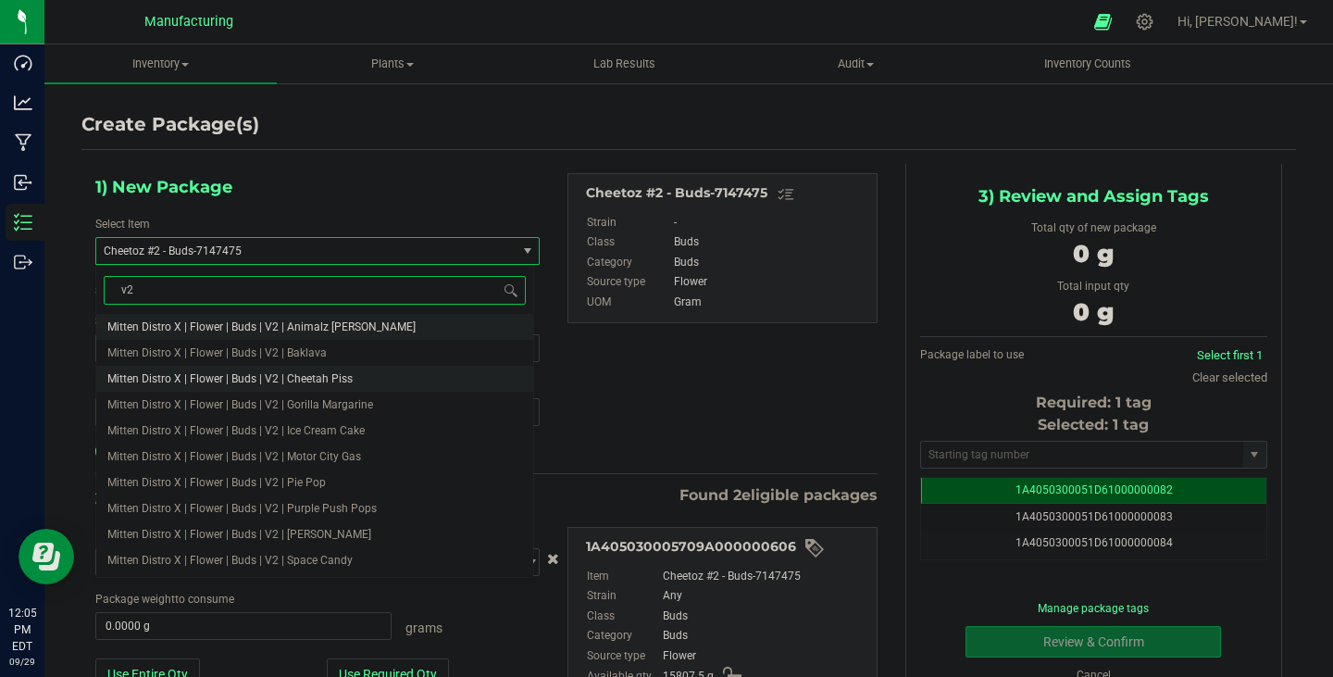
click at [366, 381] on li "Mitten Distro X | Flower | Buds | V2 | Cheetah Piss" at bounding box center [314, 379] width 437 height 26
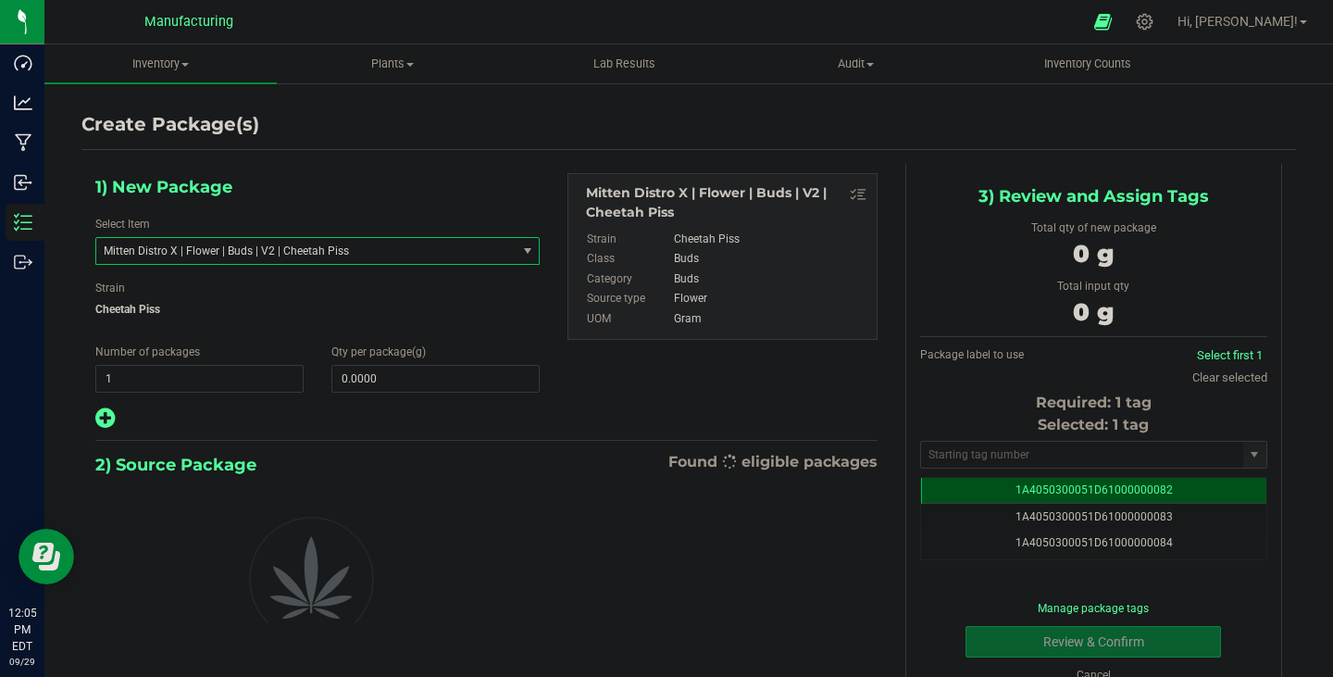
type input "0.0000"
drag, startPoint x: 237, startPoint y: 381, endPoint x: 56, endPoint y: 385, distance: 181.5
click at [56, 385] on div "Create Package(s) 1) New Package Select Item Mitten Distro X | Flower | Buds | …" at bounding box center [688, 370] width 1289 height 579
type input "3"
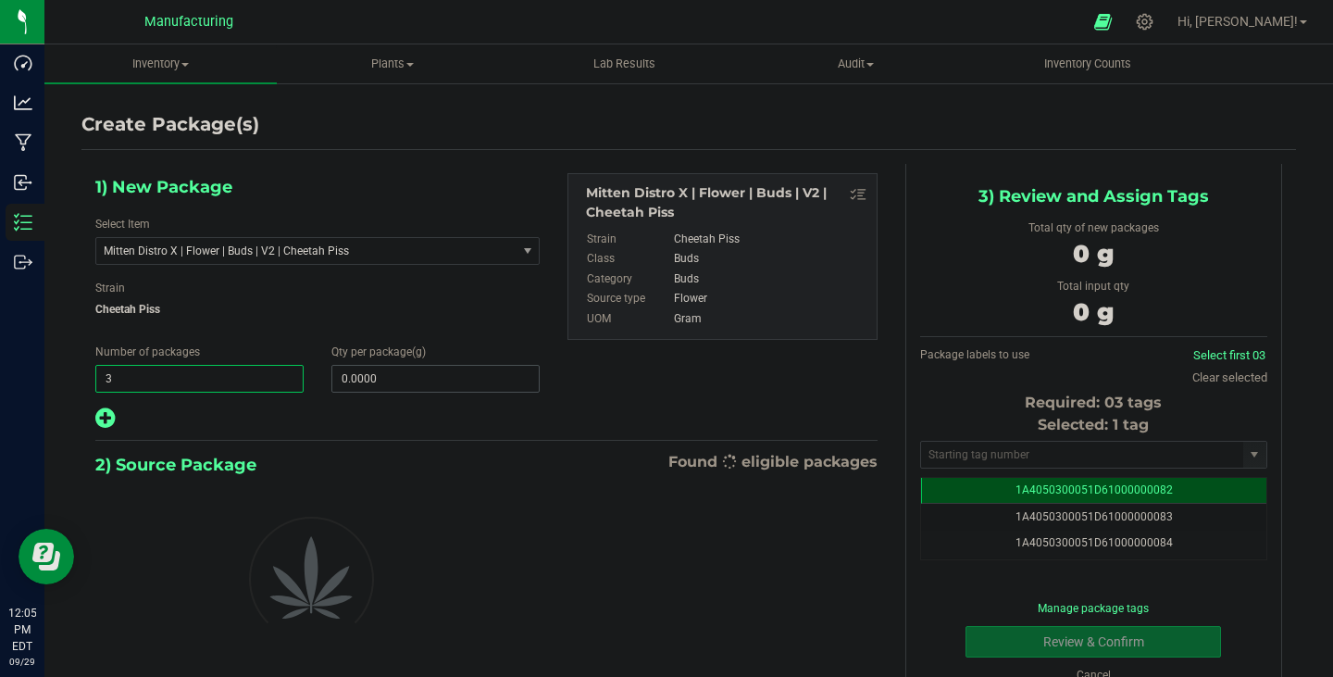
click at [375, 383] on span "0.0000 0" at bounding box center [435, 379] width 208 height 28
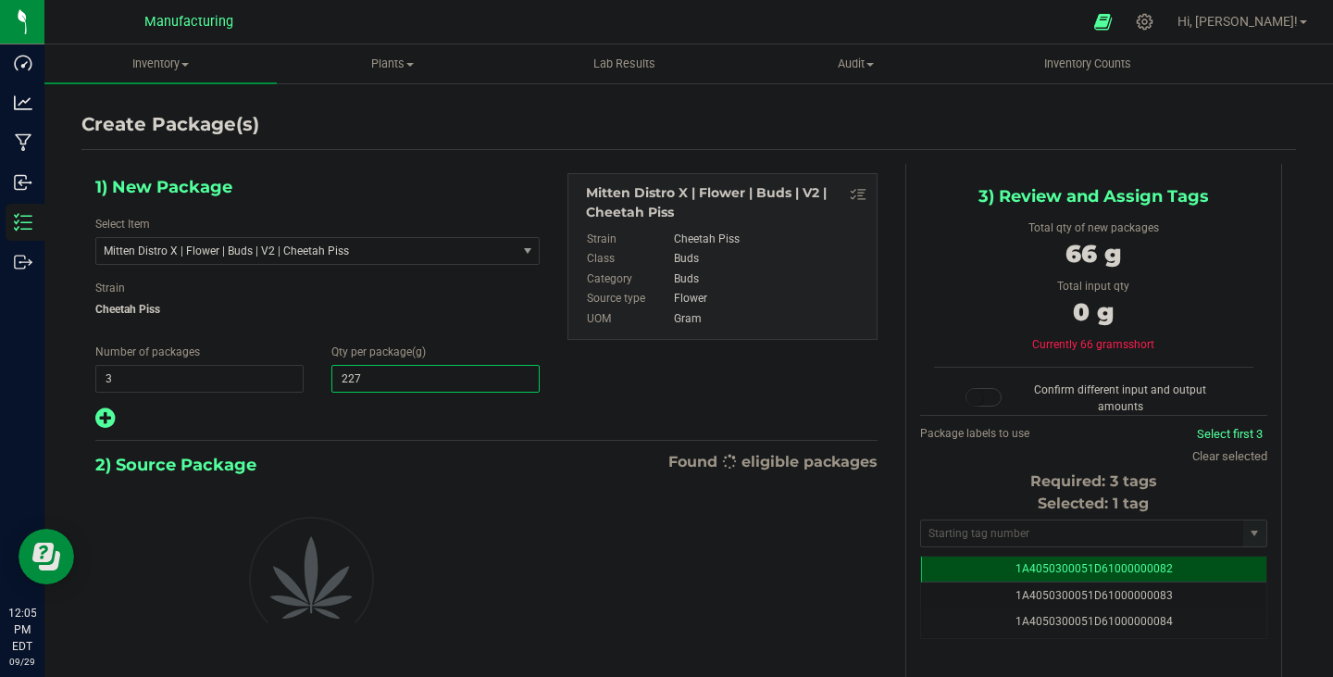
type input "2270"
type input "2,270.0000"
click at [1038, 537] on input "text" at bounding box center [1082, 533] width 322 height 26
paste input "1A4050300051D61000196986"
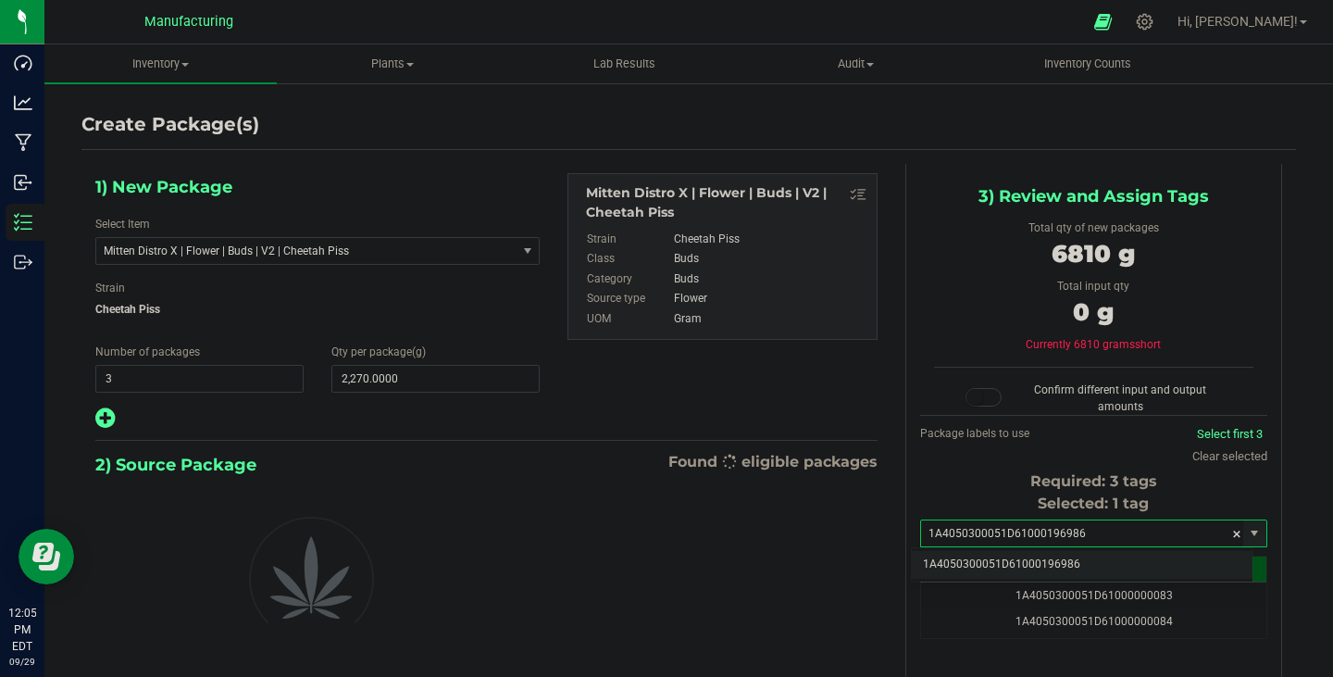
click at [1044, 563] on li "1A4050300051D61000196986" at bounding box center [1082, 565] width 341 height 28
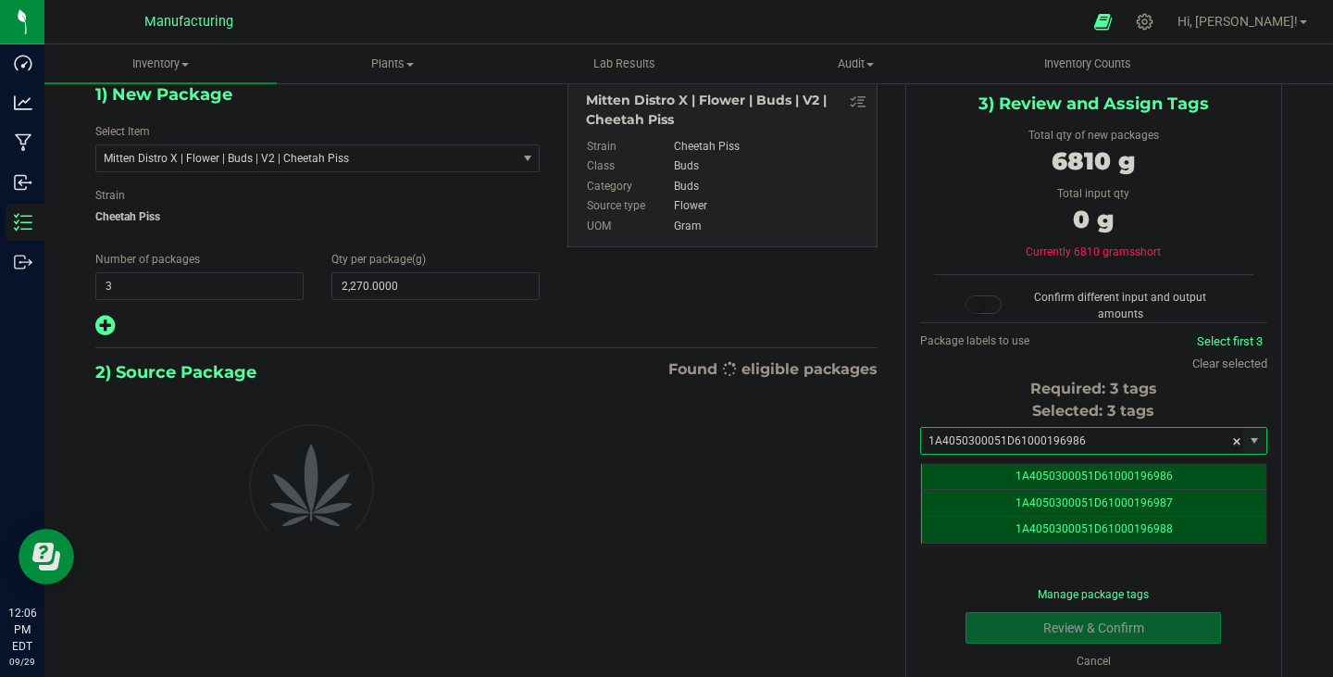
type input "1A4050300051D61000196986"
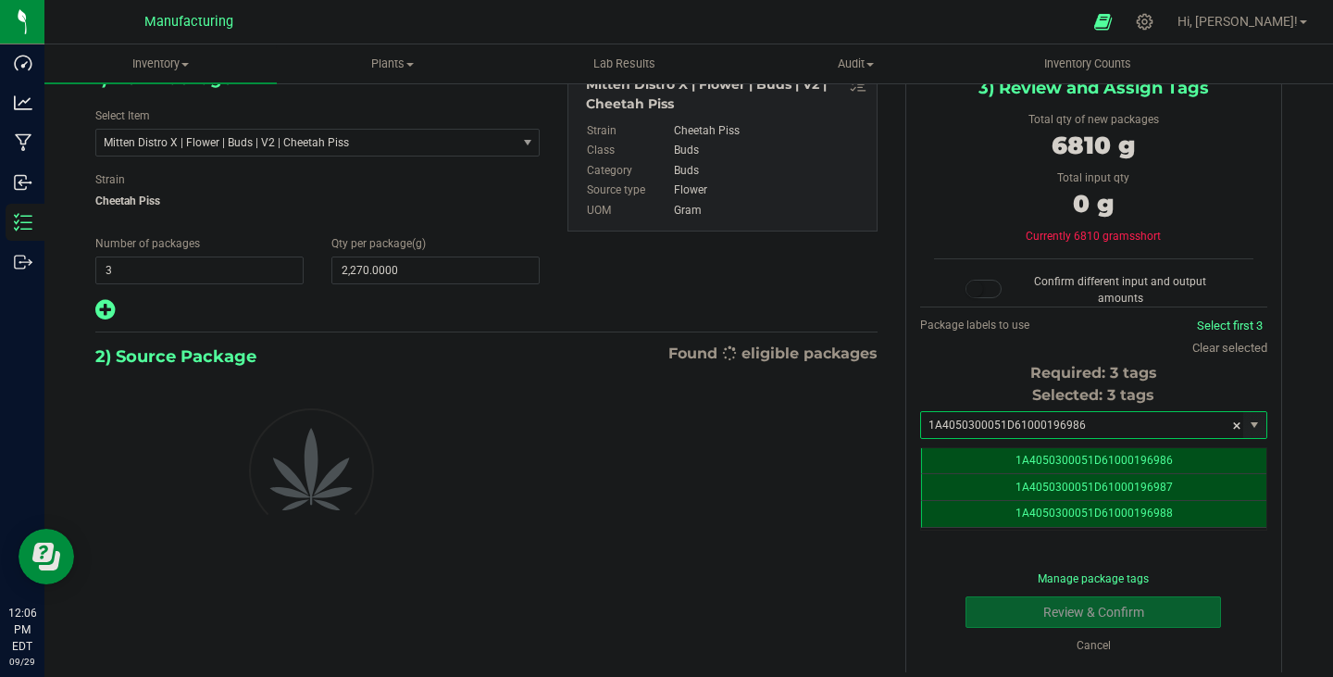
scroll to position [117, 0]
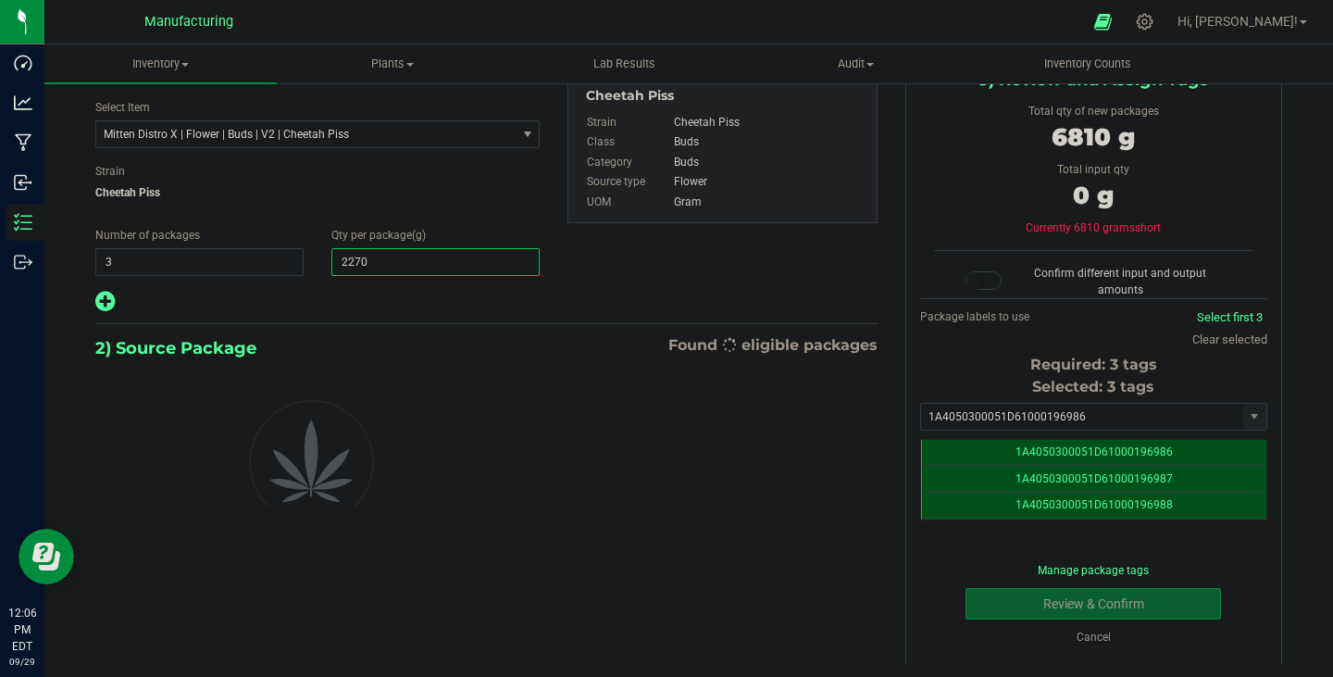
click at [440, 257] on span "2,270.0000 2270" at bounding box center [435, 262] width 208 height 28
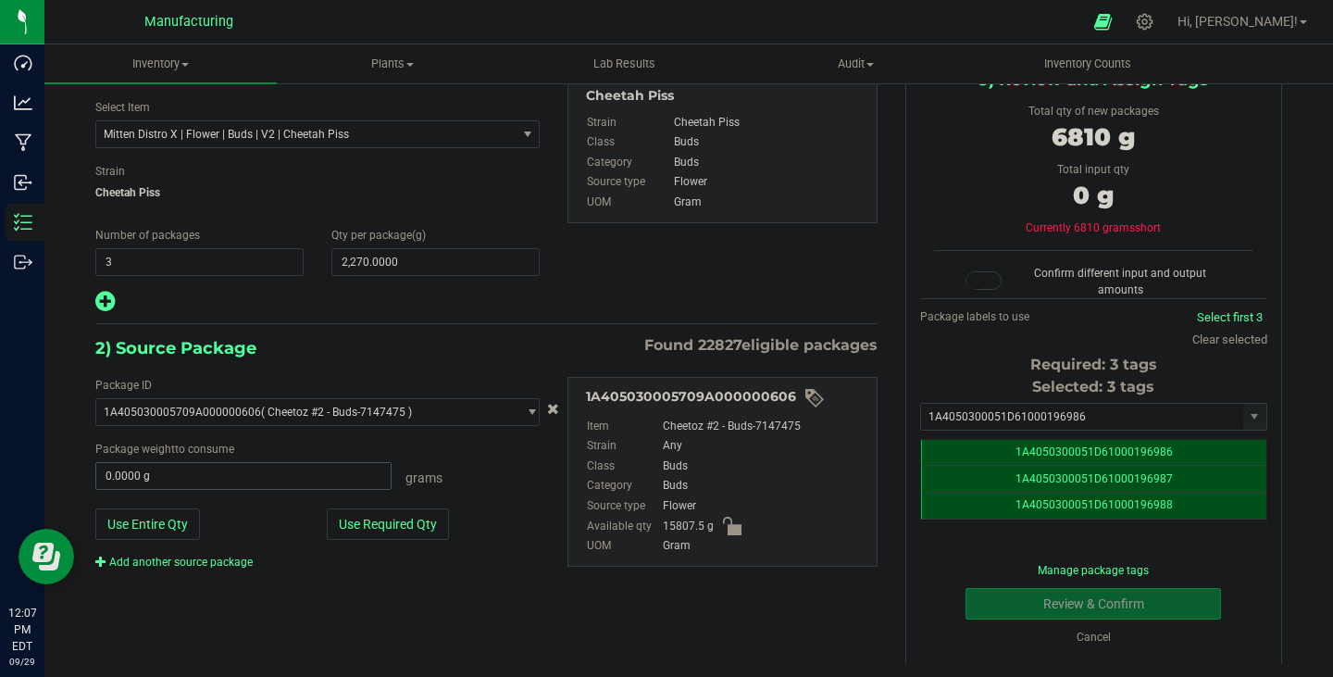
click at [386, 520] on button "Use Required Qty" at bounding box center [388, 523] width 122 height 31
type input "6810.0000 g"
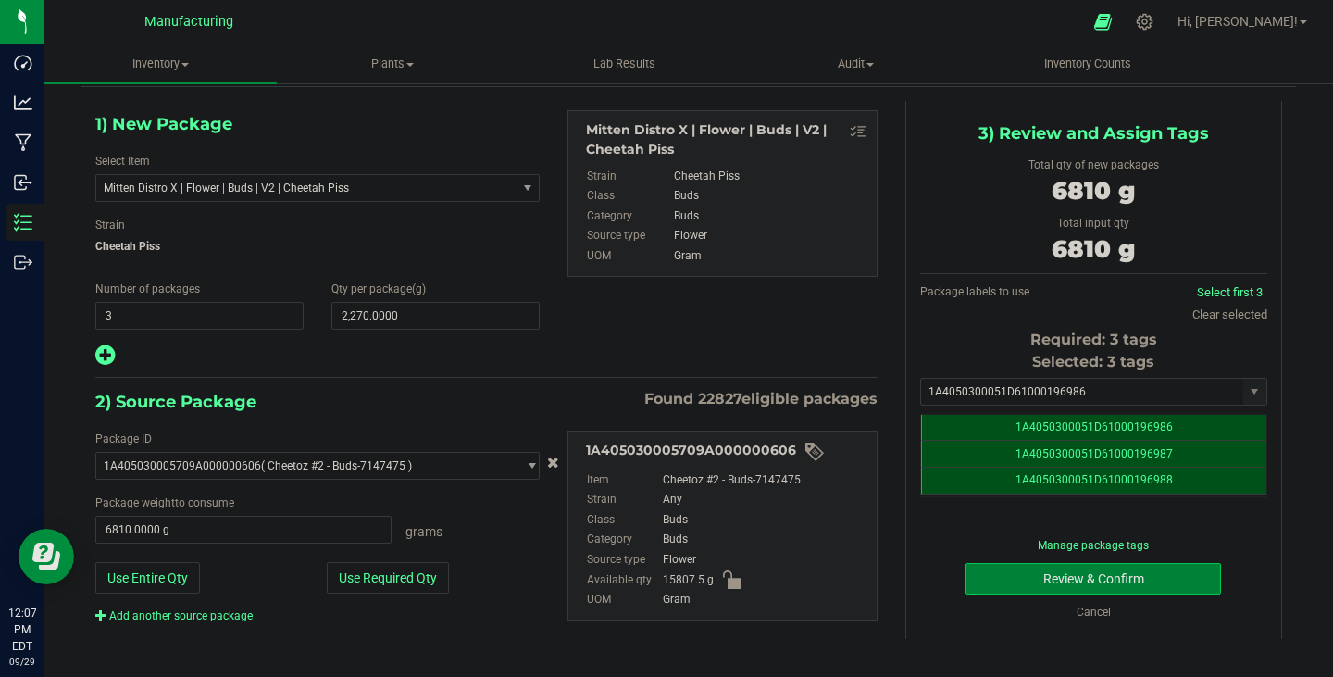
click at [1046, 573] on button "Review & Confirm" at bounding box center [1094, 578] width 256 height 31
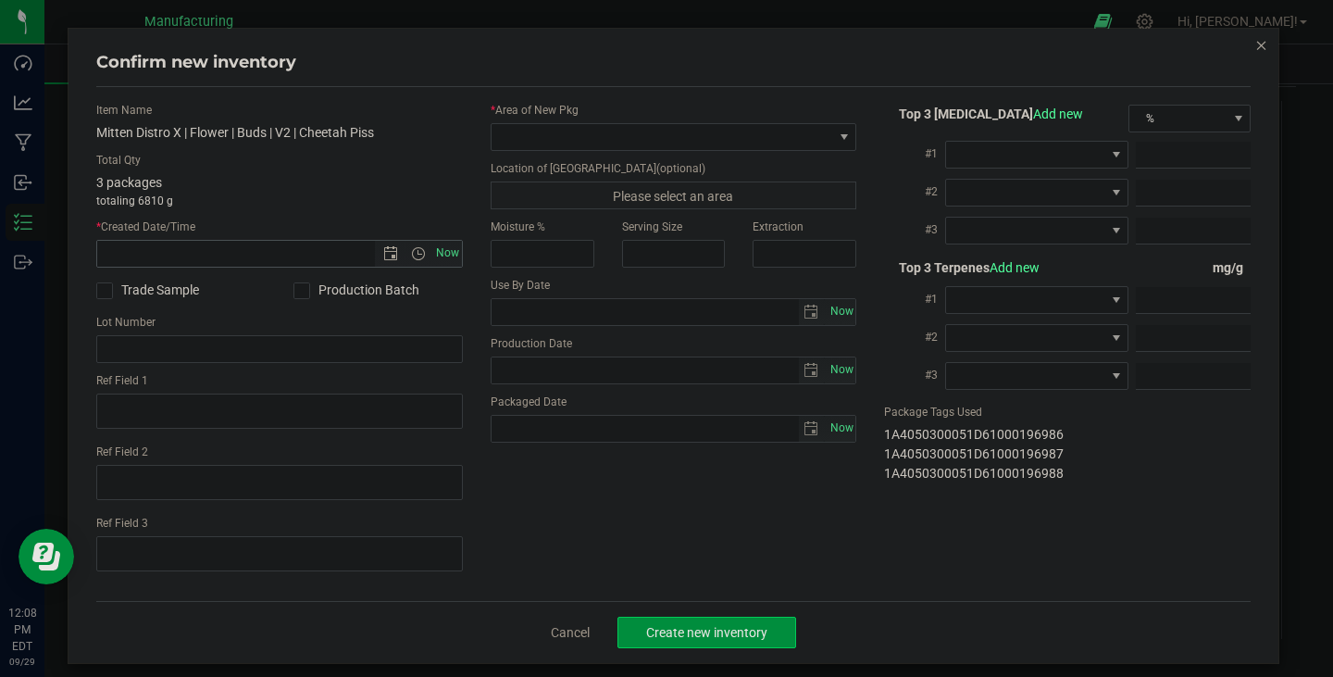
drag, startPoint x: 443, startPoint y: 259, endPoint x: 458, endPoint y: 248, distance: 18.5
click at [443, 257] on span "Now" at bounding box center [446, 253] width 31 height 27
type input "[DATE] 12:08 PM"
click at [549, 141] on span at bounding box center [663, 137] width 342 height 26
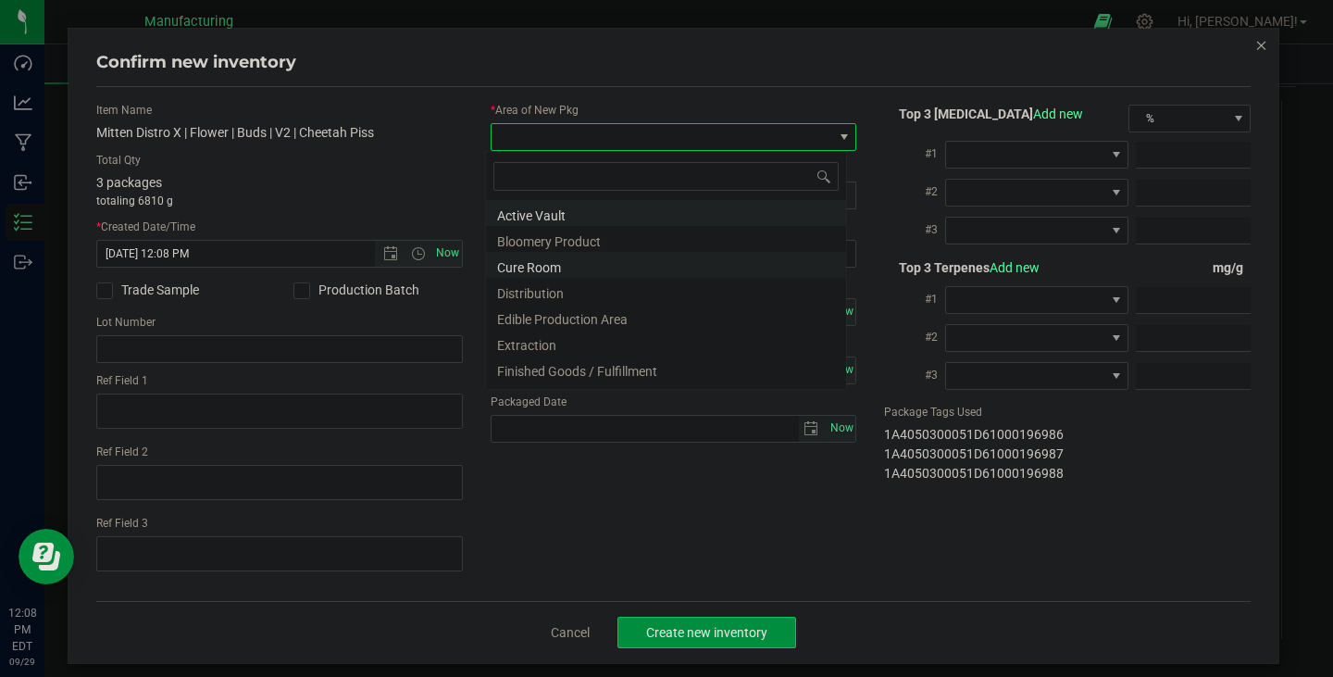
scroll to position [28, 362]
click at [570, 380] on li "Finished Goods / Fulfillment" at bounding box center [666, 369] width 360 height 26
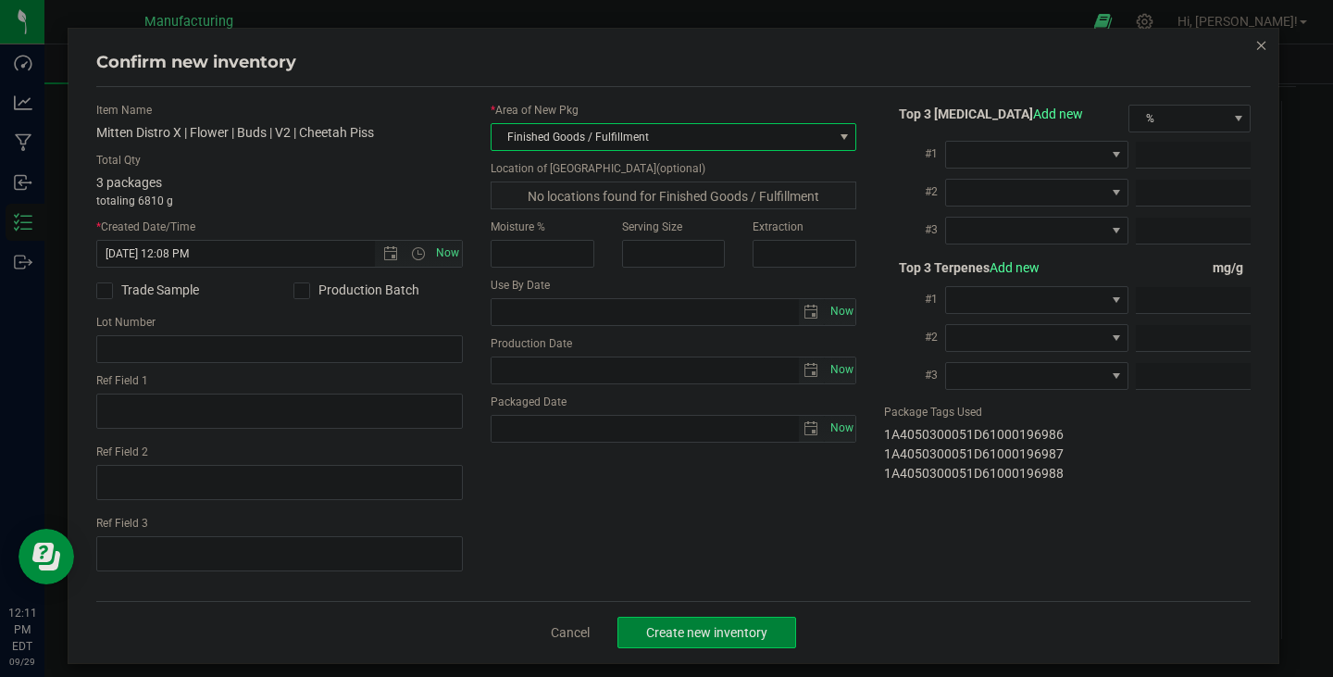
click at [719, 633] on span "Create new inventory" at bounding box center [706, 632] width 121 height 15
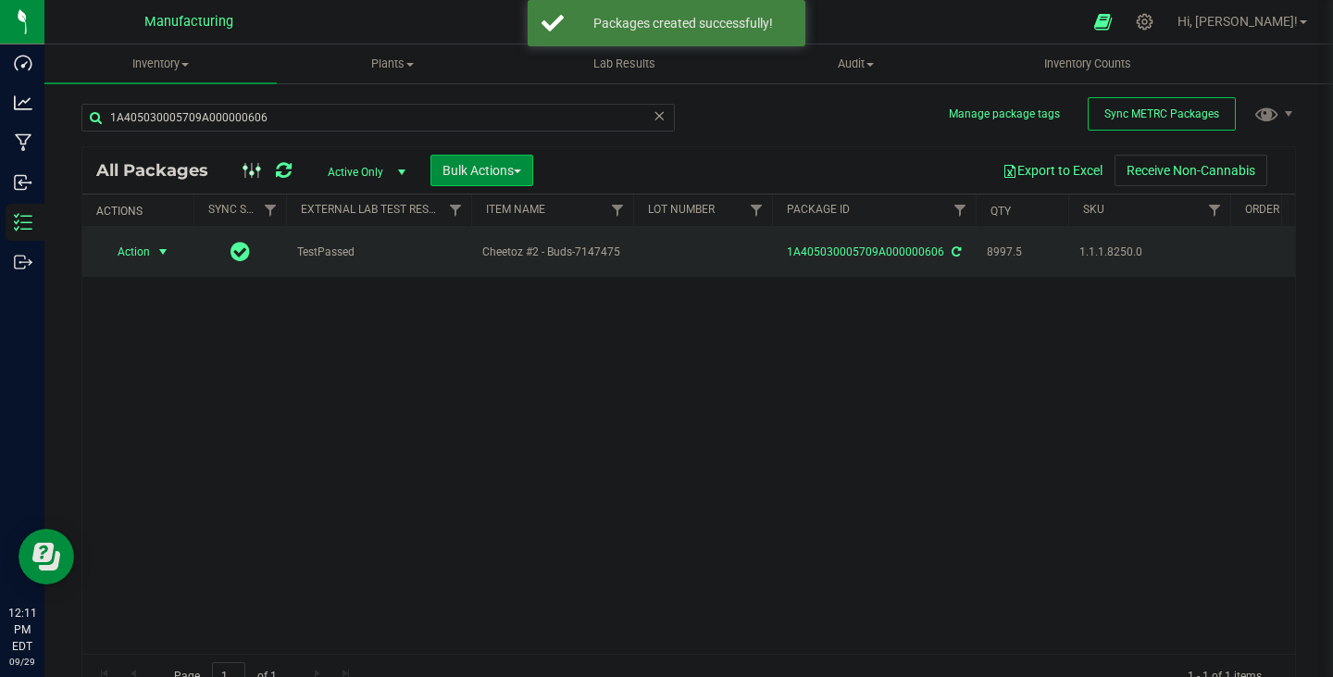
click at [155, 254] on span "select" at bounding box center [163, 252] width 23 height 26
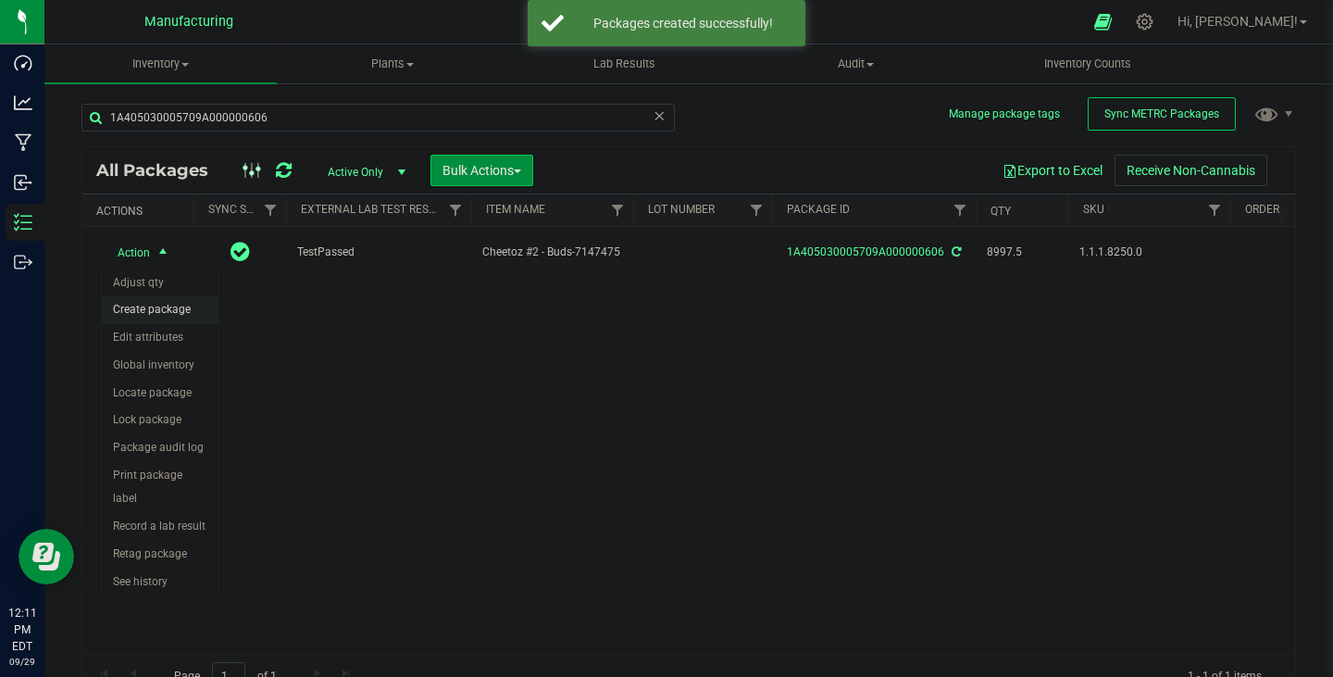
click at [159, 309] on li "Create package" at bounding box center [160, 310] width 117 height 28
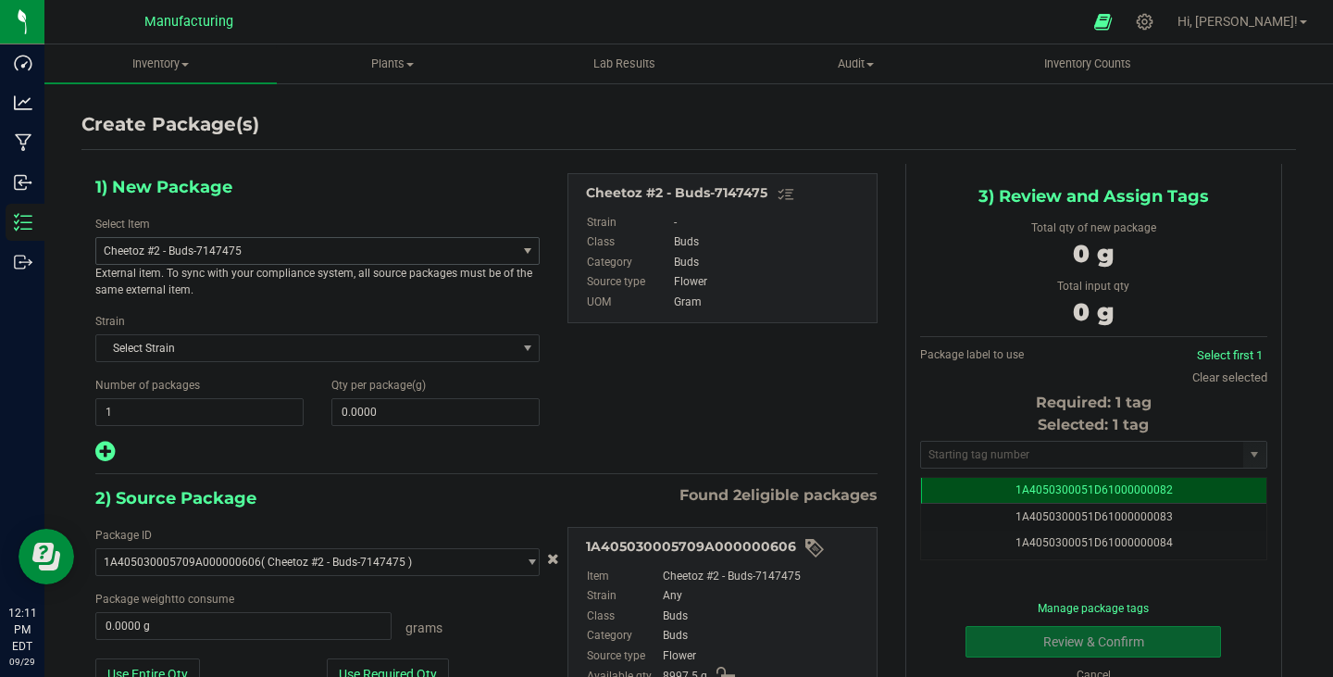
click at [242, 257] on span "Cheetoz #2 - Buds-7147475" at bounding box center [305, 251] width 419 height 26
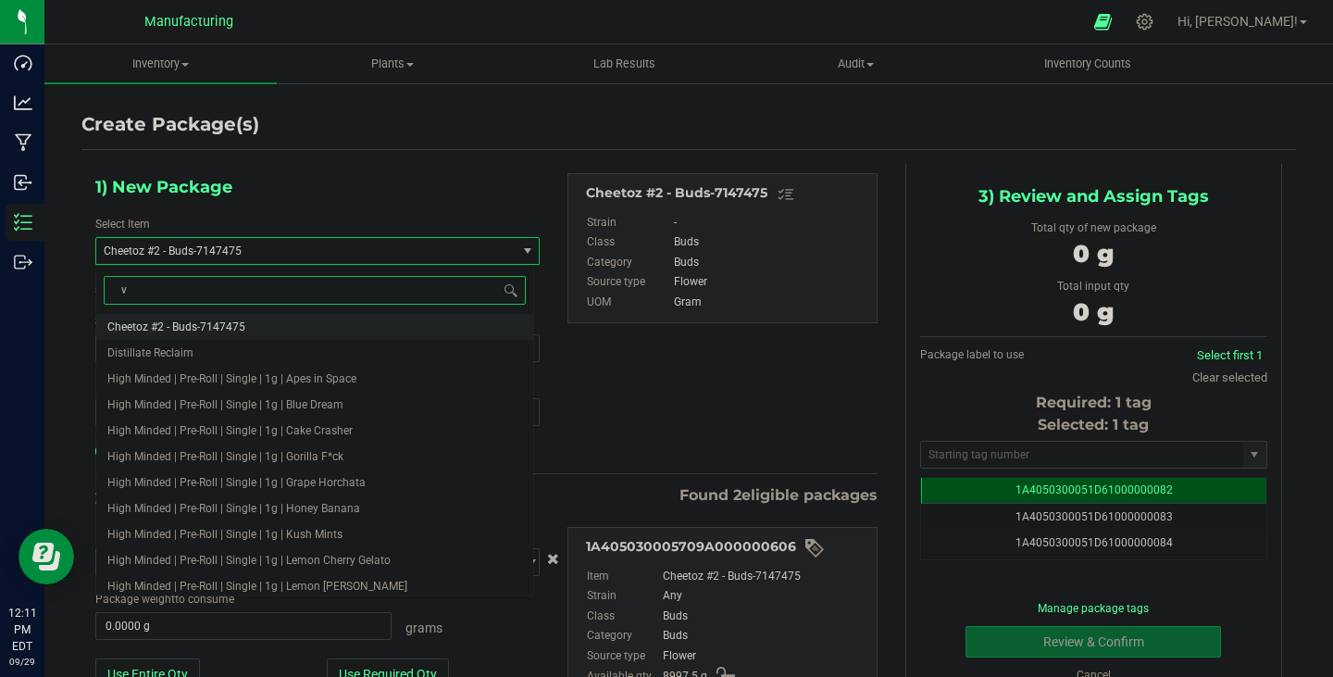
type input "v2"
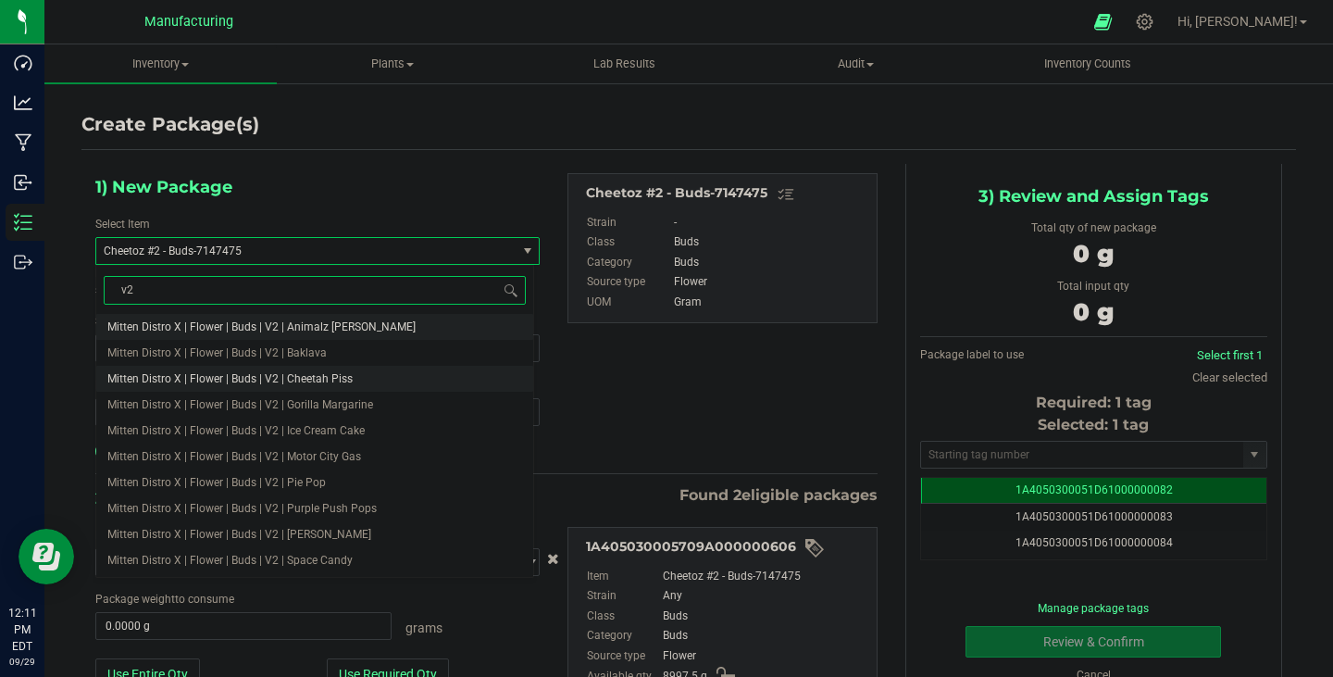
click at [287, 381] on span "Mitten Distro X | Flower | Buds | V2 | Cheetah Piss" at bounding box center [229, 378] width 245 height 13
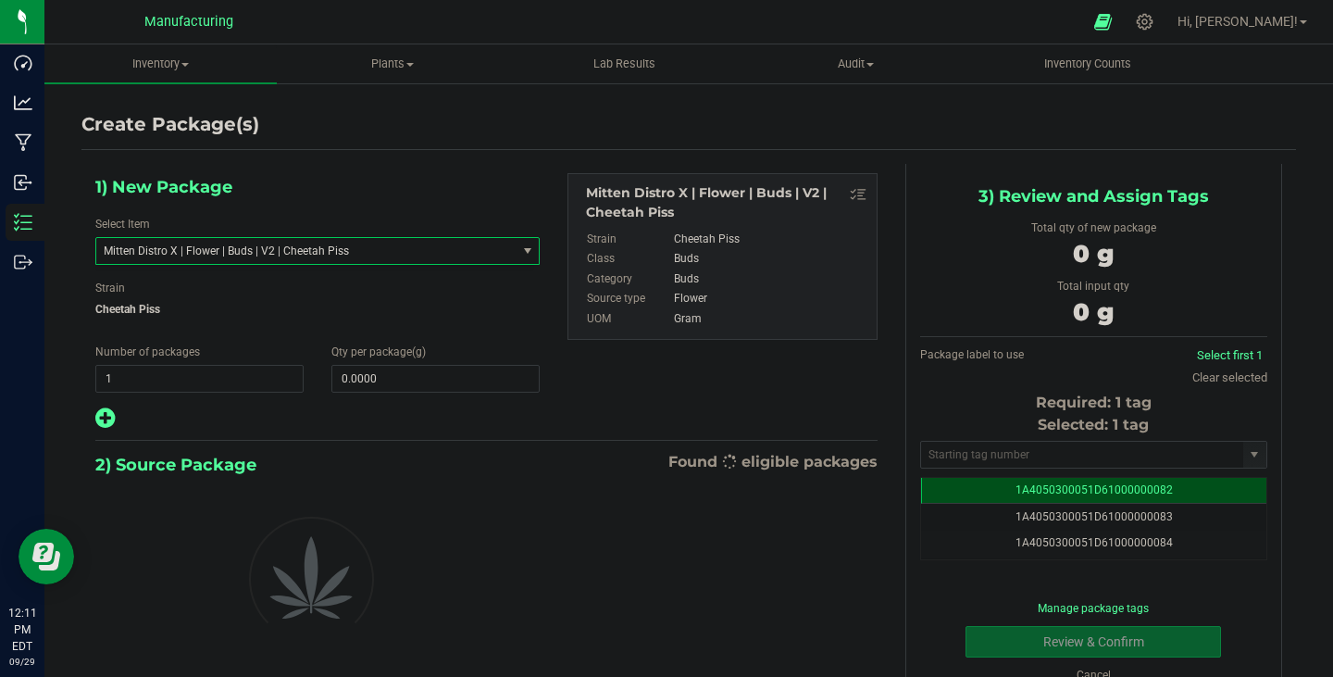
type input "0.0000"
click at [393, 381] on span at bounding box center [435, 379] width 208 height 28
type input "0.0000"
click at [473, 378] on span at bounding box center [435, 379] width 208 height 28
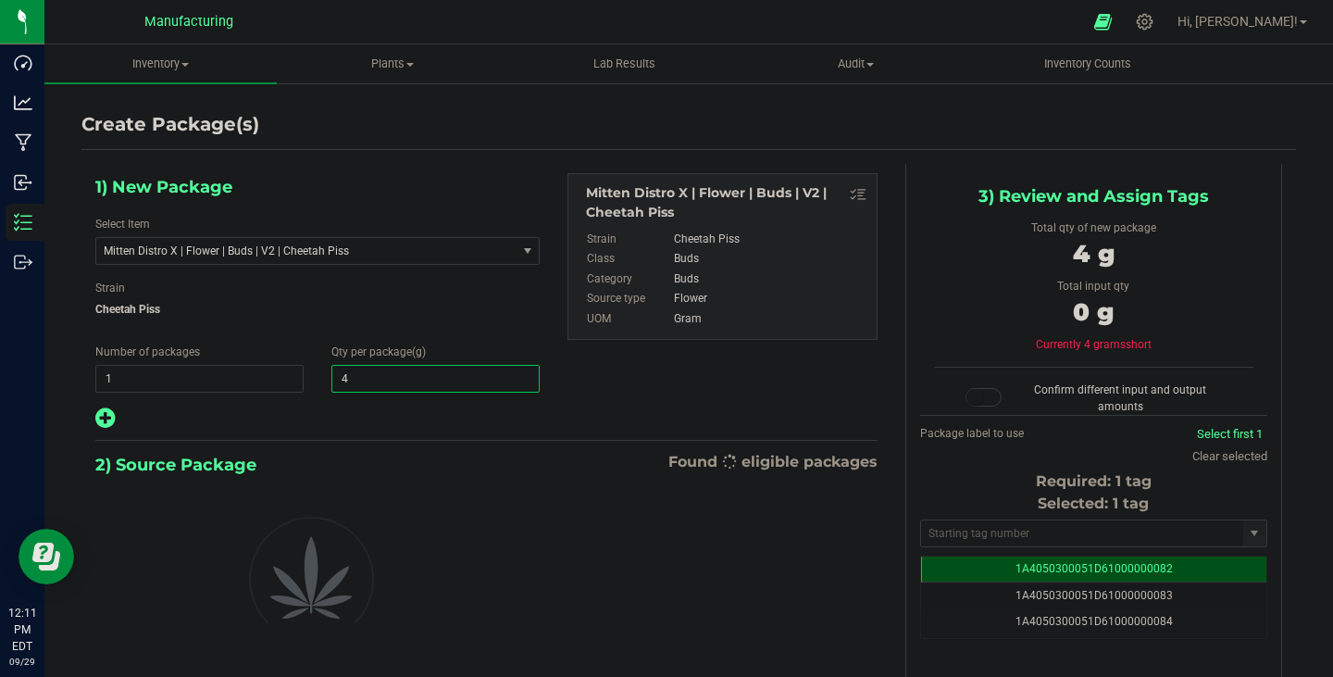
type input "47"
type input "47.0000"
click at [972, 526] on input "text" at bounding box center [1082, 533] width 322 height 26
paste input "1A405030005709A000000608"
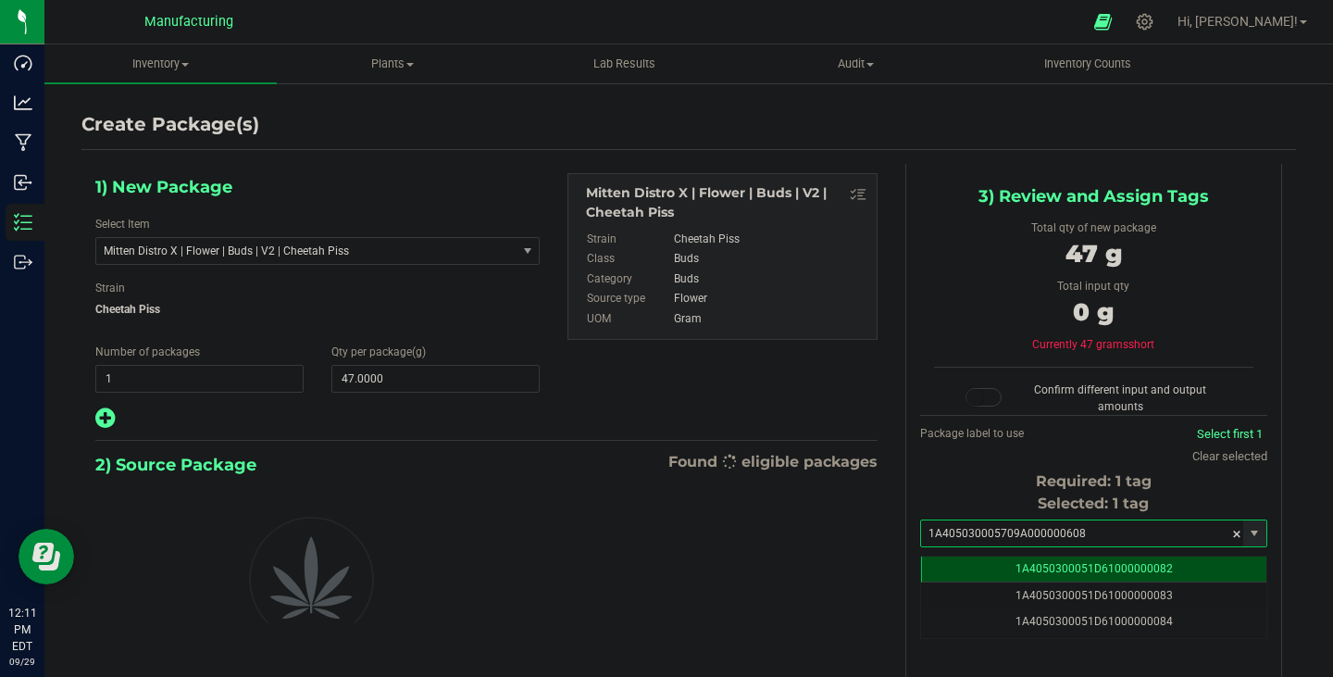
drag, startPoint x: 821, startPoint y: 531, endPoint x: 801, endPoint y: 533, distance: 20.6
click at [802, 532] on div "1) New Package Select Item Mitten Distro X | Flower | Buds | V2 | Cheetah Piss …" at bounding box center [688, 472] width 1215 height 617
paste input "1D61000196989"
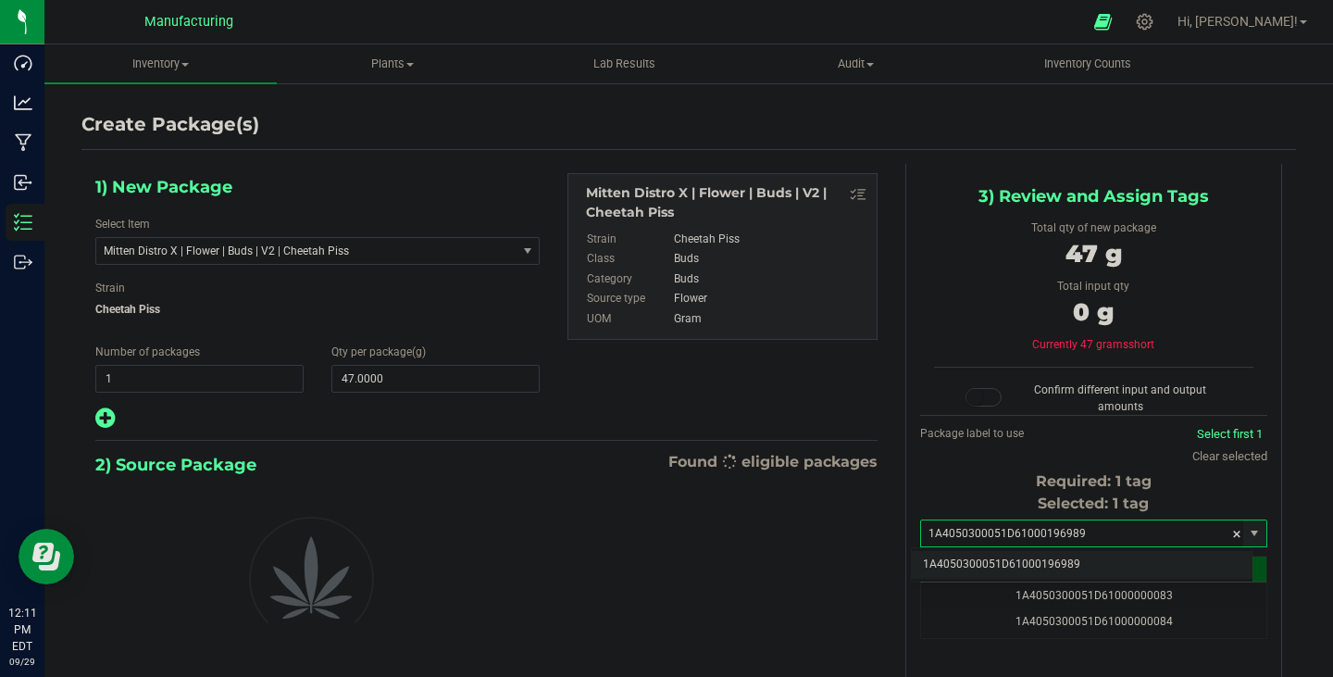
click at [1033, 559] on li "1A4050300051D61000196989" at bounding box center [1082, 565] width 341 height 28
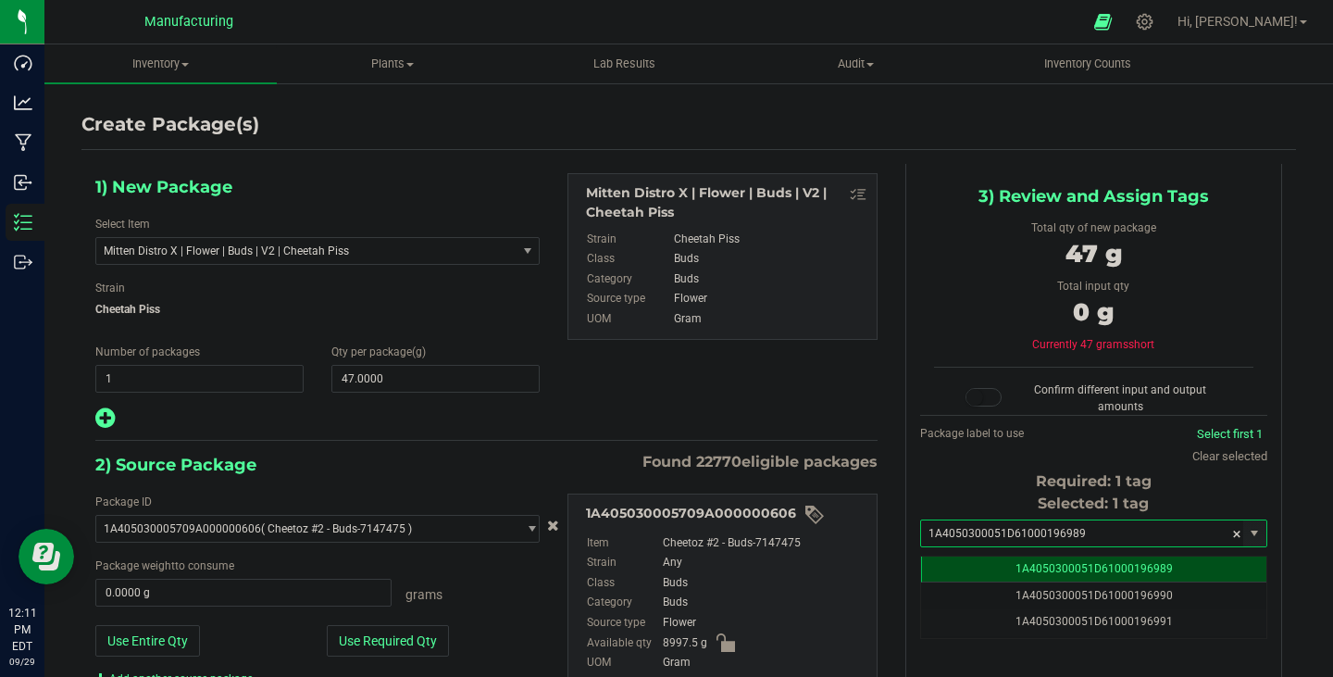
scroll to position [0, 0]
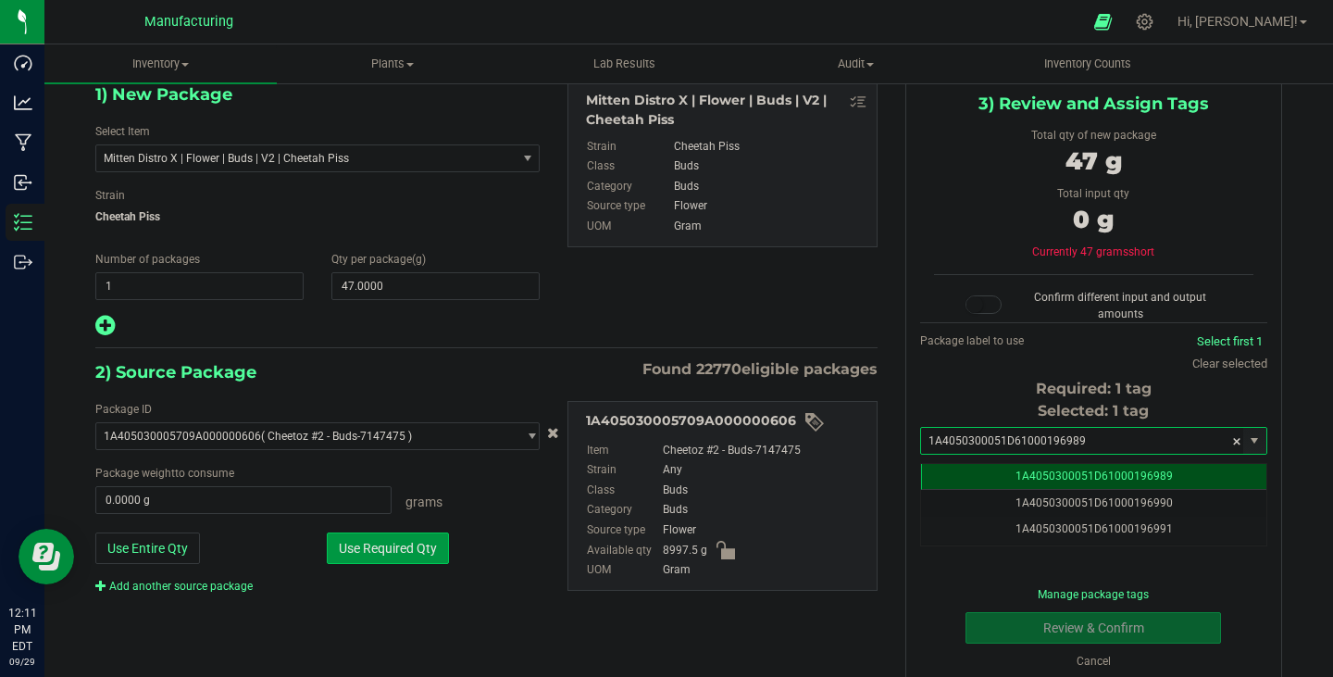
type input "1A4050300051D61000196989"
click at [431, 553] on button "Use Required Qty" at bounding box center [388, 547] width 122 height 31
type input "47.0000 g"
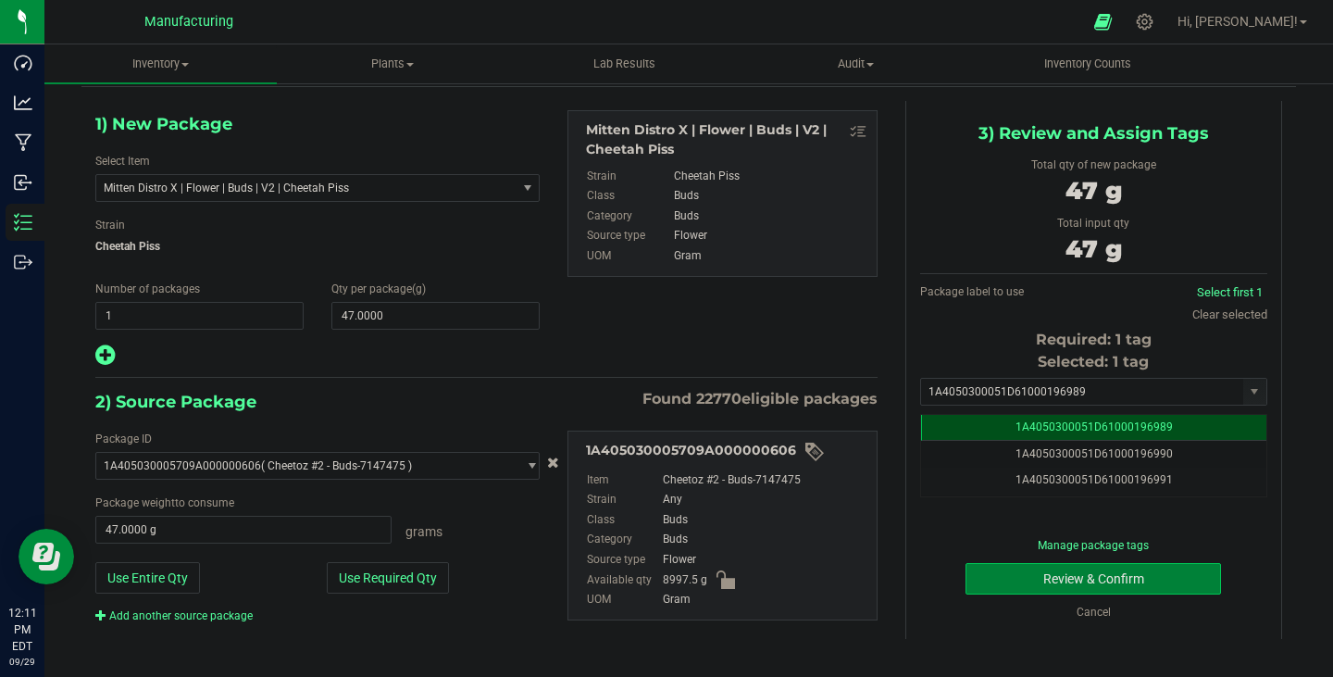
click at [1039, 585] on button "Review & Confirm" at bounding box center [1094, 578] width 256 height 31
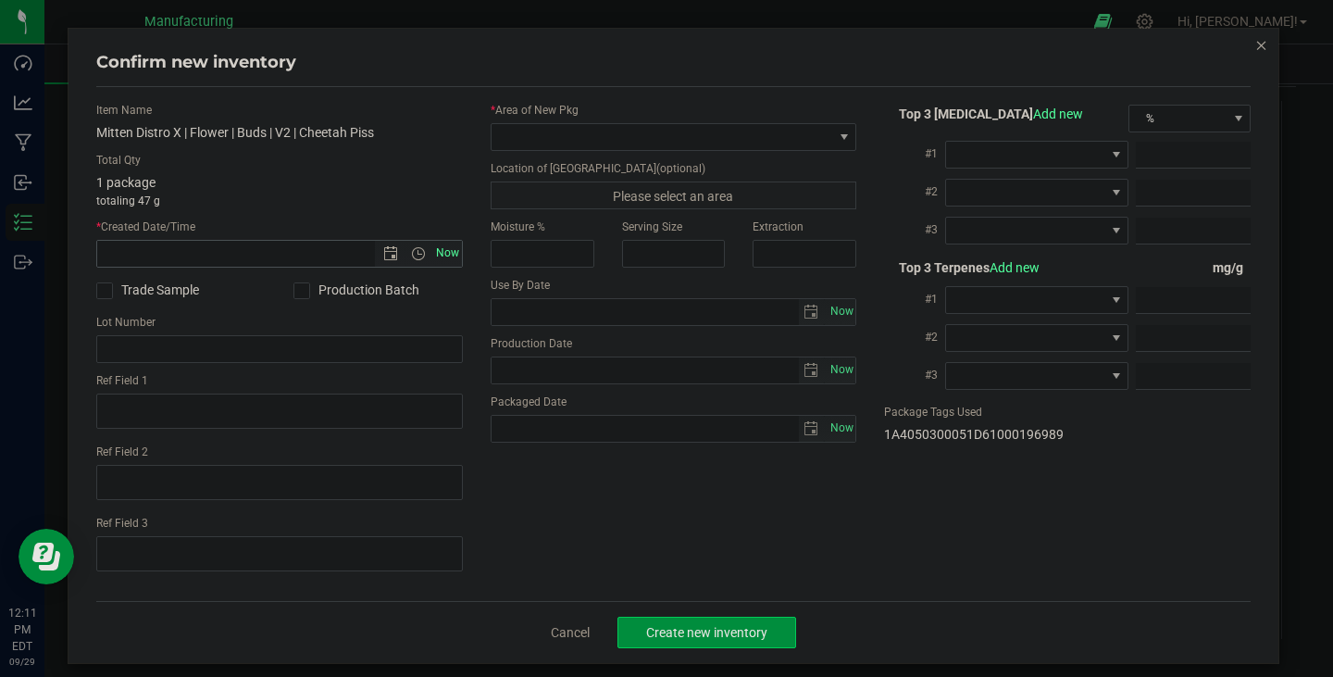
click at [447, 254] on span "Now" at bounding box center [446, 253] width 31 height 27
type input "[DATE] 12:11 PM"
click at [543, 141] on span at bounding box center [663, 137] width 342 height 26
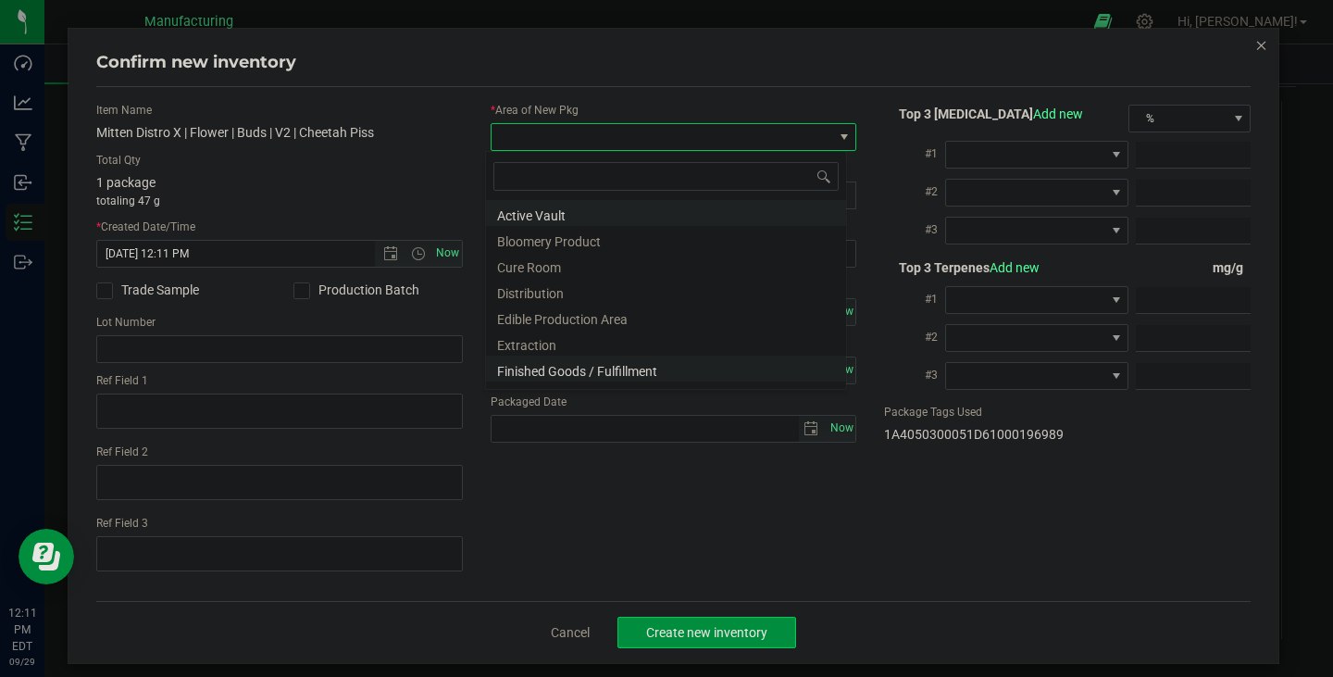
click at [568, 372] on li "Finished Goods / Fulfillment" at bounding box center [666, 369] width 360 height 26
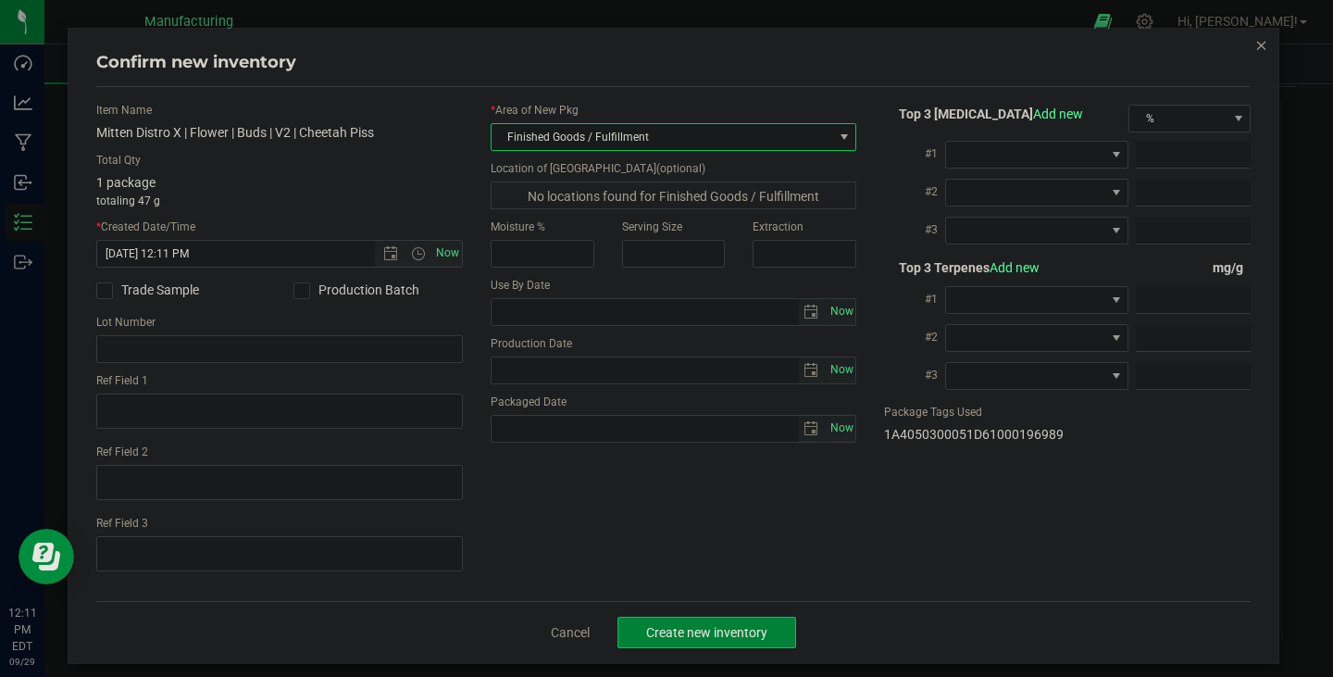
click at [684, 629] on span "Create new inventory" at bounding box center [706, 632] width 121 height 15
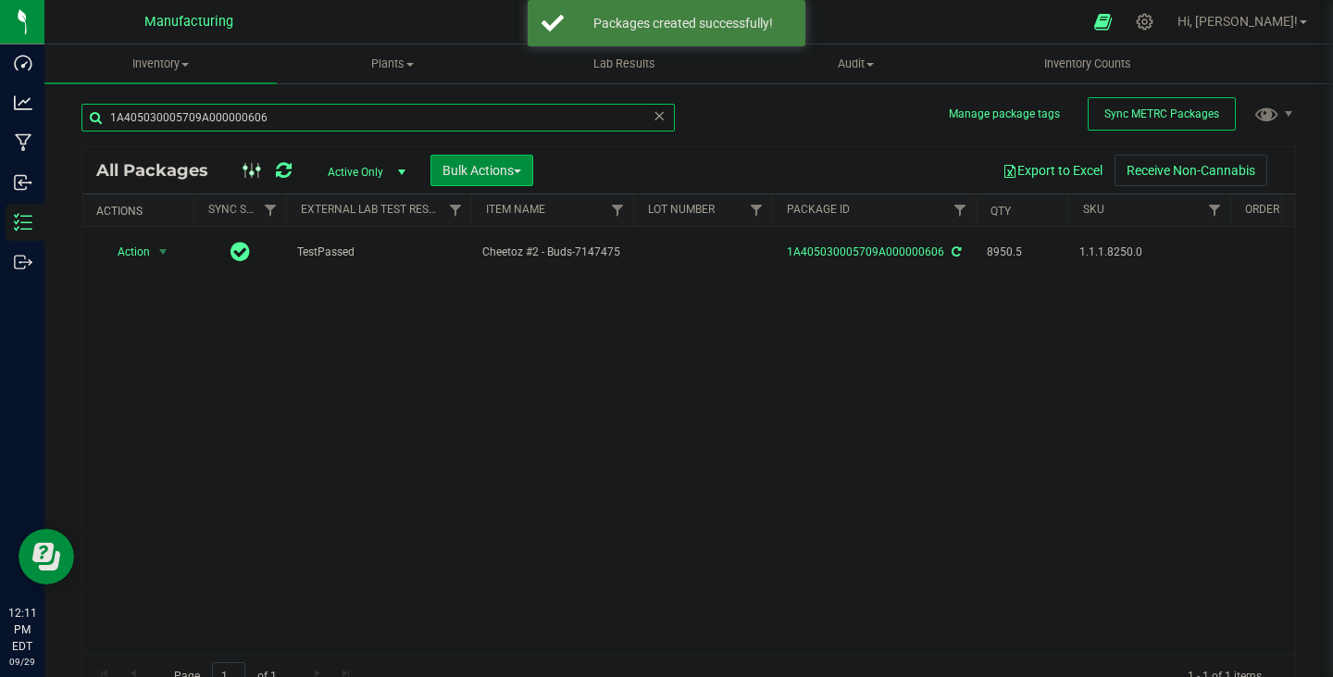
click at [265, 115] on input "1A405030005709A000000606" at bounding box center [377, 118] width 593 height 28
paste input "8"
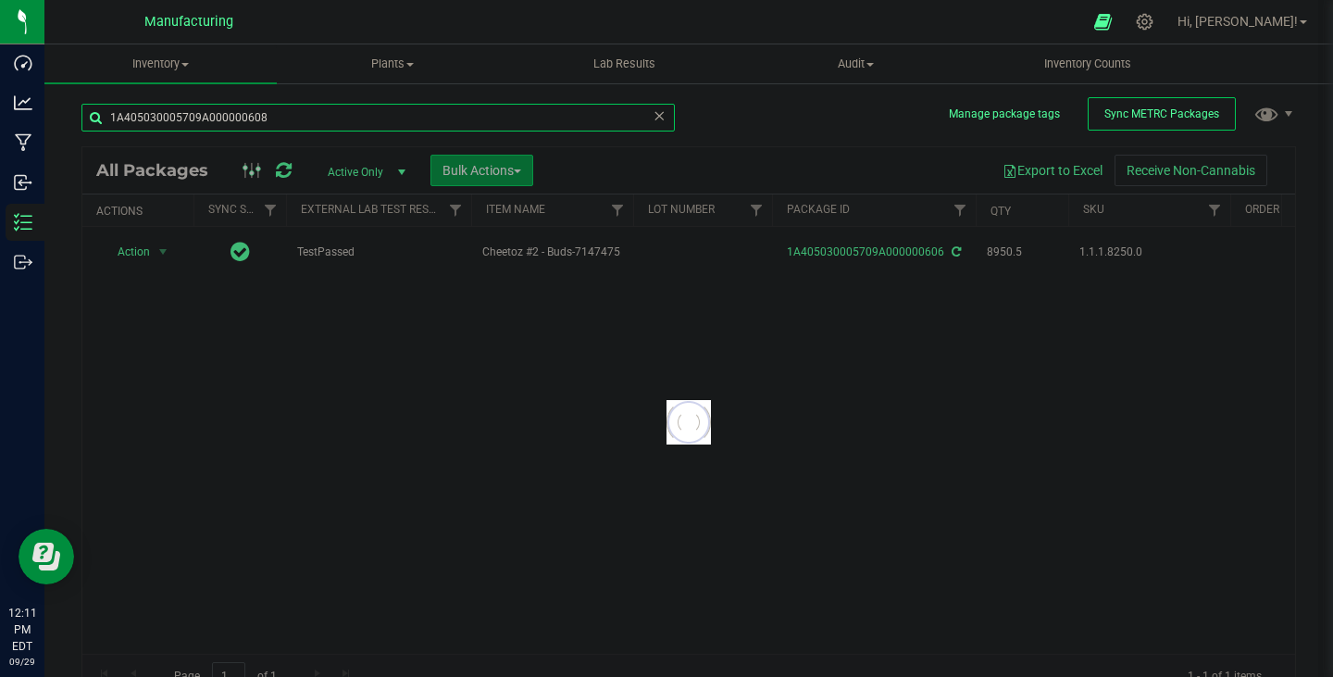
type input "1A405030005709A000000608"
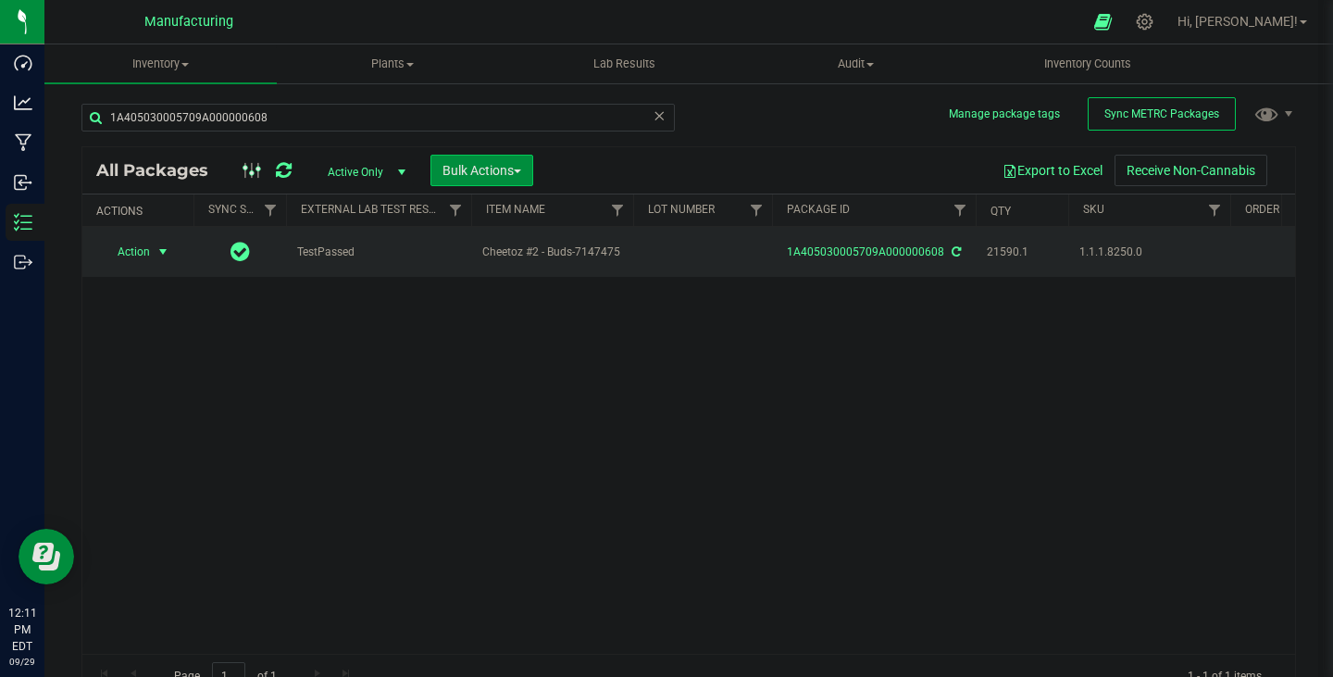
drag, startPoint x: 138, startPoint y: 247, endPoint x: 154, endPoint y: 259, distance: 19.8
click at [138, 248] on span "Action" at bounding box center [126, 252] width 50 height 26
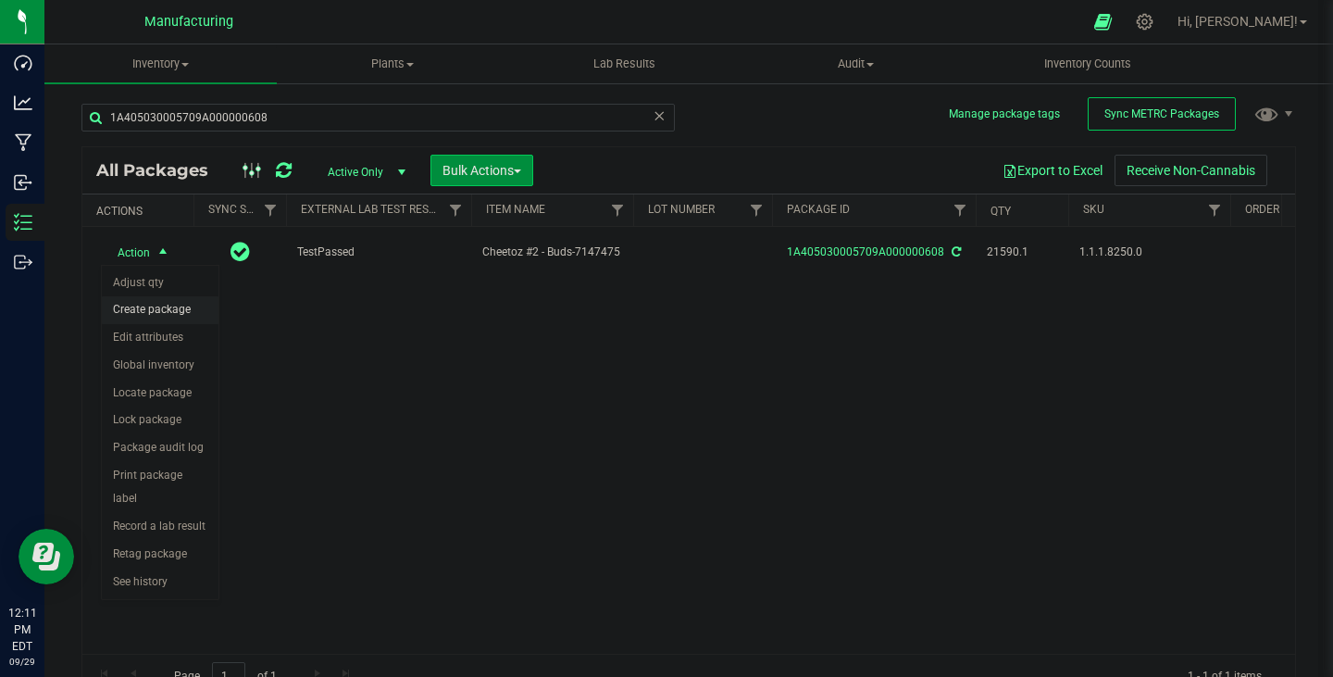
click at [155, 312] on li "Create package" at bounding box center [160, 310] width 117 height 28
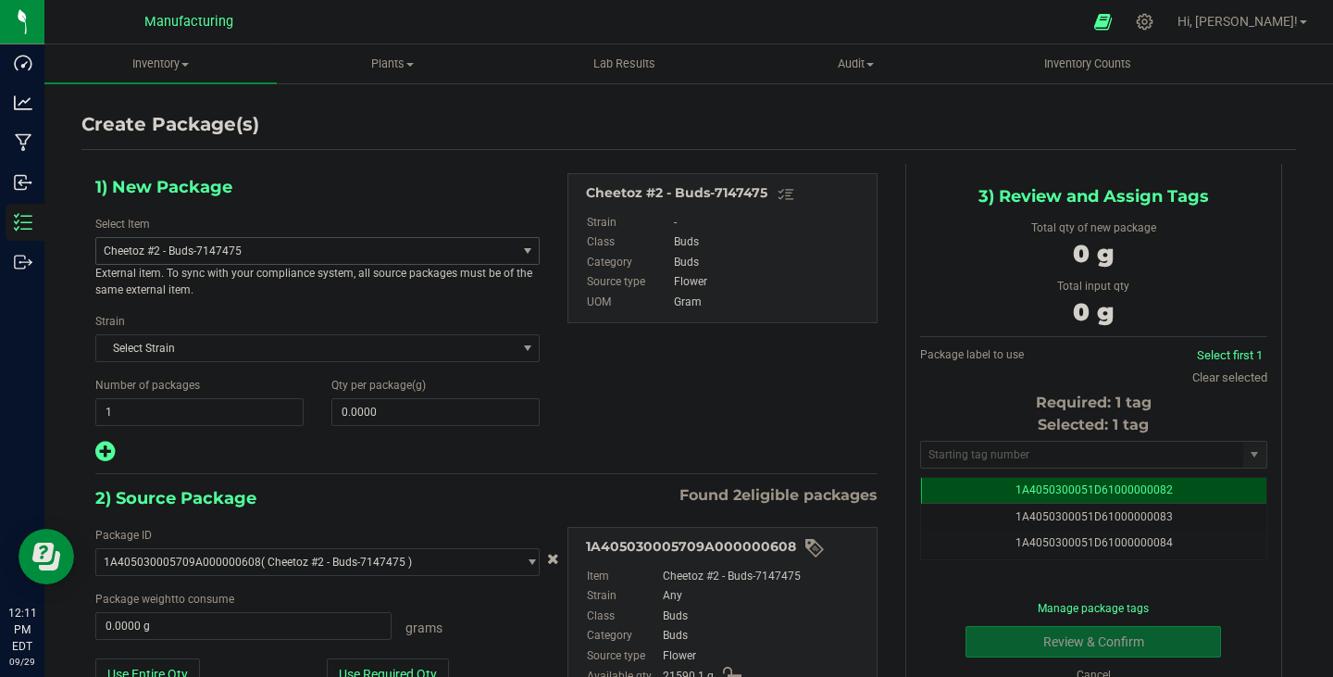
click at [237, 251] on span "Cheetoz #2 - Buds-7147475" at bounding box center [298, 250] width 389 height 13
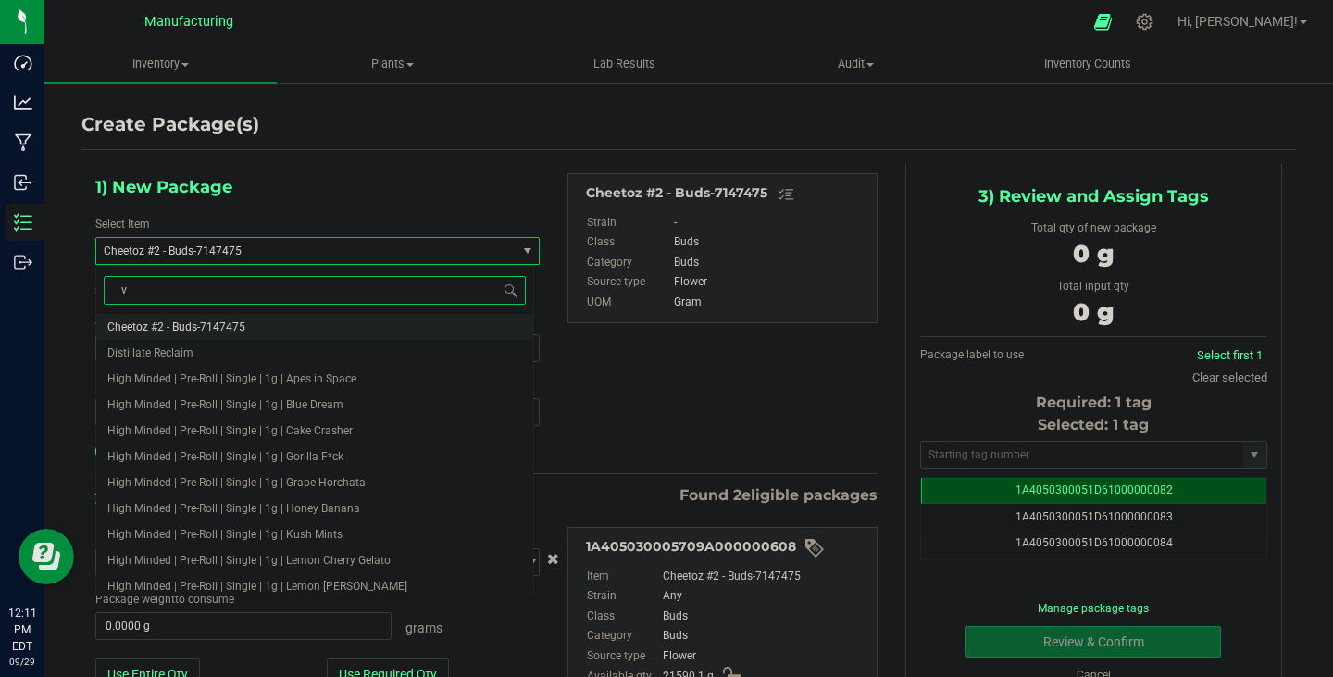
type input "v2"
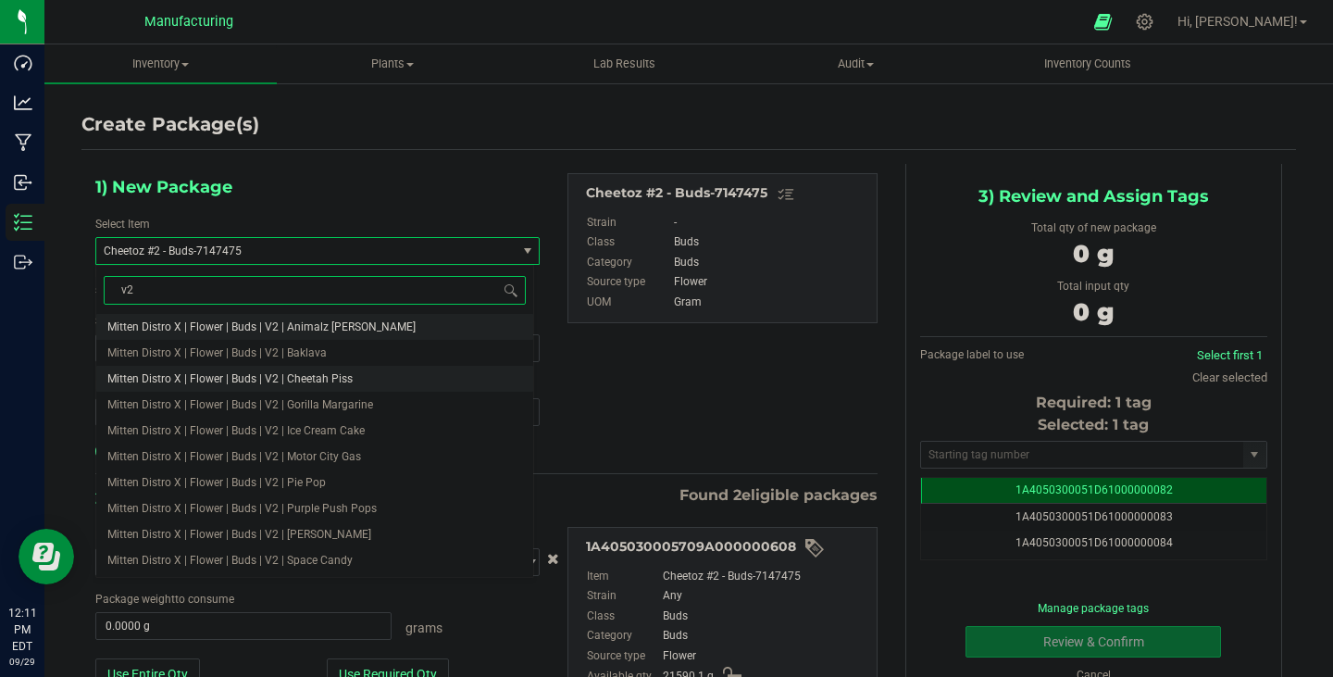
click at [218, 378] on span "Mitten Distro X | Flower | Buds | V2 | Cheetah Piss" at bounding box center [229, 378] width 245 height 13
type input "0.0000"
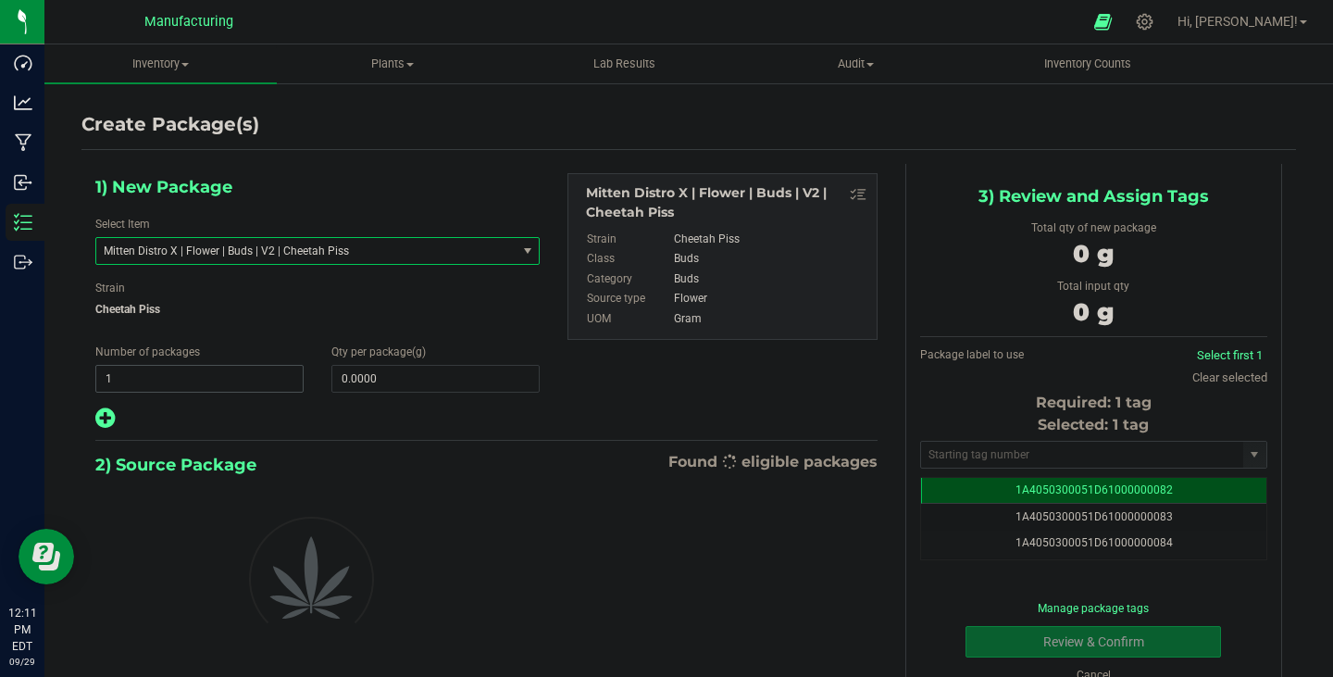
click at [206, 387] on span "1 1" at bounding box center [199, 379] width 208 height 28
type input "10"
click at [387, 372] on span at bounding box center [435, 379] width 208 height 28
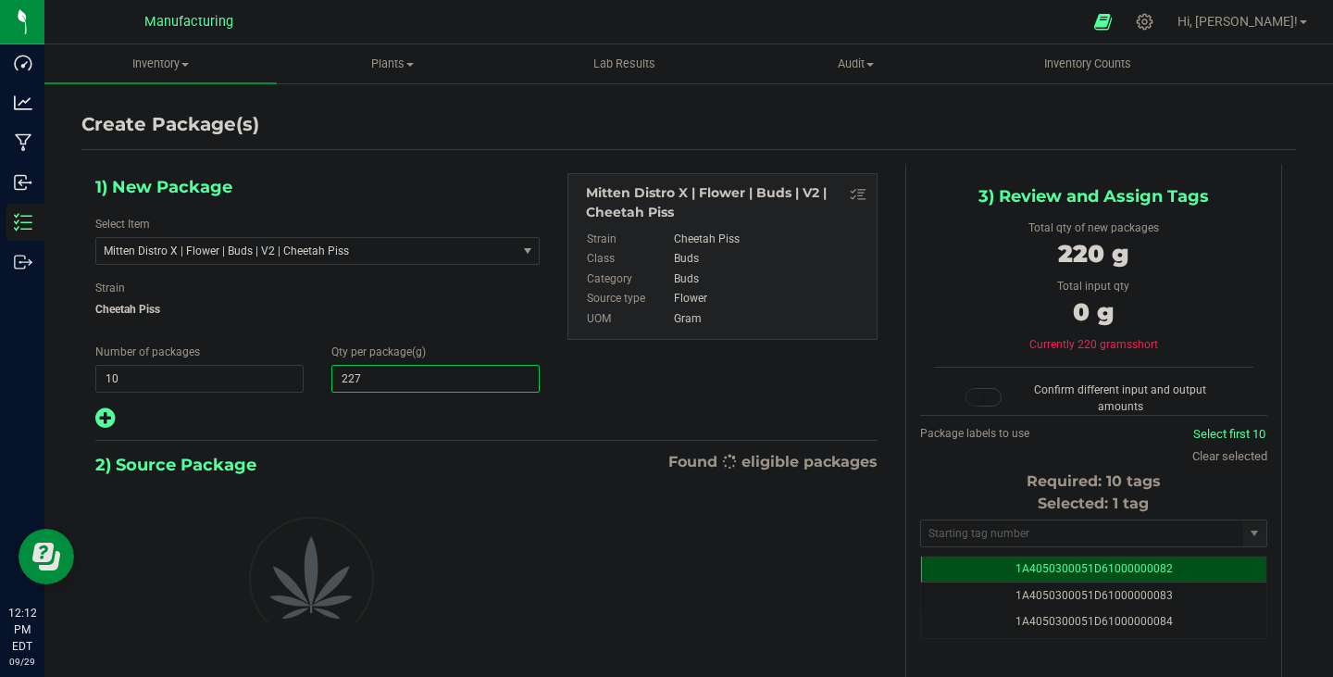
type input "2270"
type input "2,270.0000"
click at [567, 483] on div at bounding box center [486, 577] width 810 height 196
click at [1054, 534] on input "text" at bounding box center [1082, 533] width 322 height 26
paste input "1A4050300051D61000196990"
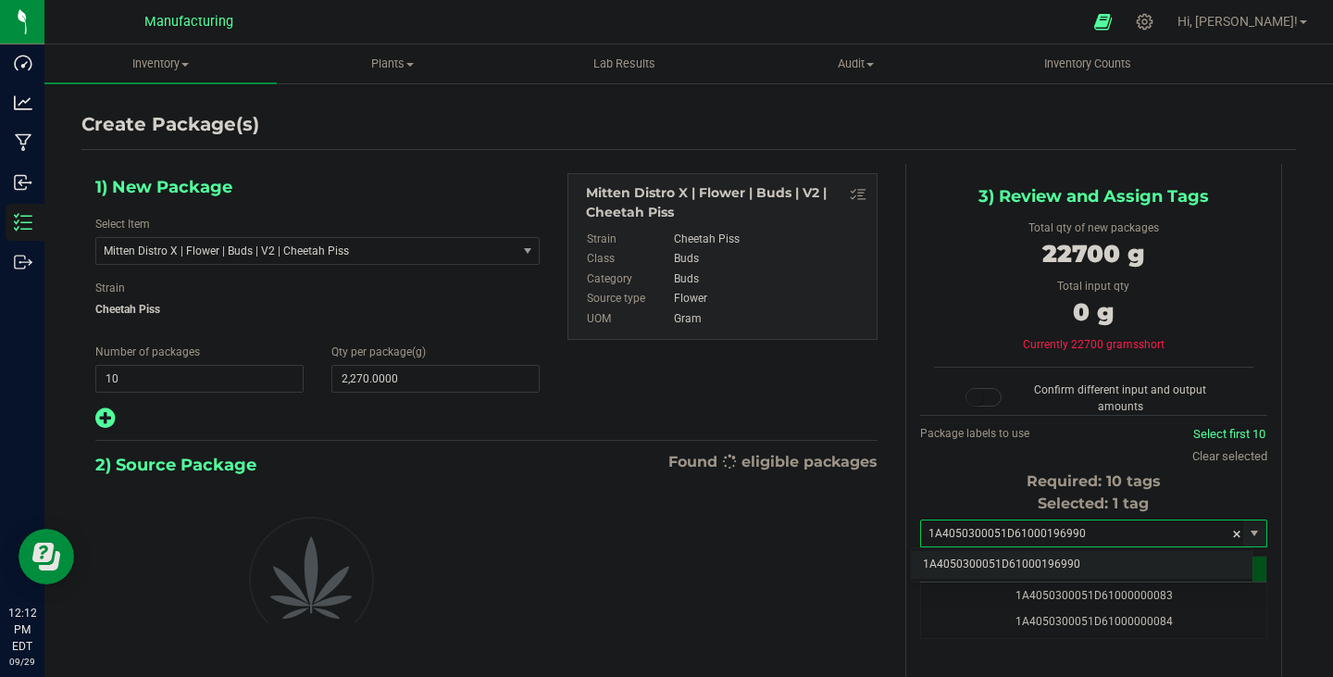
click at [1056, 567] on li "1A4050300051D61000196990" at bounding box center [1082, 565] width 341 height 28
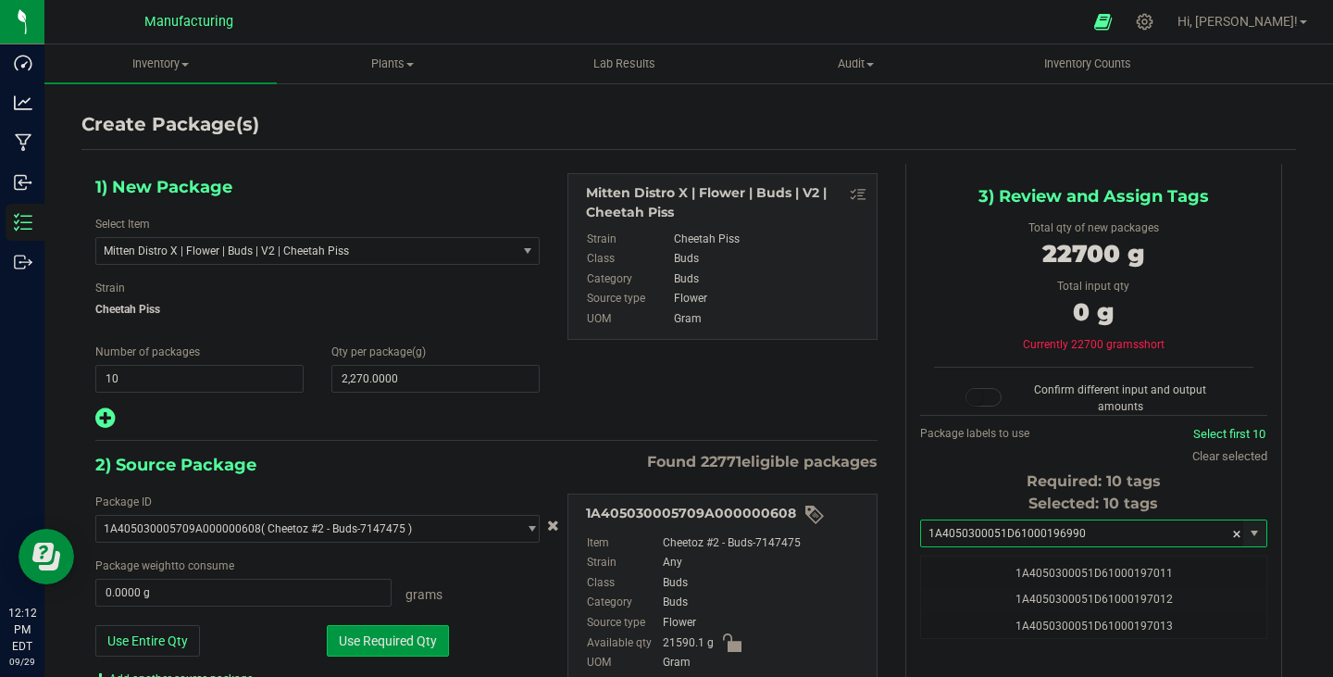
type input "1A4050300051D61000196990"
click at [400, 636] on button "Use Required Qty" at bounding box center [388, 640] width 122 height 31
type input "21590.1000 g"
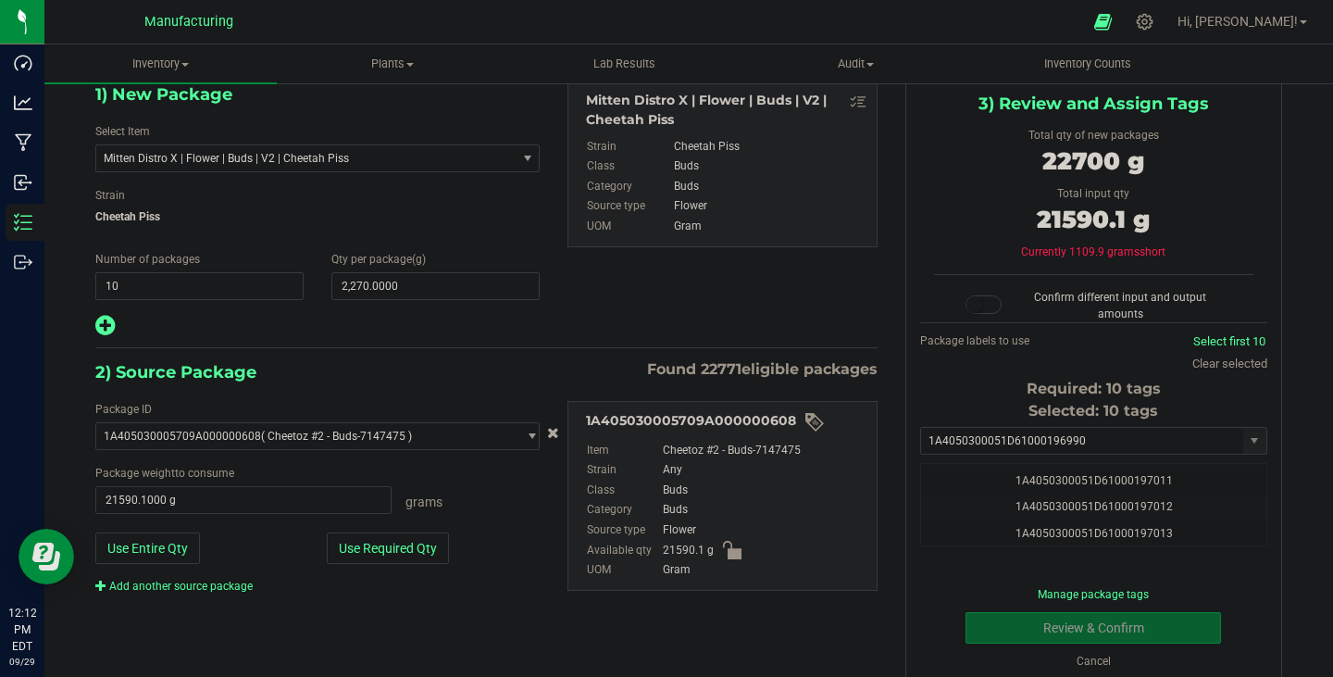
drag, startPoint x: 983, startPoint y: 306, endPoint x: 1183, endPoint y: 475, distance: 261.5
click at [984, 306] on span at bounding box center [984, 304] width 37 height 19
click at [1123, 633] on button "Review & Confirm" at bounding box center [1094, 627] width 256 height 31
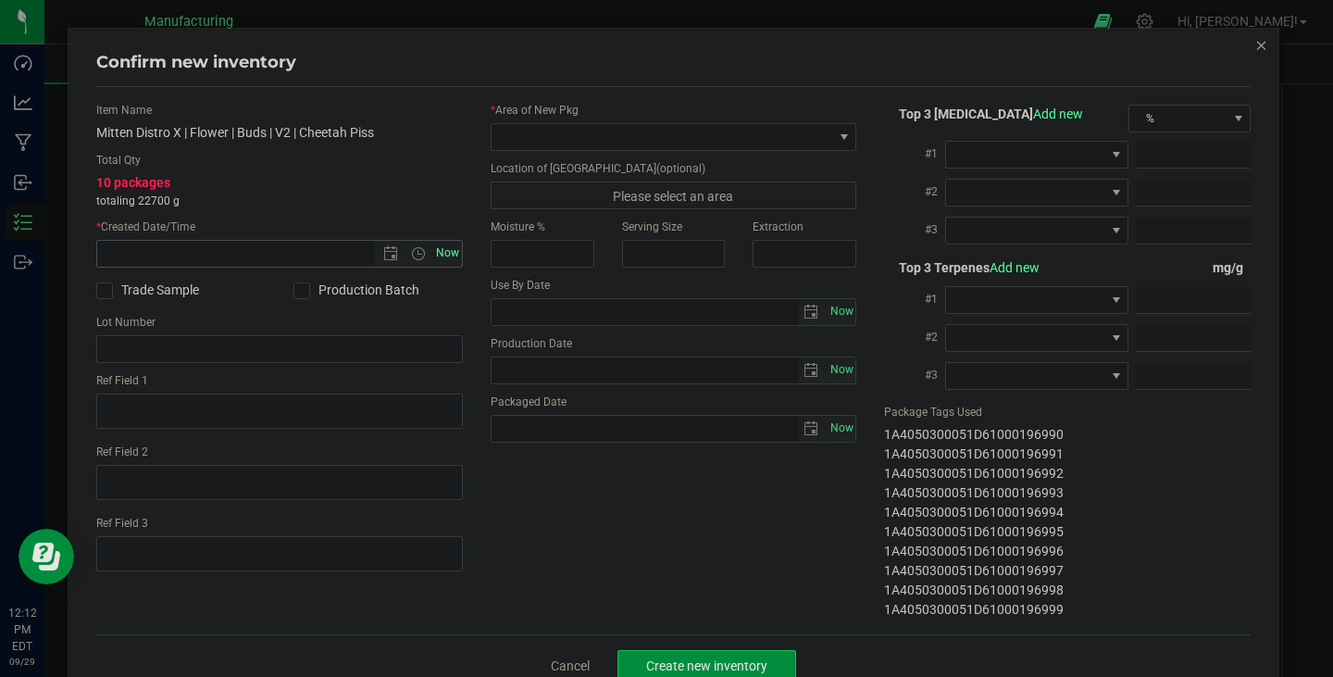
drag, startPoint x: 460, startPoint y: 236, endPoint x: 452, endPoint y: 249, distance: 15.4
click at [458, 240] on div "Item Name Mitten Distro X | Flower | Buds | V2 | Cheetah Piss Total Qty 10 pack…" at bounding box center [279, 344] width 394 height 484
click at [451, 251] on span "Now" at bounding box center [446, 253] width 31 height 27
type input "[DATE] 12:12 PM"
click at [543, 135] on span at bounding box center [663, 137] width 342 height 26
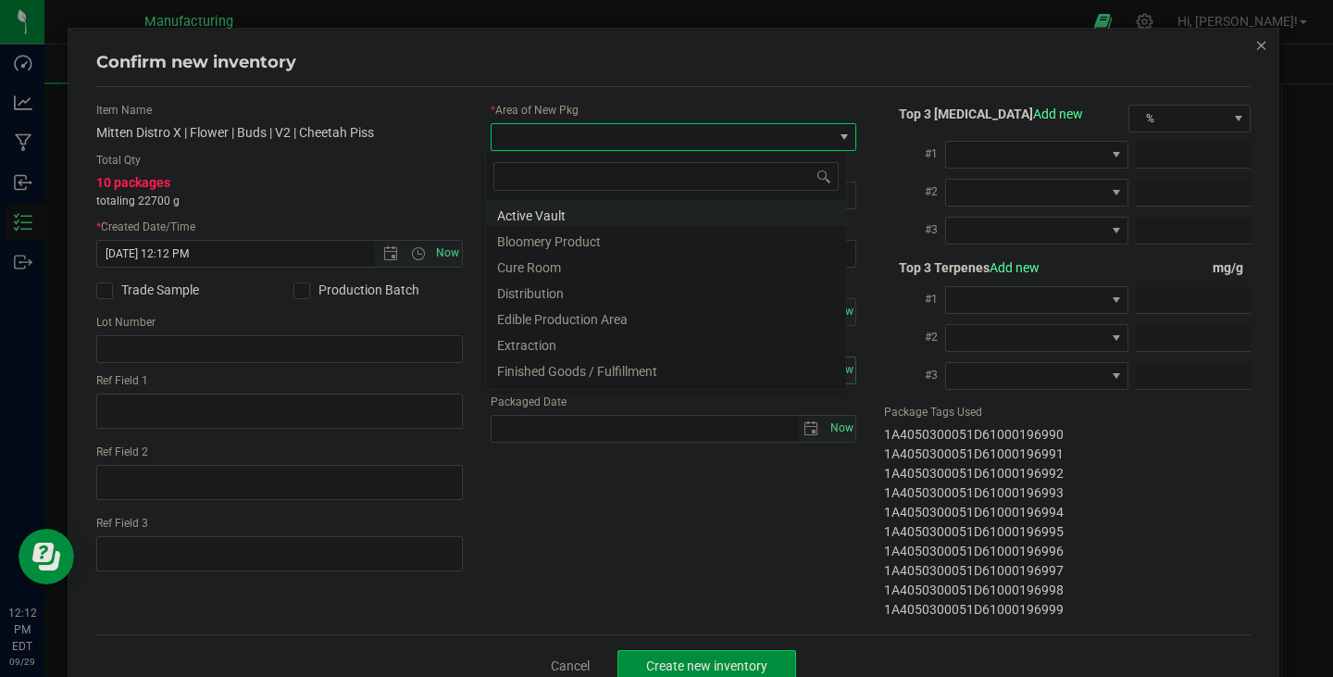
click at [624, 366] on li "Finished Goods / Fulfillment" at bounding box center [666, 369] width 360 height 26
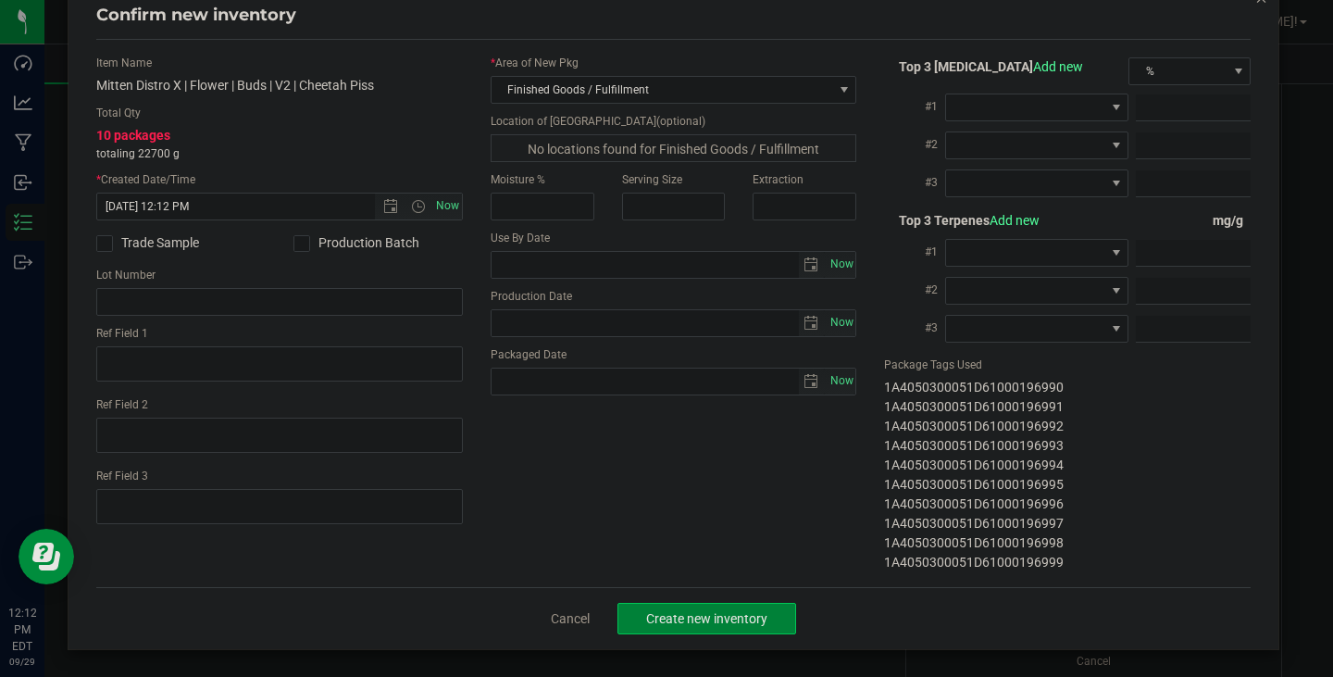
click at [737, 617] on span "Create new inventory" at bounding box center [706, 618] width 121 height 15
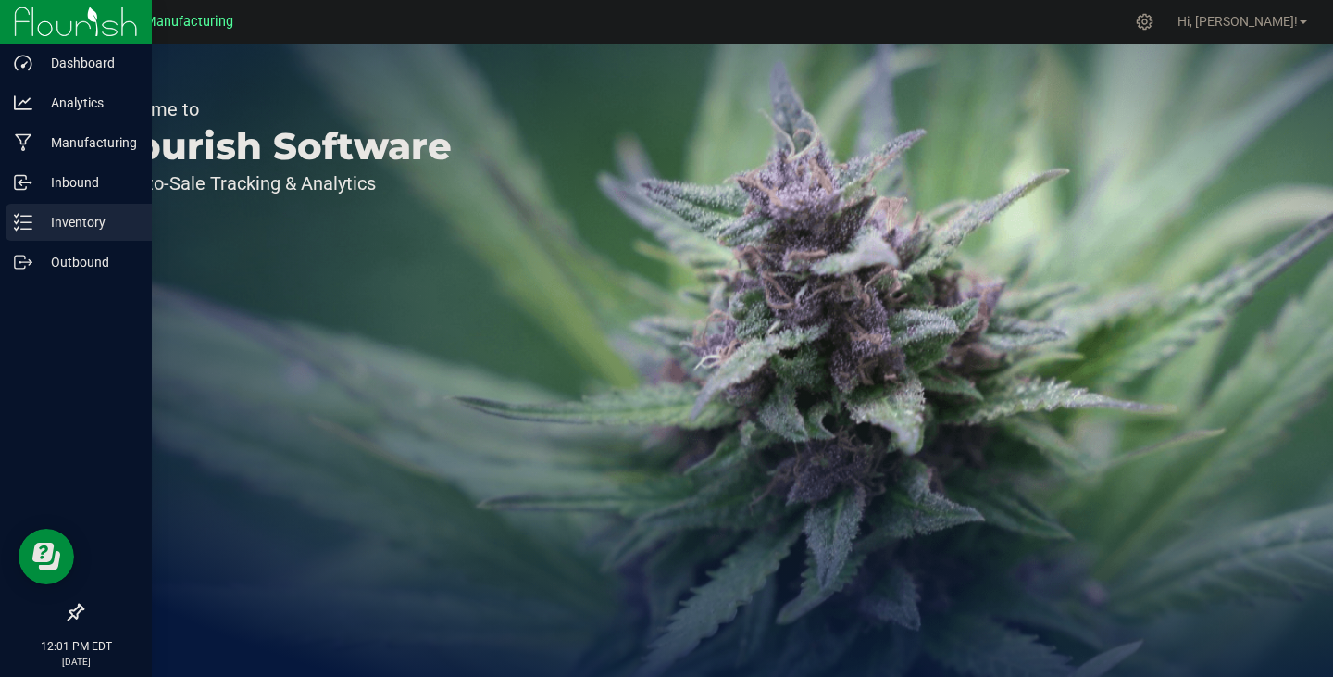
click at [36, 224] on p "Inventory" at bounding box center [87, 222] width 111 height 22
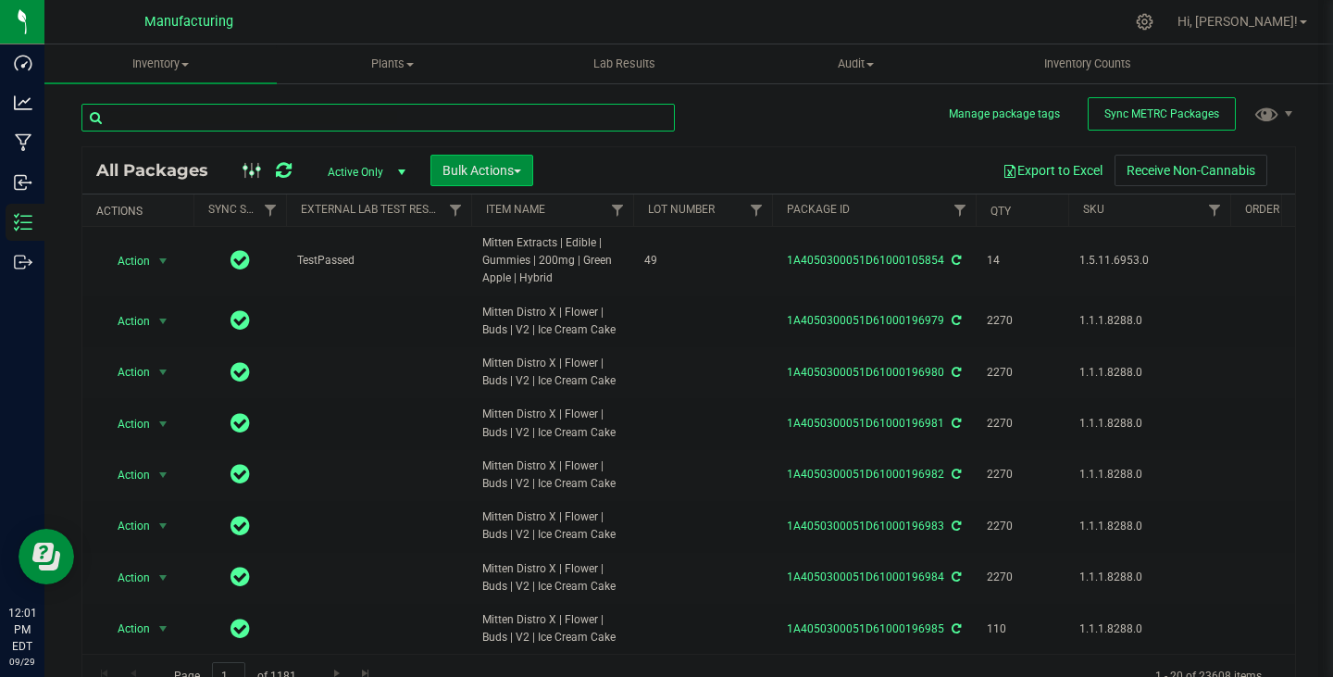
click at [317, 121] on input "text" at bounding box center [377, 118] width 593 height 28
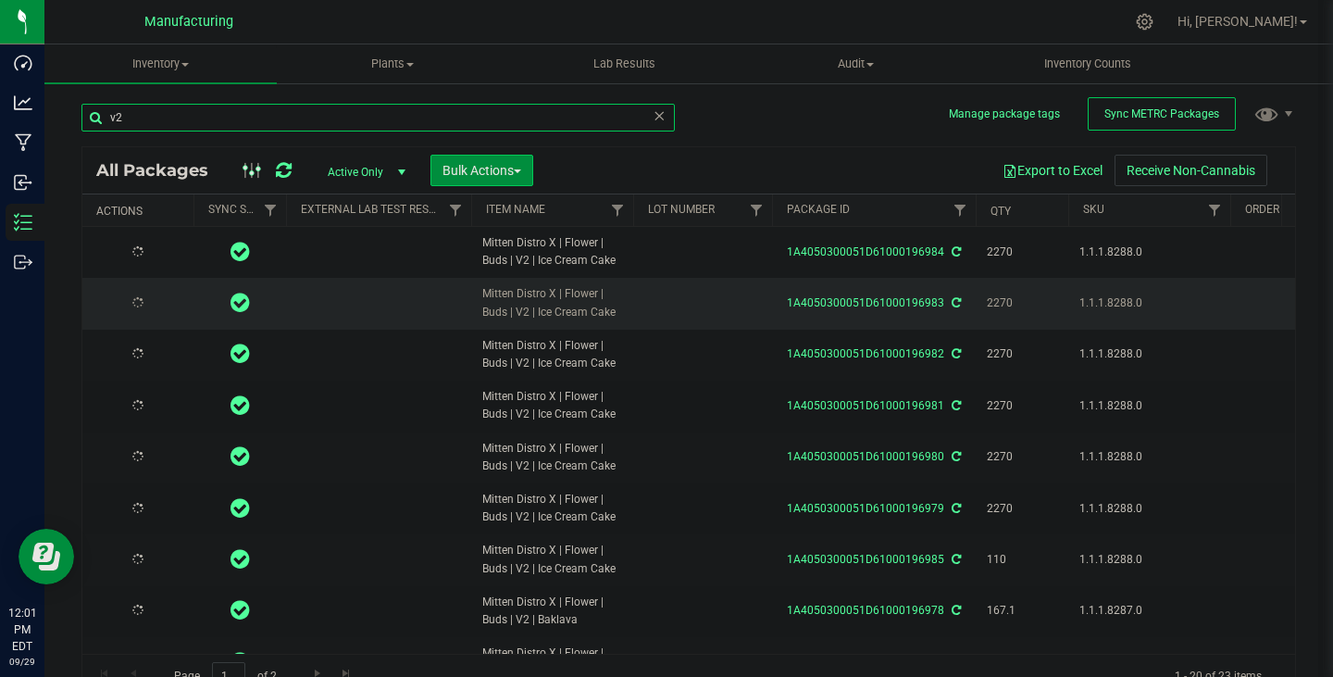
type input "v2"
drag, startPoint x: 532, startPoint y: 300, endPoint x: 618, endPoint y: 316, distance: 87.5
click at [618, 316] on span "Mitten Distro X | Flower | Buds | V2 | Ice Cream Cake" at bounding box center [552, 302] width 140 height 35
